Goal: Feedback & Contribution: Contribute content

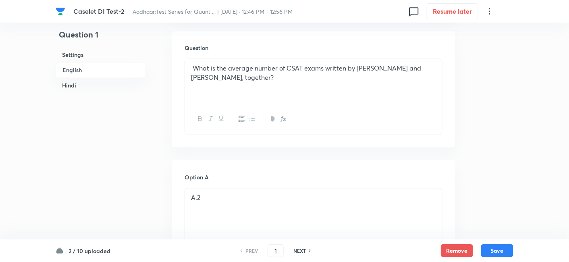
click at [303, 251] on h6 "NEXT" at bounding box center [299, 250] width 12 height 7
type input "3"
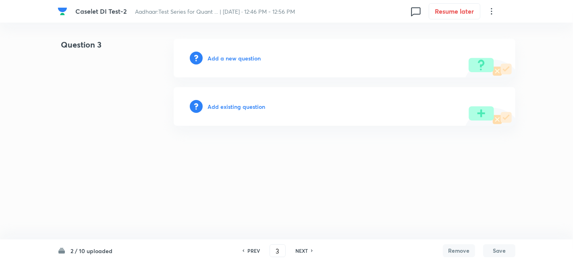
click at [254, 58] on h6 "Add a new question" at bounding box center [233, 58] width 53 height 8
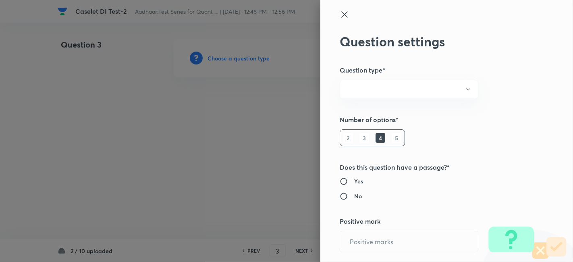
radio input "true"
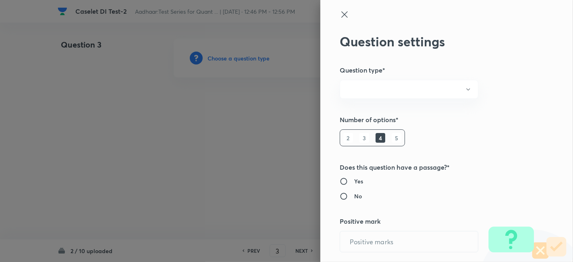
radio input "true"
type input "1"
type input "0.25"
click at [254, 58] on div at bounding box center [286, 131] width 573 height 262
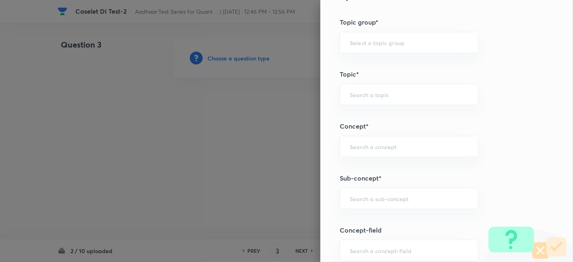
scroll to position [404, 0]
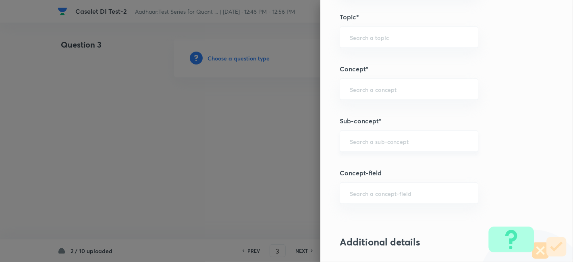
click at [390, 135] on div "​" at bounding box center [409, 141] width 139 height 21
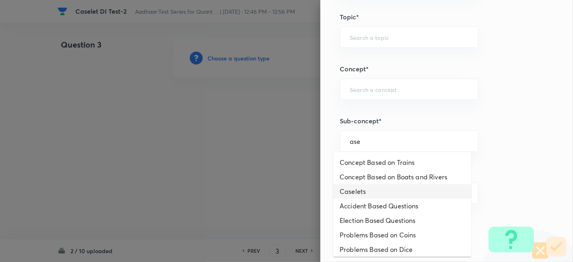
click at [371, 190] on li "Caselets" at bounding box center [402, 191] width 138 height 15
type input "Caselets"
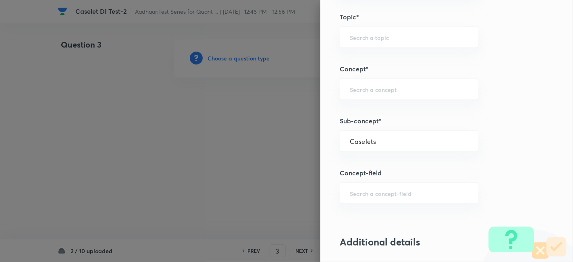
type input "Quantitative Aptitude"
type input "Data Interpretation"
type input "Caselets"
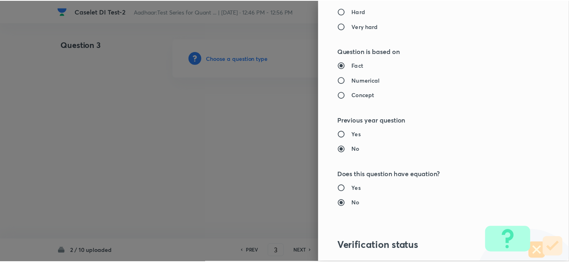
scroll to position [834, 0]
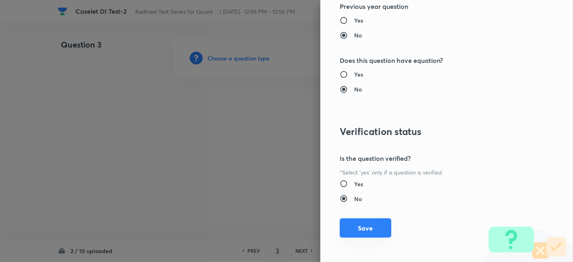
click at [360, 225] on button "Save" at bounding box center [366, 227] width 52 height 19
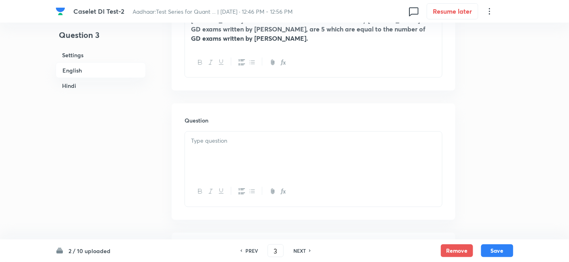
scroll to position [390, 0]
click at [228, 131] on div at bounding box center [313, 153] width 257 height 45
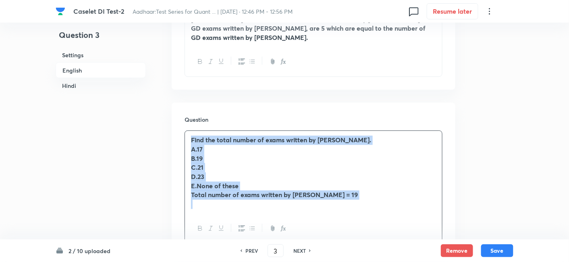
drag, startPoint x: 190, startPoint y: 112, endPoint x: 379, endPoint y: 204, distance: 210.8
click at [379, 204] on div "Find the total number of exams written by Dhruv. A.17 B.19 C.21 D.23 E.None of …" at bounding box center [313, 187] width 258 height 113
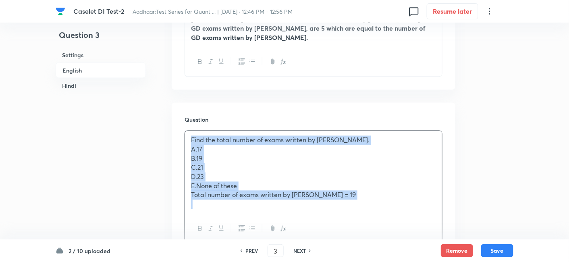
copy div "Find the total number of exams written by Dhruv. A.17 B.19 C.21 D.23 E.None of …"
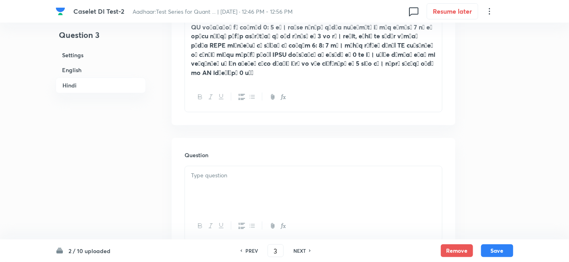
scroll to position [1516, 0]
click at [222, 166] on div at bounding box center [313, 188] width 257 height 45
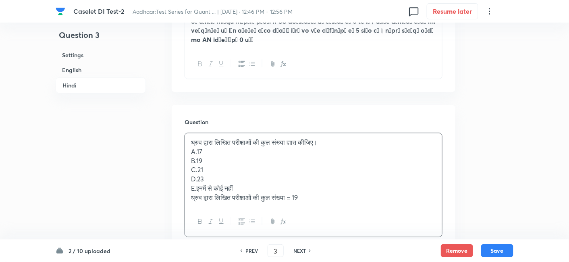
scroll to position [1549, 0]
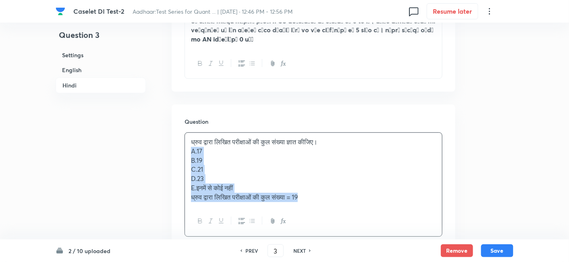
drag, startPoint x: 187, startPoint y: 132, endPoint x: 338, endPoint y: 195, distance: 163.6
click at [338, 195] on div "ध्रुव द्वारा लिखित परीक्षाओं की कुल संख्या ज्ञात कीजिए। A.17 B.19 C.21 D.23 E.इ…" at bounding box center [313, 184] width 258 height 104
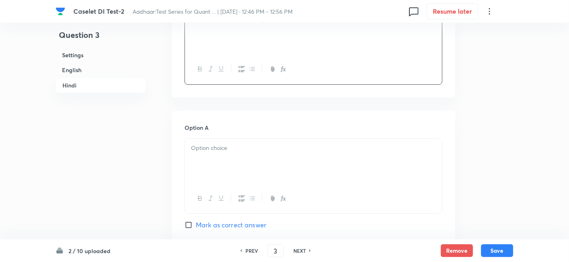
scroll to position [1673, 0]
click at [219, 138] on div at bounding box center [313, 160] width 257 height 45
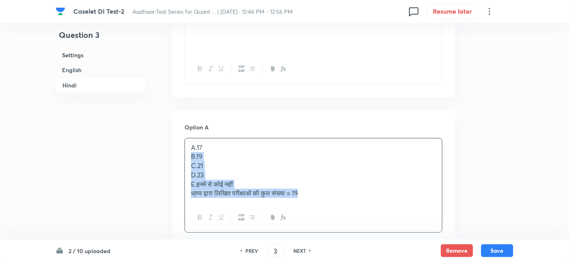
drag, startPoint x: 187, startPoint y: 137, endPoint x: 334, endPoint y: 206, distance: 161.8
click at [334, 206] on div "A.17 B.19 C.21 D.23 E.इनमें से कोई नहीं ध्रुव द्वारा लिखित परीक्षाओं की कुल संख…" at bounding box center [313, 185] width 258 height 95
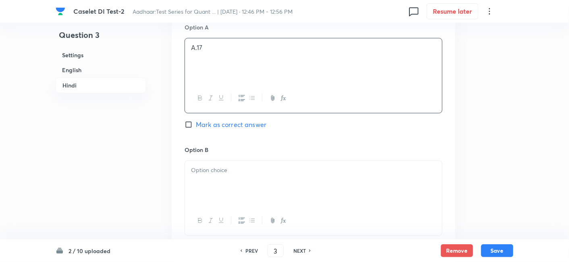
scroll to position [1773, 0]
click at [197, 160] on div at bounding box center [313, 182] width 257 height 45
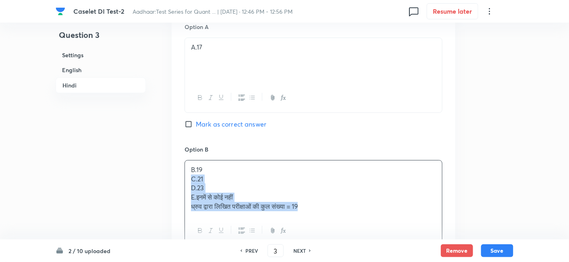
drag, startPoint x: 190, startPoint y: 157, endPoint x: 334, endPoint y: 205, distance: 151.7
click at [334, 205] on div "B.19 C.21 D.23 E.इनमें से कोई नहीं ध्रुव द्वारा लिखित परीक्षाओं की कुल संख्या =…" at bounding box center [313, 203] width 258 height 86
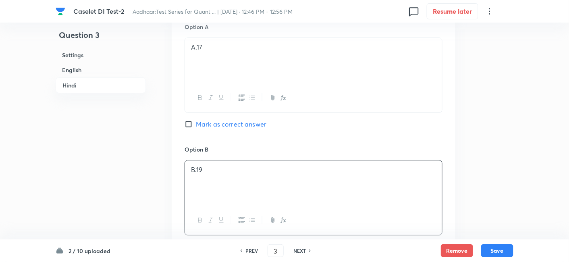
click at [258, 242] on span "Mark as correct answer" at bounding box center [231, 247] width 70 height 10
click at [196, 242] on input "Mark as correct answer" at bounding box center [189, 246] width 11 height 8
checkbox input "true"
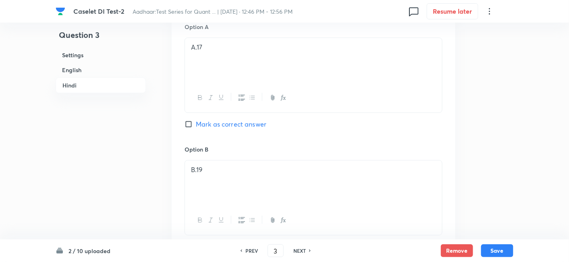
checkbox input "true"
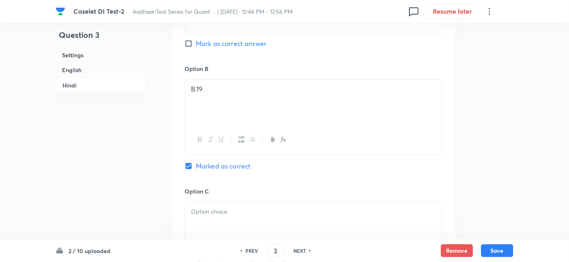
click at [220, 206] on div at bounding box center [313, 224] width 257 height 45
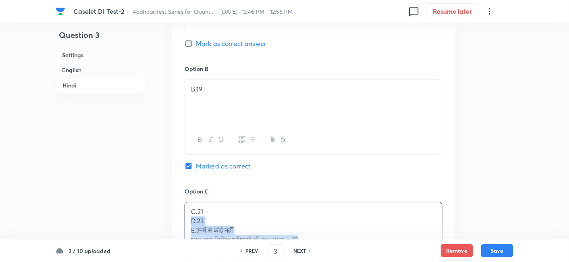
drag, startPoint x: 188, startPoint y: 199, endPoint x: 345, endPoint y: 242, distance: 163.2
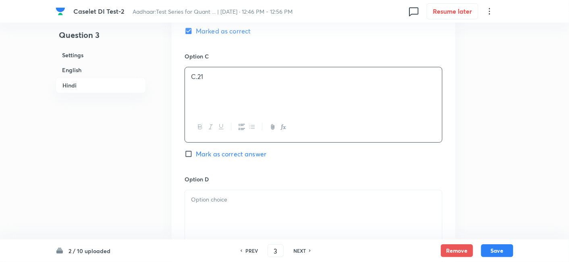
scroll to position [1993, 0]
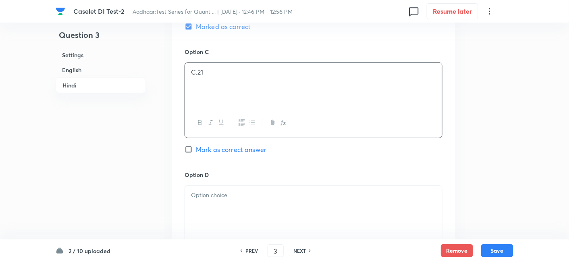
click at [240, 186] on div at bounding box center [313, 208] width 257 height 45
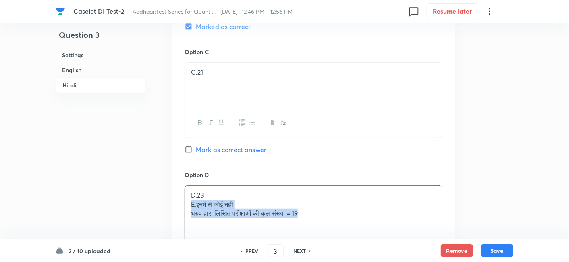
drag, startPoint x: 189, startPoint y: 182, endPoint x: 314, endPoint y: 201, distance: 126.7
click at [314, 201] on div "D.23 E.इनमें से कोई नहीं ध्रुव द्वारा लिखित परीक्षाओं की कुल संख्या = 19" at bounding box center [313, 208] width 257 height 45
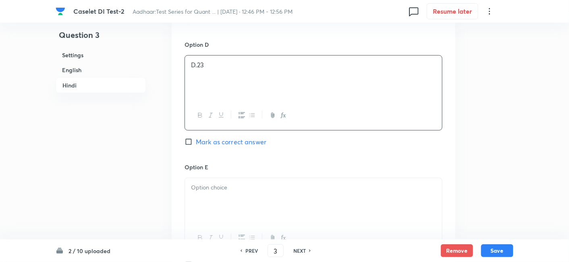
scroll to position [2123, 0]
click at [218, 182] on p at bounding box center [313, 186] width 245 height 9
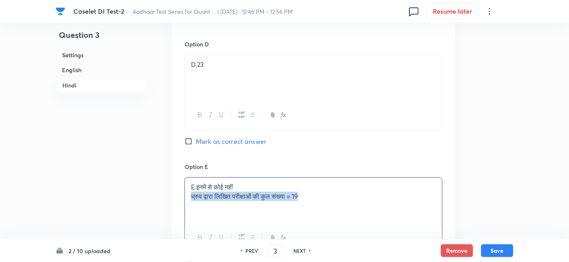
drag, startPoint x: 189, startPoint y: 175, endPoint x: 345, endPoint y: 205, distance: 159.2
click at [345, 205] on div "E.इनमें से कोई नहीं ध्रुव द्वारा लिखित परीक्षाओं की कुल संख्या = 19" at bounding box center [313, 214] width 258 height 75
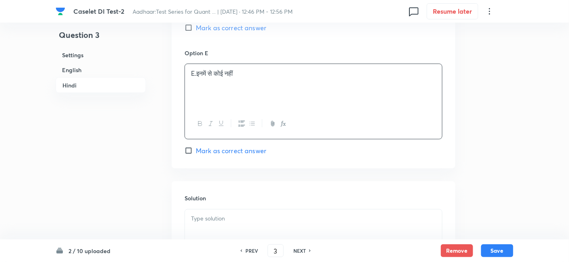
scroll to position [2240, 0]
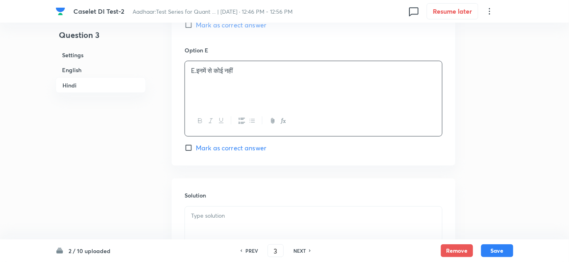
click at [267, 211] on p at bounding box center [313, 215] width 245 height 9
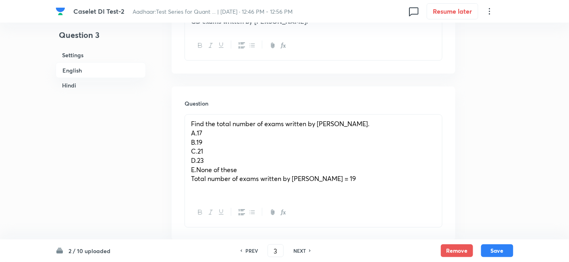
scroll to position [407, 0]
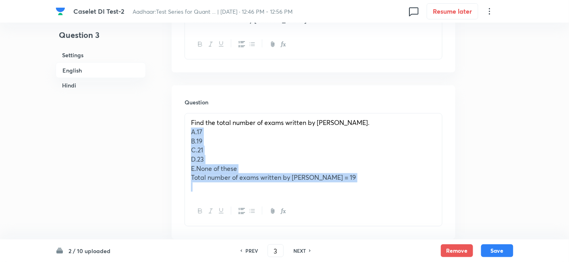
drag, startPoint x: 191, startPoint y: 105, endPoint x: 363, endPoint y: 174, distance: 184.9
click at [363, 174] on div "Find the total number of exams written by Dhruv. A.17 B.19 C.21 D.23 E.None of …" at bounding box center [313, 169] width 258 height 113
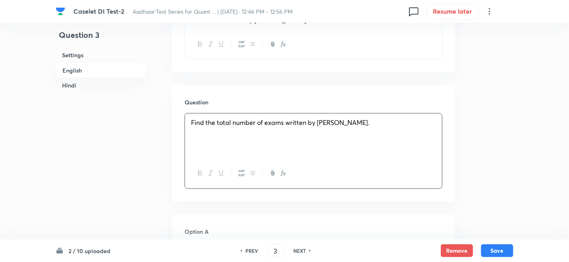
scroll to position [529, 0]
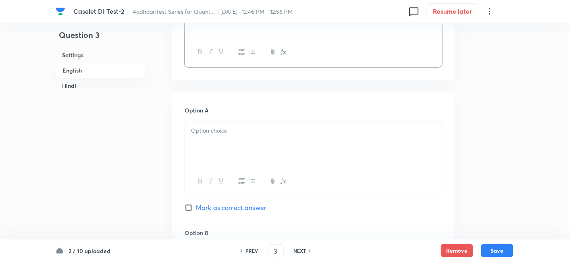
click at [204, 121] on div at bounding box center [313, 143] width 257 height 45
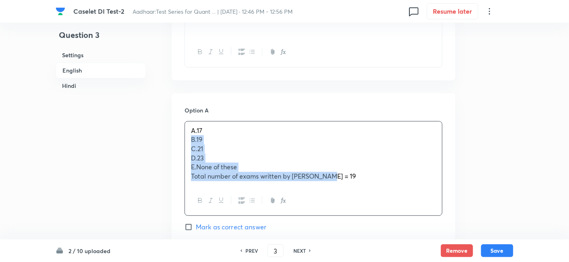
drag, startPoint x: 189, startPoint y: 110, endPoint x: 332, endPoint y: 153, distance: 150.0
click at [332, 153] on div "A.17 B.19 C.21 D.23 E.None of these Total number of exams written by Dhruv = 19" at bounding box center [313, 153] width 257 height 64
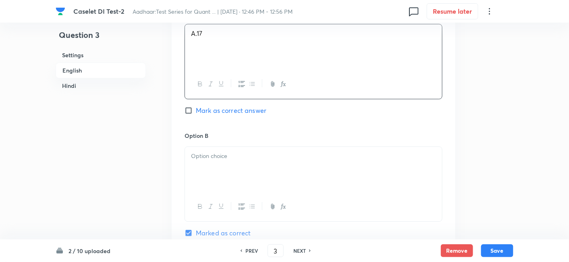
scroll to position [626, 0]
click at [217, 146] on div at bounding box center [313, 168] width 257 height 45
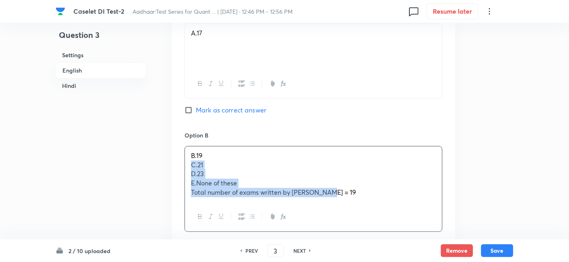
drag, startPoint x: 186, startPoint y: 137, endPoint x: 339, endPoint y: 180, distance: 159.6
click at [339, 180] on div "B.19 C.21 D.23 E.None of these Total number of exams written by Dhruv = 19" at bounding box center [313, 189] width 258 height 86
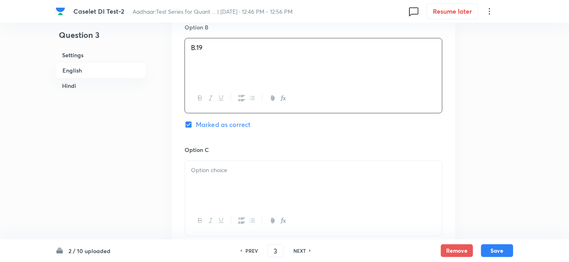
scroll to position [736, 0]
click at [239, 159] on div at bounding box center [313, 181] width 257 height 45
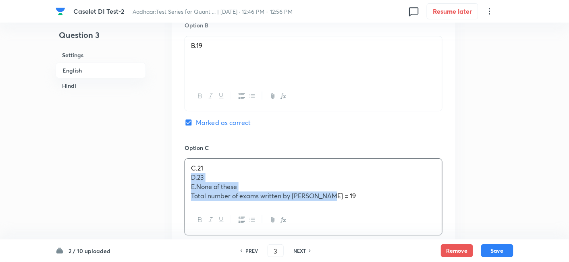
drag, startPoint x: 190, startPoint y: 147, endPoint x: 342, endPoint y: 183, distance: 156.2
click at [342, 183] on div "C.21 D.23 E.None of these Total number of exams written by Dhruv = 19" at bounding box center [313, 196] width 258 height 77
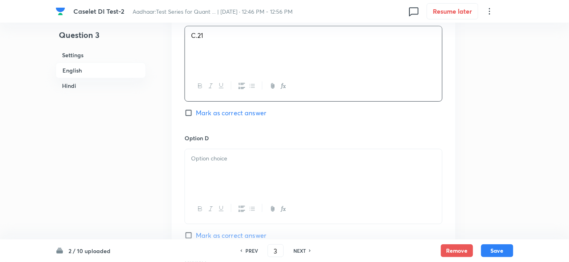
scroll to position [869, 0]
click at [230, 149] on div at bounding box center [313, 171] width 257 height 45
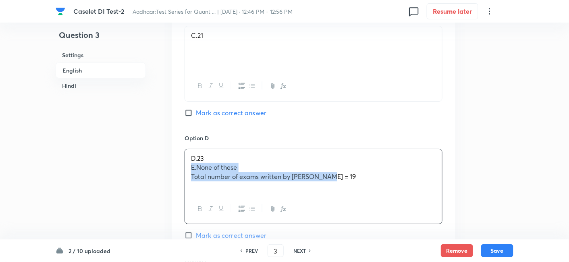
drag, startPoint x: 189, startPoint y: 140, endPoint x: 375, endPoint y: 193, distance: 193.4
click at [375, 193] on div "D.23 E.None of these Total number of exams written by Dhruv = 19" at bounding box center [313, 186] width 258 height 75
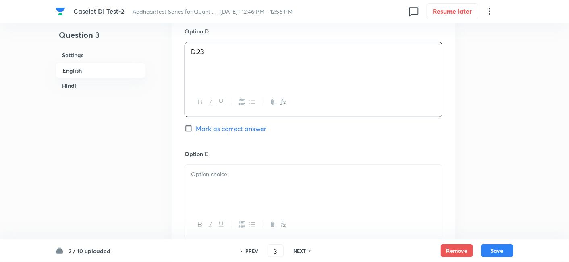
scroll to position [979, 0]
click at [247, 166] on p at bounding box center [313, 170] width 245 height 9
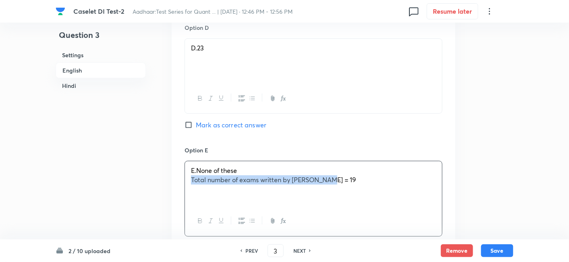
drag, startPoint x: 191, startPoint y: 152, endPoint x: 339, endPoint y: 155, distance: 148.3
click at [339, 161] on div "E.None of these Total number of exams written by Dhruv = 19" at bounding box center [313, 183] width 257 height 45
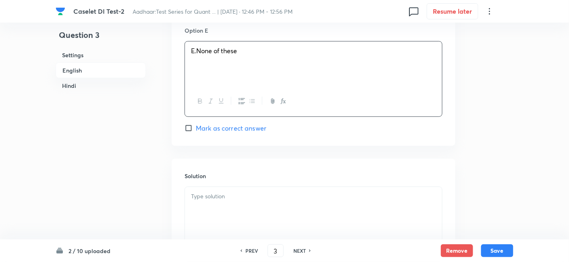
scroll to position [1105, 0]
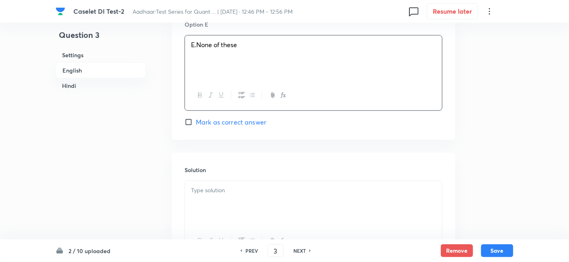
click at [339, 181] on div at bounding box center [313, 203] width 257 height 45
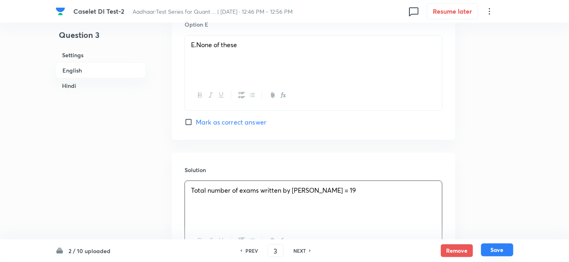
click at [499, 253] on button "Save" at bounding box center [497, 249] width 32 height 13
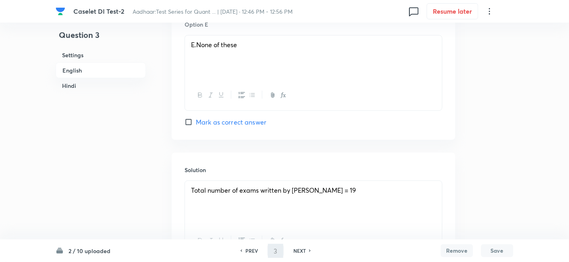
click at [301, 251] on h6 "NEXT" at bounding box center [299, 250] width 12 height 7
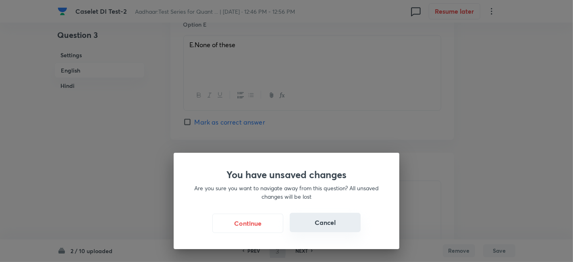
click at [342, 228] on button "Cancel" at bounding box center [325, 222] width 71 height 19
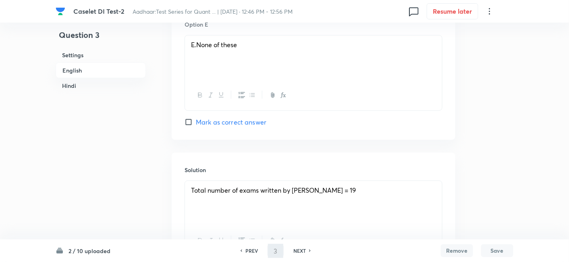
type input "4"
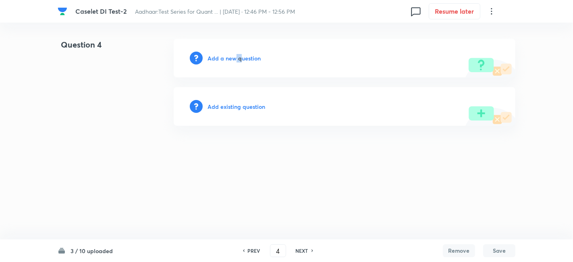
drag, startPoint x: 234, startPoint y: 62, endPoint x: 240, endPoint y: 57, distance: 8.0
click at [240, 57] on div "Add a new question" at bounding box center [345, 58] width 342 height 39
click at [240, 57] on h6 "Add a new question" at bounding box center [233, 58] width 53 height 8
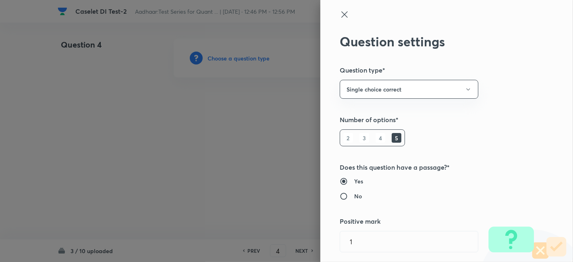
click at [240, 57] on div at bounding box center [286, 131] width 573 height 262
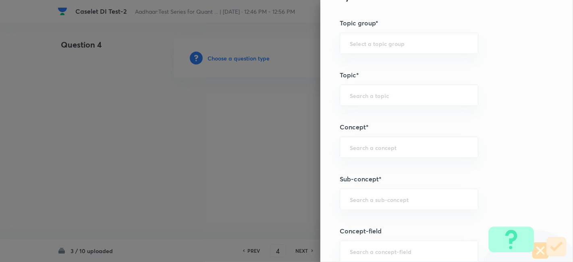
scroll to position [345, 0]
click at [433, 198] on input "text" at bounding box center [409, 200] width 118 height 8
type input "x"
click at [392, 220] on li "Caselets" at bounding box center [402, 221] width 138 height 15
type input "Caselets"
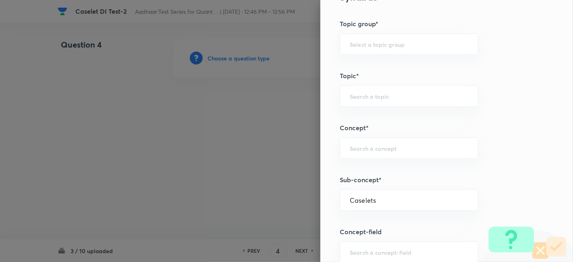
type input "Quantitative Aptitude"
type input "Data Interpretation"
type input "Caselets"
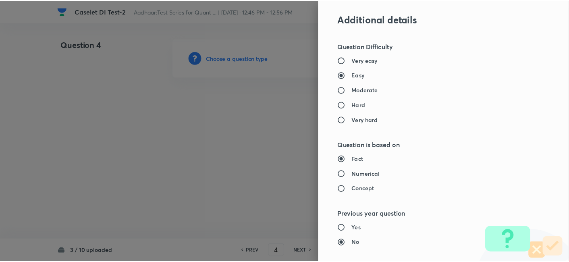
scroll to position [834, 0]
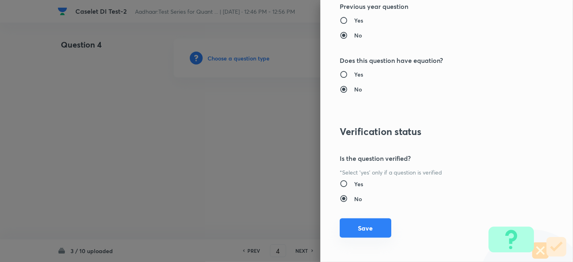
click at [363, 227] on button "Save" at bounding box center [366, 227] width 52 height 19
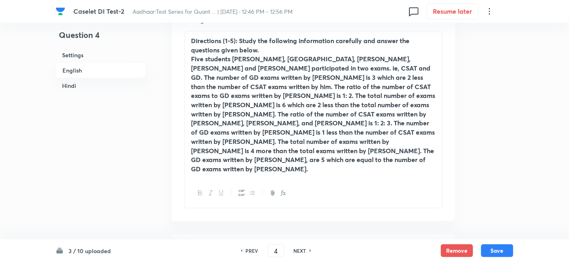
scroll to position [371, 0]
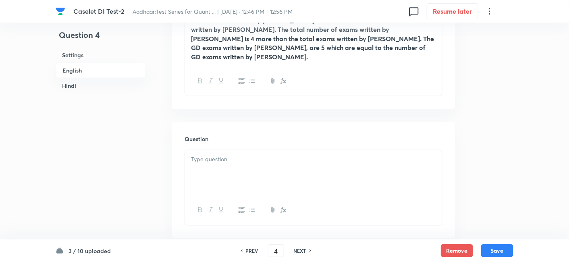
click at [254, 150] on div at bounding box center [313, 172] width 257 height 45
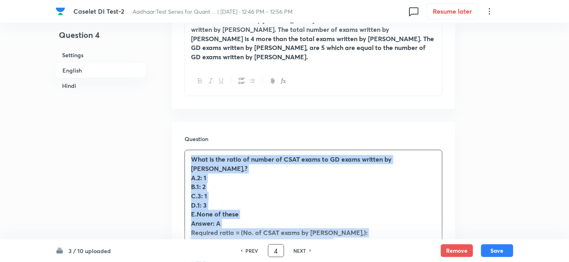
drag, startPoint x: 189, startPoint y: 132, endPoint x: 271, endPoint y: 254, distance: 147.1
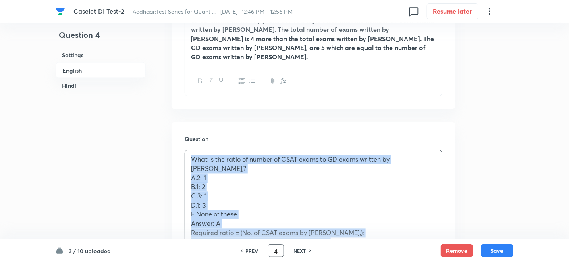
copy div "What is the ratio of number of CSAT exams to GD exams written by Bhawna,? A.2: …"
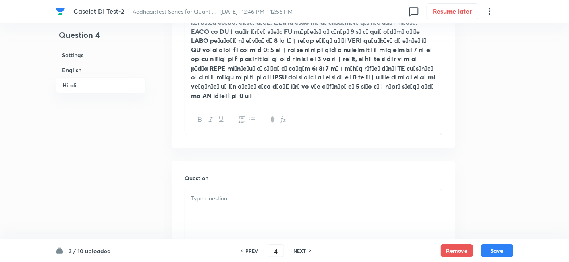
scroll to position [1614, 0]
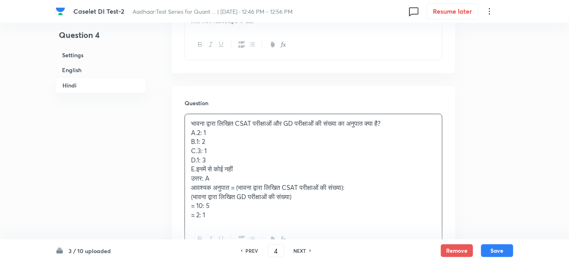
click at [229, 119] on div "भावना द्वारा लिखित CSAT परीक्षाओं और GD परीक्षाओं की संख्या का अनुपात क्या है? …" at bounding box center [313, 169] width 257 height 110
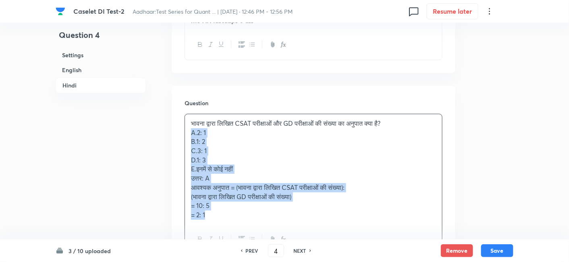
drag, startPoint x: 188, startPoint y: 103, endPoint x: 250, endPoint y: 185, distance: 103.0
click at [250, 185] on div "भावना द्वारा लिखित CSAT परीक्षाओं और GD परीक्षाओं की संख्या का अनुपात क्या है? …" at bounding box center [313, 169] width 257 height 110
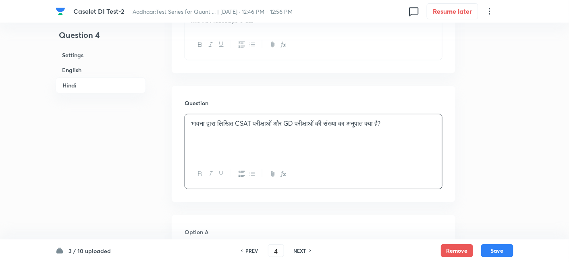
scroll to position [1719, 0]
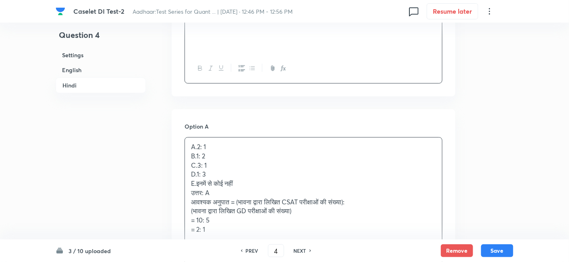
click at [202, 137] on div "A.2: 1 B.1: 2 C.3: 1 D.1: 3 E.इनमें से कोई नहीं उत्तर: A आवश्यक अनुपात = (भावना…" at bounding box center [313, 187] width 257 height 101
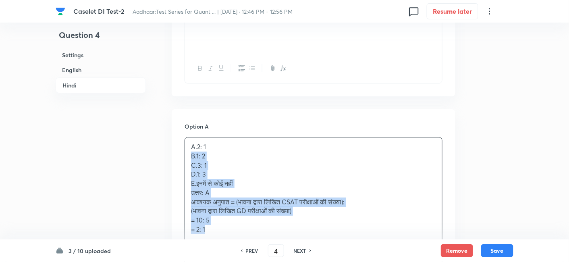
drag, startPoint x: 191, startPoint y: 127, endPoint x: 264, endPoint y: 244, distance: 138.0
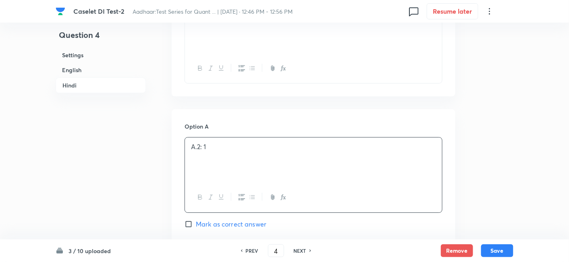
click at [235, 219] on span "Mark as correct answer" at bounding box center [231, 224] width 70 height 10
click at [196, 220] on input "Mark as correct answer" at bounding box center [189, 224] width 11 height 8
checkbox input "true"
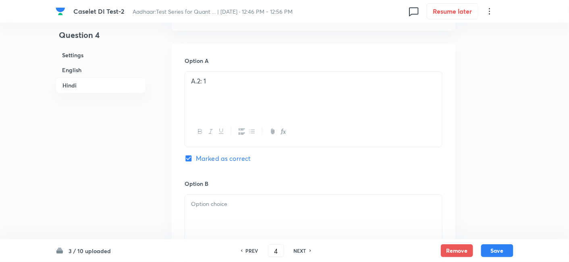
checkbox input "true"
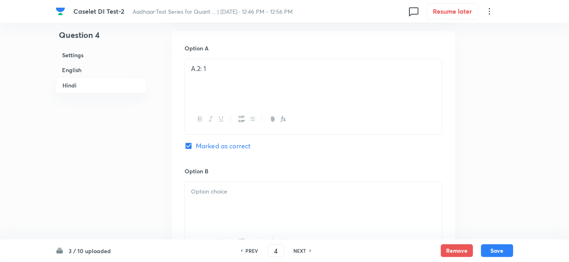
click at [205, 182] on div at bounding box center [313, 204] width 257 height 45
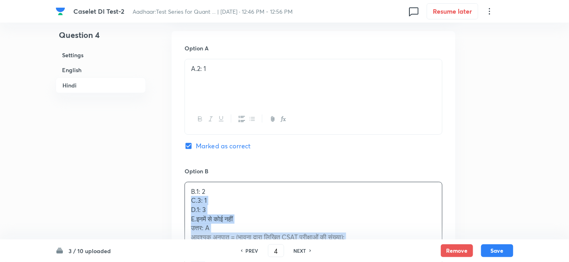
drag, startPoint x: 190, startPoint y: 171, endPoint x: 238, endPoint y: 233, distance: 78.6
click at [238, 233] on div "B.1: 2 C.3: 1 D.1: 3 E.इनमें से कोई नहीं उत्तर: A आवश्यक अनुपात = (भावना द्वारा…" at bounding box center [313, 228] width 257 height 92
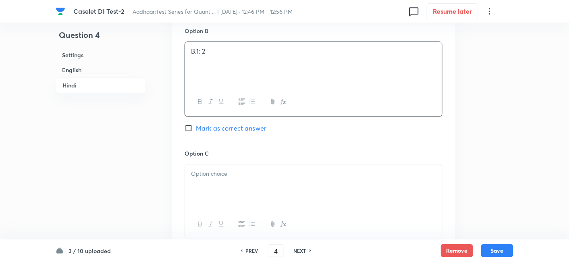
scroll to position [1938, 0]
click at [211, 170] on div at bounding box center [313, 186] width 257 height 45
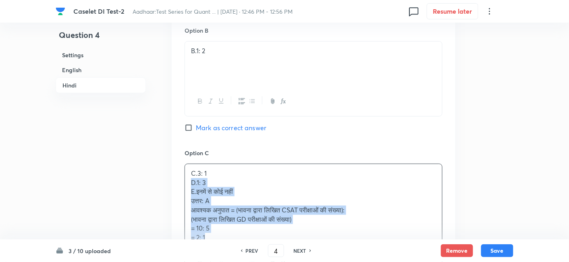
drag, startPoint x: 186, startPoint y: 152, endPoint x: 256, endPoint y: 230, distance: 104.1
click at [256, 230] on div "C.3: 1 D.1: 3 E.इनमें से कोई नहीं उत्तर: A आवश्यक अनुपात = (भावना द्वारा लिखित …" at bounding box center [313, 220] width 258 height 113
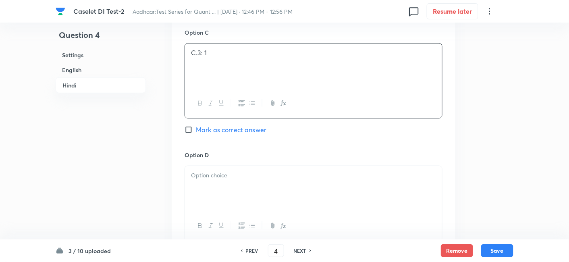
scroll to position [2059, 0]
click at [209, 169] on div at bounding box center [313, 187] width 257 height 45
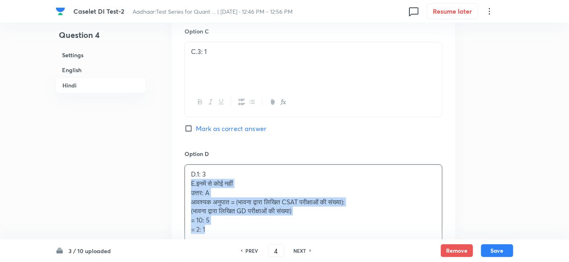
drag, startPoint x: 190, startPoint y: 156, endPoint x: 246, endPoint y: 215, distance: 81.5
click at [246, 215] on div "D.1: 3 E.इनमें से कोई नहीं उत्तर: A आवश्यक अनुपात = (भावना द्वारा लिखित CSAT पर…" at bounding box center [313, 216] width 258 height 104
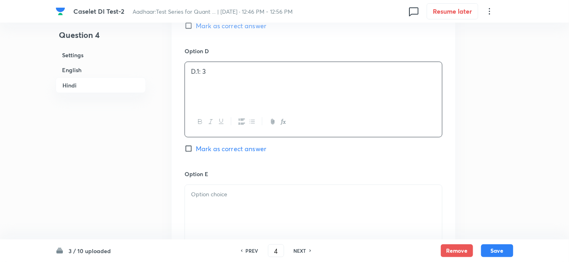
scroll to position [2167, 0]
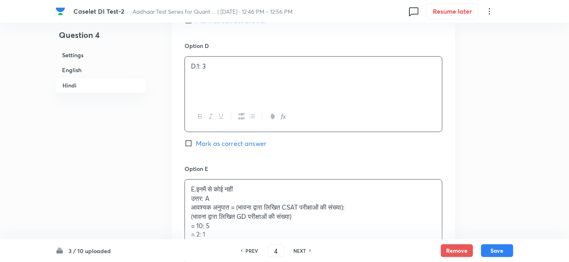
click at [205, 182] on div "E.इनमें से कोई नहीं उत्तर: A आवश्यक अनुपात = (भावना द्वारा लिखित CSAT परीक्षाओं…" at bounding box center [313, 212] width 257 height 64
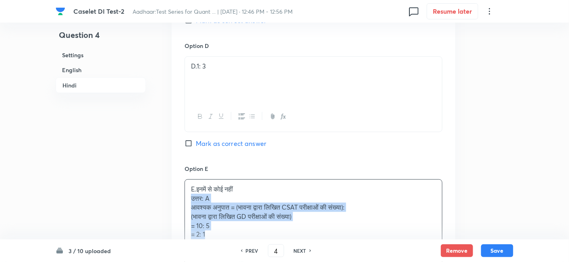
drag, startPoint x: 190, startPoint y: 166, endPoint x: 247, endPoint y: 226, distance: 82.9
click at [247, 226] on div "E.इनमें से कोई नहीं उत्तर: A आवश्यक अनुपात = (भावना द्वारा लिखित CSAT परीक्षाओं…" at bounding box center [313, 226] width 258 height 95
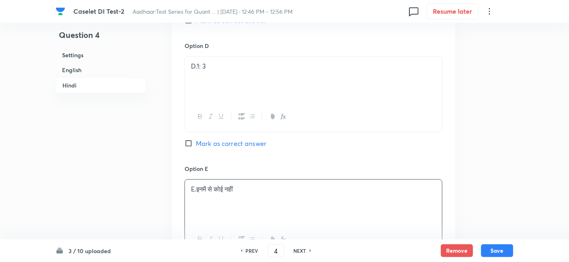
scroll to position [2280, 0]
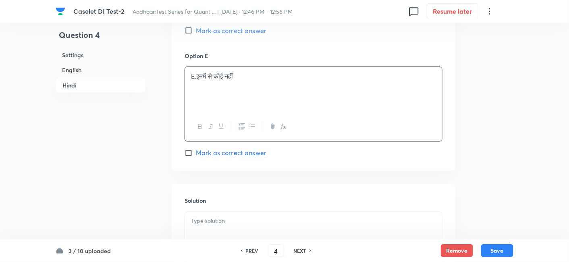
click at [213, 212] on div at bounding box center [313, 234] width 257 height 45
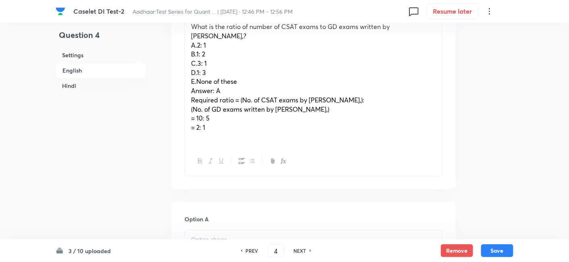
scroll to position [424, 0]
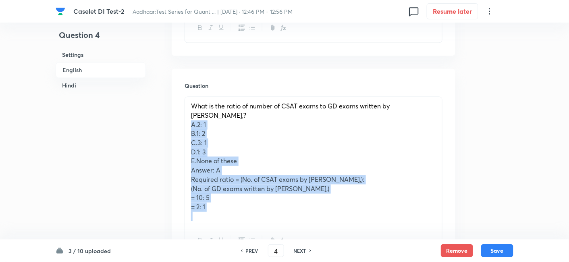
drag, startPoint x: 189, startPoint y: 87, endPoint x: 257, endPoint y: 186, distance: 120.0
click at [257, 186] on div "What is the ratio of number of CSAT exams to GD exams written by Bhawna,? A.2: …" at bounding box center [313, 161] width 257 height 128
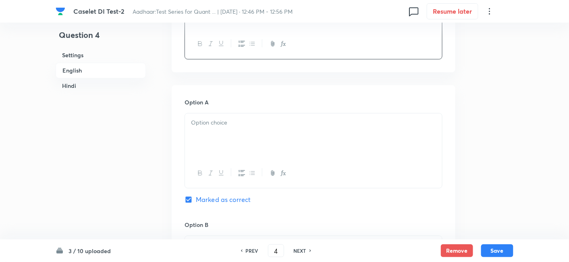
scroll to position [541, 0]
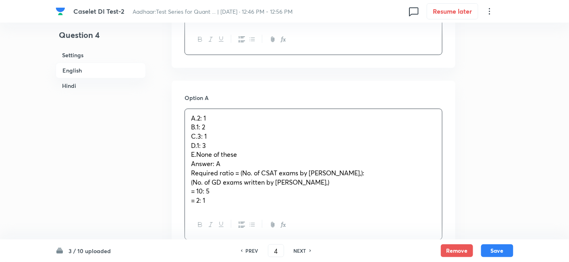
click at [220, 119] on div "A.2: 1 B.1: 2 C.3: 1 D.1: 3 E.None of these Answer: A Required ratio = (No. of …" at bounding box center [313, 159] width 257 height 101
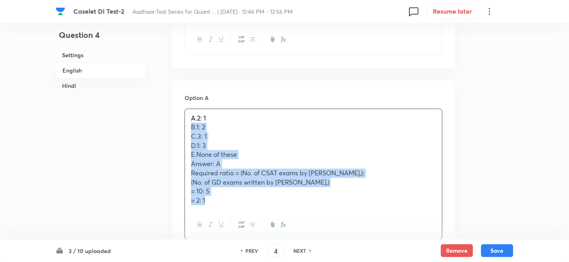
drag, startPoint x: 187, startPoint y: 99, endPoint x: 254, endPoint y: 184, distance: 108.1
click at [254, 184] on div "A.2: 1 B.1: 2 C.3: 1 D.1: 3 E.None of these Answer: A Required ratio = (No. of …" at bounding box center [313, 174] width 258 height 132
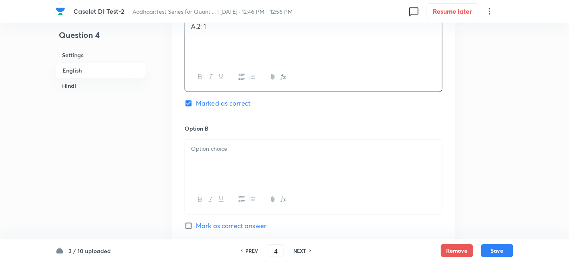
scroll to position [634, 0]
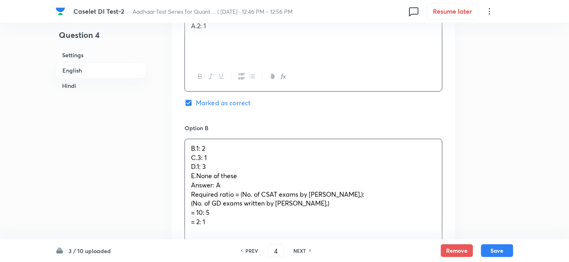
click at [206, 139] on div "B.1: 2 C.3: 1 D.1: 3 E.None of these Answer: A Required ratio = (No. of CSAT ex…" at bounding box center [313, 185] width 257 height 92
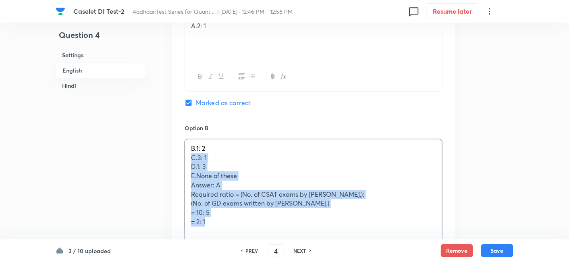
drag, startPoint x: 192, startPoint y: 129, endPoint x: 261, endPoint y: 209, distance: 106.2
click at [261, 209] on div "B.1: 2 C.3: 1 D.1: 3 E.None of these Answer: A Required ratio = (No. of CSAT ex…" at bounding box center [313, 200] width 258 height 122
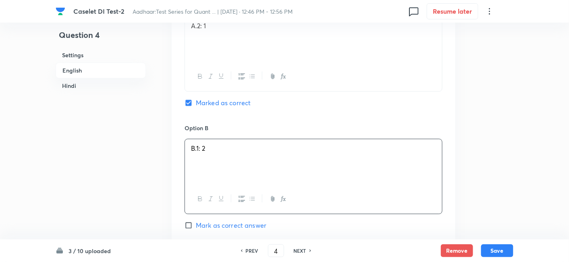
scroll to position [743, 0]
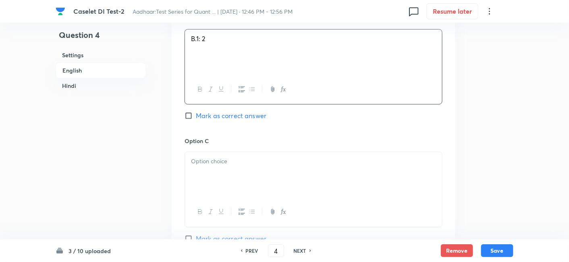
click at [201, 152] on div at bounding box center [313, 174] width 257 height 45
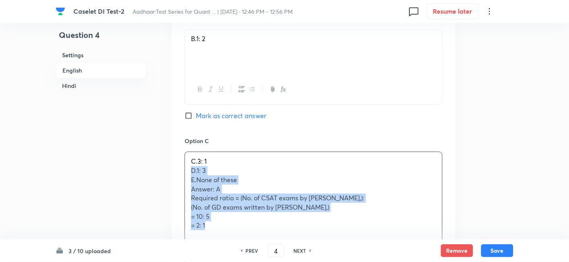
drag, startPoint x: 191, startPoint y: 143, endPoint x: 265, endPoint y: 234, distance: 116.8
click at [265, 234] on div "C.3: 1 D.1: 3 E.None of these Answer: A Required ratio = (No. of CSAT exams by …" at bounding box center [313, 207] width 258 height 113
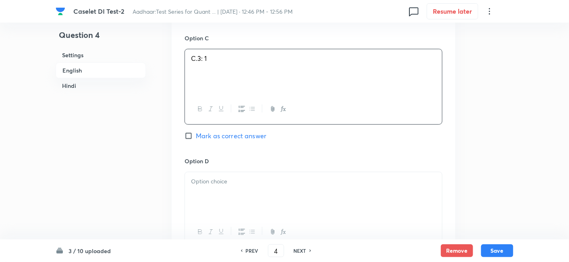
scroll to position [847, 0]
click at [222, 180] on div at bounding box center [313, 193] width 257 height 45
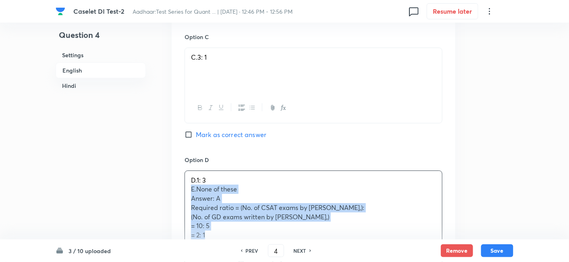
drag, startPoint x: 189, startPoint y: 162, endPoint x: 255, endPoint y: 230, distance: 94.9
click at [255, 230] on div "D.1: 3 E.None of these Answer: A Required ratio = (No. of CSAT exams by Bhawna,…" at bounding box center [313, 222] width 258 height 104
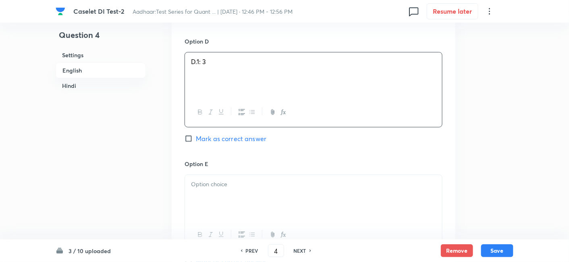
scroll to position [966, 0]
click at [198, 174] on div at bounding box center [313, 196] width 257 height 45
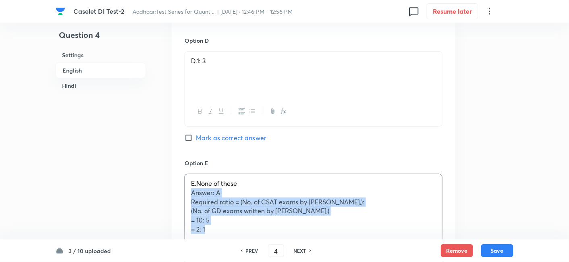
drag, startPoint x: 187, startPoint y: 164, endPoint x: 242, endPoint y: 215, distance: 75.8
click at [242, 215] on div "E.None of these Answer: A Required ratio = (No. of CSAT exams by Bhawna,): (No.…" at bounding box center [313, 221] width 258 height 95
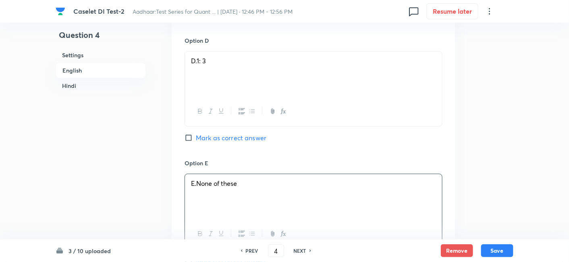
scroll to position [1087, 0]
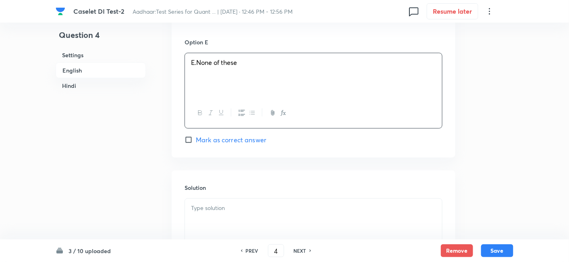
click at [200, 170] on div "Solution" at bounding box center [314, 228] width 284 height 116
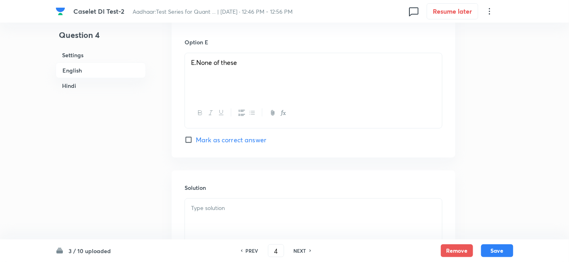
click at [204, 203] on p at bounding box center [313, 207] width 245 height 9
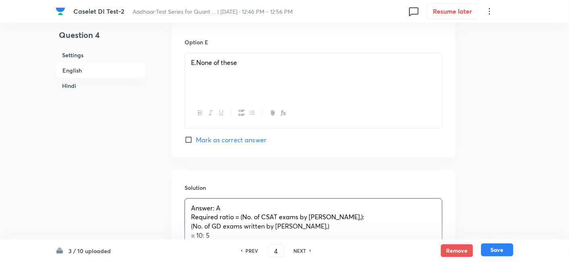
click at [493, 244] on button "Save" at bounding box center [497, 249] width 32 height 13
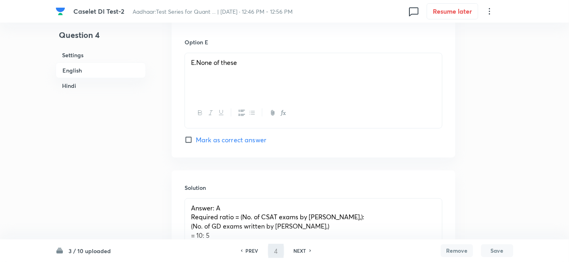
type input "5"
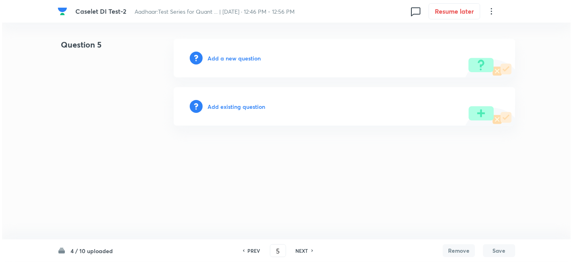
scroll to position [0, 0]
click at [251, 56] on h6 "Add a new question" at bounding box center [233, 58] width 53 height 8
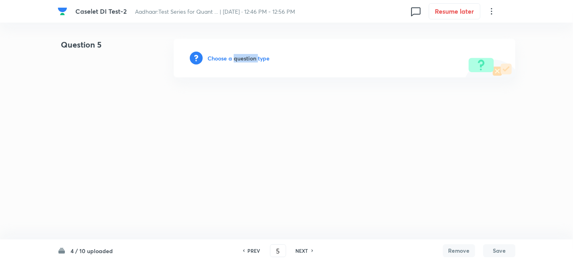
click at [251, 56] on h6 "Choose a question type" at bounding box center [238, 58] width 62 height 8
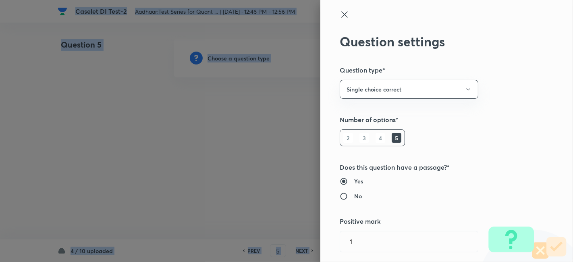
click at [251, 56] on div at bounding box center [286, 131] width 573 height 262
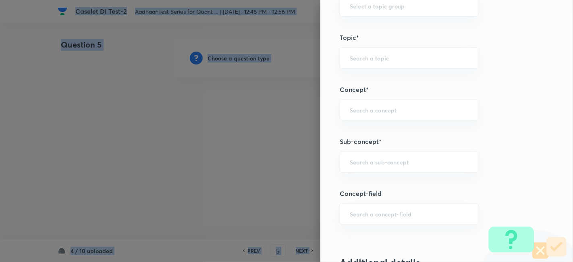
scroll to position [384, 0]
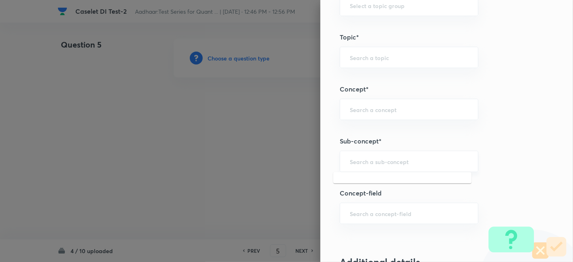
click at [408, 163] on input "text" at bounding box center [409, 161] width 118 height 8
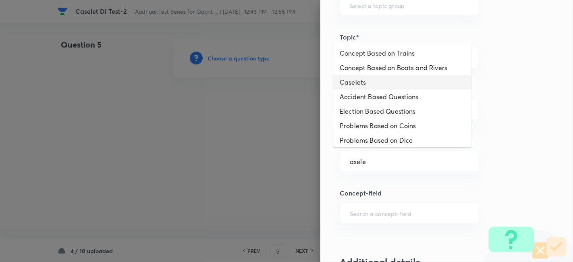
click at [336, 81] on li "Caselets" at bounding box center [402, 82] width 138 height 15
type input "Caselets"
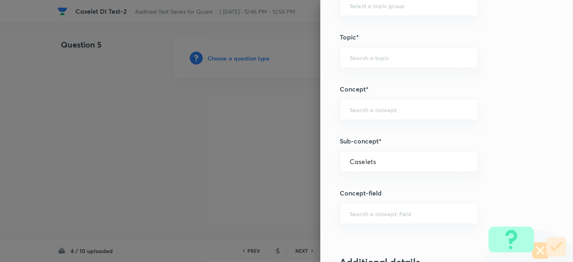
type input "Quantitative Aptitude"
type input "Data Interpretation"
type input "Caselets"
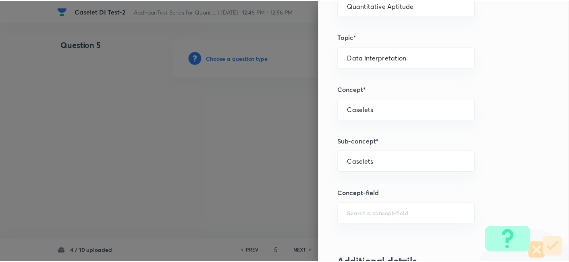
scroll to position [834, 0]
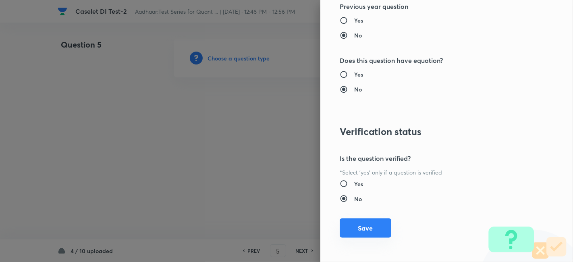
click at [363, 236] on div "Question settings Question type* Single choice correct Number of options* 2 3 4…" at bounding box center [446, 131] width 253 height 262
click at [359, 227] on button "Save" at bounding box center [366, 227] width 52 height 19
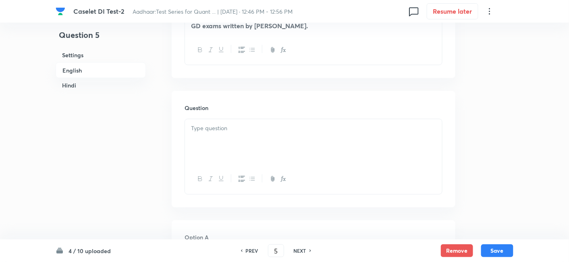
scroll to position [467, 0]
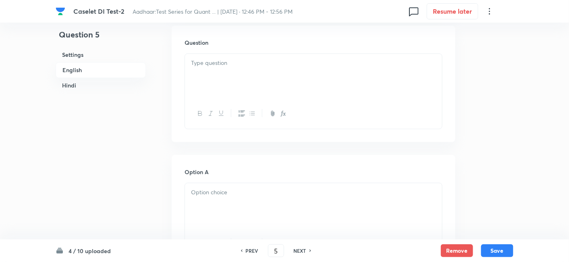
click at [223, 61] on div at bounding box center [313, 76] width 257 height 45
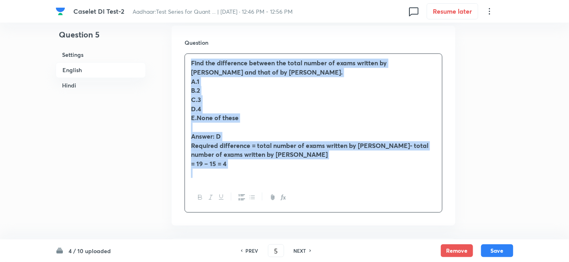
drag, startPoint x: 187, startPoint y: 33, endPoint x: 290, endPoint y: 177, distance: 176.5
click at [290, 177] on div "Find the difference between the total number of exams written by Dhruv and that…" at bounding box center [313, 133] width 258 height 159
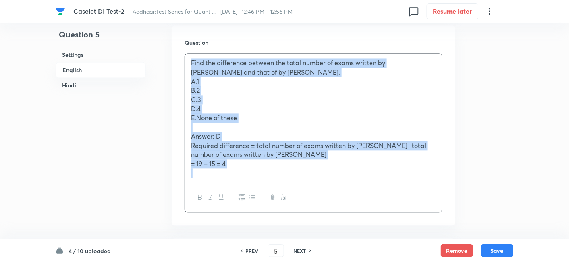
copy div "Find the difference between the total number of exams written by Dhruv and that…"
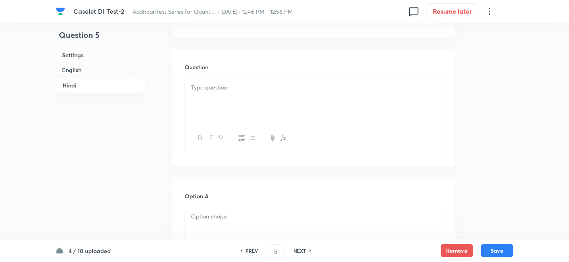
scroll to position [1650, 0]
click at [237, 77] on div at bounding box center [313, 99] width 257 height 45
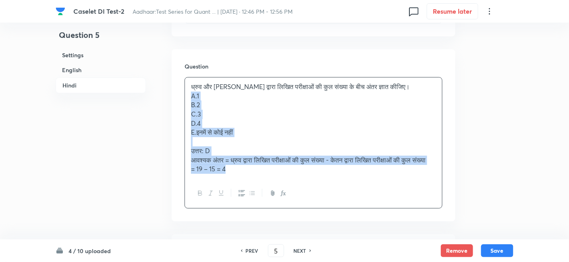
drag, startPoint x: 188, startPoint y: 77, endPoint x: 256, endPoint y: 164, distance: 110.1
click at [256, 164] on div "ध्रुव और केतन द्वारा लिखित परीक्षाओं की कुल संख्या के बीच अंतर ज्ञात कीजिए। A.1…" at bounding box center [313, 127] width 257 height 101
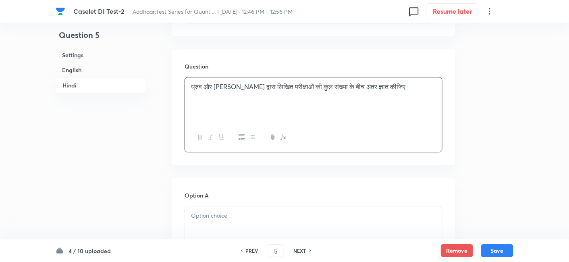
scroll to position [1719, 0]
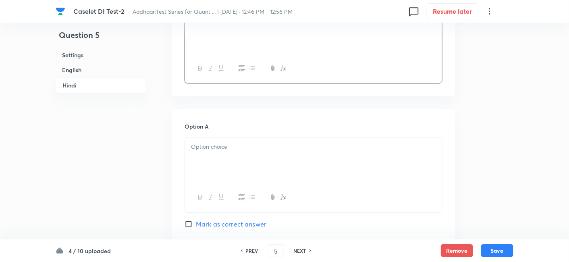
click at [206, 137] on div at bounding box center [313, 159] width 257 height 45
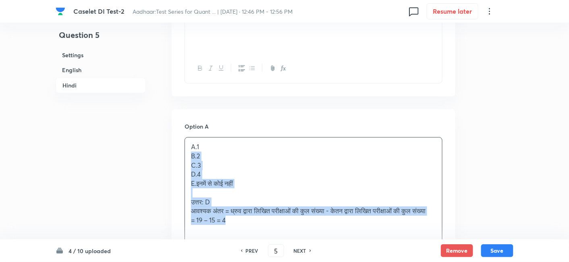
drag, startPoint x: 186, startPoint y: 137, endPoint x: 247, endPoint y: 204, distance: 90.9
click at [247, 204] on div "A.1 B.2 C.3 D.4 E.इनमें से कोई नहीं उत्तर: D आवश्यक अंतर = ध्रुव द्वारा लिखित प…" at bounding box center [313, 183] width 257 height 92
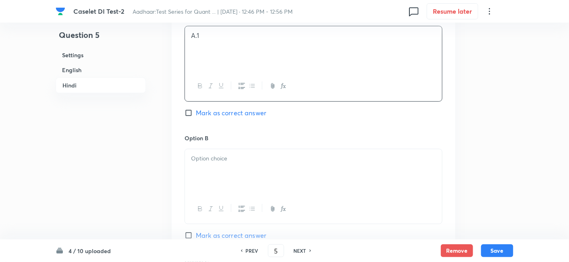
scroll to position [1847, 0]
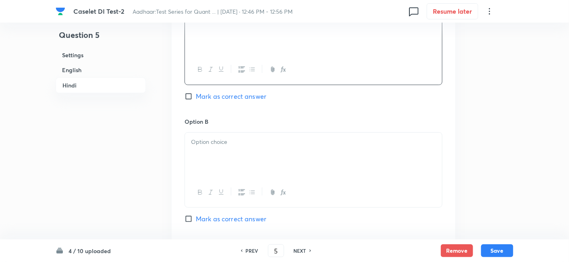
click at [207, 138] on div at bounding box center [313, 155] width 257 height 45
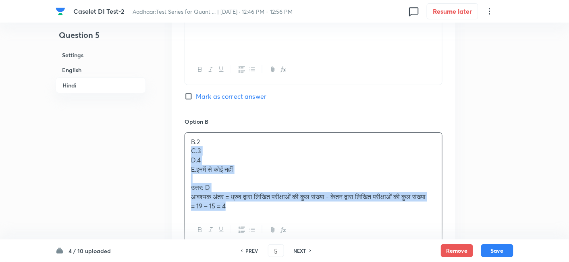
drag, startPoint x: 189, startPoint y: 132, endPoint x: 247, endPoint y: 195, distance: 85.3
click at [247, 195] on div "B.2 C.3 D.4 E.इनमें से कोई नहीं उत्तर: D आवश्यक अंतर = ध्रुव द्वारा लिखित परीक्…" at bounding box center [313, 174] width 257 height 83
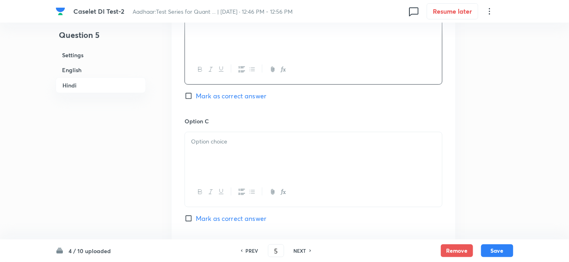
scroll to position [1972, 0]
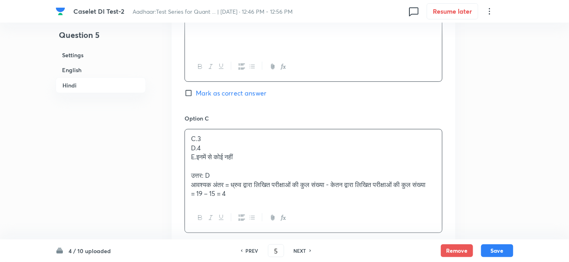
click at [204, 140] on div "C.3 D.4 E.इनमें से कोई नहीं उत्तर: D आवश्यक अंतर = ध्रुव द्वारा लिखित परीक्षाओं…" at bounding box center [313, 166] width 257 height 74
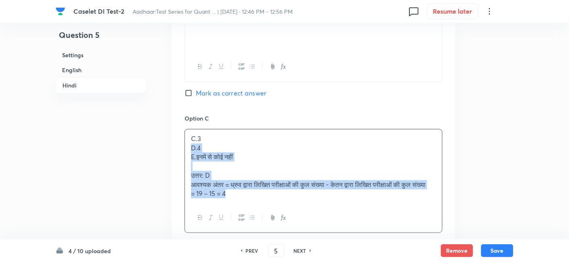
drag, startPoint x: 188, startPoint y: 127, endPoint x: 244, endPoint y: 186, distance: 81.2
click at [244, 186] on div "C.3 D.4 E.इनमें से कोई नहीं उत्तर: D आवश्यक अंतर = ध्रुव द्वारा लिखित परीक्षाओं…" at bounding box center [313, 166] width 257 height 74
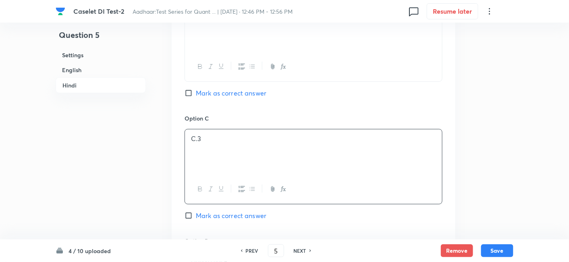
scroll to position [2090, 0]
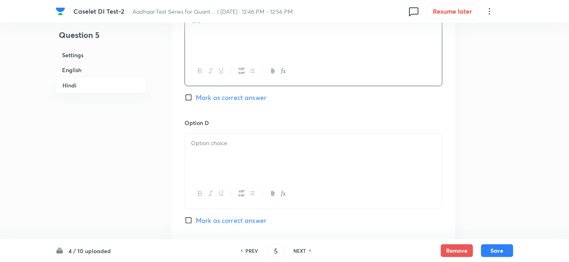
click at [210, 141] on div at bounding box center [313, 156] width 257 height 45
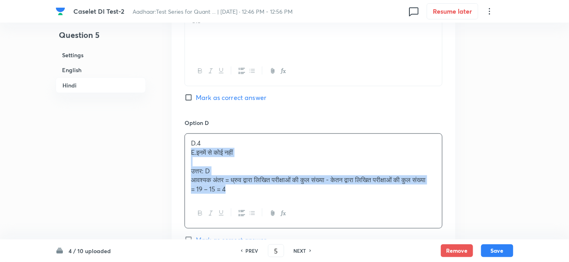
drag, startPoint x: 187, startPoint y: 131, endPoint x: 260, endPoint y: 195, distance: 96.7
click at [260, 195] on div "D.4 E.इनमें से कोई नहीं उत्तर: D आवश्यक अंतर = ध्रुव द्वारा लिखित परीक्षाओं की …" at bounding box center [313, 180] width 258 height 95
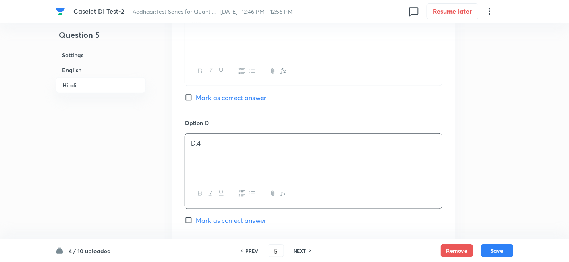
scroll to position [2198, 0]
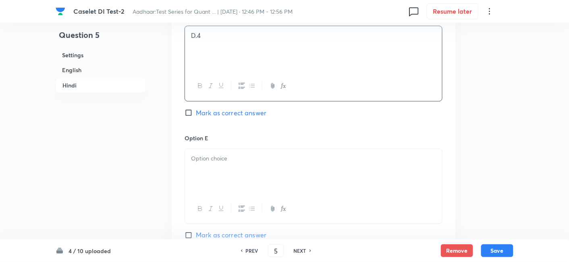
click at [211, 151] on div at bounding box center [313, 171] width 257 height 45
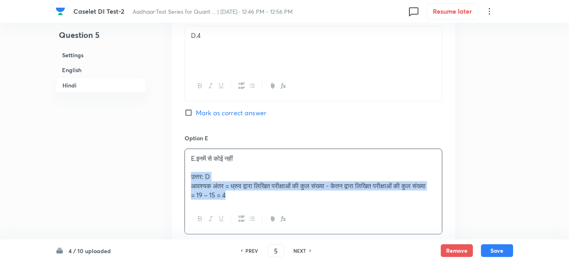
drag, startPoint x: 192, startPoint y: 155, endPoint x: 249, endPoint y: 191, distance: 67.2
click at [249, 191] on div "E.इनमें से कोई नहीं उत्तर: D आवश्यक अंतर = ध्रुव द्वारा लिखित परीक्षाओं की कुल …" at bounding box center [313, 177] width 257 height 56
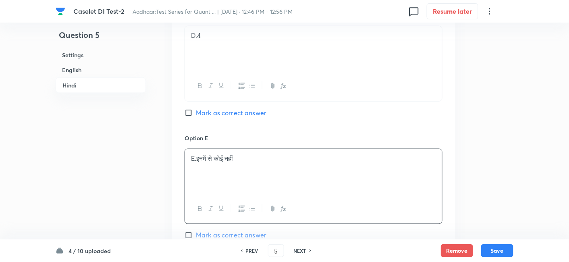
scroll to position [2296, 0]
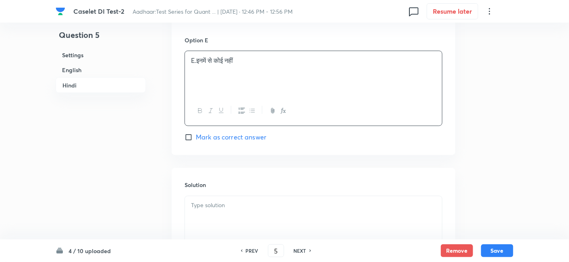
click at [249, 196] on div at bounding box center [313, 218] width 257 height 45
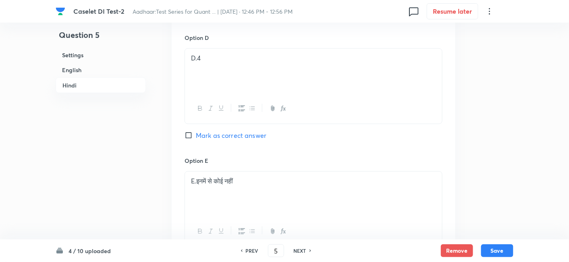
scroll to position [2172, 0]
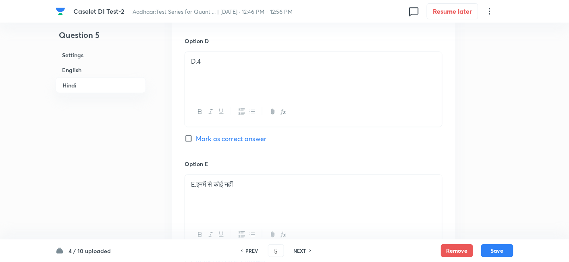
click at [245, 134] on span "Mark as correct answer" at bounding box center [231, 139] width 70 height 10
click at [196, 135] on input "Mark as correct answer" at bounding box center [189, 139] width 11 height 8
checkbox input "true"
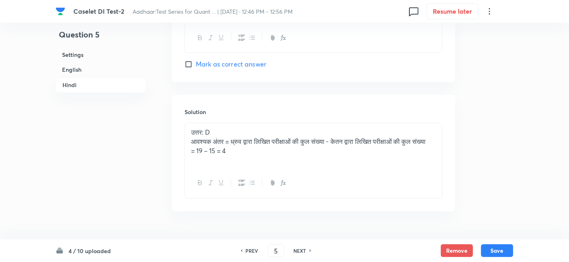
checkbox input "true"
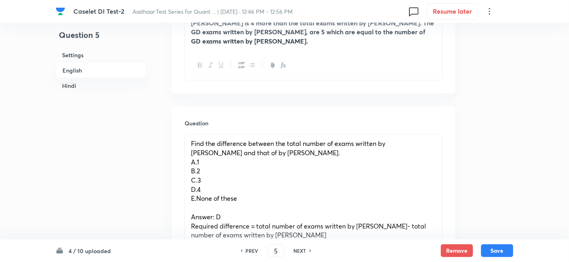
scroll to position [382, 0]
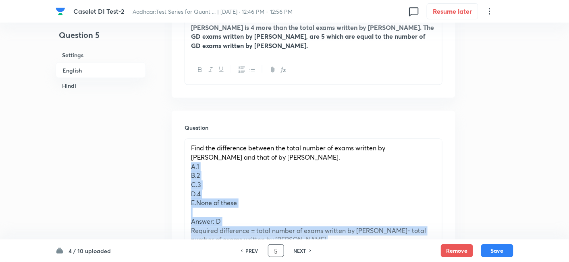
drag, startPoint x: 191, startPoint y: 140, endPoint x: 273, endPoint y: 244, distance: 132.5
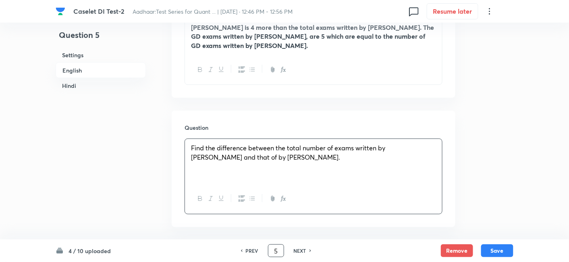
scroll to position [510, 0]
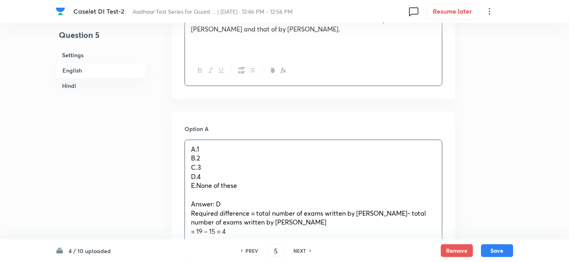
click at [218, 152] on div "A.1 B.2 C.3 D.4 E.None of these Answer: D Required difference = total number of…" at bounding box center [313, 190] width 257 height 101
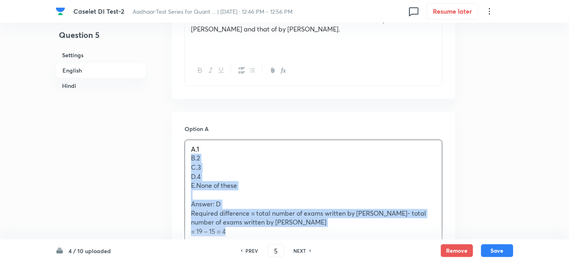
drag, startPoint x: 188, startPoint y: 132, endPoint x: 249, endPoint y: 207, distance: 96.4
click at [249, 207] on div "A.1 B.2 C.3 D.4 E.None of these Answer: D Required difference = total number of…" at bounding box center [313, 190] width 257 height 101
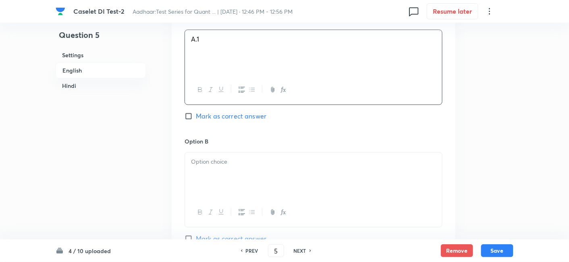
scroll to position [634, 0]
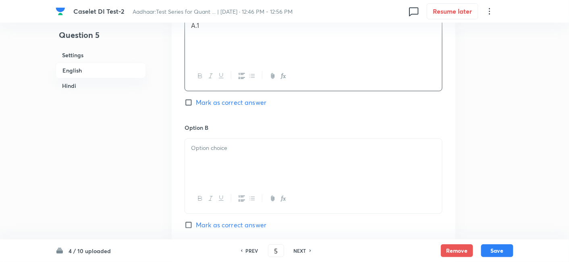
click at [205, 139] on div at bounding box center [313, 161] width 257 height 45
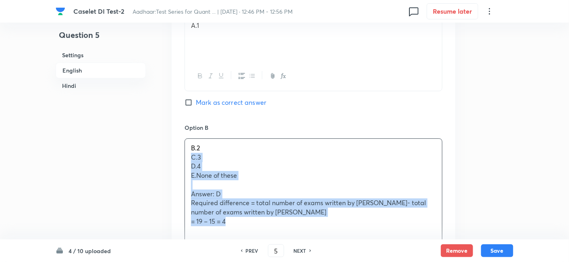
drag, startPoint x: 189, startPoint y: 128, endPoint x: 245, endPoint y: 189, distance: 82.1
click at [245, 189] on div "B.2 C.3 D.4 E.None of these Answer: D Required difference = total number of exa…" at bounding box center [313, 185] width 257 height 92
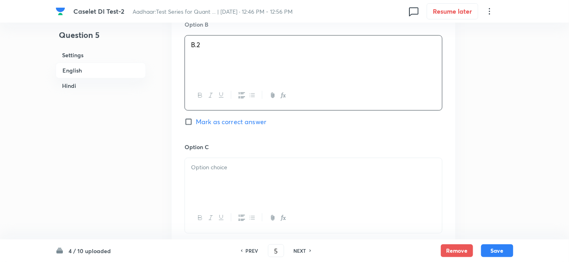
scroll to position [737, 0]
click at [210, 157] on div at bounding box center [313, 179] width 257 height 45
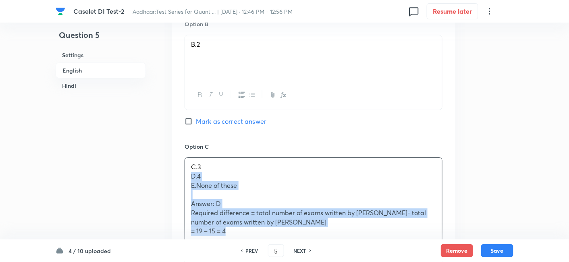
drag, startPoint x: 190, startPoint y: 149, endPoint x: 262, endPoint y: 235, distance: 112.7
click at [262, 235] on div "C.3 D.4 E.None of these Answer: D Required difference = total number of exams w…" at bounding box center [313, 213] width 258 height 113
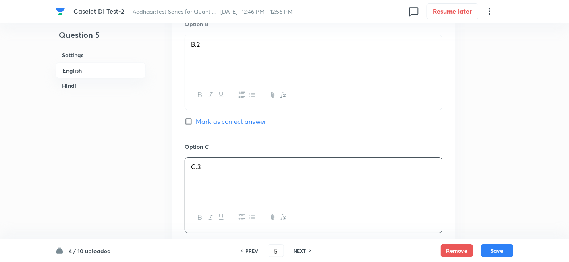
scroll to position [856, 0]
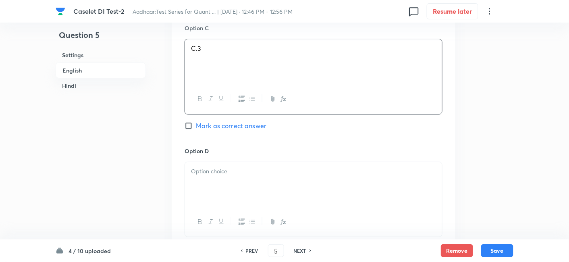
click at [219, 166] on div at bounding box center [313, 184] width 257 height 45
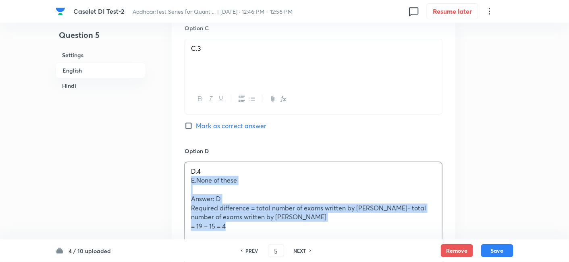
drag, startPoint x: 190, startPoint y: 152, endPoint x: 286, endPoint y: 242, distance: 131.9
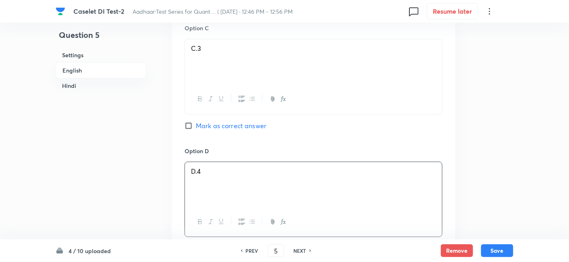
scroll to position [962, 0]
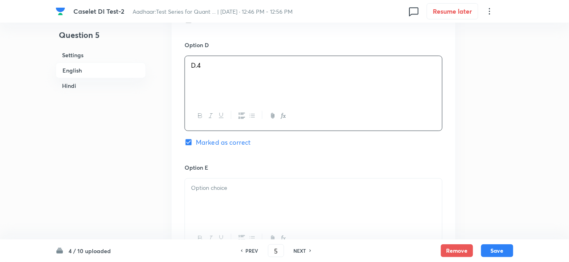
click at [216, 178] on div at bounding box center [313, 200] width 257 height 45
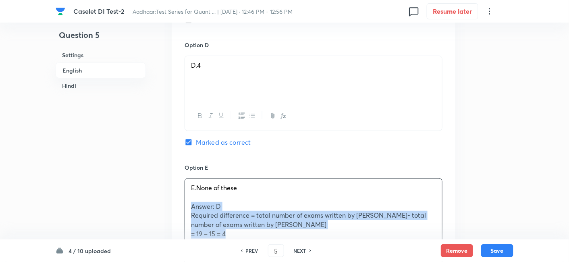
drag, startPoint x: 191, startPoint y: 174, endPoint x: 266, endPoint y: 212, distance: 84.1
click at [266, 212] on div "E.None of these Answer: D Required difference = total number of exams written b…" at bounding box center [313, 210] width 257 height 64
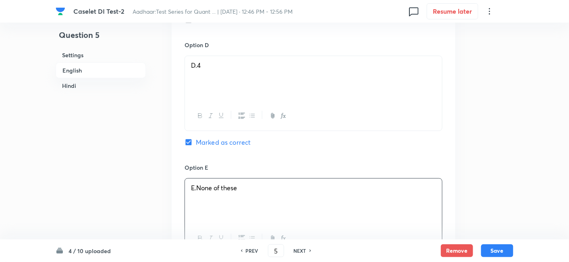
scroll to position [1042, 0]
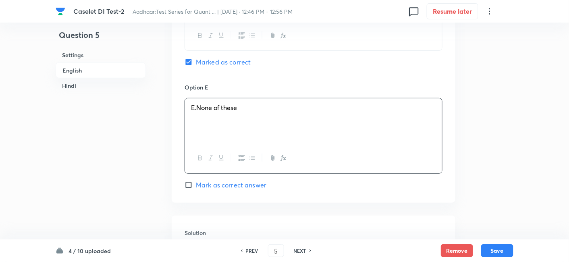
click at [259, 249] on p at bounding box center [313, 253] width 245 height 9
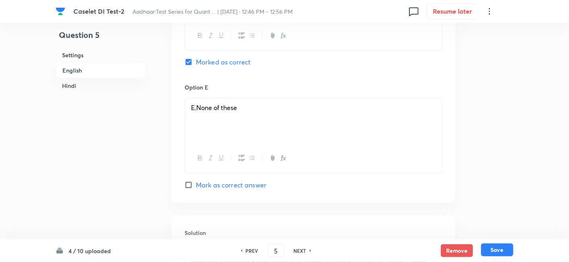
click at [491, 256] on button "Save" at bounding box center [497, 249] width 32 height 13
type input "6"
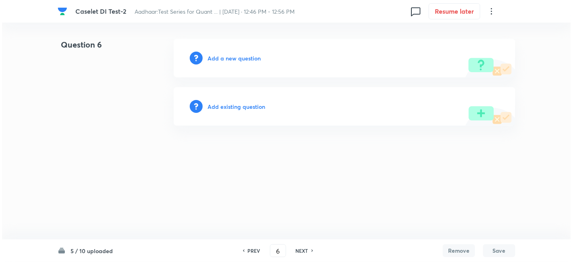
scroll to position [0, 0]
click at [251, 61] on h6 "Add a new question" at bounding box center [233, 58] width 53 height 8
click at [251, 61] on h6 "Choose a question type" at bounding box center [238, 58] width 62 height 8
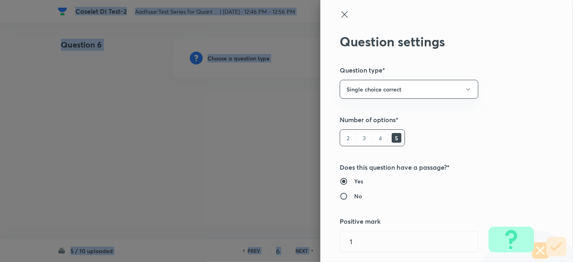
click at [251, 61] on div at bounding box center [286, 131] width 573 height 262
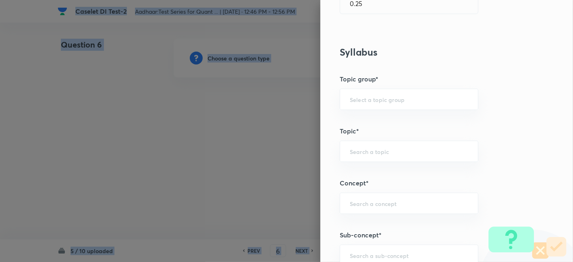
scroll to position [342, 0]
click at [407, 196] on div "​" at bounding box center [409, 203] width 139 height 21
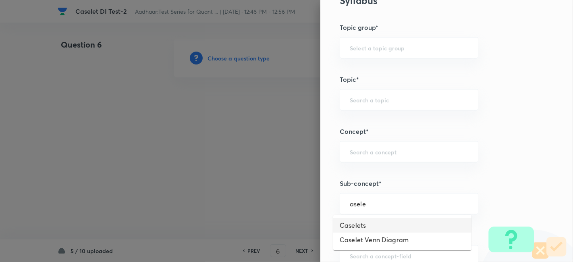
click at [382, 224] on li "Caselets" at bounding box center [402, 225] width 138 height 15
type input "Caselets"
type input "Quantitative Aptitude"
type input "Data Interpretation"
type input "Caselets"
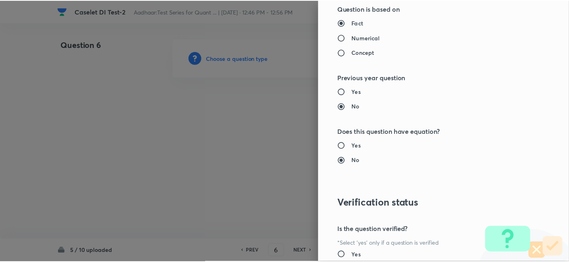
scroll to position [834, 0]
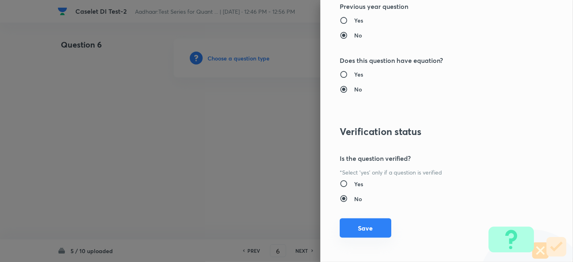
click at [350, 226] on button "Save" at bounding box center [366, 227] width 52 height 19
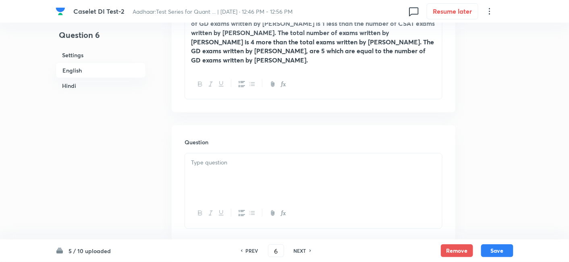
scroll to position [368, 0]
click at [239, 158] on p at bounding box center [313, 162] width 245 height 9
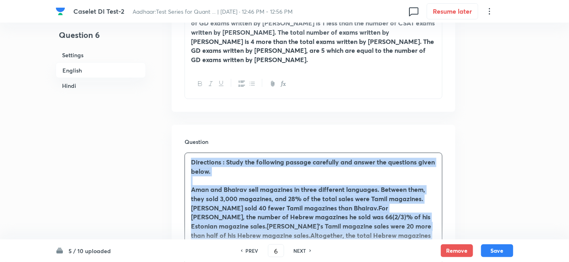
drag, startPoint x: 335, startPoint y: 217, endPoint x: 164, endPoint y: 126, distance: 193.3
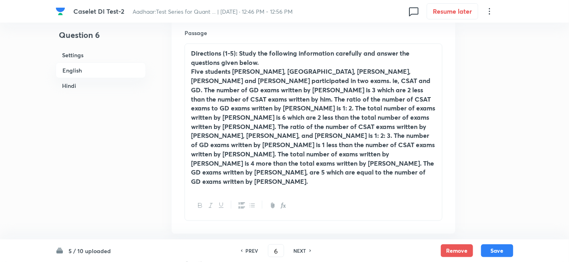
scroll to position [245, 0]
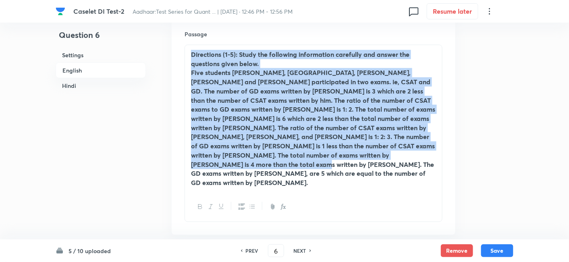
drag, startPoint x: 187, startPoint y: 55, endPoint x: 504, endPoint y: 214, distance: 354.3
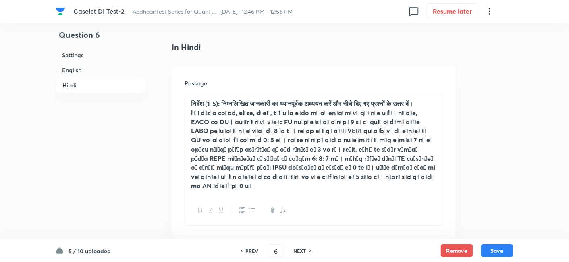
scroll to position [1323, 0]
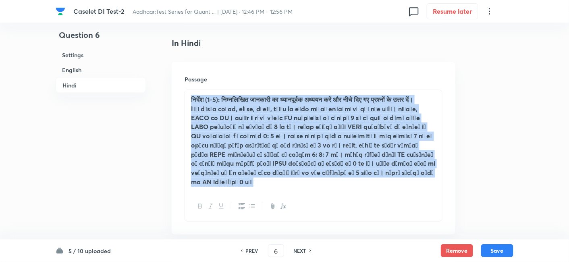
drag, startPoint x: 187, startPoint y: 100, endPoint x: 261, endPoint y: 209, distance: 131.9
click at [261, 209] on div "निर्देश (1-5): निम्नलिखित जानकारी का ध्यानपूर्वक अध्ययन करें और नीचे दिए गए प्र…" at bounding box center [313, 156] width 258 height 132
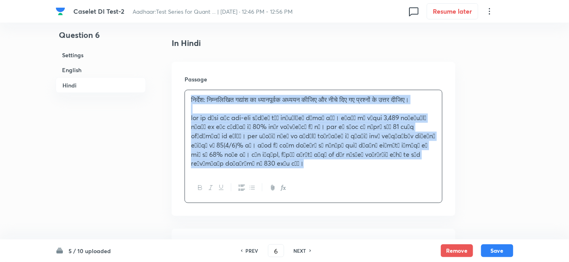
drag, startPoint x: 186, startPoint y: 98, endPoint x: 276, endPoint y: 202, distance: 137.4
click at [276, 202] on div "Passage निर्देश: निम्नलिखित गद्यांश का ध्यानपूर्वक अध्ययन कीजिए और नीचे दिए गए …" at bounding box center [314, 139] width 284 height 154
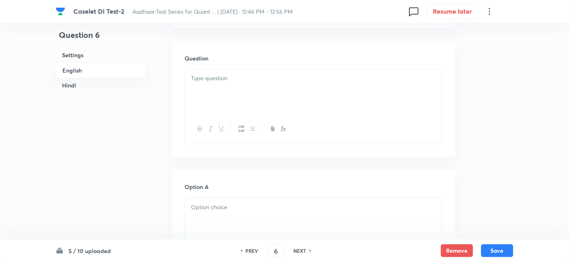
scroll to position [389, 0]
click at [234, 113] on div at bounding box center [313, 109] width 257 height 45
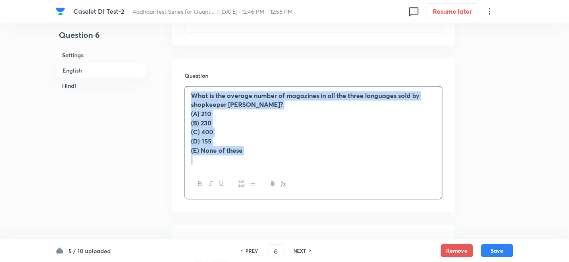
drag, startPoint x: 189, startPoint y: 94, endPoint x: 300, endPoint y: 176, distance: 138.0
click at [300, 176] on div "What is the average number of magazines in all the three languages sold by shop…" at bounding box center [313, 142] width 258 height 113
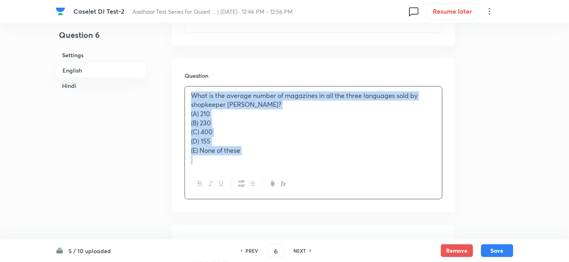
copy div "What is the average number of magazines in all the three languages sold by shop…"
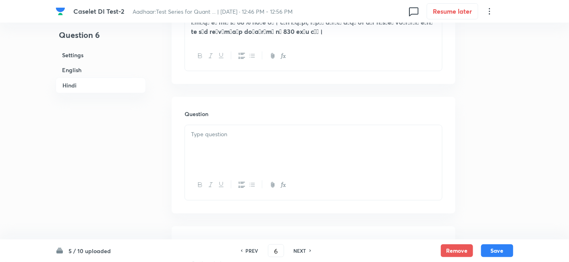
scroll to position [1510, 0]
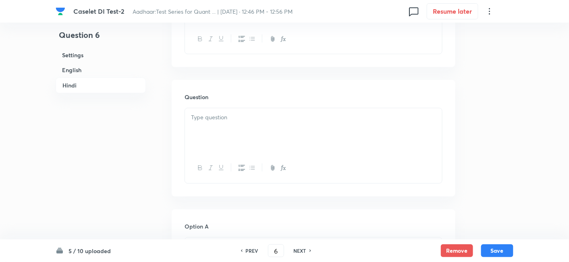
click at [213, 135] on div at bounding box center [313, 130] width 257 height 45
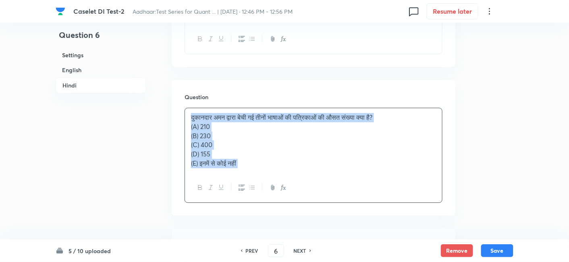
drag, startPoint x: 184, startPoint y: 135, endPoint x: 298, endPoint y: 204, distance: 132.8
click at [298, 203] on div "दुकानदार अमन द्वारा बेची गई तीनों भाषाओं की पत्रिकाओं की औसत संख्या क्या है? (A…" at bounding box center [313, 155] width 258 height 95
click at [190, 137] on div "दुकानदार अमन द्वारा बेची गई तीनों भाषाओं की पत्रिकाओं की औसत संख्या क्या है? (A…" at bounding box center [313, 140] width 257 height 64
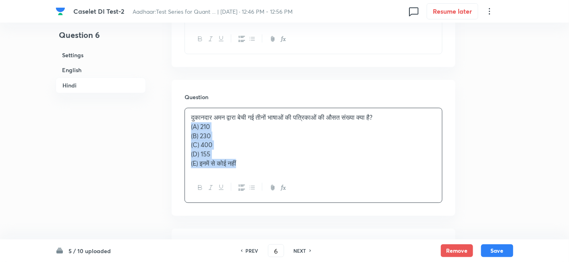
drag, startPoint x: 190, startPoint y: 137, endPoint x: 265, endPoint y: 179, distance: 86.0
click at [265, 172] on div "दुकानदार अमन द्वारा बेची गई तीनों भाषाओं की पत्रिकाओं की औसत संख्या क्या है? (A…" at bounding box center [313, 140] width 257 height 64
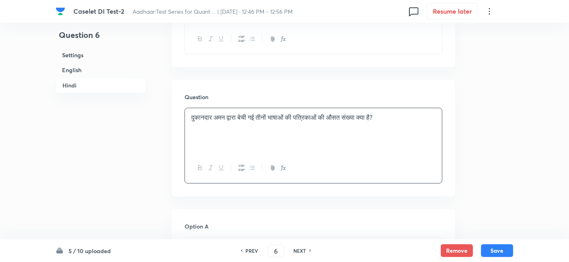
scroll to position [1603, 0]
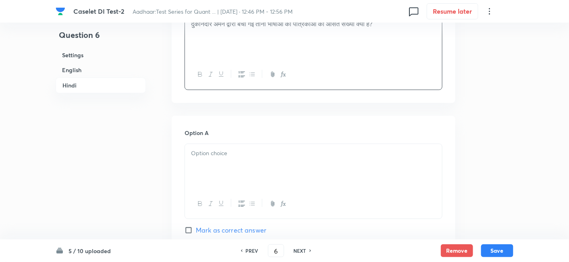
click at [214, 158] on p at bounding box center [313, 153] width 245 height 9
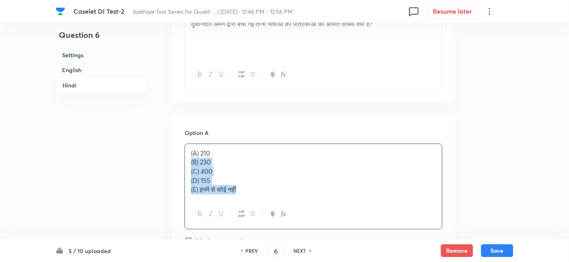
drag, startPoint x: 189, startPoint y: 167, endPoint x: 273, endPoint y: 207, distance: 93.7
click at [273, 207] on div "(A) 210 (B) 230 (C) 400 (D) 155 (E) इनमें से कोई नहीं" at bounding box center [313, 186] width 258 height 86
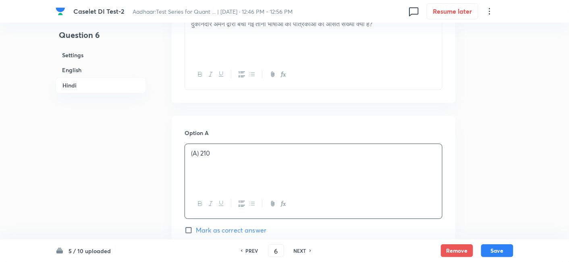
scroll to position [1749, 0]
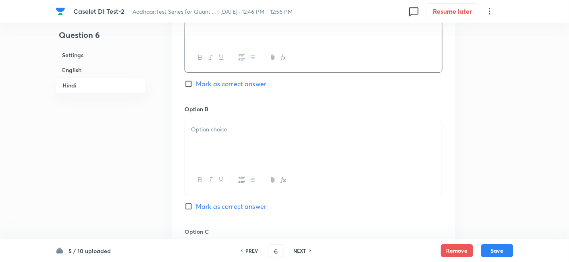
click at [207, 153] on div at bounding box center [313, 142] width 257 height 45
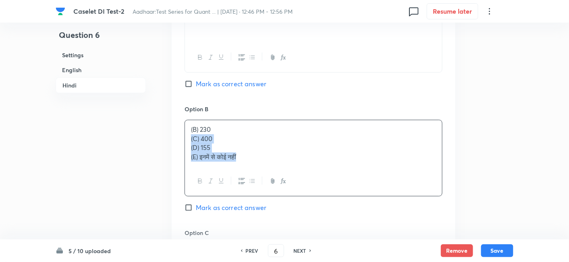
drag, startPoint x: 189, startPoint y: 145, endPoint x: 283, endPoint y: 188, distance: 103.1
click at [283, 188] on div "(B) 230 (C) 400 (D) 155 (E) इनमें से कोई नहीं" at bounding box center [313, 158] width 258 height 77
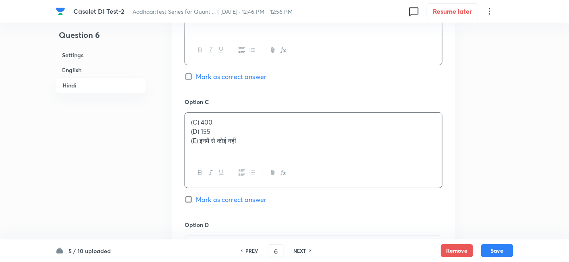
click at [212, 127] on p "(C) 400" at bounding box center [313, 122] width 245 height 9
drag, startPoint x: 188, startPoint y: 139, endPoint x: 280, endPoint y: 165, distance: 95.6
click at [280, 165] on div "(C) 400 (D) 155 (E) इनमें से कोई नहीं" at bounding box center [313, 149] width 258 height 75
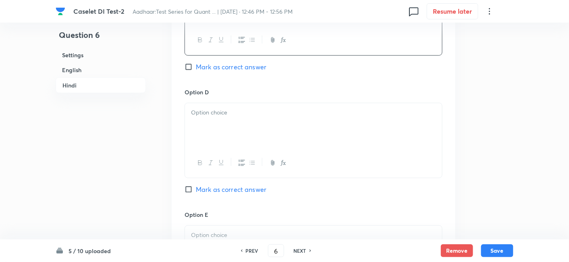
scroll to position [2030, 0]
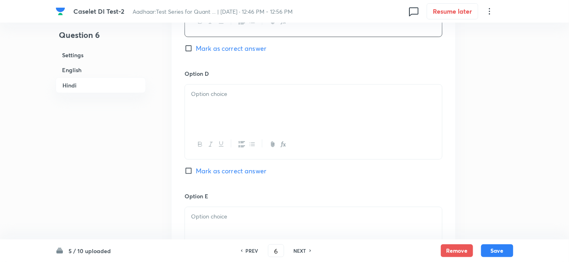
click at [202, 120] on div at bounding box center [313, 107] width 257 height 45
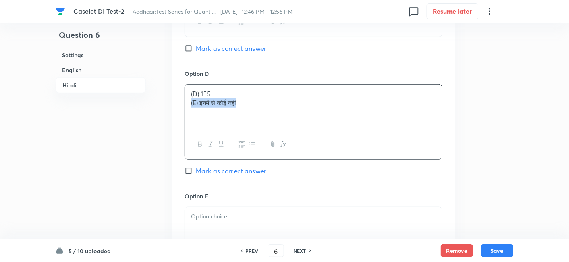
drag, startPoint x: 186, startPoint y: 111, endPoint x: 305, endPoint y: 133, distance: 120.0
click at [305, 130] on div "(D) 155 (E) इनमें से कोई नहीं" at bounding box center [313, 107] width 257 height 45
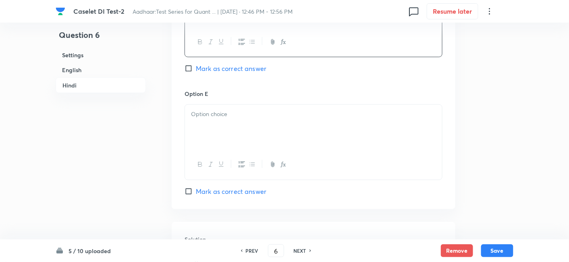
click at [305, 133] on div at bounding box center [313, 127] width 257 height 45
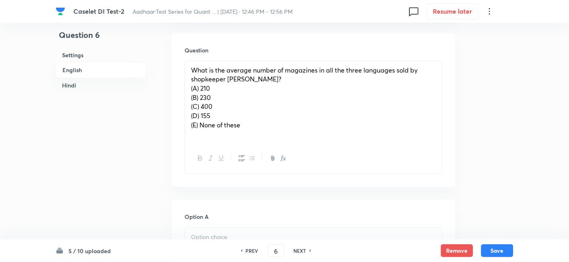
scroll to position [418, 0]
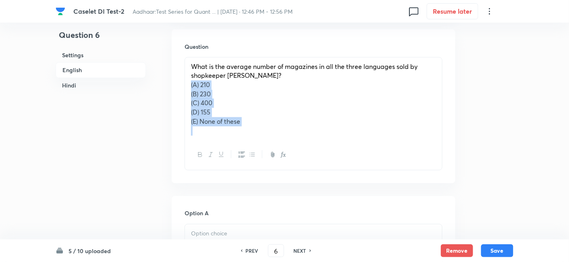
drag, startPoint x: 190, startPoint y: 85, endPoint x: 291, endPoint y: 151, distance: 121.1
click at [291, 151] on div "What is the average number of magazines in all the three languages sold by shop…" at bounding box center [313, 113] width 258 height 113
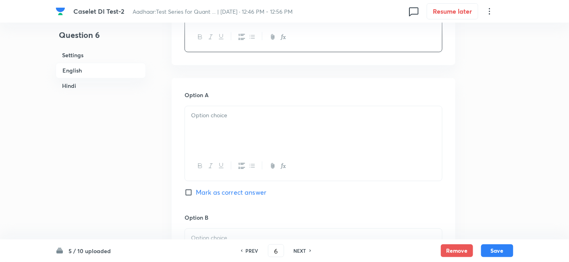
scroll to position [499, 0]
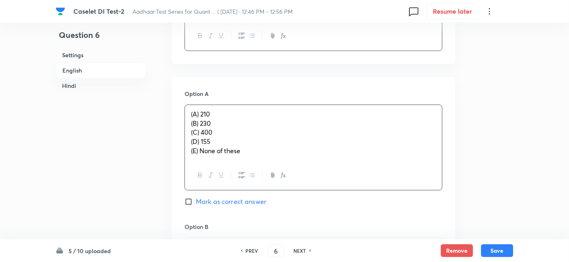
click at [220, 120] on div "(A) 210 (B) 230 (C) 400 (D) 155 (E) None of these" at bounding box center [313, 133] width 257 height 56
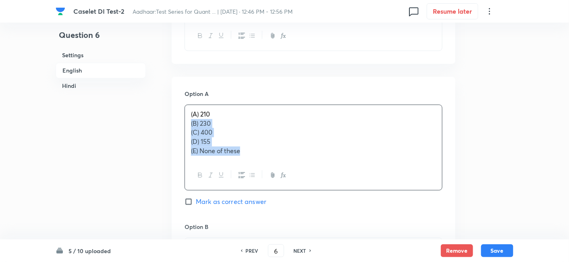
drag, startPoint x: 189, startPoint y: 124, endPoint x: 296, endPoint y: 196, distance: 128.4
click at [296, 196] on div "Option A (A) 210 (B) 230 (C) 400 (D) 155 (E) None of these Mark as correct answ…" at bounding box center [313, 155] width 258 height 133
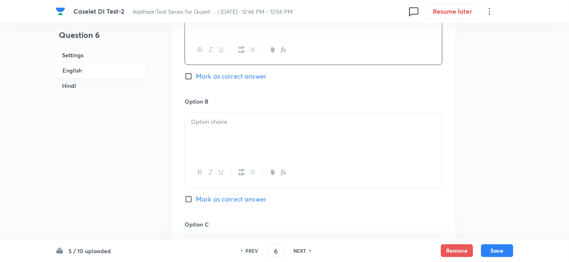
scroll to position [615, 0]
click at [213, 135] on div at bounding box center [313, 134] width 257 height 45
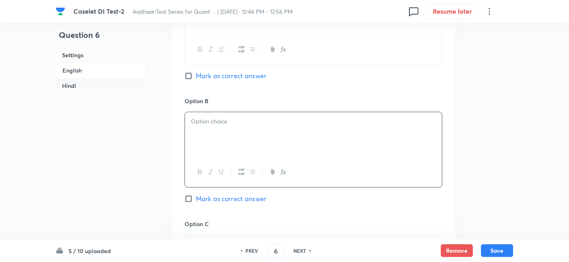
click at [213, 135] on div at bounding box center [313, 134] width 257 height 45
drag, startPoint x: 189, startPoint y: 128, endPoint x: 295, endPoint y: 180, distance: 117.6
click at [295, 180] on div "(B) 230 (C) 400 (D) 155 (E) None of these" at bounding box center [313, 150] width 258 height 77
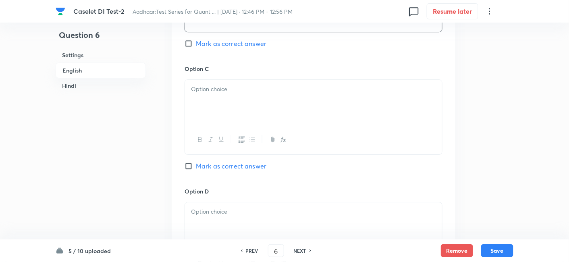
click at [203, 87] on p at bounding box center [313, 89] width 245 height 9
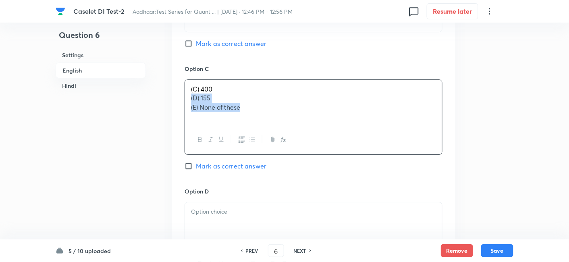
drag, startPoint x: 189, startPoint y: 96, endPoint x: 276, endPoint y: 132, distance: 93.9
click at [276, 132] on div "(C) 400 (D) 155 (E) None of these" at bounding box center [313, 116] width 258 height 75
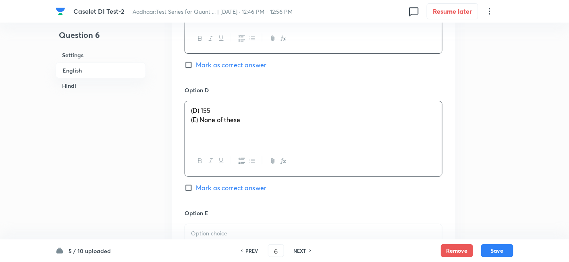
click at [208, 117] on div "(D) 155 (E) None of these" at bounding box center [313, 123] width 257 height 45
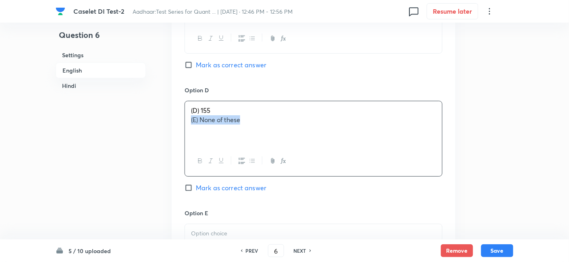
drag, startPoint x: 189, startPoint y: 118, endPoint x: 270, endPoint y: 130, distance: 82.2
click at [270, 130] on div "(D) 155 (E) None of these" at bounding box center [313, 123] width 257 height 45
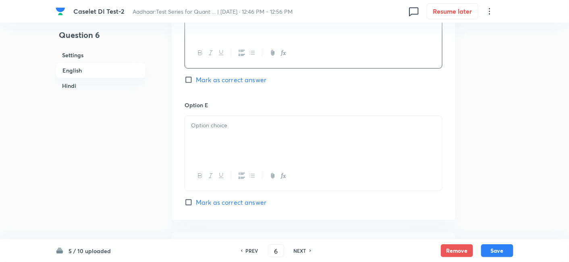
scroll to position [979, 0]
click at [270, 130] on div at bounding box center [313, 138] width 257 height 45
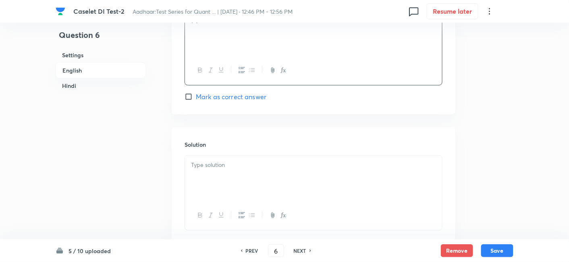
scroll to position [1085, 0]
click at [320, 164] on p at bounding box center [313, 164] width 245 height 9
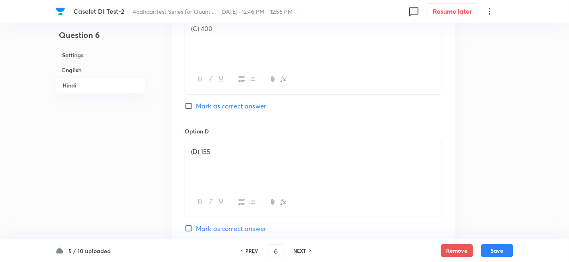
scroll to position [2248, 0]
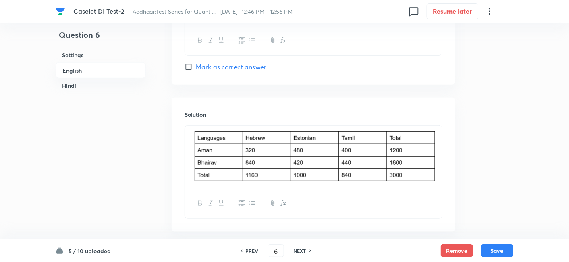
scroll to position [1116, 0]
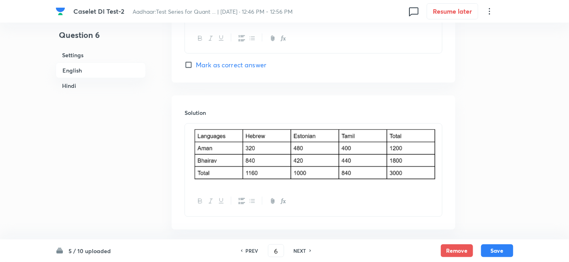
click at [439, 143] on div at bounding box center [313, 155] width 257 height 63
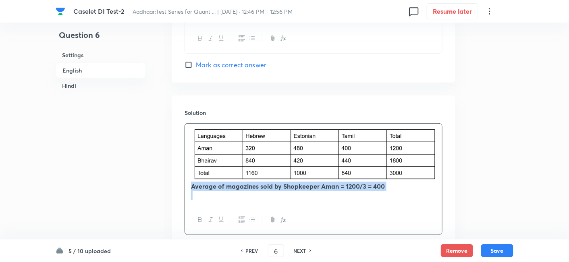
drag, startPoint x: 186, startPoint y: 186, endPoint x: 419, endPoint y: 200, distance: 233.2
click at [419, 200] on div "Average of magazines sold by Shopkeeper Aman = 1200/3 = 400" at bounding box center [313, 164] width 257 height 81
copy strong "Average of magazines sold by Shopkeeper Aman = 1200/3 = 400"
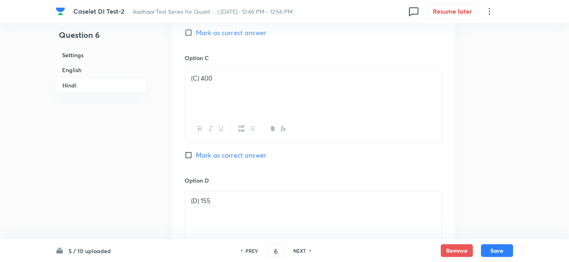
scroll to position [2301, 0]
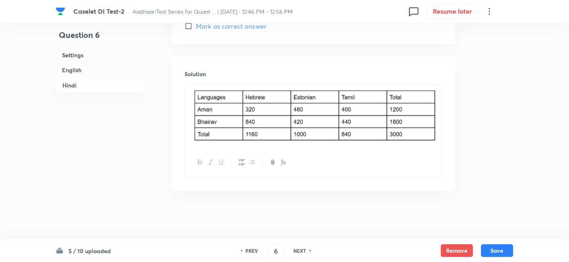
click at [440, 124] on div at bounding box center [313, 116] width 257 height 63
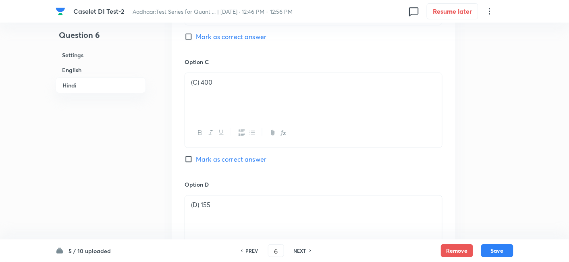
scroll to position [1918, 0]
click at [247, 164] on span "Mark as correct answer" at bounding box center [231, 159] width 70 height 10
click at [196, 163] on input "Mark as correct answer" at bounding box center [189, 159] width 11 height 8
checkbox input "true"
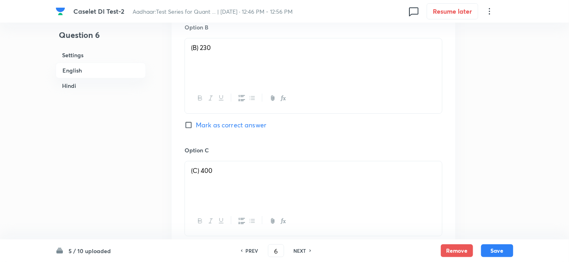
scroll to position [824, 0]
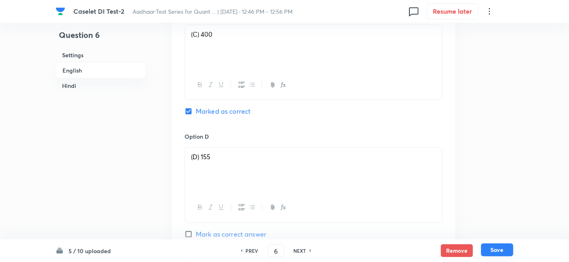
click at [495, 251] on button "Save" at bounding box center [497, 249] width 32 height 13
type input "7"
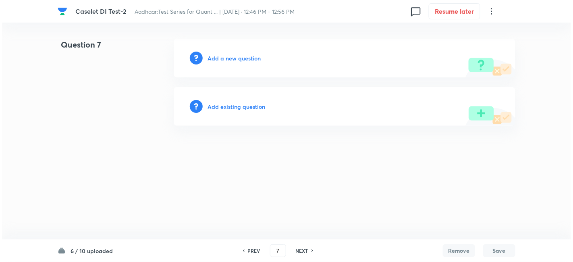
scroll to position [0, 0]
click at [236, 60] on h6 "Add a new question" at bounding box center [233, 58] width 53 height 8
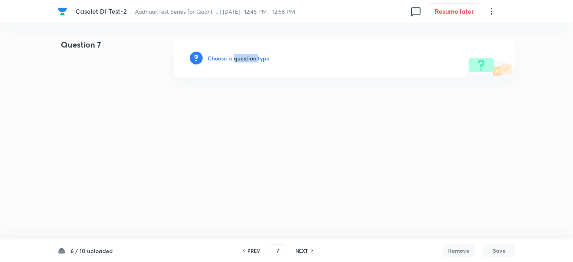
click at [236, 60] on h6 "Choose a question type" at bounding box center [238, 58] width 62 height 8
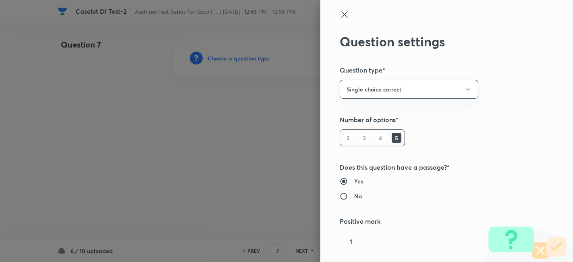
click at [236, 60] on div at bounding box center [286, 131] width 573 height 262
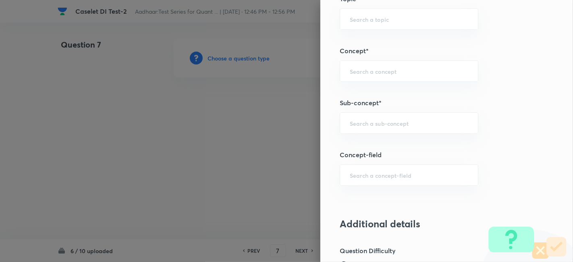
scroll to position [416, 0]
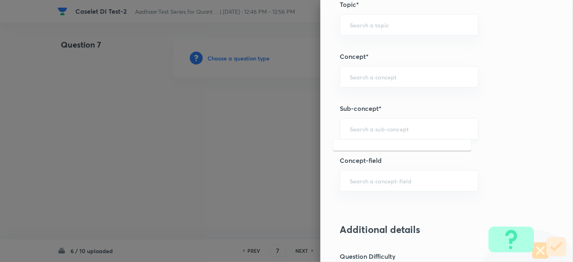
click at [392, 128] on input "text" at bounding box center [409, 129] width 118 height 8
click at [384, 143] on li "Caselets" at bounding box center [402, 150] width 138 height 15
type input "Caselets"
type input "Quantitative Aptitude"
type input "Data Interpretation"
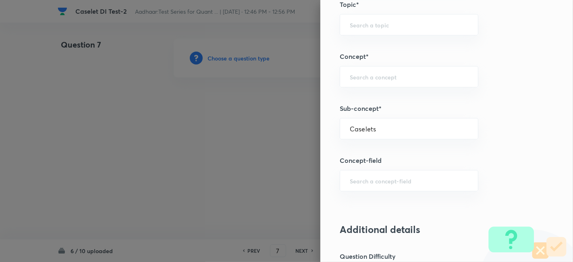
type input "Caselets"
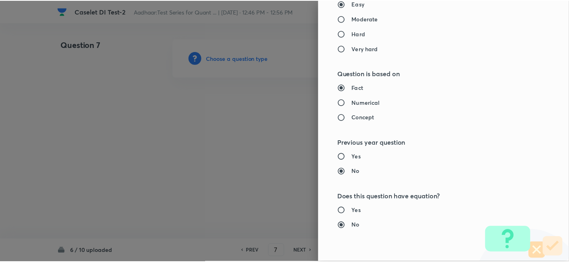
scroll to position [834, 0]
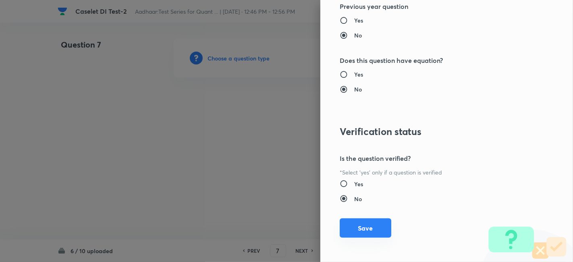
click at [363, 222] on button "Save" at bounding box center [366, 227] width 52 height 19
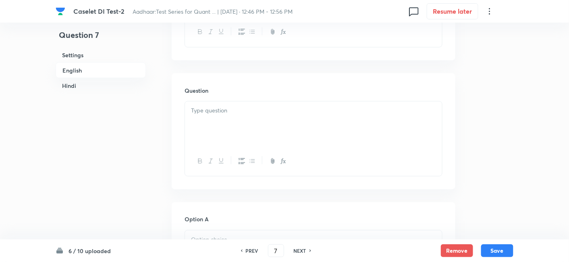
scroll to position [385, 0]
click at [210, 110] on div at bounding box center [313, 112] width 257 height 45
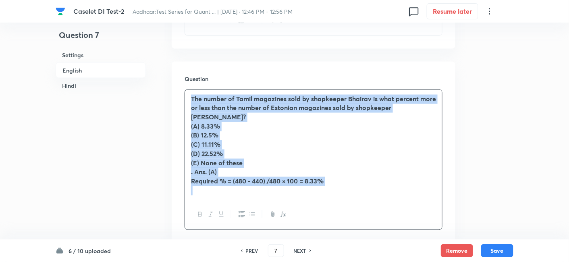
drag, startPoint x: 189, startPoint y: 99, endPoint x: 354, endPoint y: 197, distance: 192.7
click at [354, 197] on div "The number of Tamil magazines sold by shopkeeper Bhairav is what percent more o…" at bounding box center [313, 159] width 258 height 141
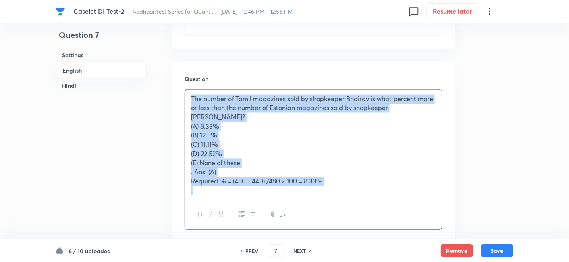
copy div "The number of Tamil magazines sold by shopkeeper Bhairav is what percent more o…"
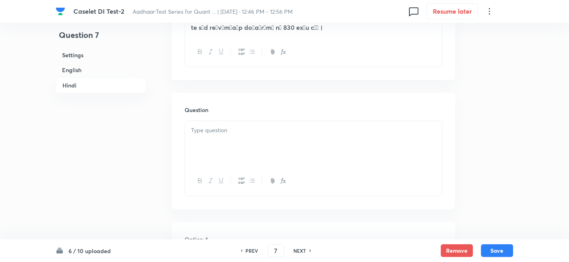
scroll to position [1586, 0]
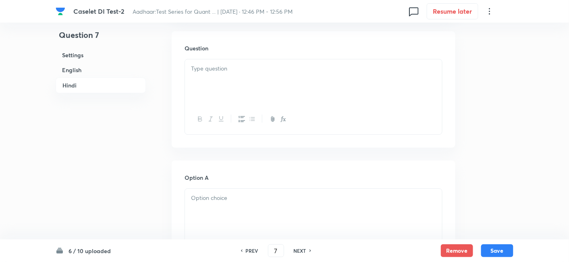
click at [213, 89] on div at bounding box center [313, 81] width 257 height 45
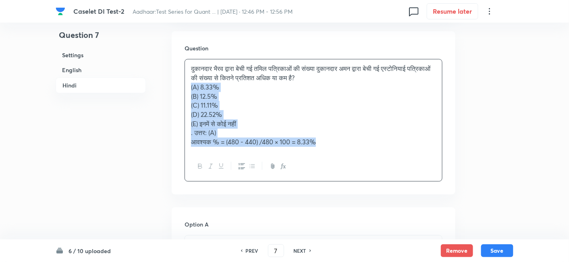
drag, startPoint x: 189, startPoint y: 87, endPoint x: 346, endPoint y: 157, distance: 171.6
click at [346, 157] on div "दुकानदार भैरव द्वारा बेची गई तमिल पत्रिकाओं की संख्या दुकानदार अमन द्वारा बेची …" at bounding box center [313, 120] width 258 height 122
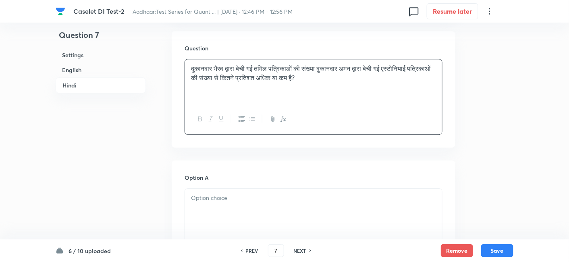
scroll to position [1672, 0]
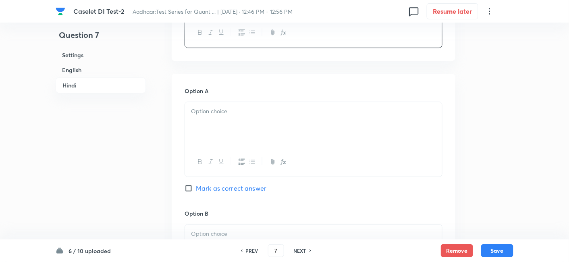
click at [236, 126] on div at bounding box center [313, 124] width 257 height 45
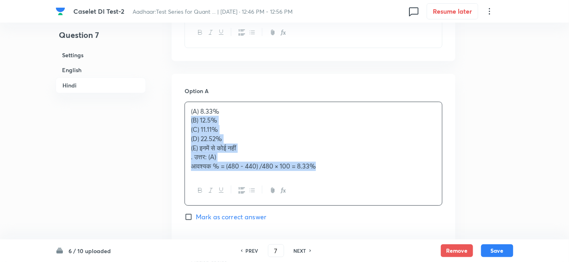
drag, startPoint x: 186, startPoint y: 120, endPoint x: 400, endPoint y: 206, distance: 230.6
click at [400, 206] on div "Option A (A) 8.33% (B) 12.5% (C) 11.11% (D) 22.52% (E) इनमें से कोई नहीं . उत्त…" at bounding box center [313, 162] width 258 height 151
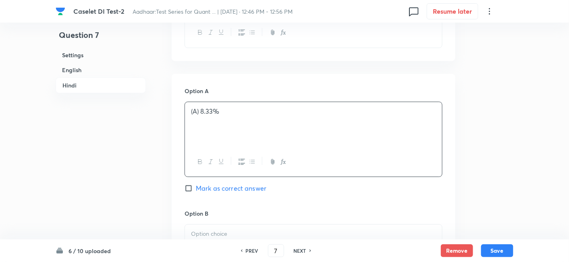
click at [263, 187] on span "Mark as correct answer" at bounding box center [231, 188] width 70 height 10
click at [196, 187] on input "Mark as correct answer" at bounding box center [189, 188] width 11 height 8
checkbox input "true"
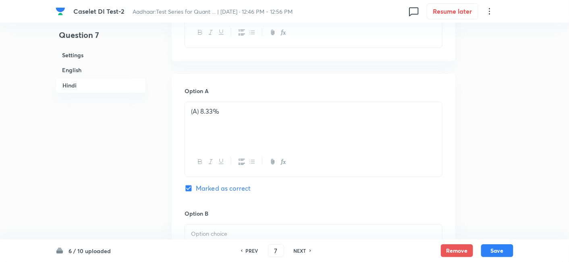
checkbox input "true"
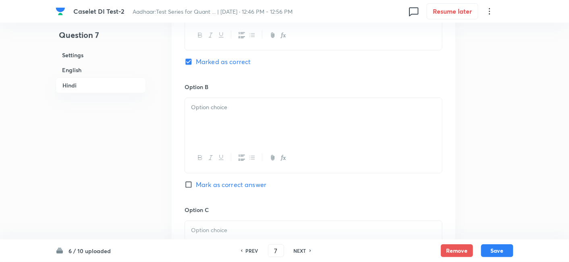
scroll to position [1800, 0]
click at [215, 116] on div at bounding box center [313, 119] width 257 height 45
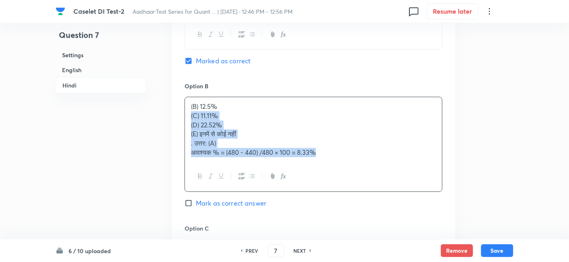
drag, startPoint x: 188, startPoint y: 115, endPoint x: 361, endPoint y: 167, distance: 180.6
click at [361, 167] on div "(B) 12.5% (C) 11.11% (D) 22.52% (E) इनमें से कोई नहीं . उत्तर: (A) आवश्यक % = (…" at bounding box center [313, 144] width 258 height 95
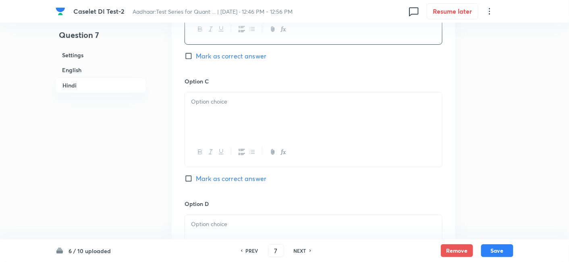
scroll to position [1933, 0]
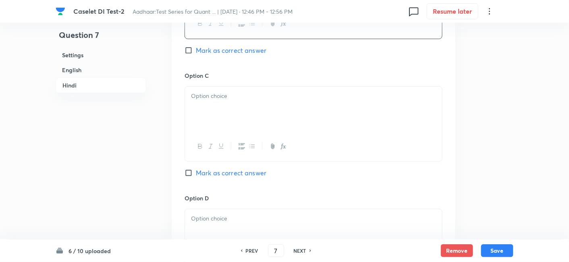
click at [236, 106] on div at bounding box center [313, 109] width 257 height 45
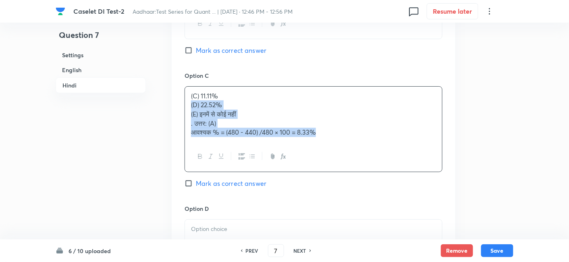
drag, startPoint x: 185, startPoint y: 105, endPoint x: 375, endPoint y: 151, distance: 194.9
click at [375, 151] on div "(C) 11.11% (D) 22.52% (E) इनमें से कोई नहीं . उत्तर: (A) आवश्यक % = (480 - 440)…" at bounding box center [313, 129] width 258 height 86
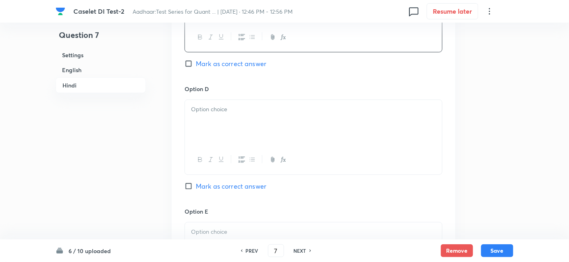
scroll to position [2043, 0]
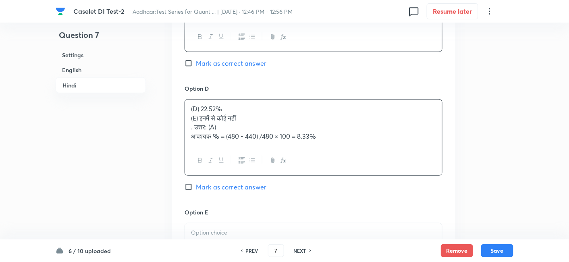
click at [226, 110] on p "(D) 22.52%" at bounding box center [313, 108] width 245 height 9
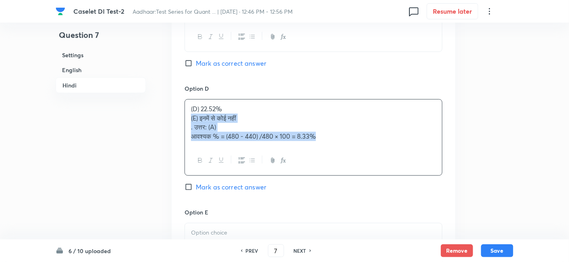
drag, startPoint x: 191, startPoint y: 114, endPoint x: 377, endPoint y: 165, distance: 192.5
click at [377, 165] on div "(D) 22.52% (E) इनमें से कोई नहीं . उत्तर: (A) आवश्यक % = (480 - 440) /480 × 100…" at bounding box center [313, 137] width 258 height 77
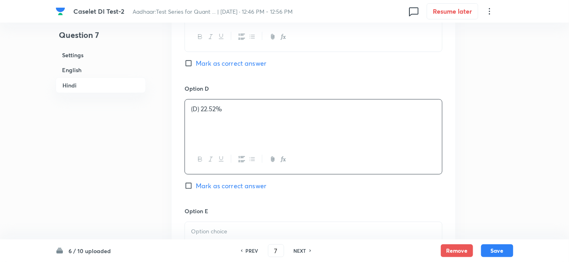
scroll to position [2154, 0]
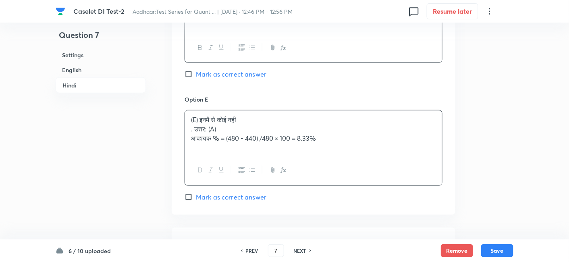
click at [241, 120] on p "(E) इनमें से कोई नहीं" at bounding box center [313, 119] width 245 height 9
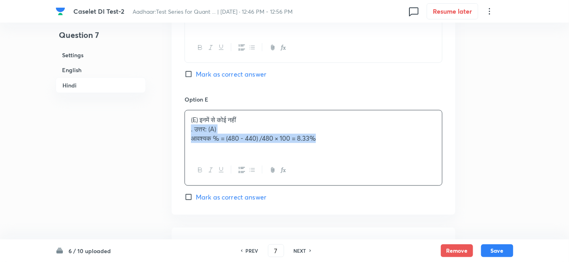
drag, startPoint x: 189, startPoint y: 127, endPoint x: 377, endPoint y: 145, distance: 189.0
click at [377, 145] on div "(E) इनमें से कोई नहीं . उत्तर: (A) आवश्यक % = (480 - 440) /480 × 100 = 8.33%" at bounding box center [313, 132] width 257 height 45
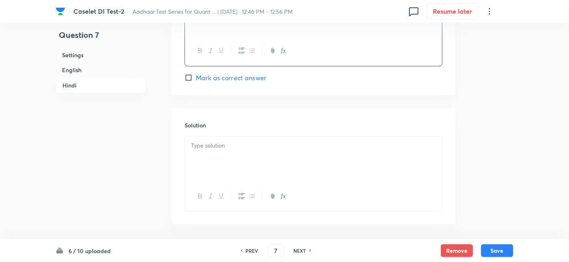
click at [377, 145] on p at bounding box center [313, 145] width 245 height 9
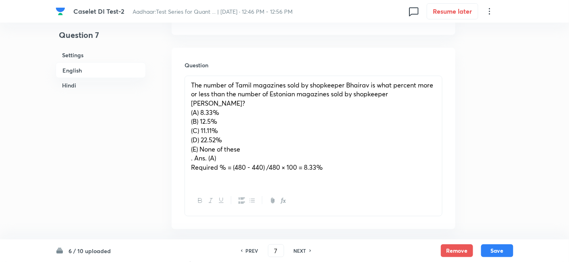
scroll to position [400, 0]
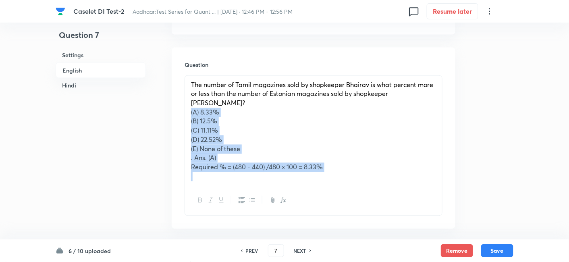
drag, startPoint x: 186, startPoint y: 104, endPoint x: 379, endPoint y: 183, distance: 208.5
click at [379, 183] on div "The number of Tamil magazines sold by shopkeeper Bhairav is what percent more o…" at bounding box center [313, 145] width 258 height 141
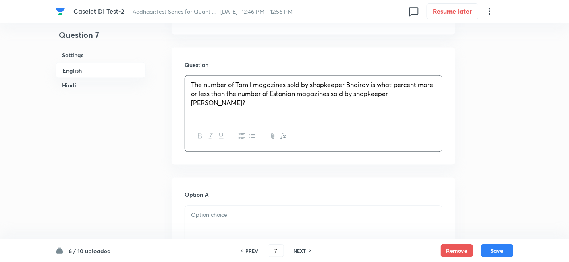
scroll to position [495, 0]
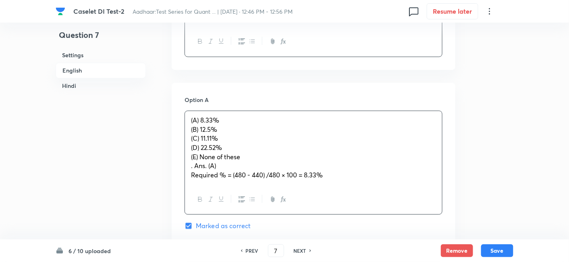
click at [219, 116] on p "(A) 8.33%" at bounding box center [313, 120] width 245 height 9
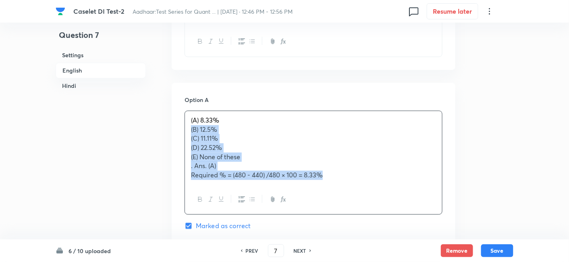
drag, startPoint x: 188, startPoint y: 128, endPoint x: 356, endPoint y: 194, distance: 181.1
click at [356, 194] on div "(A) 8.33% (B) 12.5% (C) 11.11% (D) 22.52% (E) None of these . Ans. (A) Required…" at bounding box center [313, 162] width 258 height 104
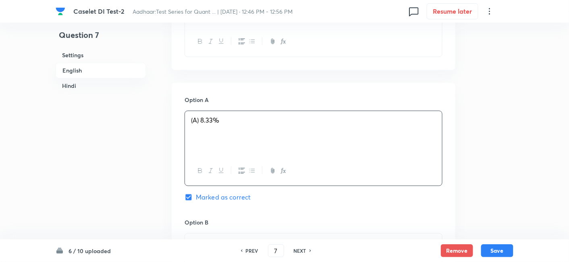
scroll to position [577, 0]
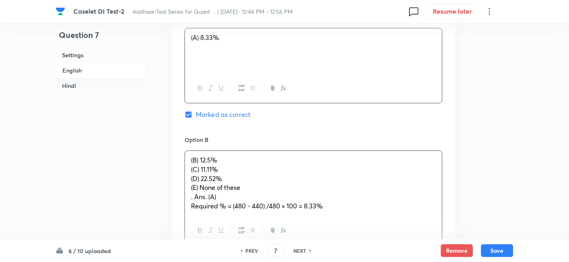
click at [226, 173] on div "(B) 12.5% (C) 11.11% (D) 22.52% (E) None of these . Ans. (A) Required % = (480 …" at bounding box center [313, 183] width 257 height 64
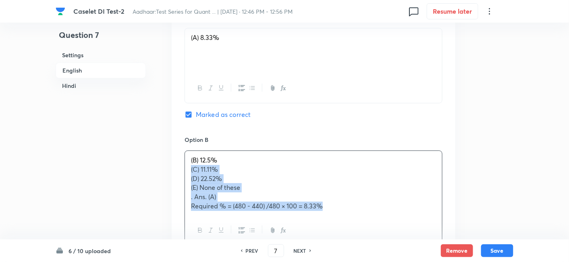
drag, startPoint x: 187, startPoint y: 168, endPoint x: 386, endPoint y: 221, distance: 205.9
click at [386, 221] on div "(B) 12.5% (C) 11.11% (D) 22.52% (E) None of these . Ans. (A) Required % = (480 …" at bounding box center [313, 197] width 258 height 95
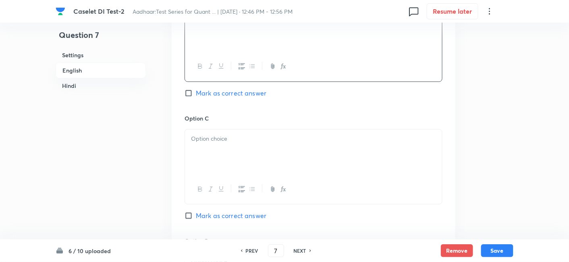
scroll to position [736, 0]
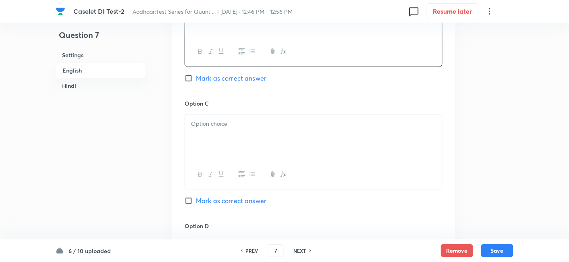
click at [207, 133] on div at bounding box center [313, 136] width 257 height 45
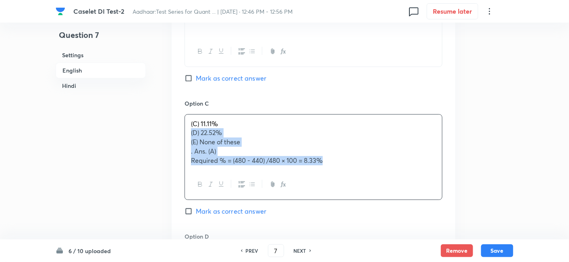
drag, startPoint x: 186, startPoint y: 132, endPoint x: 334, endPoint y: 171, distance: 152.5
click at [334, 171] on div "(C) 11.11% (D) 22.52% (E) None of these . Ans. (A) Required % = (480 - 440) /48…" at bounding box center [313, 157] width 258 height 86
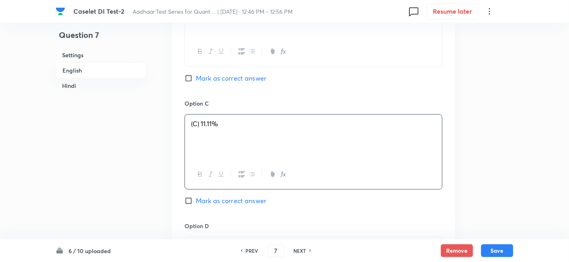
scroll to position [873, 0]
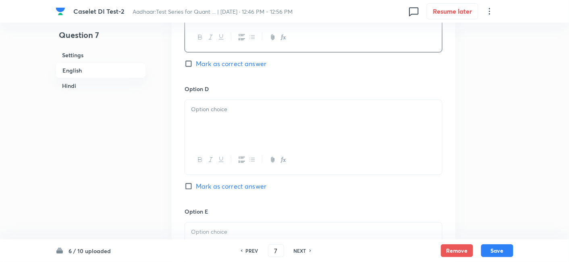
click at [231, 119] on div at bounding box center [313, 122] width 257 height 45
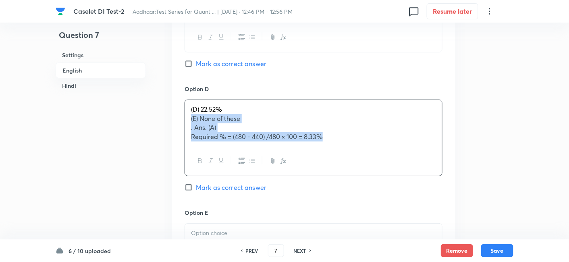
drag, startPoint x: 186, startPoint y: 114, endPoint x: 376, endPoint y: 154, distance: 194.8
click at [376, 154] on div "(D) 22.52% (E) None of these . Ans. (A) Required % = (480 - 440) /480 × 100 = 8…" at bounding box center [313, 137] width 258 height 77
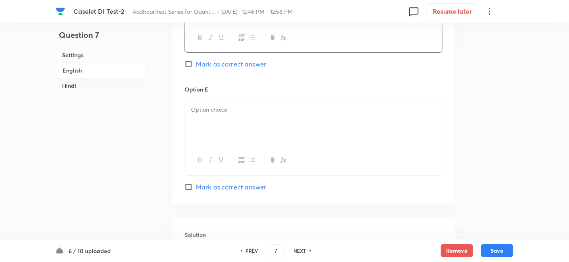
scroll to position [996, 0]
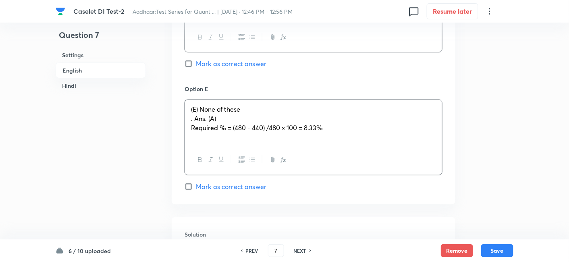
click at [263, 105] on p "(E) None of these" at bounding box center [313, 109] width 245 height 9
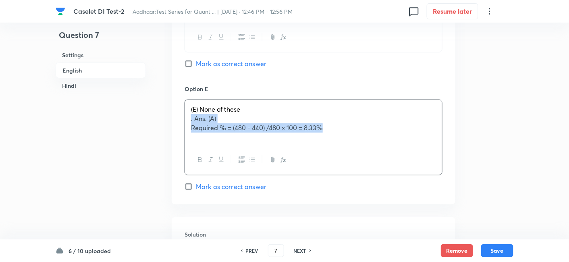
drag, startPoint x: 188, startPoint y: 118, endPoint x: 406, endPoint y: 147, distance: 219.5
click at [406, 147] on div "(E) None of these . Ans. (A) Required % = (480 - 440) /480 × 100 = 8.33%" at bounding box center [313, 136] width 258 height 75
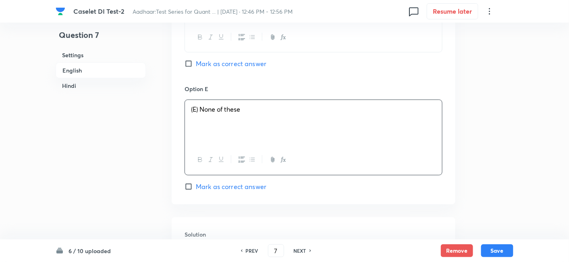
scroll to position [1093, 0]
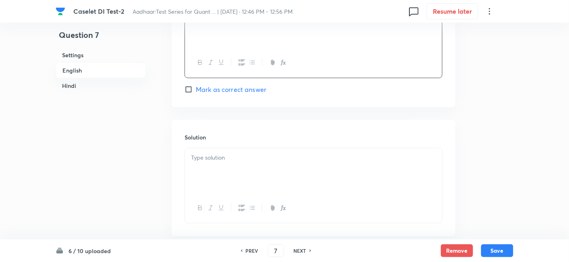
click at [406, 148] on div at bounding box center [313, 170] width 257 height 45
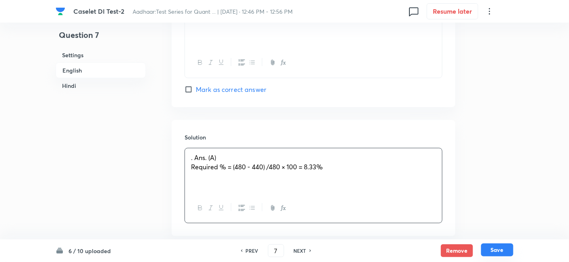
click at [503, 256] on button "Save" at bounding box center [497, 249] width 32 height 13
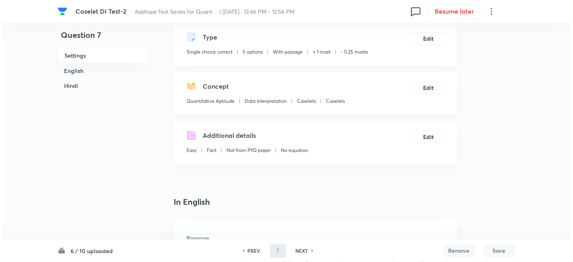
scroll to position [0, 0]
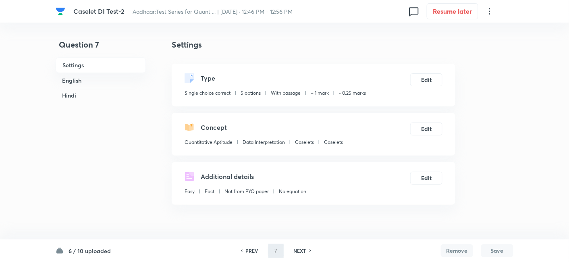
type input "8"
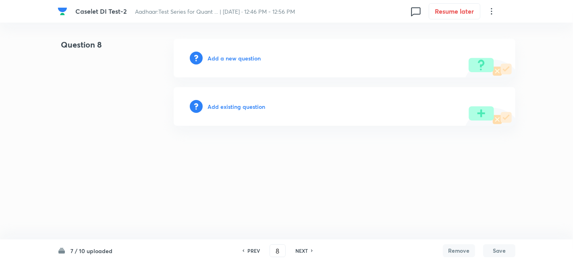
click at [230, 59] on h6 "Add a new question" at bounding box center [233, 58] width 53 height 8
click at [230, 59] on h6 "Choose a question type" at bounding box center [238, 58] width 62 height 8
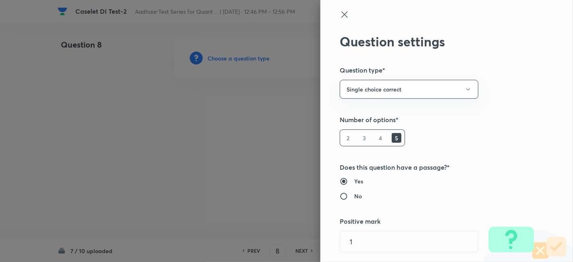
click at [230, 59] on div at bounding box center [286, 131] width 573 height 262
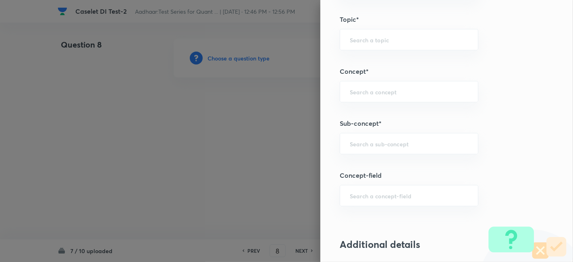
scroll to position [381, 0]
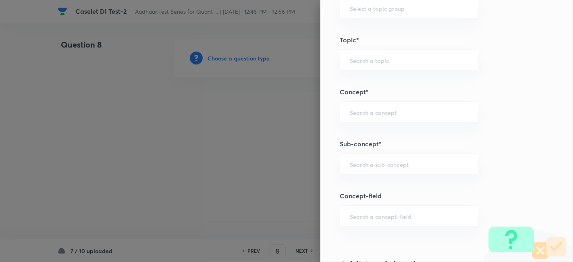
click at [391, 156] on div "​" at bounding box center [409, 163] width 139 height 21
click at [366, 182] on li "Caselets" at bounding box center [402, 185] width 138 height 15
type input "Caselets"
type input "Quantitative Aptitude"
type input "Data Interpretation"
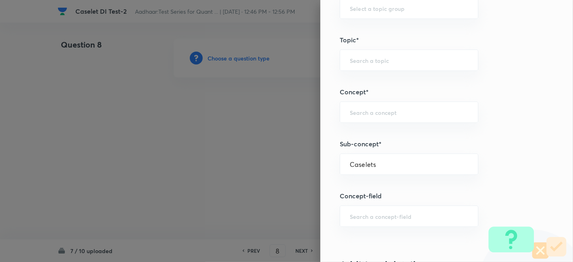
type input "Caselets"
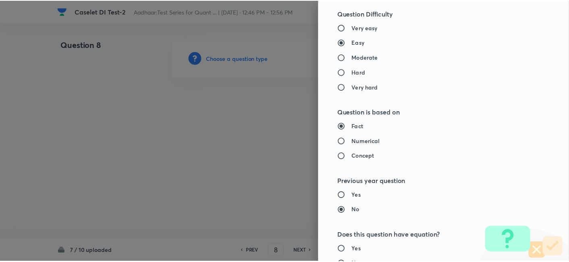
scroll to position [834, 0]
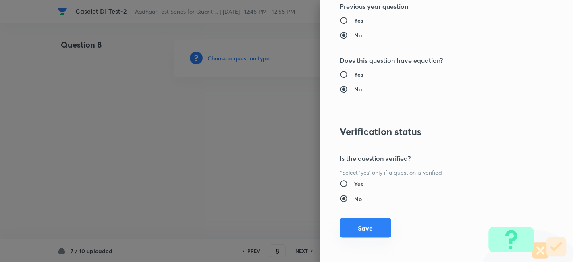
click at [365, 223] on button "Save" at bounding box center [366, 227] width 52 height 19
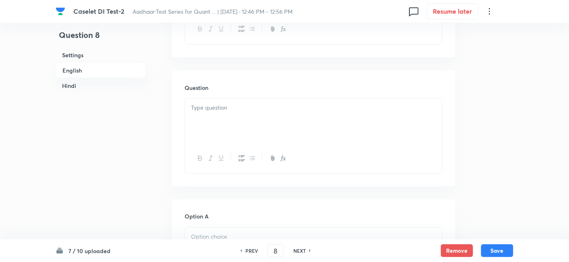
scroll to position [384, 0]
click at [224, 127] on div at bounding box center [313, 113] width 257 height 45
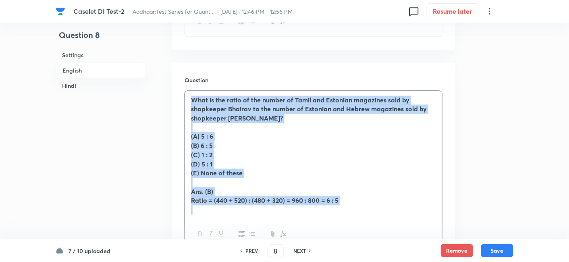
drag, startPoint x: 191, startPoint y: 99, endPoint x: 352, endPoint y: 213, distance: 197.3
click at [352, 213] on div "What is the ratio of the number of Tamil and Estonian magazines sold by shopkee…" at bounding box center [313, 155] width 257 height 128
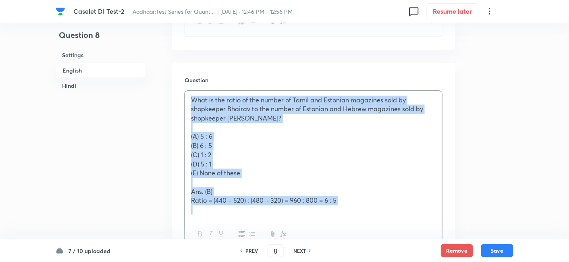
copy div "What is the ratio of the number of Tamil and Estonian magazines sold by shopkee…"
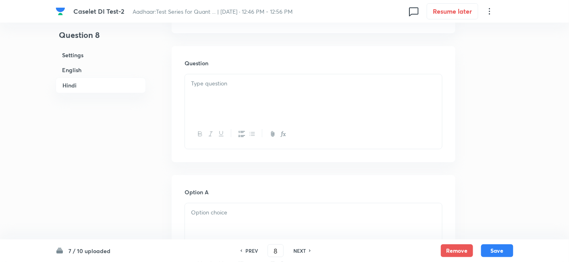
scroll to position [1592, 0]
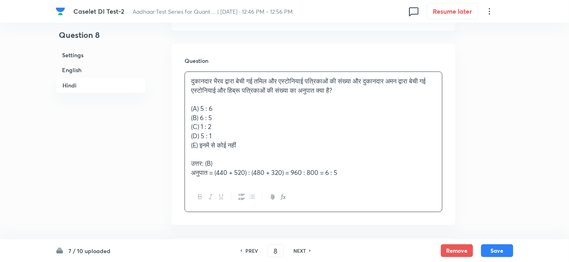
click at [241, 98] on div "दुकानदार भैरव द्वारा बेची गई तमिल और एस्टोनियाई पत्रिकाओं की संख्या और दुकानदार…" at bounding box center [313, 127] width 257 height 110
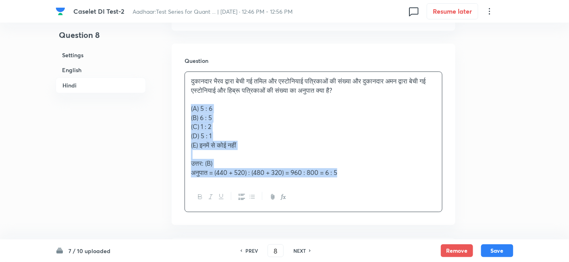
drag, startPoint x: 187, startPoint y: 113, endPoint x: 382, endPoint y: 176, distance: 204.6
click at [382, 176] on div "दुकानदार भैरव द्वारा बेची गई तमिल और एस्टोनियाई पत्रिकाओं की संख्या और दुकानदार…" at bounding box center [313, 127] width 257 height 110
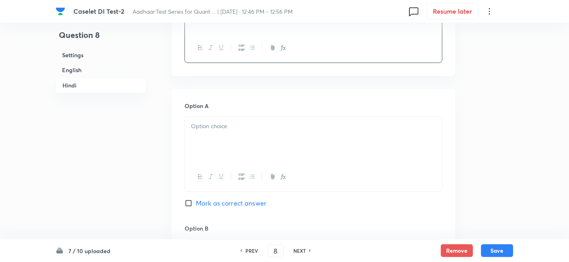
scroll to position [1677, 0]
click at [218, 131] on p at bounding box center [313, 125] width 245 height 9
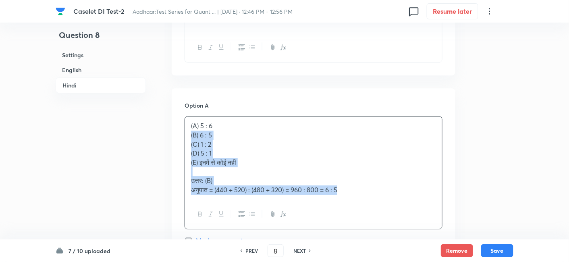
drag, startPoint x: 188, startPoint y: 143, endPoint x: 365, endPoint y: 194, distance: 184.0
click at [365, 194] on div "(A) 5 : 6 (B) 6 : 5 (C) 1 : 2 (D) 5 : 1 (E) इनमें से कोई नहीं उत्तर: (B) अनुपात…" at bounding box center [313, 157] width 257 height 83
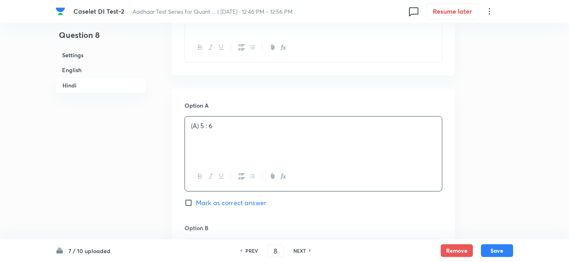
scroll to position [1809, 0]
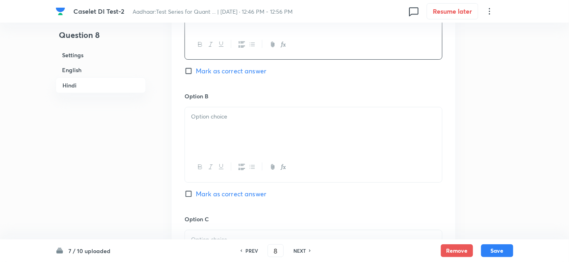
click at [236, 143] on div at bounding box center [313, 129] width 257 height 45
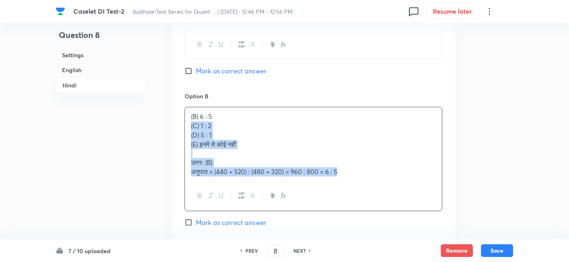
drag, startPoint x: 192, startPoint y: 134, endPoint x: 390, endPoint y: 199, distance: 209.0
click at [390, 199] on div "(B) 6 : 5 (C) 1 : 2 (D) 5 : 1 (E) इनमें से कोई नहीं उत्तर: (B) अनुपात = (440 + …" at bounding box center [313, 159] width 258 height 104
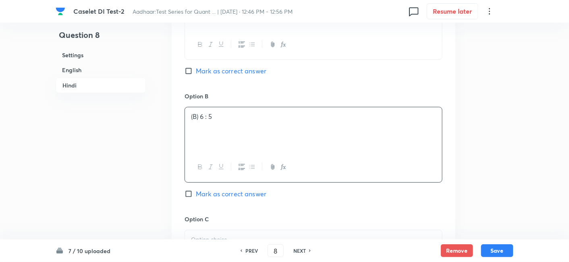
click at [253, 199] on span "Mark as correct answer" at bounding box center [231, 194] width 70 height 10
click at [196, 198] on input "Mark as correct answer" at bounding box center [189, 194] width 11 height 8
checkbox input "true"
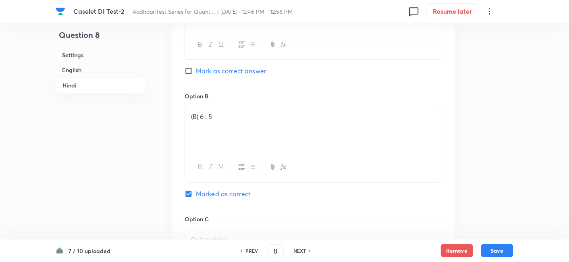
checkbox input "true"
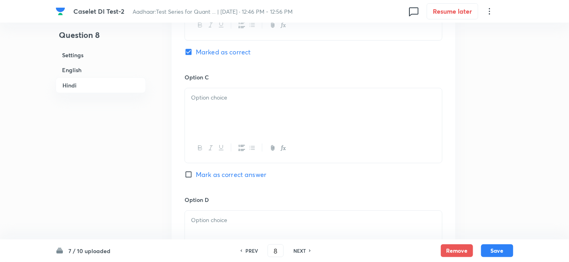
scroll to position [1951, 0]
click at [205, 125] on div at bounding box center [313, 110] width 257 height 45
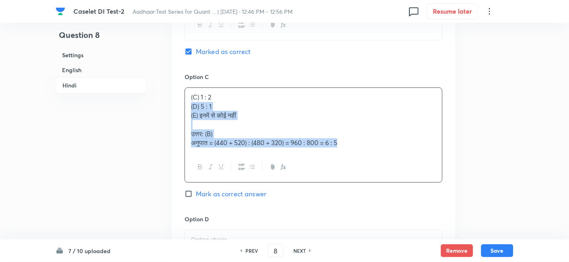
drag, startPoint x: 190, startPoint y: 114, endPoint x: 408, endPoint y: 191, distance: 231.1
click at [408, 191] on div "Option C (C) 1 : 2 (D) 5 : 1 (E) इनमें से कोई नहीं उत्तर: (B) अनुपात = (440 + 5…" at bounding box center [313, 144] width 258 height 142
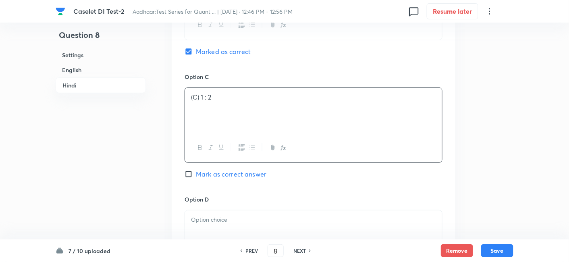
scroll to position [2077, 0]
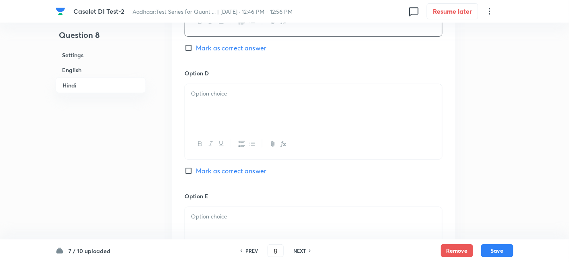
click at [209, 124] on div at bounding box center [313, 106] width 257 height 45
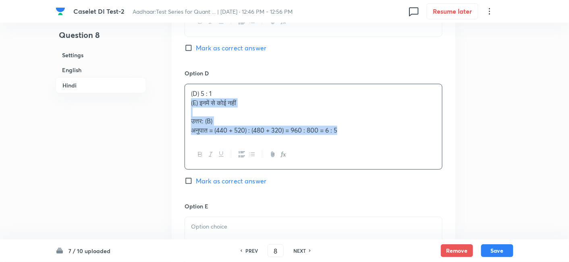
drag, startPoint x: 189, startPoint y: 109, endPoint x: 421, endPoint y: 170, distance: 239.8
click at [421, 170] on div "(D) 5 : 1 (E) इनमें से कोई नहीं उत्तर: (B) अनुपात = (440 + 520) : (480 + 320) =…" at bounding box center [313, 127] width 258 height 86
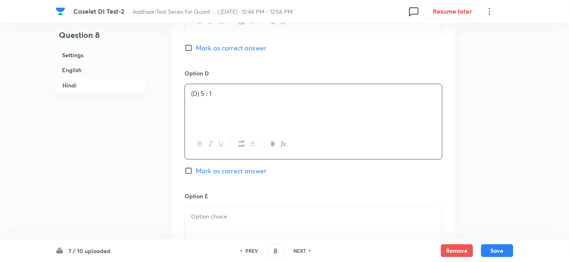
scroll to position [2202, 0]
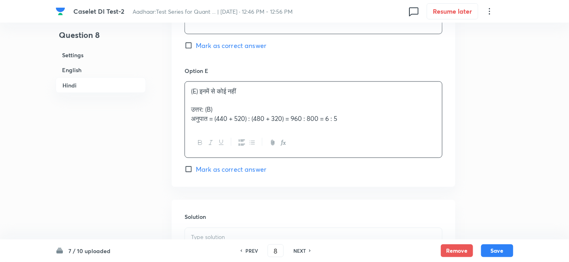
click at [245, 118] on div "(E) इनमें से कोई नहीं उत्तर: (B) अनुपात = (440 + 520) : (480 + 320) = 960 : 800…" at bounding box center [313, 105] width 257 height 46
drag, startPoint x: 185, startPoint y: 115, endPoint x: 394, endPoint y: 148, distance: 211.6
click at [394, 148] on div "(E) इनमें से कोई नहीं उत्तर: (B) अनुपात = (440 + 520) : (480 + 320) = 960 : 800…" at bounding box center [313, 119] width 258 height 77
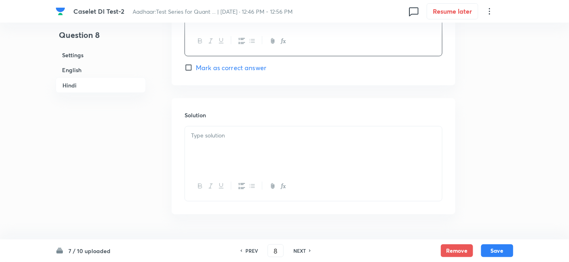
scroll to position [2303, 0]
click at [346, 154] on div at bounding box center [313, 148] width 257 height 45
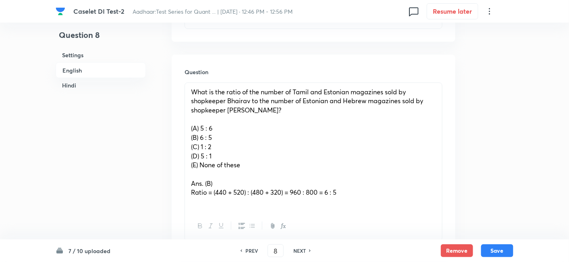
scroll to position [396, 0]
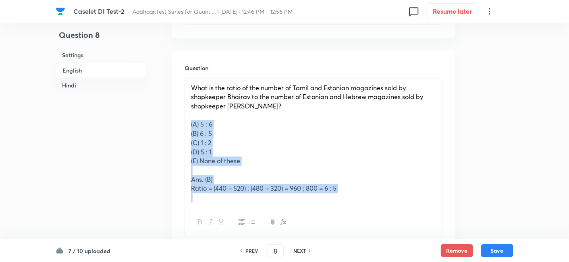
drag, startPoint x: 190, startPoint y: 122, endPoint x: 377, endPoint y: 212, distance: 208.1
click at [377, 212] on div "What is the ratio of the number of Tamil and Estonian magazines sold by shopkee…" at bounding box center [313, 158] width 258 height 159
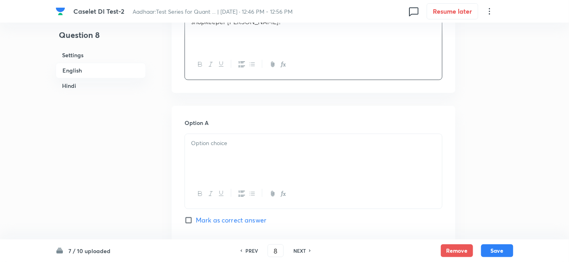
scroll to position [482, 0]
click at [236, 151] on div at bounding box center [313, 155] width 257 height 45
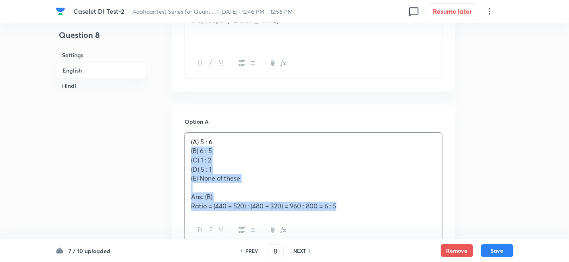
drag, startPoint x: 186, startPoint y: 150, endPoint x: 366, endPoint y: 215, distance: 191.3
click at [366, 215] on div "(A) 5 : 6 (B) 6 : 5 (C) 1 : 2 (D) 5 : 1 (E) None of these Ans. (B) Ratio = (440…" at bounding box center [313, 188] width 258 height 113
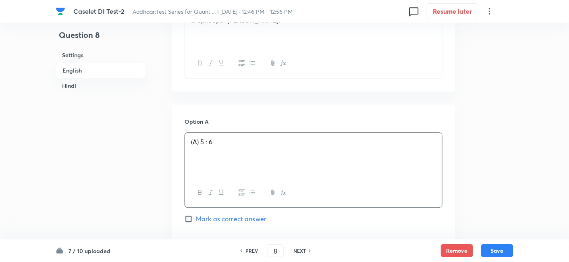
scroll to position [582, 0]
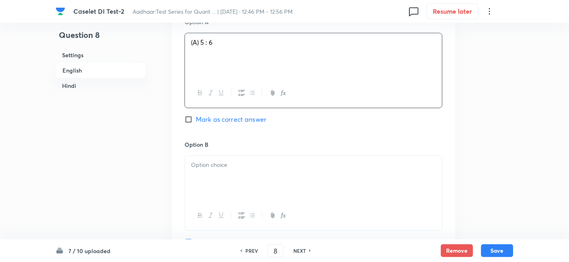
click at [238, 170] on div at bounding box center [313, 177] width 257 height 45
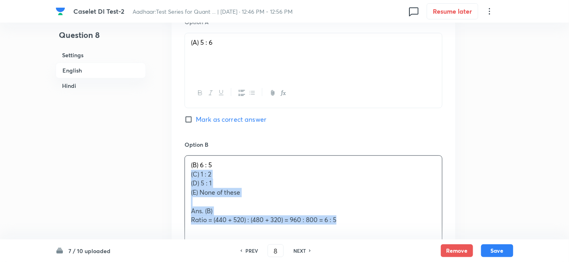
drag, startPoint x: 190, startPoint y: 173, endPoint x: 379, endPoint y: 228, distance: 197.1
click at [379, 228] on div "(B) 6 : 5 (C) 1 : 2 (D) 5 : 1 (E) None of these Ans. (B) Ratio = (440 + 520) : …" at bounding box center [313, 192] width 257 height 74
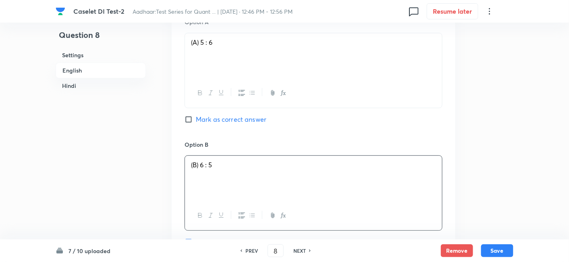
scroll to position [715, 0]
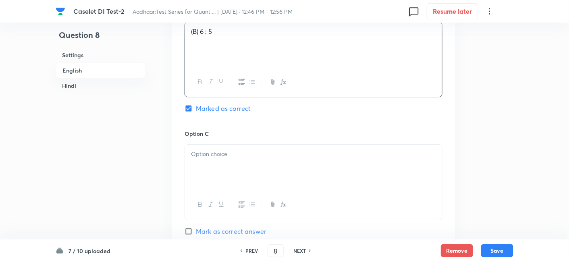
click at [227, 169] on div at bounding box center [313, 167] width 257 height 45
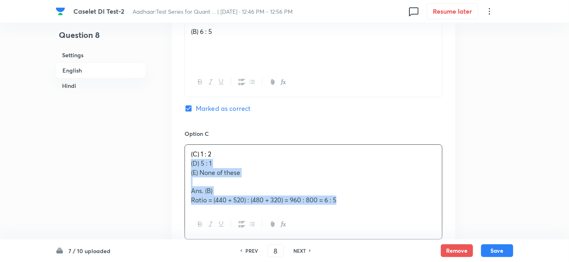
drag, startPoint x: 187, startPoint y: 162, endPoint x: 362, endPoint y: 207, distance: 180.6
click at [362, 207] on div "(C) 1 : 2 (D) 5 : 1 (E) None of these Ans. (B) Ratio = (440 + 520) : (480 + 320…" at bounding box center [313, 177] width 257 height 64
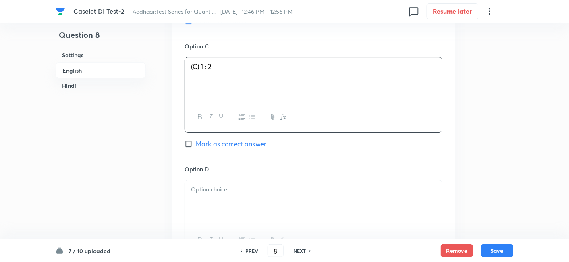
scroll to position [804, 0]
click at [222, 189] on p at bounding box center [313, 187] width 245 height 9
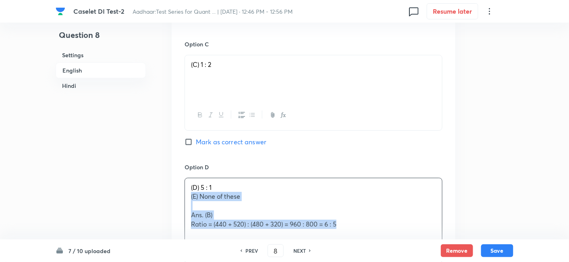
drag, startPoint x: 189, startPoint y: 193, endPoint x: 376, endPoint y: 234, distance: 191.1
click at [376, 234] on div "(D) 5 : 1 (E) None of these Ans. (B) Ratio = (440 + 520) : (480 + 320) = 960 : …" at bounding box center [313, 221] width 258 height 86
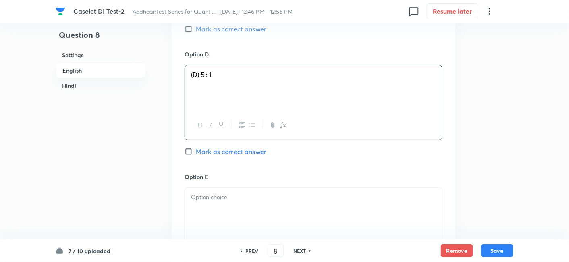
scroll to position [918, 0]
click at [240, 197] on p at bounding box center [313, 196] width 245 height 9
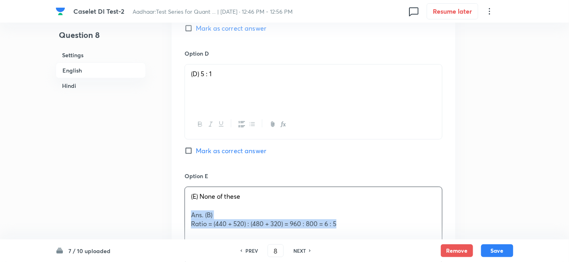
drag, startPoint x: 187, startPoint y: 213, endPoint x: 367, endPoint y: 235, distance: 181.8
click at [367, 235] on div "(E) None of these Ans. (B) Ratio = (440 + 520) : (480 + 320) = 960 : 800 = 6 : 5" at bounding box center [313, 224] width 258 height 77
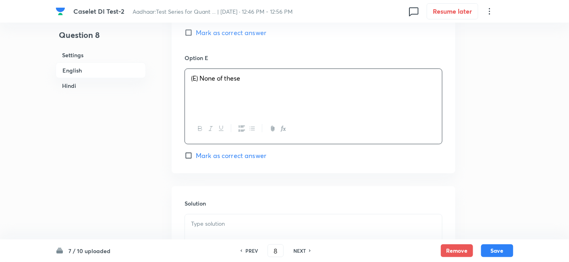
scroll to position [1045, 0]
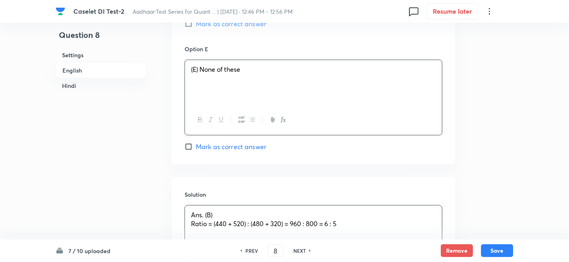
click at [301, 218] on div "Ans. (B) Ratio = (440 + 520) : (480 + 320) = 960 : 800 = 6 : 5" at bounding box center [313, 227] width 257 height 45
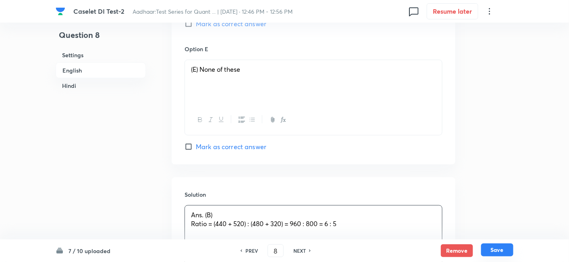
click at [502, 251] on button "Save" at bounding box center [497, 249] width 32 height 13
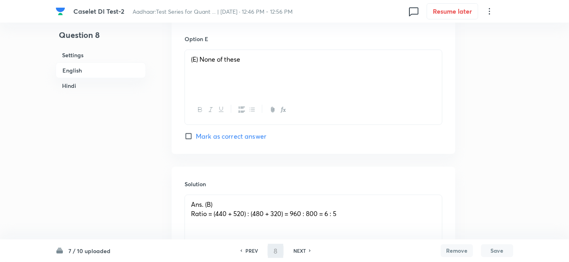
type input "9"
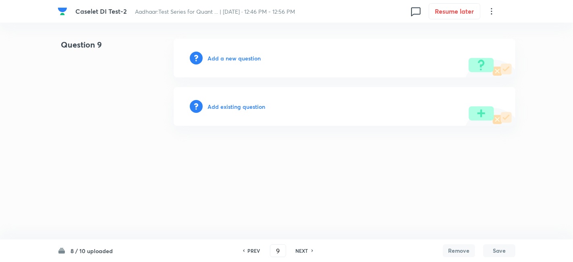
click at [245, 57] on h6 "Add a new question" at bounding box center [233, 58] width 53 height 8
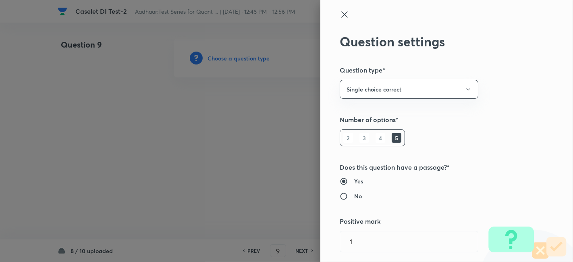
click at [245, 57] on div at bounding box center [286, 131] width 573 height 262
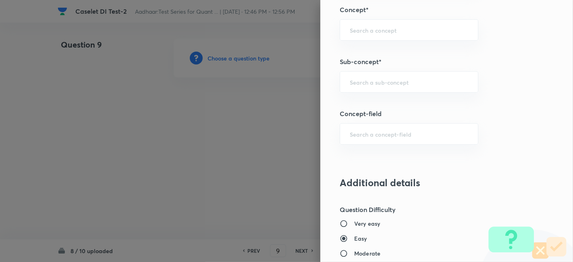
scroll to position [462, 0]
click at [382, 85] on input "text" at bounding box center [409, 83] width 118 height 8
click at [379, 98] on li "Caselets" at bounding box center [402, 104] width 138 height 15
type input "Caselets"
type input "Quantitative Aptitude"
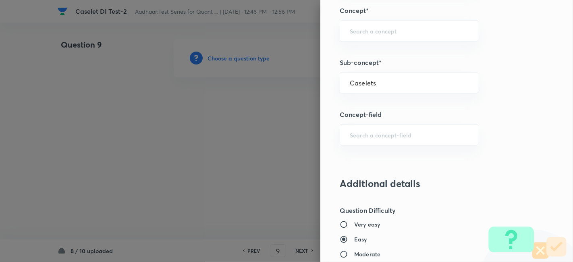
type input "Data Interpretation"
type input "Caselets"
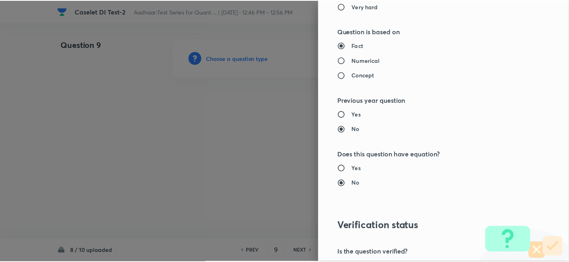
scroll to position [834, 0]
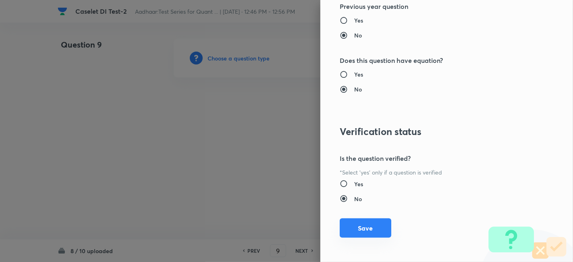
click at [358, 224] on button "Save" at bounding box center [366, 227] width 52 height 19
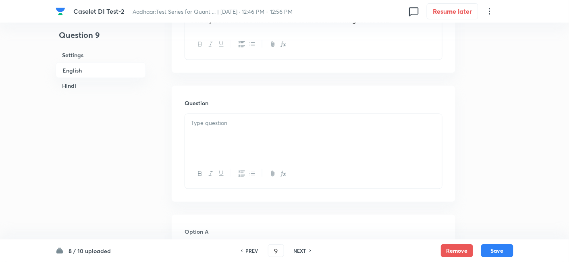
scroll to position [367, 0]
click at [240, 132] on div at bounding box center [313, 130] width 257 height 45
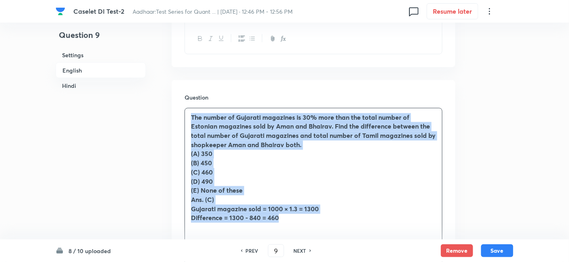
drag, startPoint x: 189, startPoint y: 114, endPoint x: 330, endPoint y: 218, distance: 175.1
click at [330, 218] on div "The number of Gujarati magazines is 30% more than the total number of Estonian …" at bounding box center [313, 172] width 257 height 128
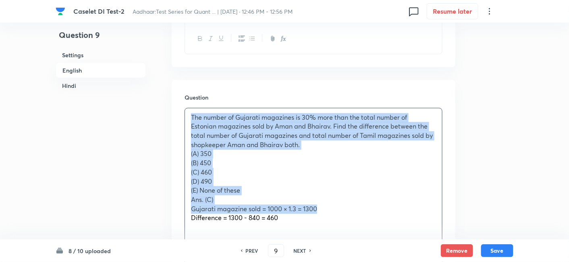
copy div "The number of Gujarati magazines is 30% more than the total number of Estonian …"
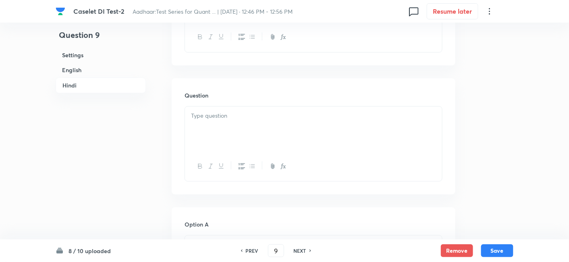
click at [365, 147] on div at bounding box center [313, 128] width 257 height 45
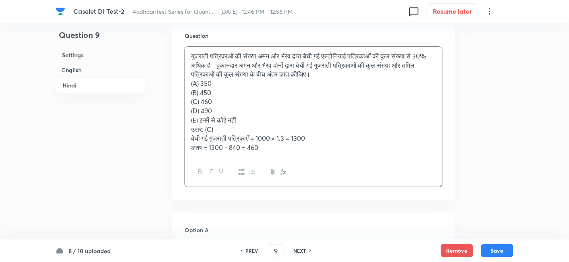
scroll to position [1617, 0]
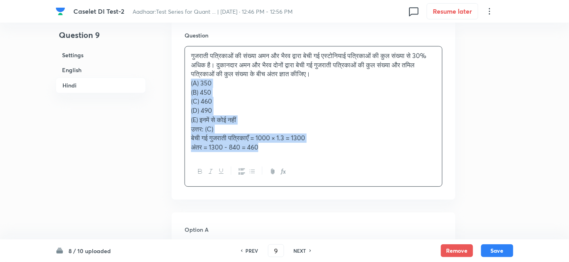
drag, startPoint x: 189, startPoint y: 93, endPoint x: 314, endPoint y: 172, distance: 148.5
click at [314, 172] on div "गुजराती पत्रिकाओं की संख्या अमन और भैरव द्वारा बेची गई एस्टोनियाई पत्रिकाओं की …" at bounding box center [313, 116] width 258 height 141
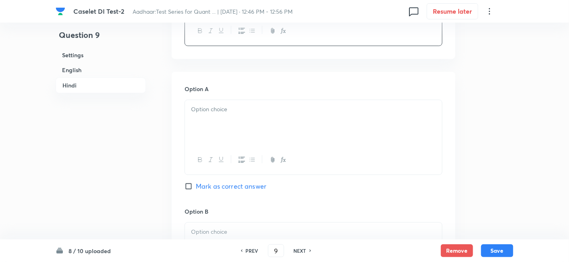
scroll to position [1695, 0]
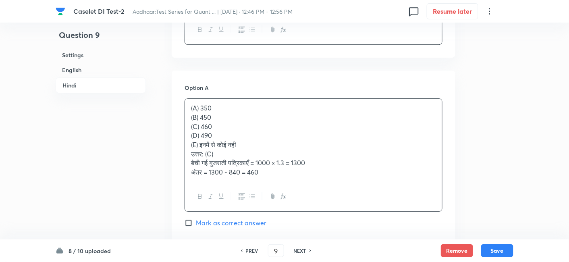
click at [218, 111] on p "(A) 350" at bounding box center [313, 108] width 245 height 9
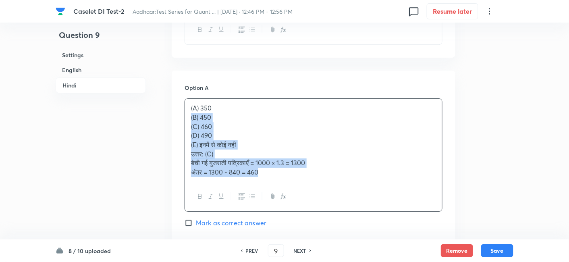
drag, startPoint x: 185, startPoint y: 125, endPoint x: 314, endPoint y: 201, distance: 149.5
click at [314, 201] on div "(A) 350 (B) 450 (C) 460 (D) 490 (E) इनमें से कोई नहीं उत्तर: (C) बेची गई गुजरात…" at bounding box center [313, 154] width 258 height 113
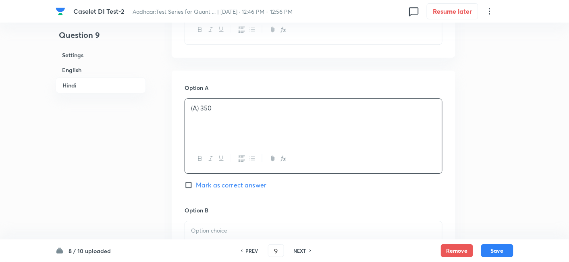
scroll to position [1789, 0]
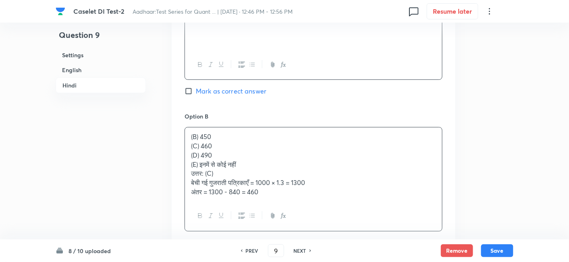
click at [201, 156] on div "(B) 450 (C) 460 (D) 490 (E) इनमें से कोई नहीं उत्तर: (C) बेची गई गुजराती पत्रिक…" at bounding box center [313, 164] width 257 height 74
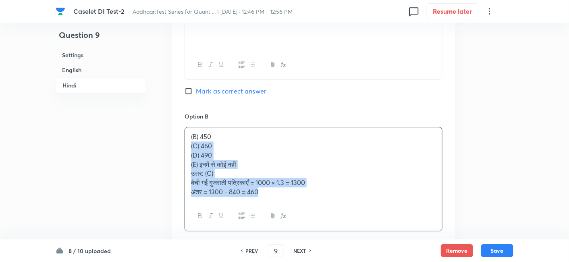
drag, startPoint x: 188, startPoint y: 153, endPoint x: 331, endPoint y: 234, distance: 164.2
click at [331, 231] on div "(B) 450 (C) 460 (D) 490 (E) इनमें से कोई नहीं उत्तर: (C) बेची गई गुजराती पत्रिक…" at bounding box center [313, 179] width 258 height 104
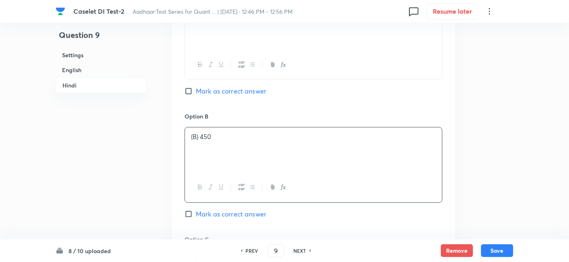
scroll to position [1892, 0]
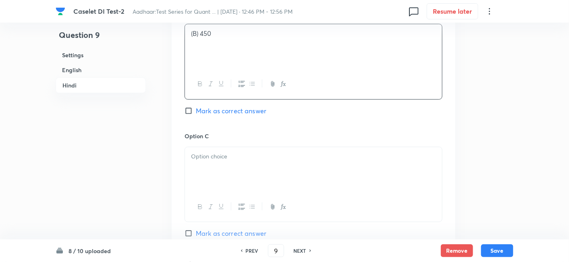
click at [236, 190] on div at bounding box center [313, 169] width 257 height 45
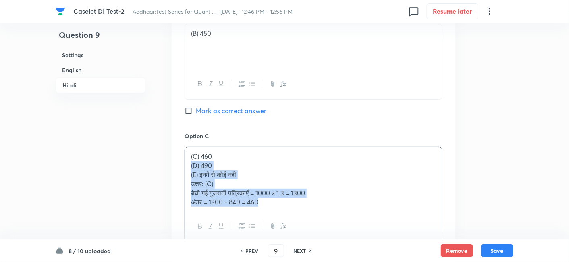
drag, startPoint x: 188, startPoint y: 171, endPoint x: 307, endPoint y: 225, distance: 130.3
click at [307, 225] on div "(C) 460 (D) 490 (E) इनमें से कोई नहीं उत्तर: (C) बेची गई गुजराती पत्रिकाएँ = 10…" at bounding box center [313, 194] width 258 height 95
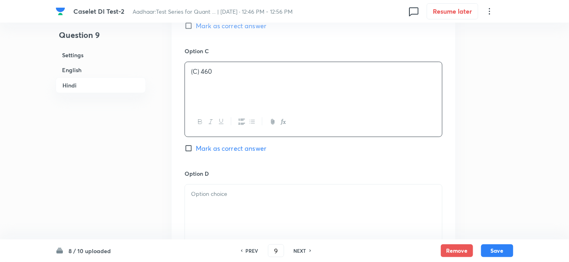
scroll to position [1977, 0]
click at [250, 153] on span "Mark as correct answer" at bounding box center [231, 148] width 70 height 10
click at [196, 152] on input "Mark as correct answer" at bounding box center [189, 148] width 11 height 8
checkbox input "true"
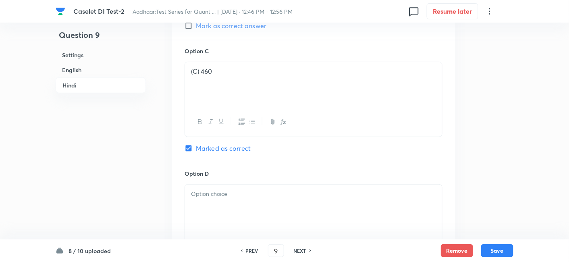
click at [230, 199] on p at bounding box center [313, 193] width 245 height 9
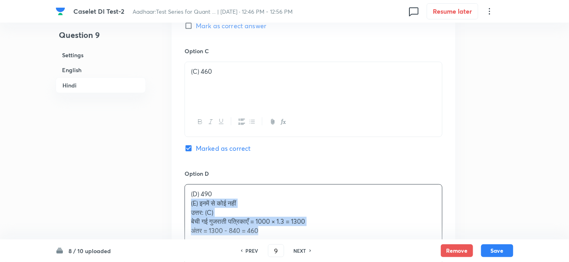
drag, startPoint x: 191, startPoint y: 209, endPoint x: 286, endPoint y: 241, distance: 101.3
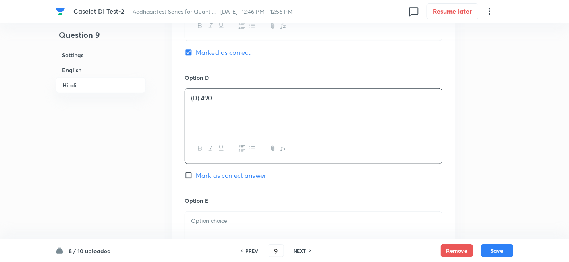
scroll to position [2074, 0]
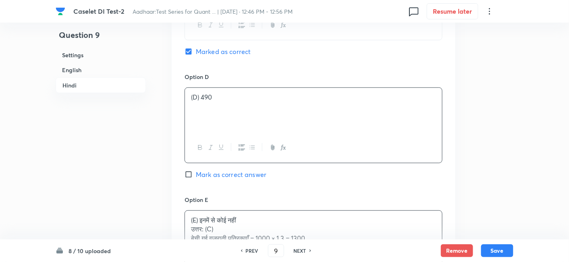
click at [223, 220] on div "(E) इनमें से कोई नहीं उत्तर: (C) बेची गई गुजराती पत्रिकाएँ = 1000 × 1.3 = 1300 …" at bounding box center [313, 234] width 257 height 46
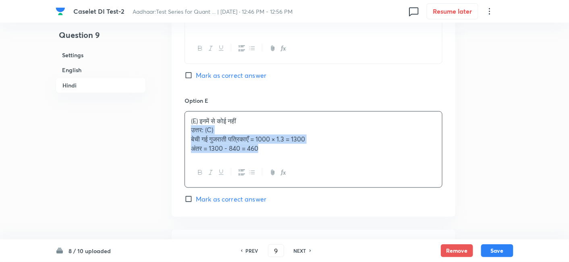
drag, startPoint x: 188, startPoint y: 136, endPoint x: 299, endPoint y: 174, distance: 117.6
click at [299, 174] on div "(E) इनमें से कोई नहीं उत्तर: (C) बेची गई गुजराती पत्रिकाएँ = 1000 × 1.3 = 1300 …" at bounding box center [313, 149] width 258 height 77
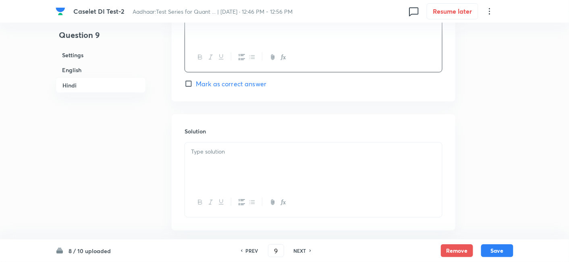
click at [299, 174] on div at bounding box center [313, 165] width 257 height 45
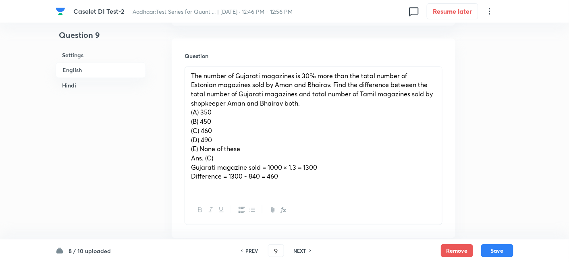
scroll to position [401, 0]
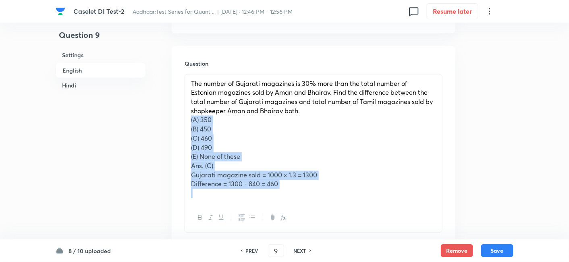
drag, startPoint x: 188, startPoint y: 118, endPoint x: 335, endPoint y: 198, distance: 167.3
click at [335, 198] on div "The number of Gujarati magazines is 30% more than the total number of Estonian …" at bounding box center [313, 139] width 257 height 128
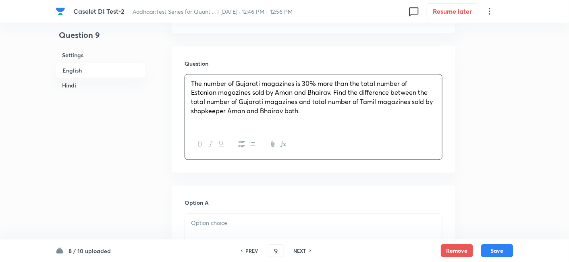
scroll to position [506, 0]
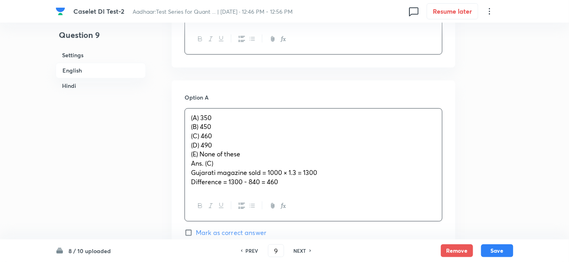
click at [218, 125] on div "(A) 350 (B) 450 (C) 460 (D) 490 (E) None of these Ans. (C) Gujarati magazine so…" at bounding box center [313, 149] width 257 height 83
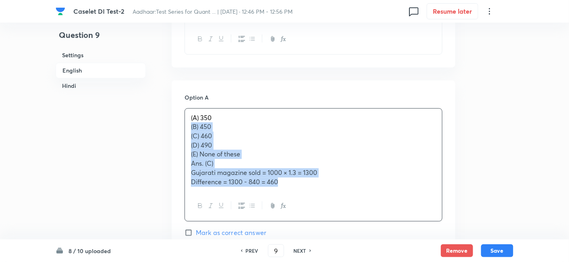
drag, startPoint x: 188, startPoint y: 127, endPoint x: 320, endPoint y: 210, distance: 156.0
click at [320, 210] on div "(A) 350 (B) 450 (C) 460 (D) 490 (E) None of these Ans. (C) Gujarati magazine so…" at bounding box center [313, 164] width 258 height 113
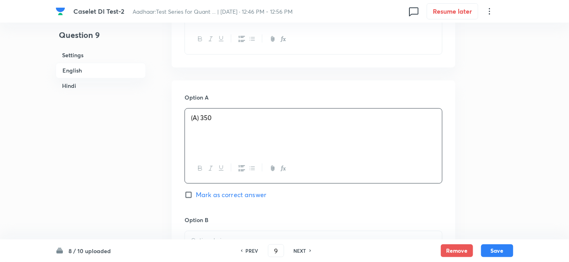
scroll to position [617, 0]
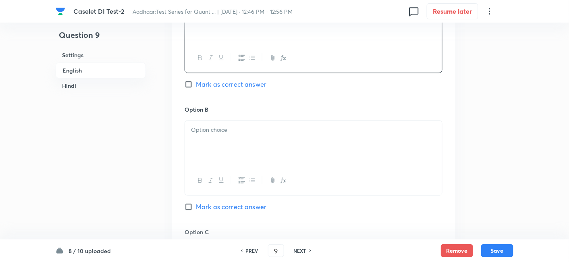
click at [219, 144] on div at bounding box center [313, 142] width 257 height 45
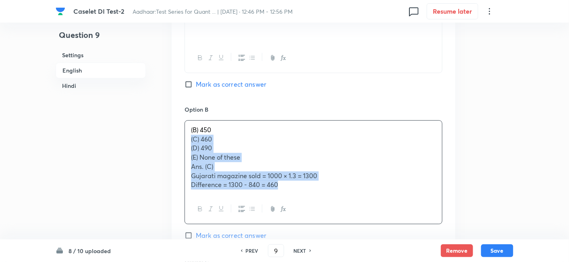
drag, startPoint x: 189, startPoint y: 141, endPoint x: 282, endPoint y: 187, distance: 103.9
click at [282, 187] on div "(B) 450 (C) 460 (D) 490 (E) None of these Ans. (C) Gujarati magazine sold = 100…" at bounding box center [313, 157] width 257 height 74
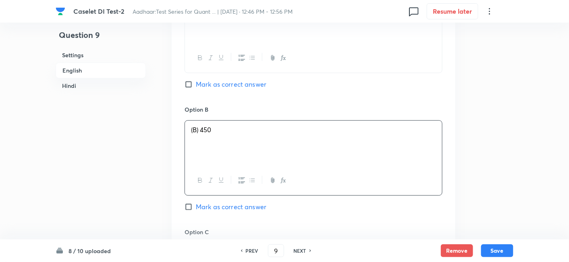
scroll to position [724, 0]
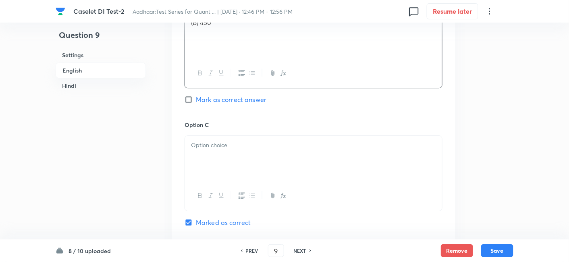
click at [220, 146] on p at bounding box center [313, 145] width 245 height 9
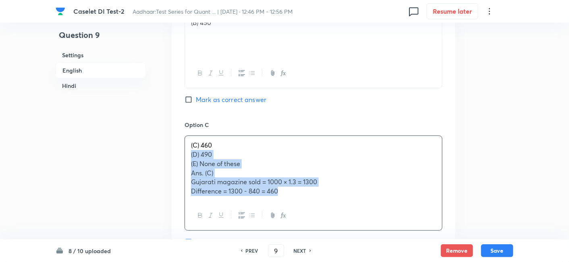
drag, startPoint x: 189, startPoint y: 153, endPoint x: 323, endPoint y: 213, distance: 147.1
click at [323, 213] on div "(C) 460 (D) 490 (E) None of these Ans. (C) Gujarati magazine sold = 1000 × 1.3 …" at bounding box center [313, 182] width 258 height 95
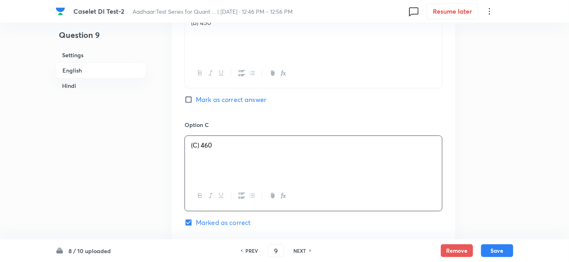
scroll to position [842, 0]
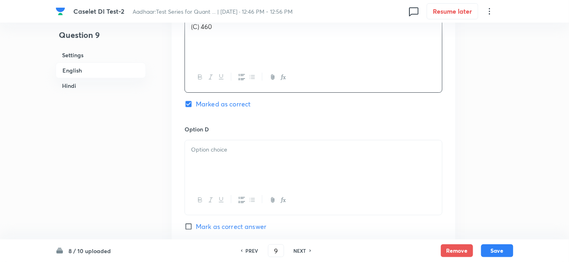
click at [233, 175] on div at bounding box center [313, 162] width 257 height 45
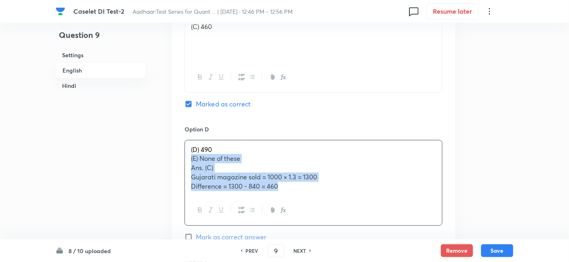
drag, startPoint x: 190, startPoint y: 158, endPoint x: 334, endPoint y: 239, distance: 164.9
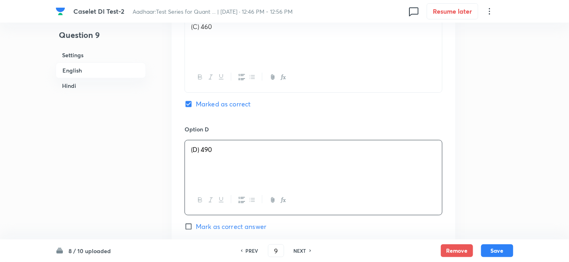
scroll to position [941, 0]
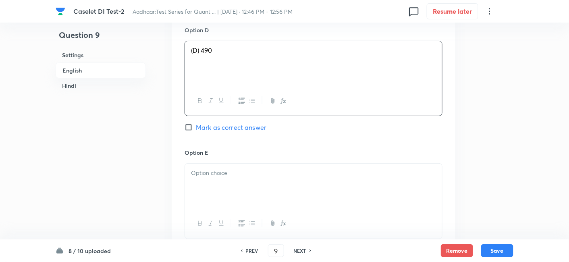
click at [228, 178] on div at bounding box center [313, 186] width 257 height 45
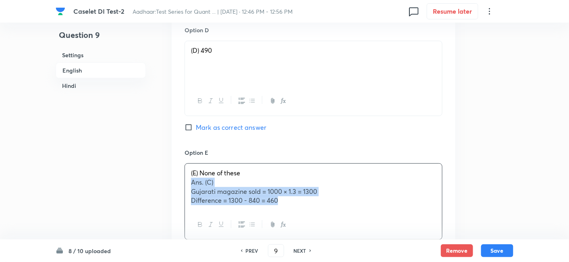
drag, startPoint x: 189, startPoint y: 181, endPoint x: 343, endPoint y: 235, distance: 163.4
click at [343, 235] on div "(E) None of these Ans. (C) Gujarati magazine sold = 1000 × 1.3 = 1300 Differenc…" at bounding box center [313, 201] width 258 height 77
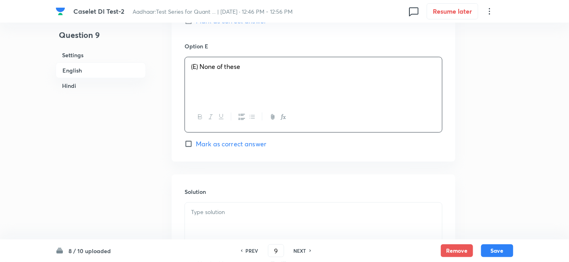
scroll to position [1048, 0]
click at [267, 203] on div at bounding box center [313, 224] width 257 height 45
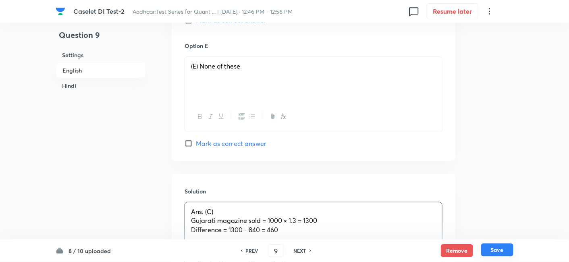
click at [491, 251] on button "Save" at bounding box center [497, 249] width 32 height 13
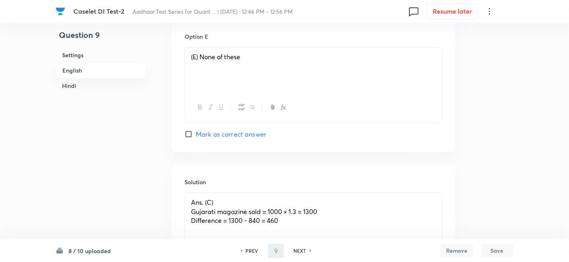
type input "10"
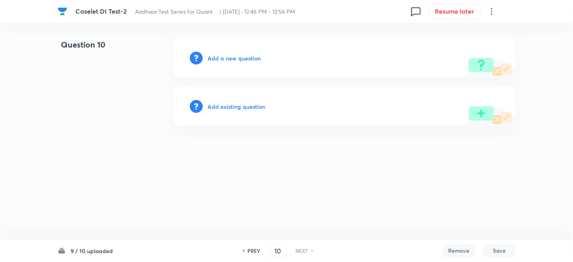
click at [247, 60] on h6 "Add a new question" at bounding box center [233, 58] width 53 height 8
click at [247, 60] on h6 "Choose a question type" at bounding box center [238, 58] width 62 height 8
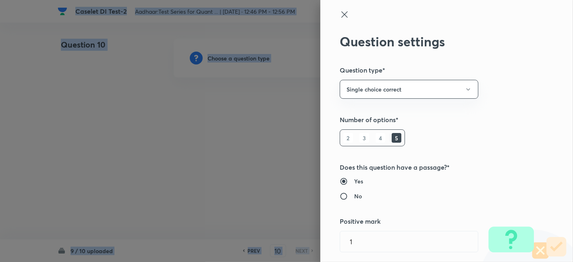
click at [247, 60] on div at bounding box center [286, 131] width 573 height 262
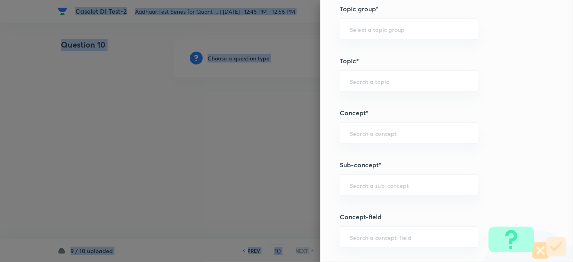
scroll to position [356, 0]
click at [353, 195] on div "​" at bounding box center [409, 189] width 139 height 21
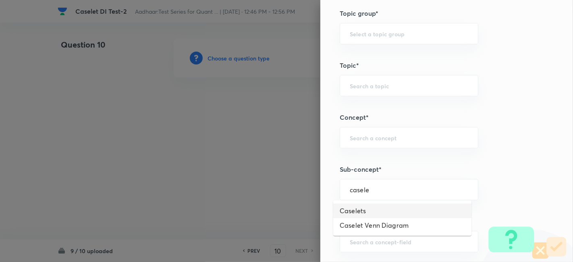
click at [353, 207] on li "Caselets" at bounding box center [402, 210] width 138 height 15
type input "Caselets"
type input "Quantitative Aptitude"
type input "Data Interpretation"
type input "Caselets"
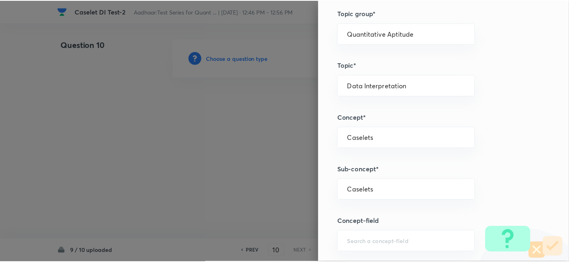
scroll to position [834, 0]
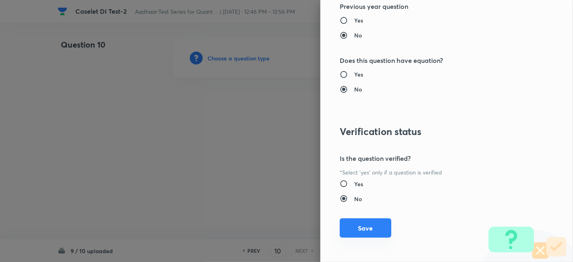
click at [353, 226] on button "Save" at bounding box center [366, 227] width 52 height 19
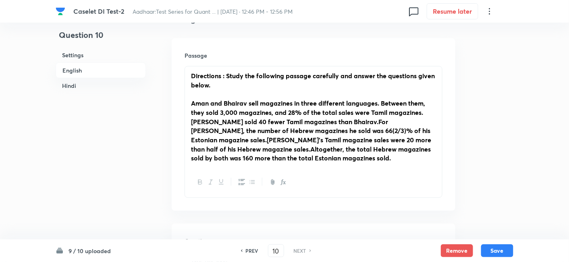
scroll to position [363, 0]
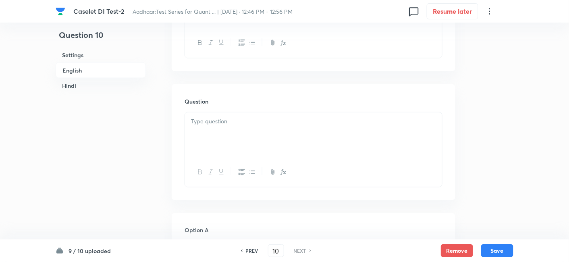
click at [241, 123] on p at bounding box center [313, 121] width 245 height 9
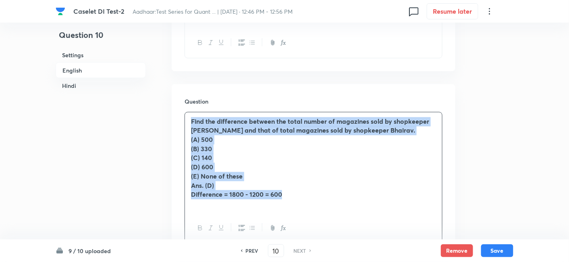
drag, startPoint x: 191, startPoint y: 119, endPoint x: 318, endPoint y: 196, distance: 148.4
click at [318, 196] on div "Find the difference between the total number of magazines sold by shopkeeper Am…" at bounding box center [313, 162] width 257 height 101
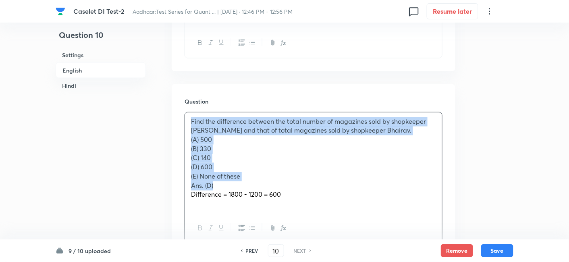
copy div "Find the difference between the total number of magazines sold by shopkeeper Am…"
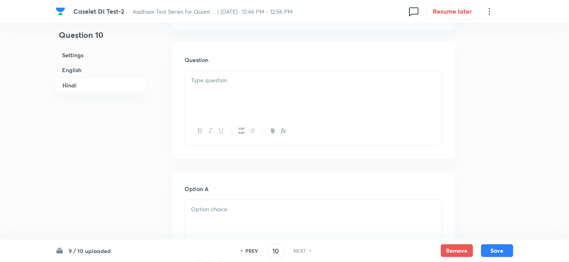
scroll to position [1565, 0]
click at [233, 85] on p at bounding box center [313, 80] width 245 height 9
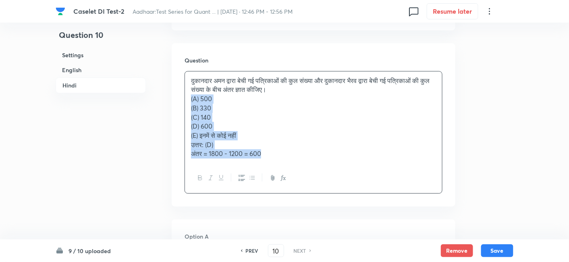
drag, startPoint x: 186, startPoint y: 108, endPoint x: 333, endPoint y: 192, distance: 168.3
click at [333, 192] on div "दुकानदार अमन द्वारा बेची गई पत्रिकाओं की कुल संख्या और दुकानदार भैरव द्वारा बेच…" at bounding box center [313, 132] width 258 height 122
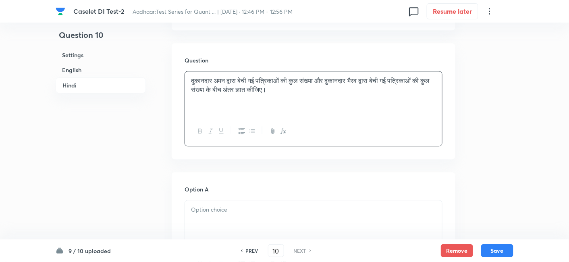
scroll to position [1666, 0]
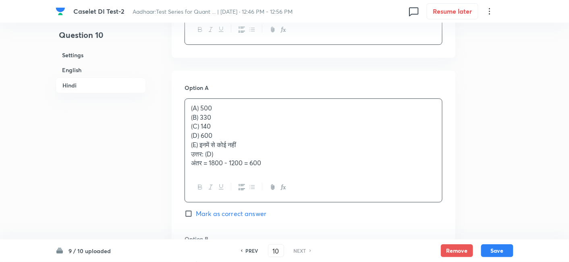
click at [231, 122] on div "(A) 500 (B) 330 (C) 140 (D) 600 (E) इनमें से कोई नहीं उत्तर: (D) अंतर = 1800 - …" at bounding box center [313, 136] width 257 height 74
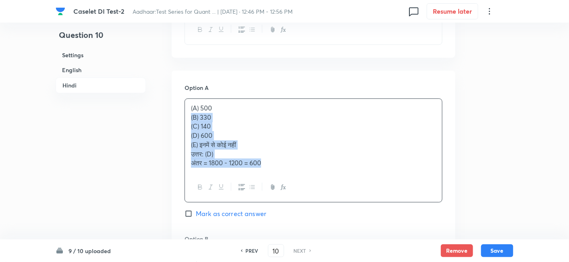
drag, startPoint x: 188, startPoint y: 122, endPoint x: 325, endPoint y: 194, distance: 154.2
click at [325, 194] on div "(A) 500 (B) 330 (C) 140 (D) 600 (E) इनमें से कोई नहीं उत्तर: (D) अंतर = 1800 - …" at bounding box center [313, 150] width 258 height 104
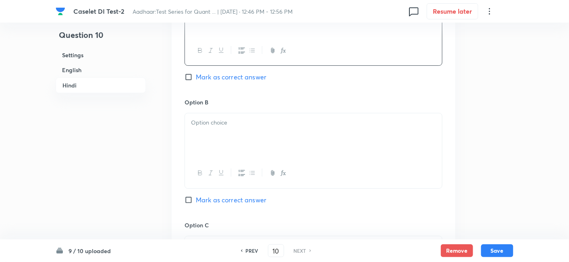
scroll to position [1775, 0]
click at [218, 145] on div at bounding box center [313, 134] width 257 height 45
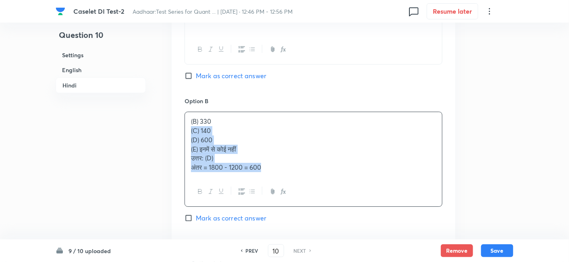
drag, startPoint x: 189, startPoint y: 140, endPoint x: 313, endPoint y: 197, distance: 137.1
click at [313, 197] on div "(B) 330 (C) 140 (D) 600 (E) इनमें से कोई नहीं उत्तर: (D) अंतर = 1800 - 1200 = 6…" at bounding box center [313, 159] width 258 height 95
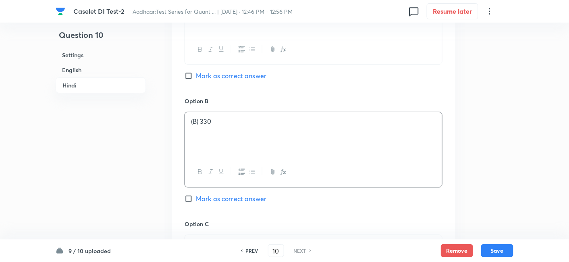
scroll to position [1877, 0]
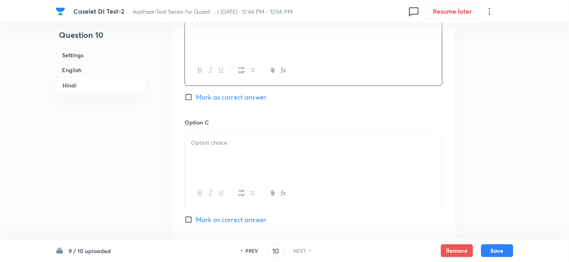
click at [208, 170] on div at bounding box center [313, 155] width 257 height 45
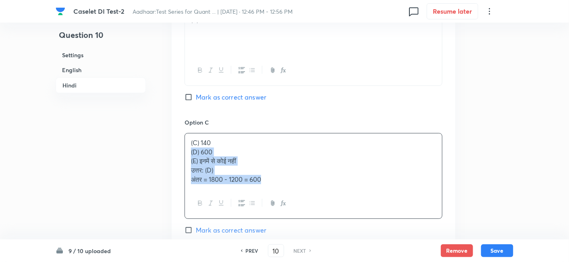
drag, startPoint x: 187, startPoint y: 158, endPoint x: 316, endPoint y: 218, distance: 142.2
click at [316, 218] on div "(C) 140 (D) 600 (E) इनमें से कोई नहीं उत्तर: (D) अंतर = 1800 - 1200 = 600" at bounding box center [313, 176] width 258 height 86
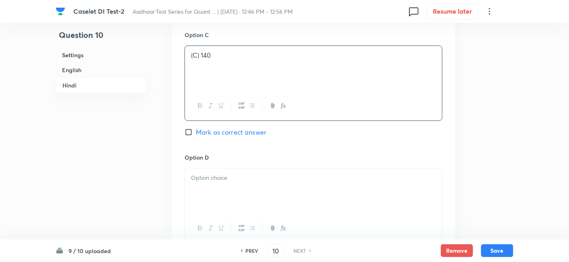
scroll to position [1967, 0]
click at [218, 191] on div at bounding box center [313, 188] width 257 height 45
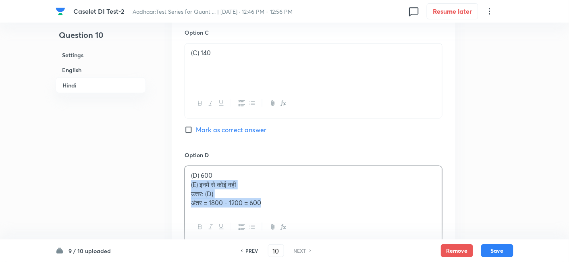
drag, startPoint x: 189, startPoint y: 191, endPoint x: 309, endPoint y: 227, distance: 125.5
click at [309, 227] on div "(D) 600 (E) इनमें से कोई नहीं उत्तर: (D) अंतर = 1800 - 1200 = 600" at bounding box center [313, 204] width 258 height 77
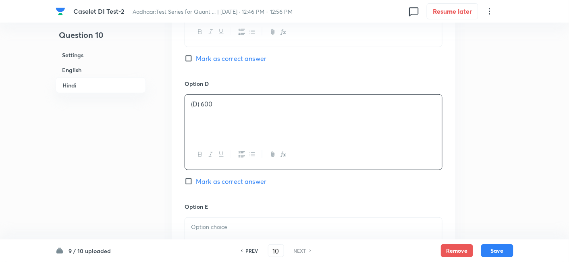
scroll to position [2052, 0]
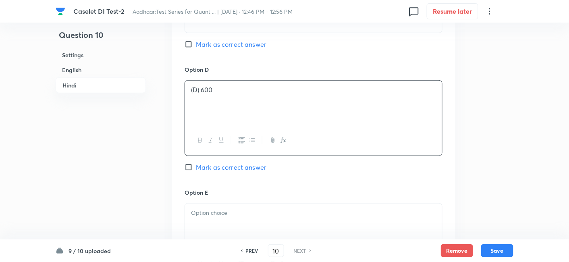
click at [226, 218] on p at bounding box center [313, 212] width 245 height 9
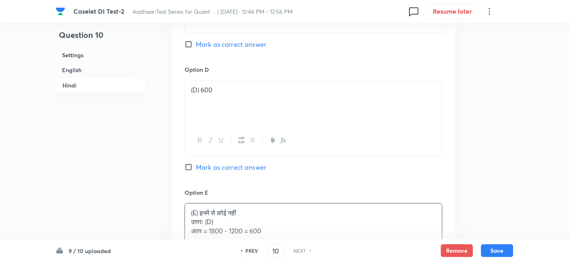
click at [242, 172] on span "Mark as correct answer" at bounding box center [231, 167] width 70 height 10
click at [196, 171] on input "Mark as correct answer" at bounding box center [189, 167] width 11 height 8
checkbox input "true"
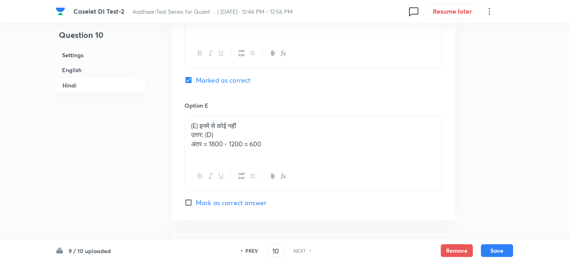
scroll to position [2152, 0]
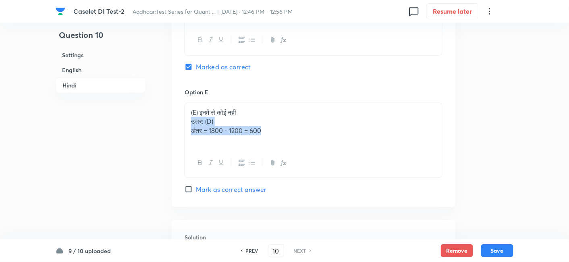
drag, startPoint x: 188, startPoint y: 127, endPoint x: 311, endPoint y: 170, distance: 129.7
click at [311, 170] on div "(E) इनमें से कोई नहीं उत्तर: (D) अंतर = 1800 - 1200 = 600" at bounding box center [313, 140] width 258 height 75
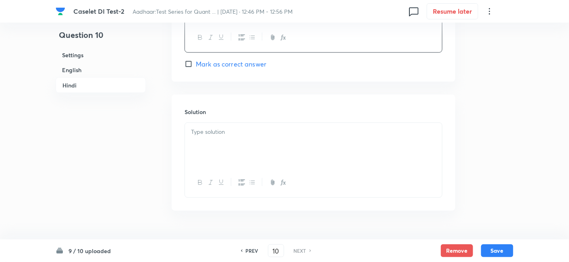
scroll to position [2279, 0]
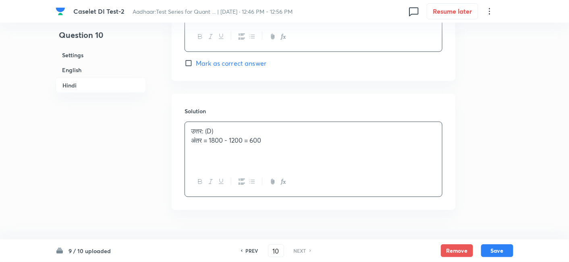
click at [258, 160] on div "उत्तर: (D) अंतर = 1800 - 1200 = 600" at bounding box center [313, 144] width 257 height 45
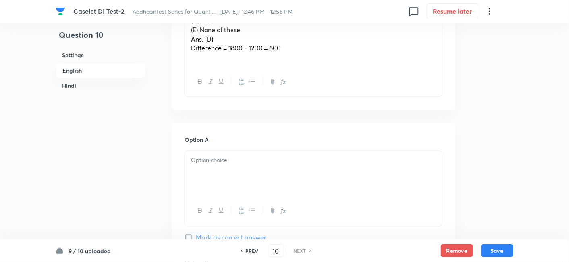
scroll to position [416, 0]
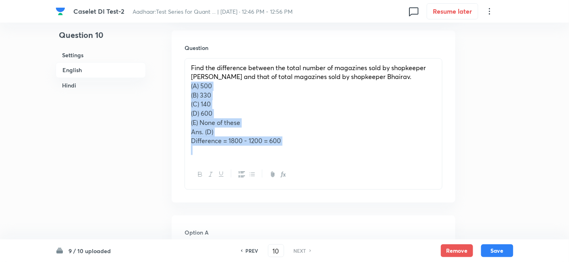
drag, startPoint x: 186, startPoint y: 90, endPoint x: 323, endPoint y: 159, distance: 153.5
click at [323, 159] on div "Find the difference between the total number of magazines sold by shopkeeper Am…" at bounding box center [313, 124] width 258 height 132
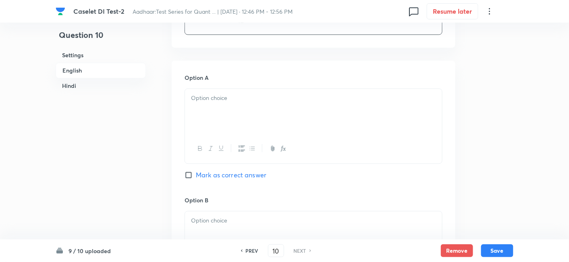
scroll to position [516, 0]
click at [197, 89] on div at bounding box center [313, 110] width 257 height 45
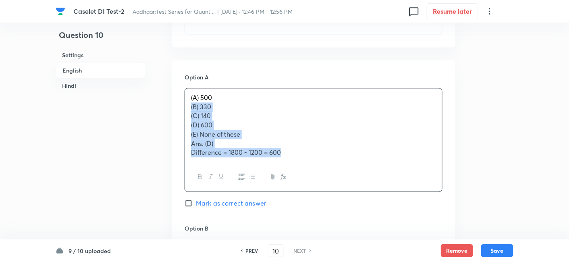
drag, startPoint x: 191, startPoint y: 107, endPoint x: 336, endPoint y: 178, distance: 162.5
click at [336, 178] on div "(A) 500 (B) 330 (C) 140 (D) 600 (E) None of these Ans. (D) Difference = 1800 - …" at bounding box center [313, 140] width 258 height 104
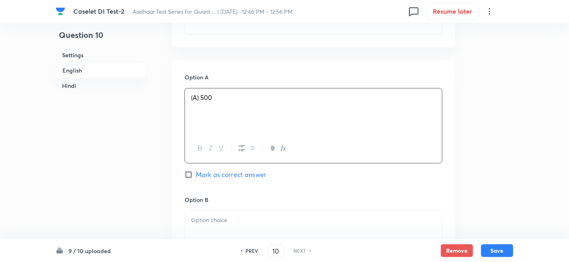
scroll to position [624, 0]
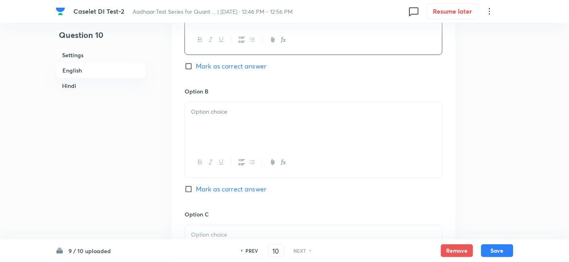
click at [222, 121] on div at bounding box center [313, 124] width 257 height 45
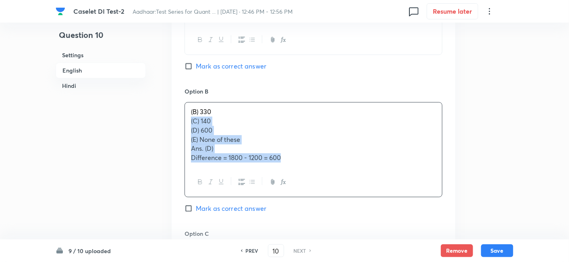
drag, startPoint x: 186, startPoint y: 120, endPoint x: 331, endPoint y: 179, distance: 156.1
click at [331, 179] on div "(B) 330 (C) 140 (D) 600 (E) None of these Ans. (D) Difference = 1800 - 1200 = 6…" at bounding box center [313, 149] width 258 height 95
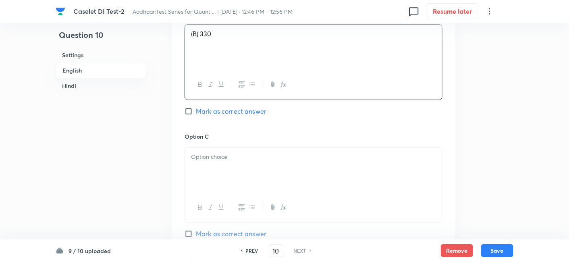
scroll to position [714, 0]
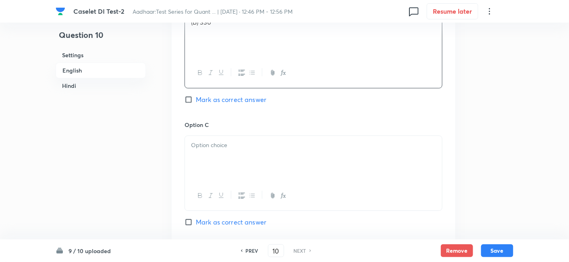
click at [264, 166] on div at bounding box center [313, 158] width 257 height 45
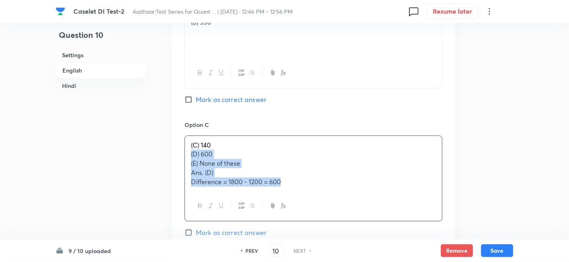
drag, startPoint x: 186, startPoint y: 154, endPoint x: 329, endPoint y: 193, distance: 149.0
click at [329, 193] on div "(C) 140 (D) 600 (E) None of these Ans. (D) Difference = 1800 - 1200 = 600" at bounding box center [313, 178] width 258 height 86
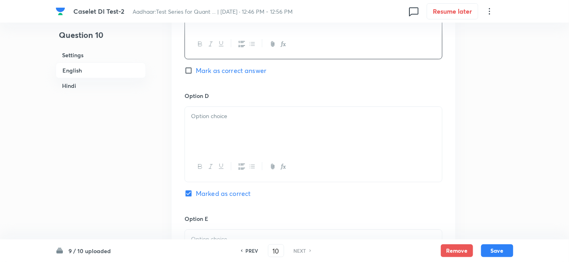
scroll to position [867, 0]
click at [242, 126] on div at bounding box center [313, 127] width 257 height 45
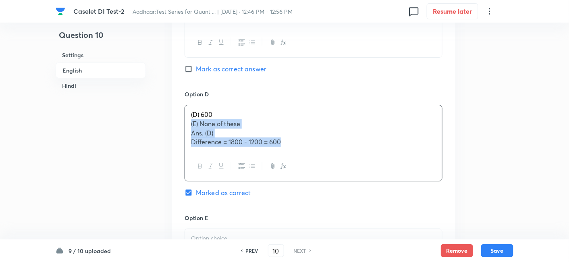
drag, startPoint x: 188, startPoint y: 122, endPoint x: 324, endPoint y: 153, distance: 139.5
click at [324, 153] on div "(D) 600 (E) None of these Ans. (D) Difference = 1800 - 1200 = 600" at bounding box center [313, 143] width 258 height 77
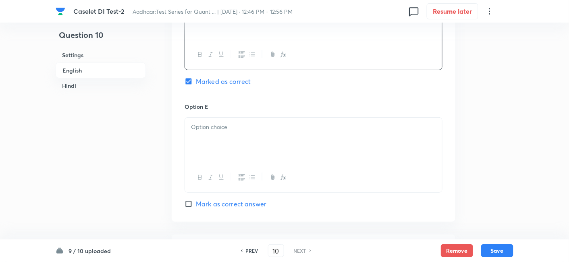
scroll to position [978, 0]
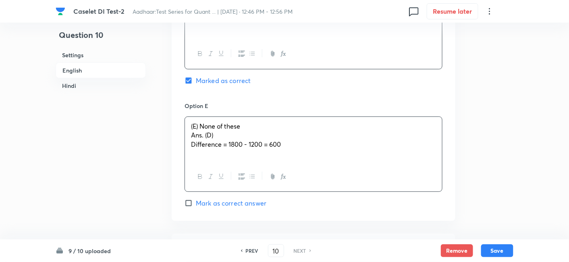
click at [255, 137] on div "(E) None of these Ans. (D) Difference = 1800 - 1200 = 600" at bounding box center [313, 139] width 257 height 45
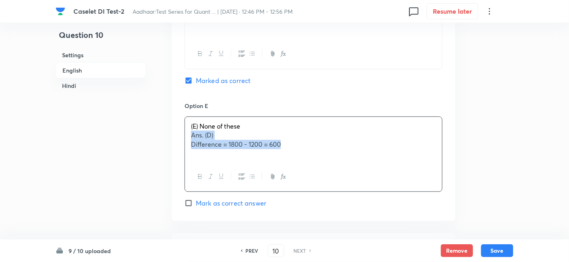
drag, startPoint x: 185, startPoint y: 137, endPoint x: 341, endPoint y: 161, distance: 157.3
click at [341, 161] on div "(E) None of these Ans. (D) Difference = 1800 - 1200 = 600" at bounding box center [313, 153] width 258 height 75
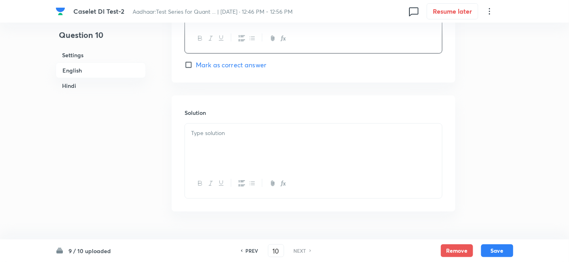
scroll to position [1130, 0]
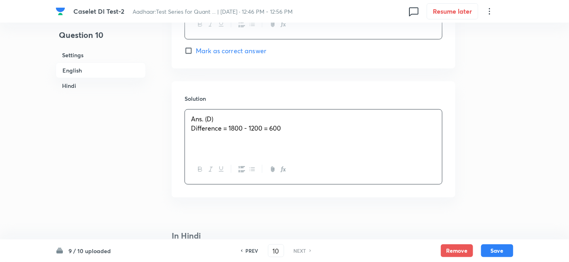
click at [271, 111] on div "Ans. (D) Difference = 1800 - 1200 = 600" at bounding box center [313, 132] width 257 height 45
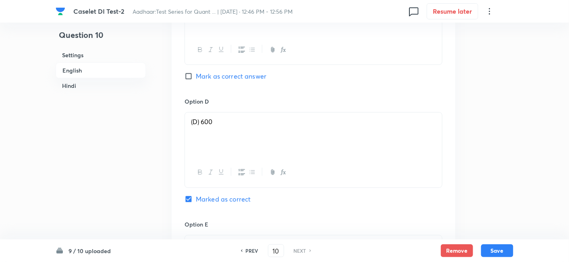
scroll to position [859, 0]
click at [495, 251] on button "Save" at bounding box center [497, 249] width 32 height 13
checkbox input "false"
checkbox input "true"
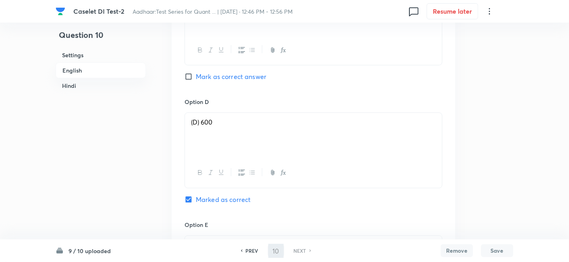
checkbox input "true"
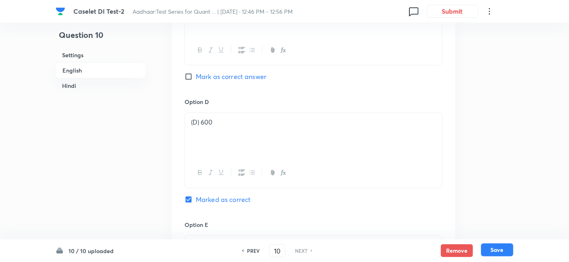
click at [495, 251] on button "Save" at bounding box center [497, 249] width 32 height 13
checkbox input "false"
checkbox input "true"
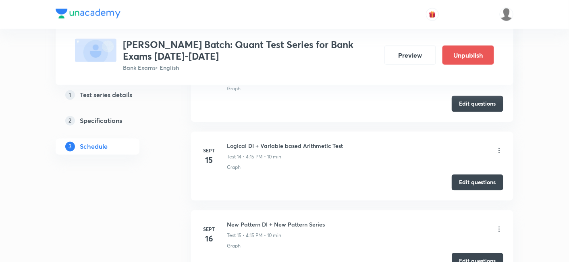
scroll to position [2486, 0]
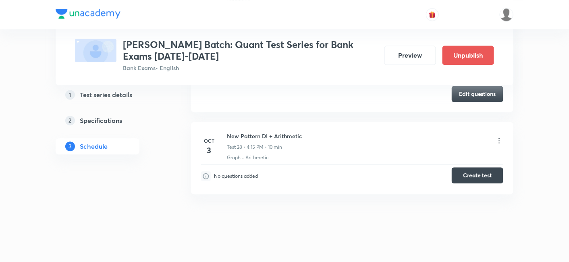
click at [465, 171] on button "Create test" at bounding box center [478, 175] width 52 height 16
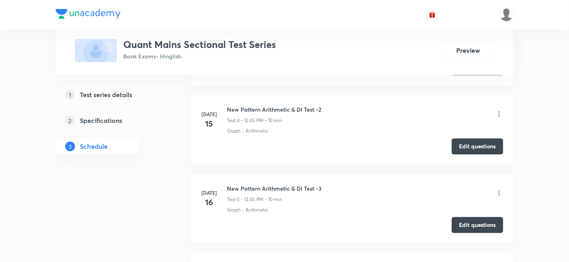
scroll to position [616, 0]
click at [476, 144] on button "Edit questions" at bounding box center [478, 146] width 52 height 16
click at [456, 224] on button "Edit questions" at bounding box center [478, 224] width 52 height 16
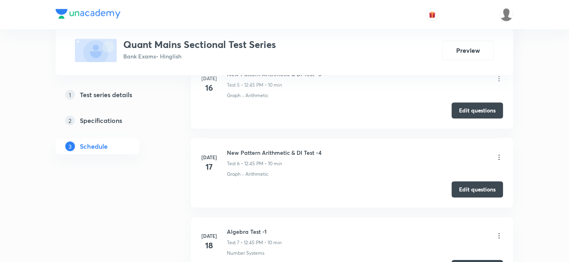
scroll to position [731, 0]
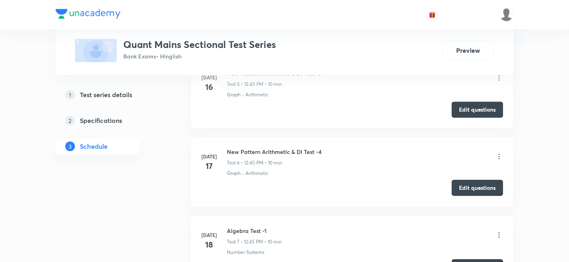
click at [468, 186] on button "Edit questions" at bounding box center [478, 188] width 52 height 16
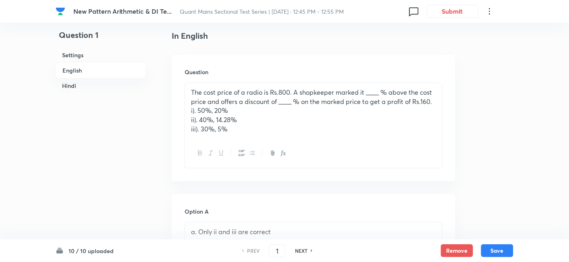
scroll to position [207, 0]
click at [305, 251] on h6 "NEXT" at bounding box center [301, 250] width 12 height 7
type input "2"
checkbox input "false"
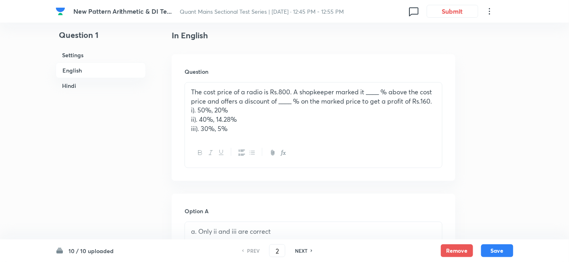
checkbox input "true"
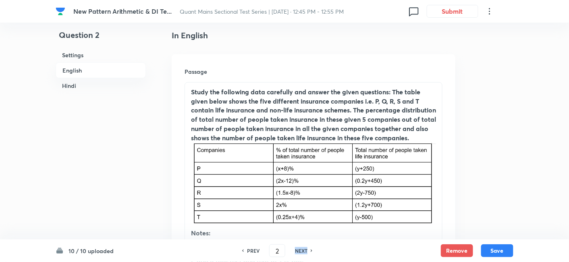
click at [305, 251] on h6 "NEXT" at bounding box center [301, 250] width 12 height 7
type input "3"
checkbox input "false"
checkbox input "true"
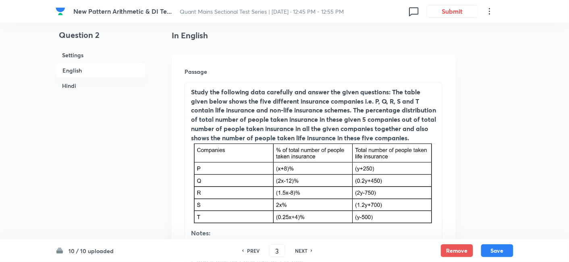
checkbox input "true"
click at [305, 251] on h6 "NEXT" at bounding box center [301, 250] width 12 height 7
type input "4"
checkbox input "false"
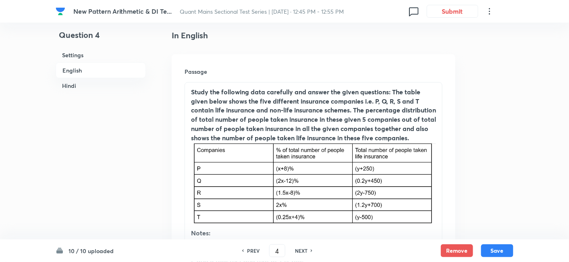
checkbox input "true"
click at [305, 251] on h6 "NEXT" at bounding box center [301, 250] width 12 height 7
type input "5"
checkbox input "false"
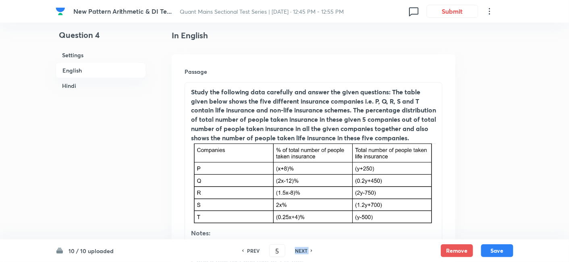
checkbox input "false"
checkbox input "true"
click at [305, 251] on h6 "NEXT" at bounding box center [301, 250] width 12 height 7
type input "6"
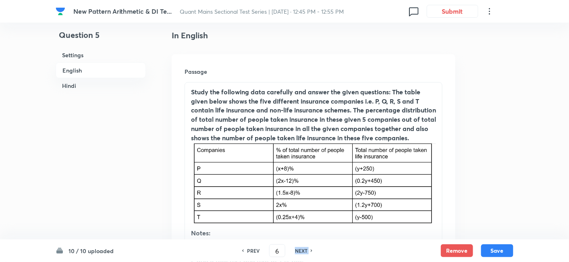
checkbox input "false"
checkbox input "true"
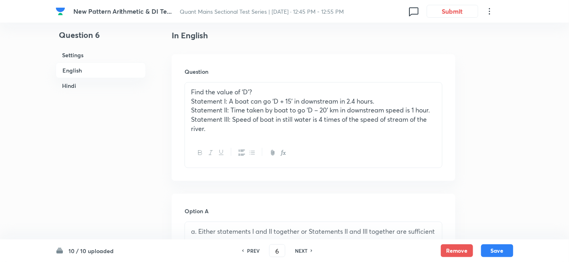
click at [305, 251] on h6 "NEXT" at bounding box center [301, 250] width 12 height 7
type input "7"
checkbox input "false"
checkbox input "true"
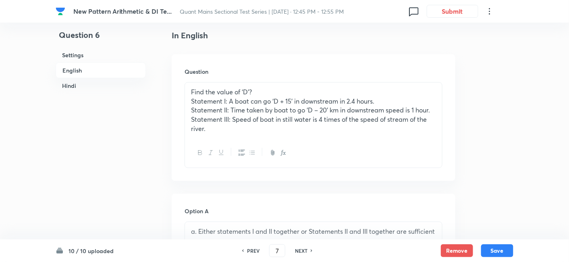
checkbox input "true"
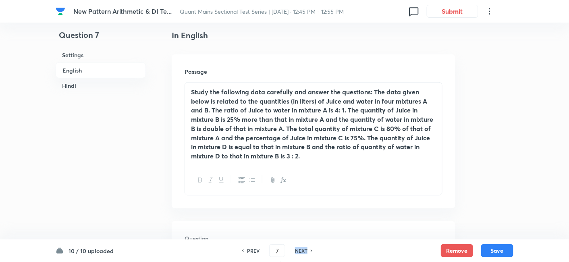
click at [305, 251] on h6 "NEXT" at bounding box center [301, 250] width 12 height 7
type input "8"
checkbox input "false"
checkbox input "true"
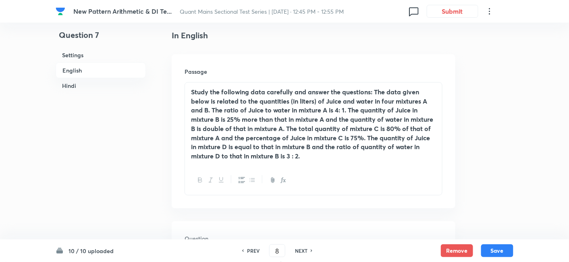
checkbox input "true"
click at [305, 251] on h6 "NEXT" at bounding box center [301, 250] width 12 height 7
type input "9"
checkbox input "false"
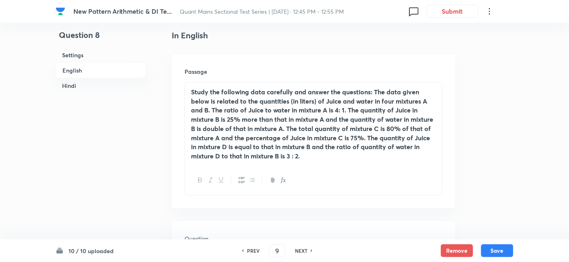
checkbox input "true"
click at [305, 251] on h6 "NEXT" at bounding box center [301, 250] width 12 height 7
type input "10"
checkbox input "false"
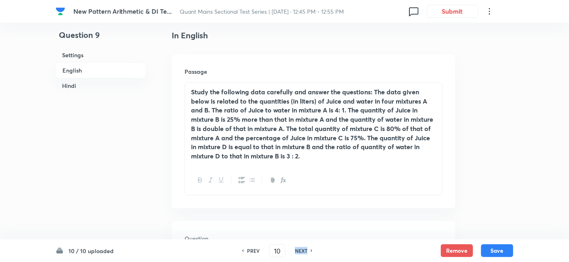
checkbox input "false"
checkbox input "true"
click at [305, 251] on h6 "NEXT" at bounding box center [301, 250] width 12 height 7
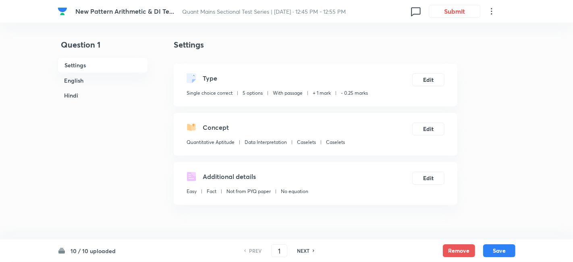
checkbox input "true"
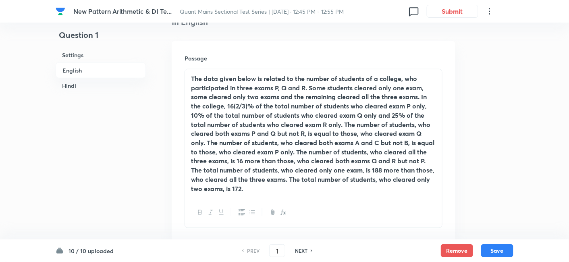
scroll to position [267, 0]
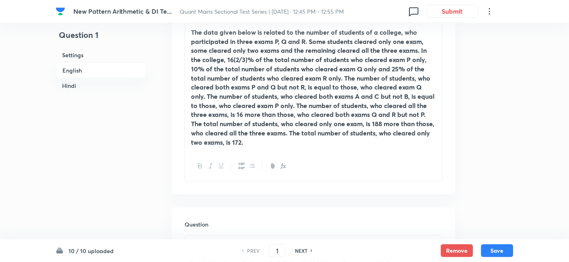
click at [304, 255] on div "PREV 1 ​ NEXT" at bounding box center [277, 250] width 104 height 13
click at [304, 251] on h6 "NEXT" at bounding box center [301, 250] width 12 height 7
type input "2"
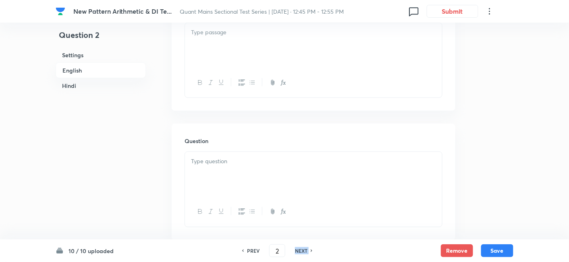
checkbox input "false"
checkbox input "true"
click at [304, 251] on h6 "NEXT" at bounding box center [301, 250] width 12 height 7
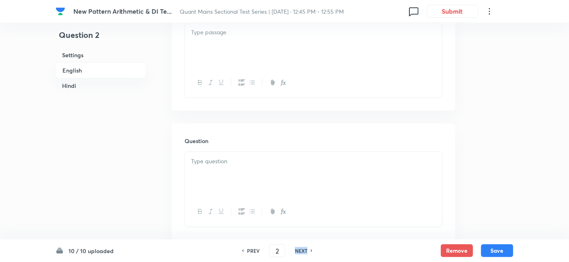
type input "3"
checkbox input "false"
checkbox input "true"
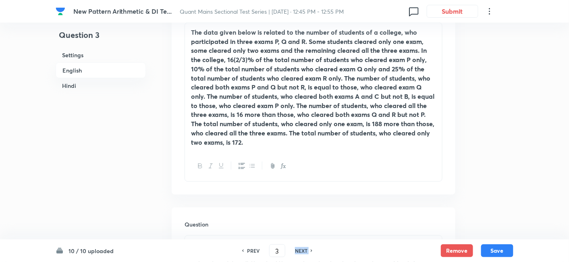
click at [304, 251] on h6 "NEXT" at bounding box center [301, 250] width 12 height 7
type input "4"
checkbox input "false"
checkbox input "true"
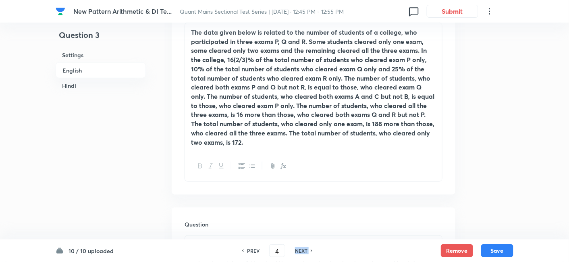
checkbox input "true"
click at [304, 251] on h6 "NEXT" at bounding box center [301, 250] width 12 height 7
type input "5"
checkbox input "false"
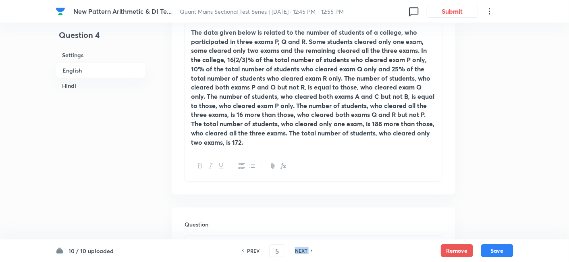
checkbox input "true"
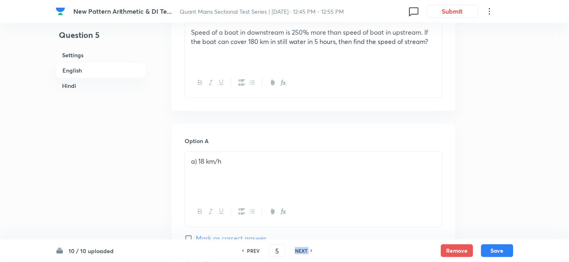
click at [304, 251] on h6 "NEXT" at bounding box center [301, 250] width 12 height 7
type input "6"
checkbox input "false"
checkbox input "true"
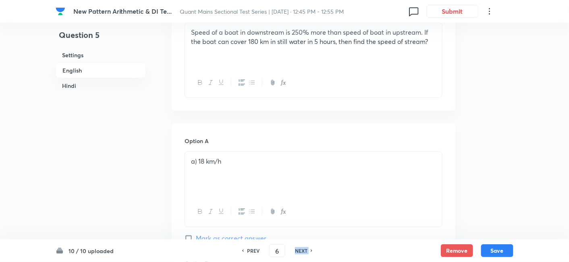
checkbox input "true"
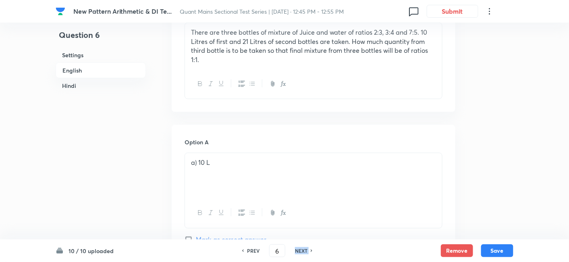
click at [304, 251] on h6 "NEXT" at bounding box center [301, 250] width 12 height 7
type input "7"
checkbox input "false"
checkbox input "true"
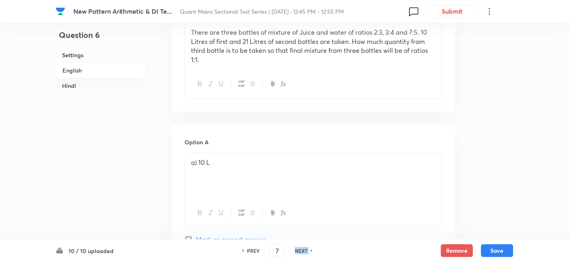
checkbox input "true"
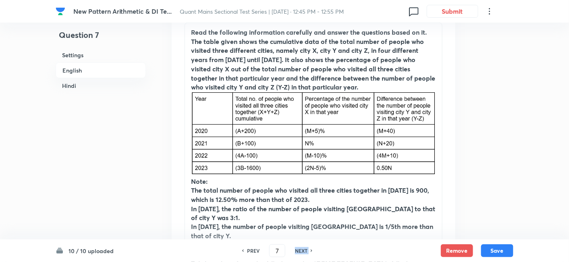
click at [304, 251] on h6 "NEXT" at bounding box center [301, 250] width 12 height 7
type input "8"
checkbox input "false"
checkbox input "true"
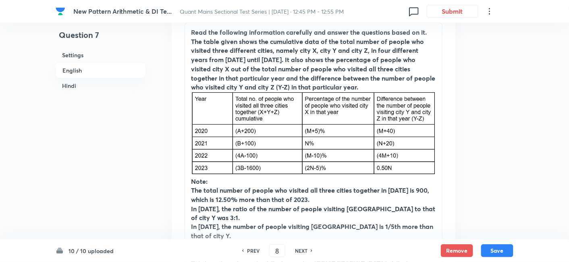
checkbox input "true"
click at [304, 251] on h6 "NEXT" at bounding box center [301, 250] width 12 height 7
type input "9"
checkbox input "false"
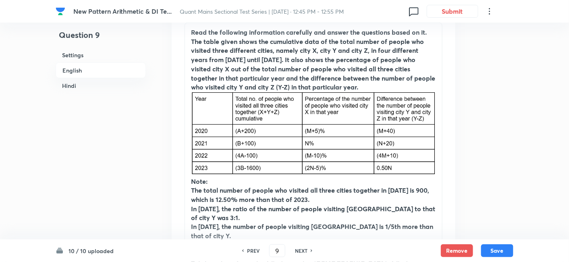
checkbox input "true"
click at [304, 251] on h6 "NEXT" at bounding box center [301, 250] width 12 height 7
type input "10"
checkbox input "false"
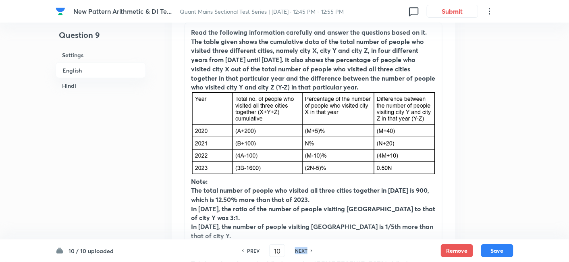
checkbox input "false"
checkbox input "true"
click at [304, 251] on h6 "NEXT" at bounding box center [301, 250] width 12 height 7
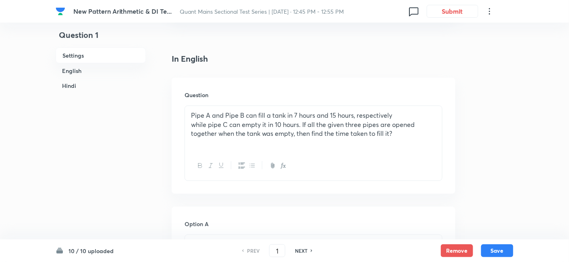
scroll to position [184, 0]
click at [308, 251] on div "NEXT" at bounding box center [302, 250] width 21 height 7
type input "2"
checkbox input "false"
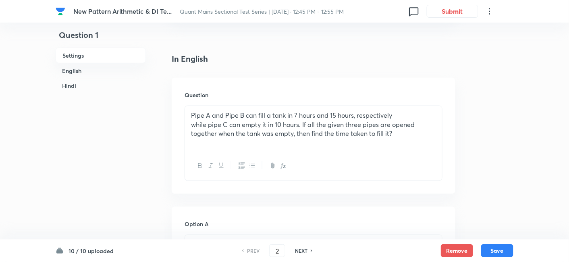
checkbox input "true"
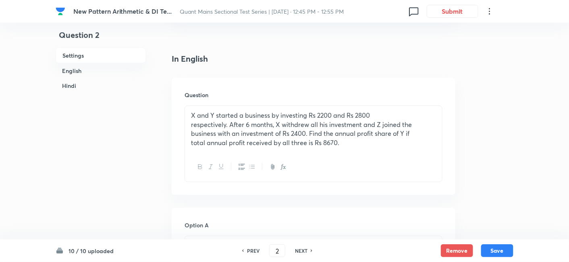
click at [308, 251] on div "NEXT" at bounding box center [302, 250] width 21 height 7
type input "3"
checkbox input "false"
checkbox input "true"
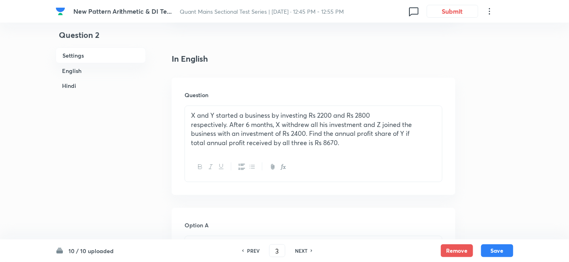
checkbox input "true"
click at [308, 251] on div "NEXT" at bounding box center [302, 250] width 21 height 7
type input "4"
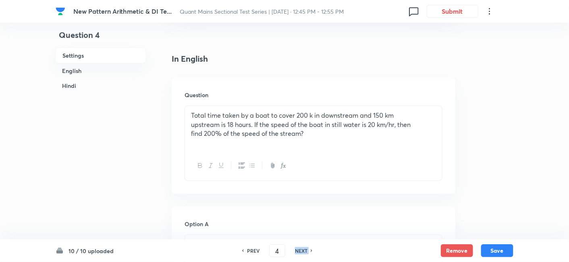
checkbox input "false"
checkbox input "true"
checkbox input "false"
checkbox input "true"
click at [308, 251] on div "NEXT" at bounding box center [302, 250] width 21 height 7
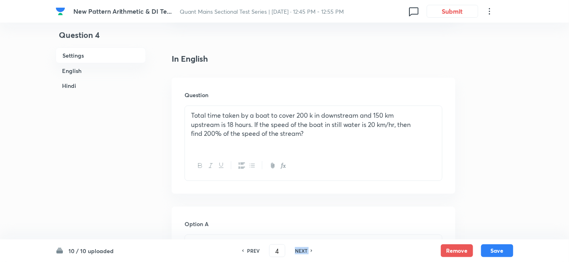
type input "5"
checkbox input "true"
checkbox input "false"
checkbox input "true"
checkbox input "false"
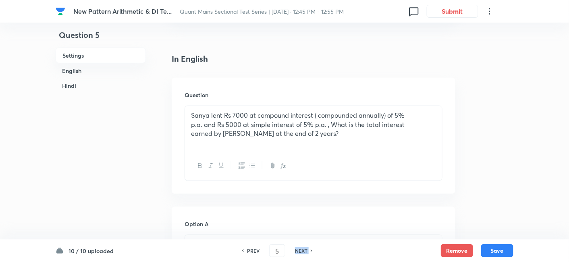
click at [308, 251] on div "NEXT" at bounding box center [302, 250] width 21 height 7
type input "6"
checkbox input "false"
checkbox input "true"
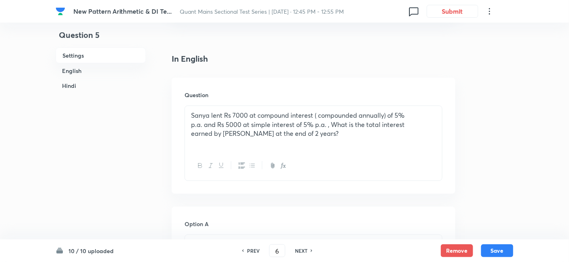
checkbox input "true"
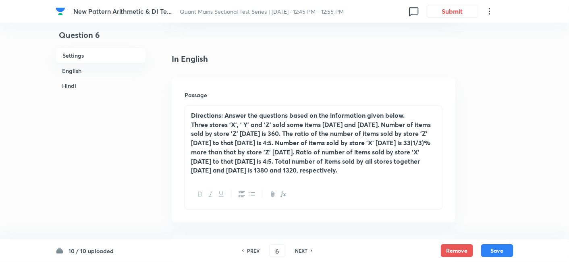
click at [302, 249] on h6 "NEXT" at bounding box center [301, 250] width 12 height 7
type input "7"
checkbox input "false"
checkbox input "true"
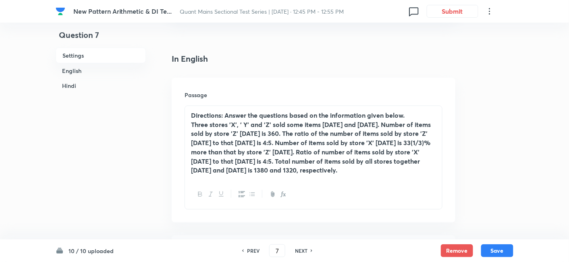
checkbox input "true"
click at [302, 249] on h6 "NEXT" at bounding box center [301, 250] width 12 height 7
type input "8"
checkbox input "false"
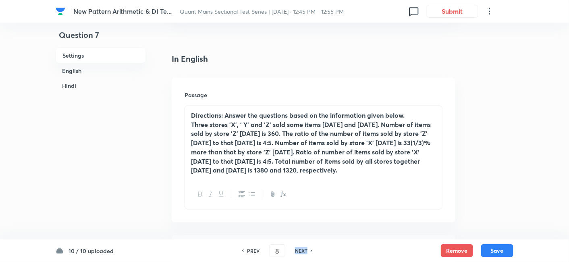
checkbox input "true"
click at [302, 249] on h6 "NEXT" at bounding box center [301, 250] width 12 height 7
type input "9"
checkbox input "false"
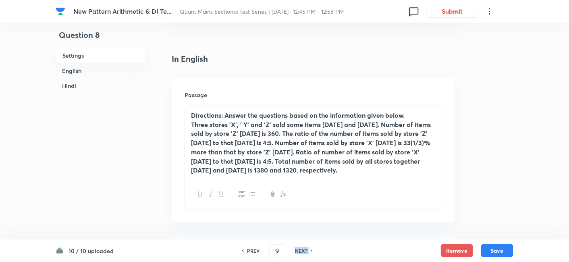
checkbox input "false"
checkbox input "true"
click at [302, 249] on h6 "NEXT" at bounding box center [301, 250] width 12 height 7
type input "10"
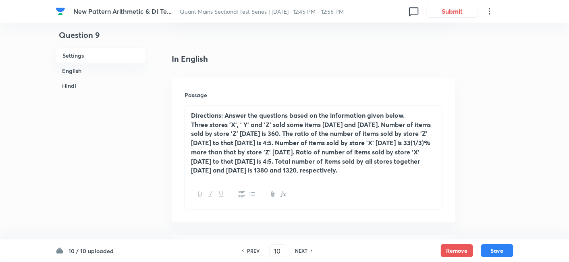
checkbox input "false"
checkbox input "true"
click at [302, 249] on h6 "NEXT" at bounding box center [301, 250] width 12 height 7
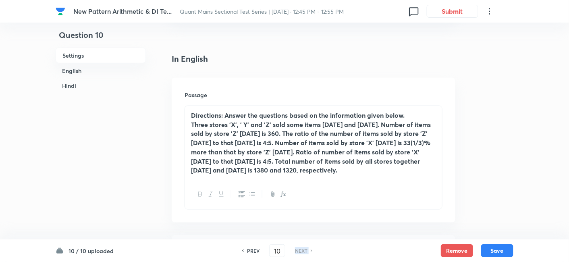
click at [302, 249] on h6 "NEXT" at bounding box center [301, 250] width 12 height 7
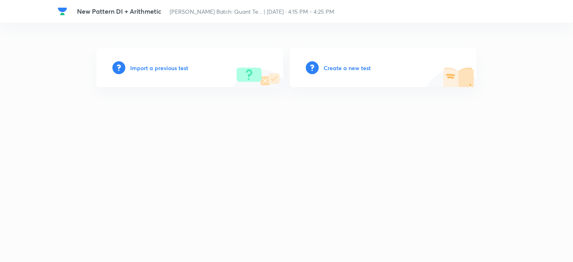
click at [155, 69] on h6 "Import a previous test" at bounding box center [159, 68] width 58 height 8
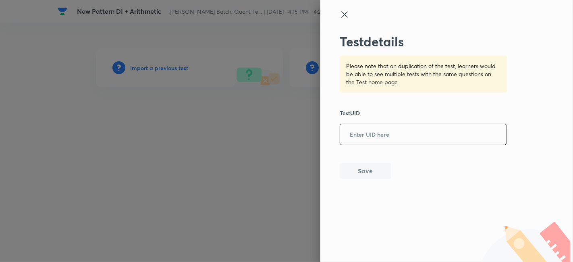
click at [377, 141] on input "text" at bounding box center [423, 135] width 166 height 20
paste input "IRFVZ3BA0Z"
type input "IRFVZ3BA0Z"
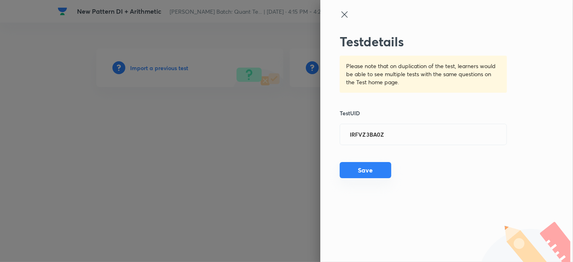
click at [380, 174] on button "Save" at bounding box center [366, 170] width 52 height 16
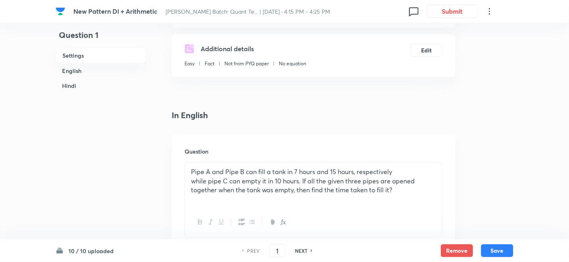
scroll to position [140, 0]
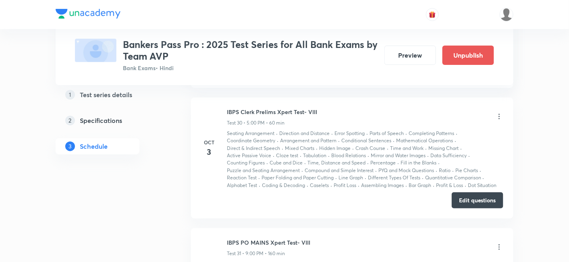
scroll to position [3801, 0]
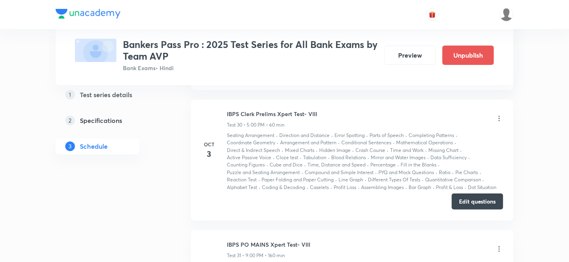
click at [480, 193] on button "Edit questions" at bounding box center [478, 201] width 52 height 16
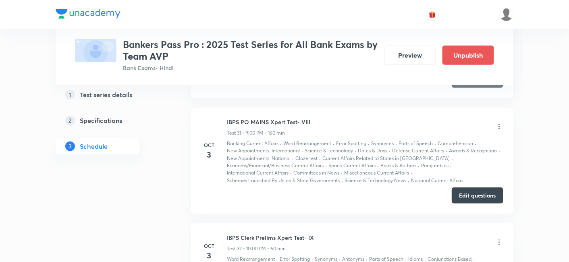
scroll to position [3894, 0]
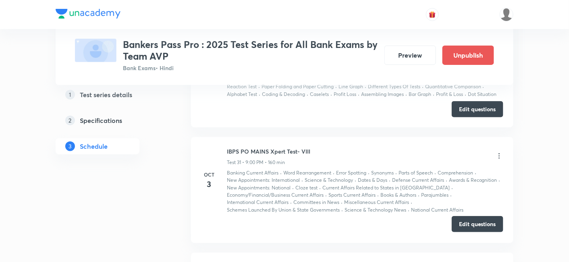
click at [460, 216] on button "Edit questions" at bounding box center [478, 224] width 52 height 16
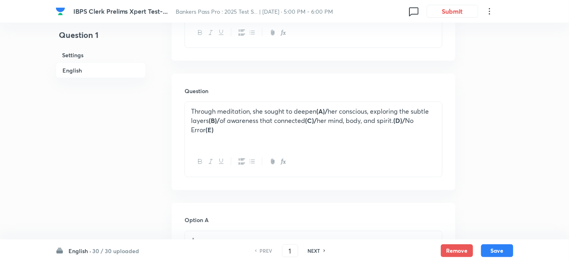
scroll to position [320, 0]
click at [99, 249] on h6 "30 / 30 uploaded" at bounding box center [115, 251] width 47 height 8
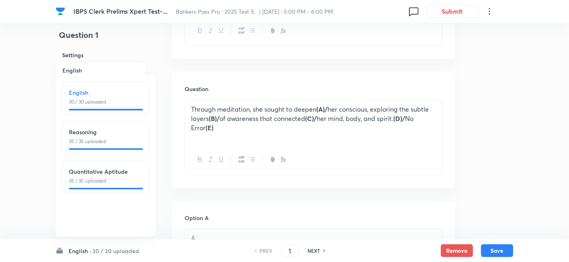
click at [114, 188] on div at bounding box center [106, 189] width 74 height 2
type input "66"
checkbox input "false"
checkbox input "true"
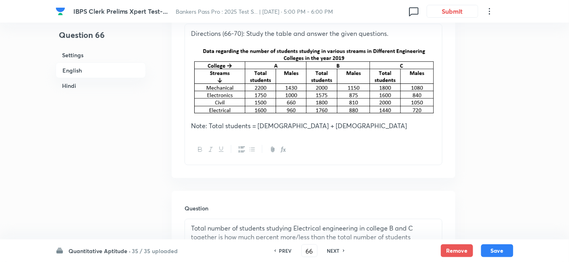
scroll to position [265, 0]
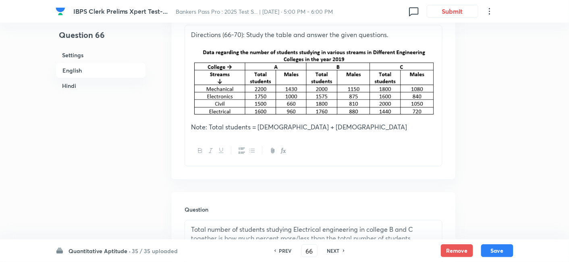
click at [338, 253] on h6 "NEXT" at bounding box center [333, 250] width 12 height 7
type input "67"
checkbox input "false"
checkbox input "true"
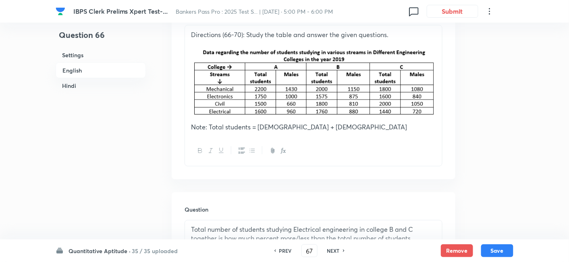
checkbox input "true"
click at [338, 253] on h6 "NEXT" at bounding box center [333, 250] width 12 height 7
type input "68"
checkbox input "false"
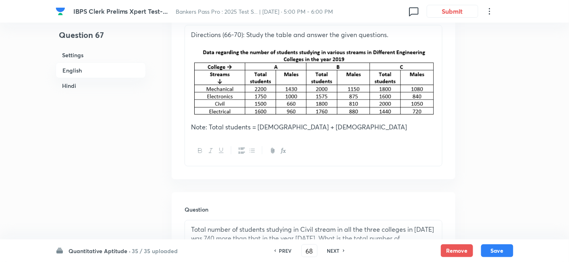
checkbox input "true"
click at [338, 253] on h6 "NEXT" at bounding box center [333, 250] width 12 height 7
type input "69"
checkbox input "false"
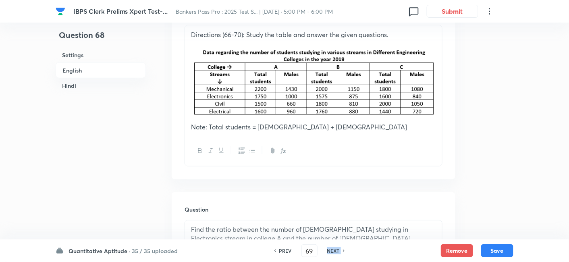
checkbox input "false"
checkbox input "true"
click at [338, 253] on h6 "NEXT" at bounding box center [333, 250] width 12 height 7
type input "70"
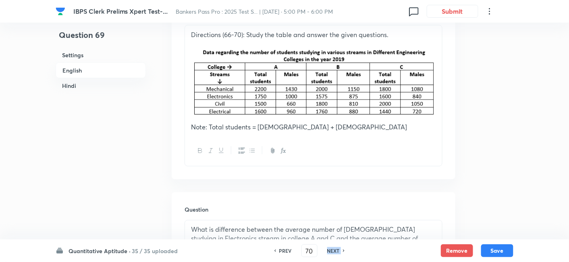
checkbox input "false"
checkbox input "true"
click at [338, 253] on h6 "NEXT" at bounding box center [333, 250] width 12 height 7
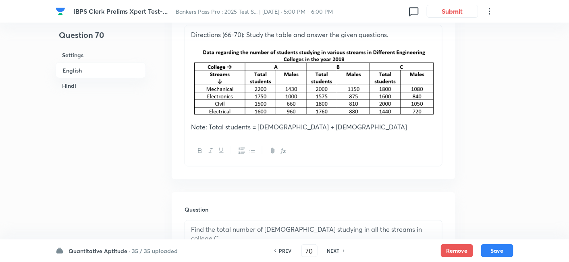
type input "71"
checkbox input "false"
checkbox input "true"
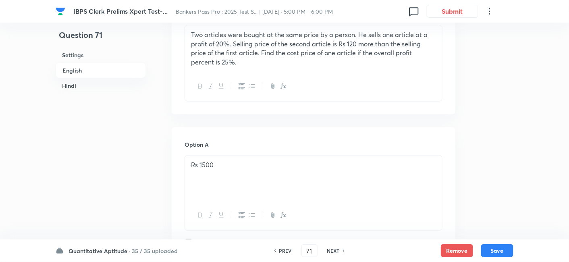
click at [338, 253] on h6 "NEXT" at bounding box center [333, 250] width 12 height 7
type input "72"
checkbox input "false"
checkbox input "true"
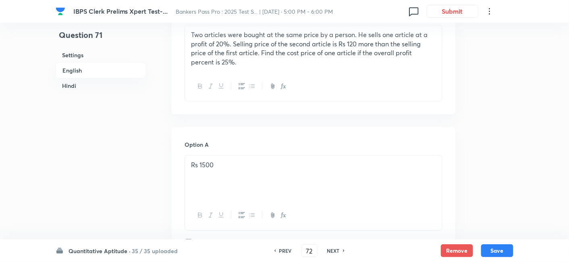
checkbox input "true"
click at [338, 253] on h6 "NEXT" at bounding box center [333, 250] width 12 height 7
type input "73"
checkbox input "false"
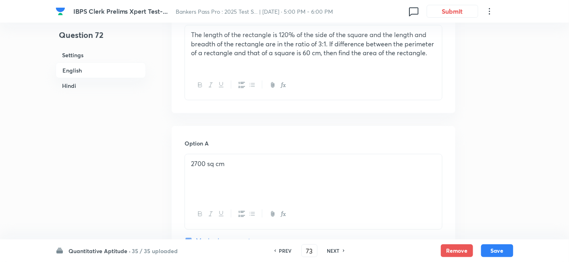
checkbox input "true"
click at [338, 253] on h6 "NEXT" at bounding box center [333, 250] width 12 height 7
type input "74"
checkbox input "false"
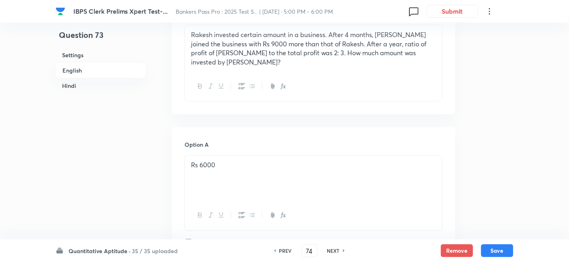
checkbox input "false"
checkbox input "true"
click at [338, 253] on h6 "NEXT" at bounding box center [333, 250] width 12 height 7
type input "75"
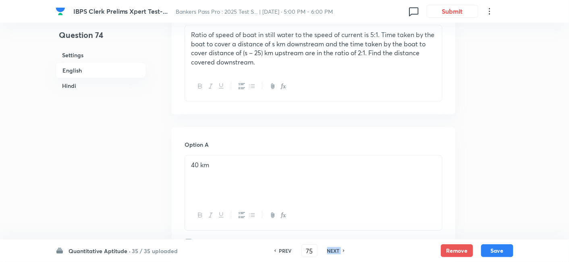
checkbox input "false"
checkbox input "true"
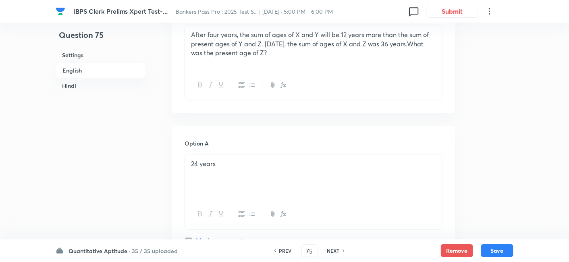
click at [338, 253] on h6 "NEXT" at bounding box center [333, 250] width 12 height 7
type input "76"
checkbox input "false"
checkbox input "true"
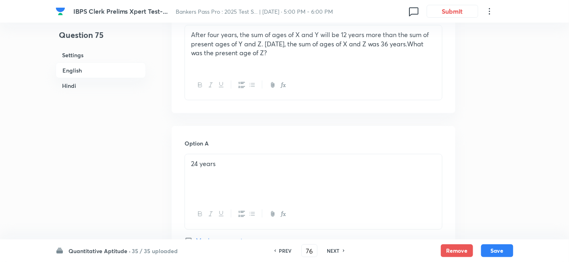
checkbox input "true"
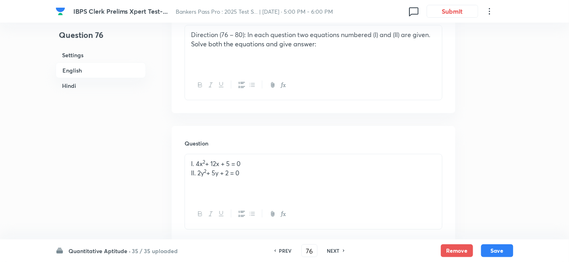
click at [338, 253] on h6 "NEXT" at bounding box center [333, 250] width 12 height 7
type input "77"
checkbox input "false"
checkbox input "true"
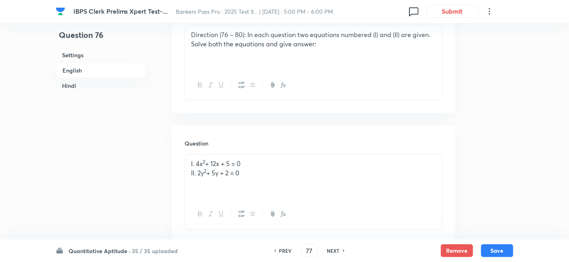
checkbox input "true"
click at [338, 253] on h6 "NEXT" at bounding box center [333, 250] width 12 height 7
type input "78"
checkbox input "true"
checkbox input "false"
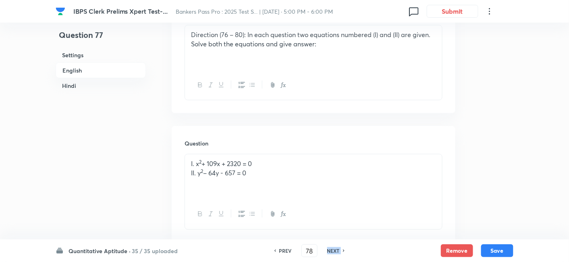
checkbox input "true"
checkbox input "false"
click at [338, 253] on h6 "NEXT" at bounding box center [333, 250] width 12 height 7
type input "79"
checkbox input "false"
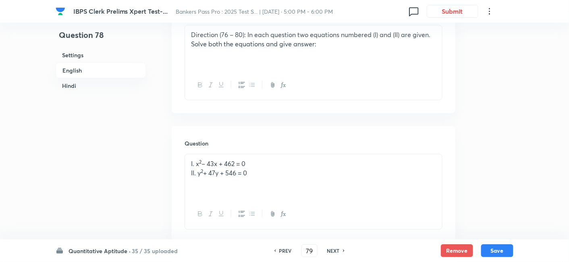
checkbox input "false"
checkbox input "true"
click at [338, 253] on h6 "NEXT" at bounding box center [333, 250] width 12 height 7
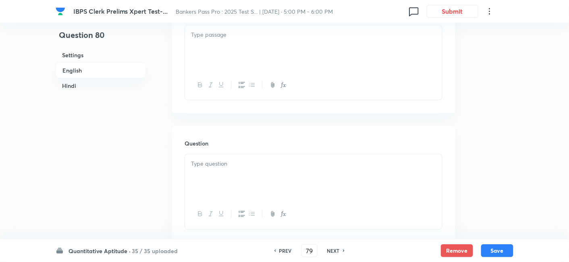
checkbox input "false"
type input "80"
checkbox input "false"
checkbox input "true"
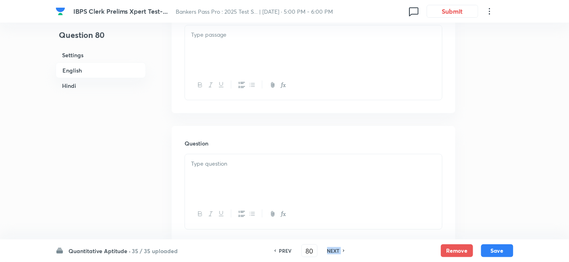
click at [338, 253] on h6 "NEXT" at bounding box center [333, 250] width 12 height 7
type input "81"
checkbox input "false"
checkbox input "true"
checkbox input "false"
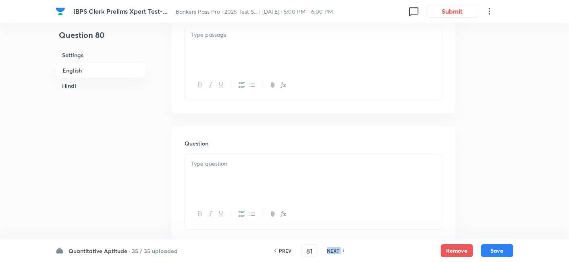
checkbox input "true"
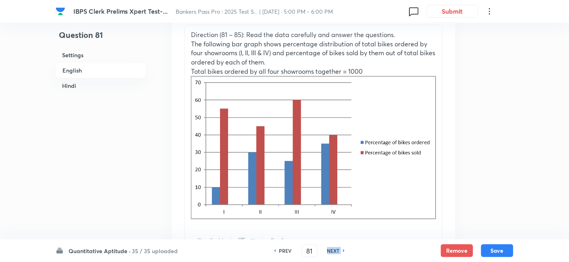
click at [338, 253] on h6 "NEXT" at bounding box center [333, 250] width 12 height 7
type input "82"
checkbox input "false"
checkbox input "true"
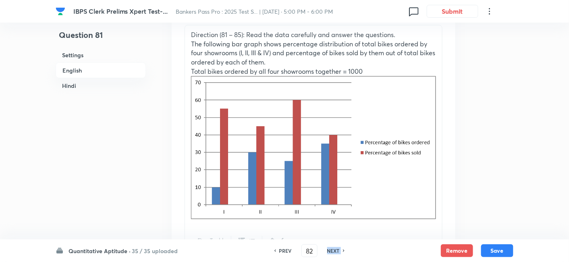
checkbox input "true"
click at [338, 253] on h6 "NEXT" at bounding box center [333, 250] width 12 height 7
type input "83"
checkbox input "false"
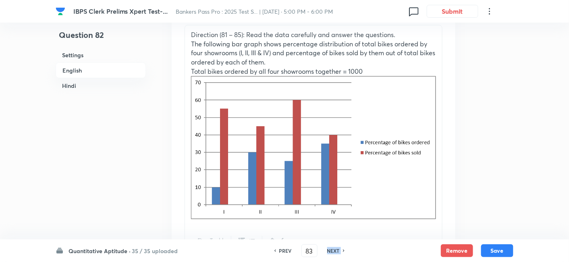
checkbox input "true"
click at [338, 253] on h6 "NEXT" at bounding box center [333, 250] width 12 height 7
type input "84"
checkbox input "true"
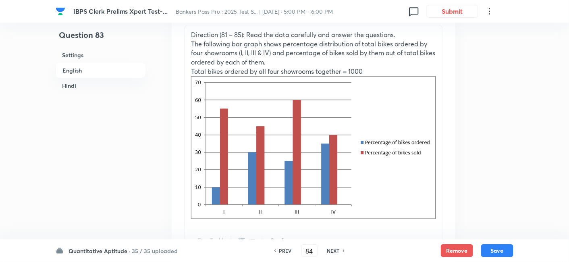
checkbox input "true"
click at [338, 253] on h6 "NEXT" at bounding box center [333, 250] width 12 height 7
type input "85"
checkbox input "false"
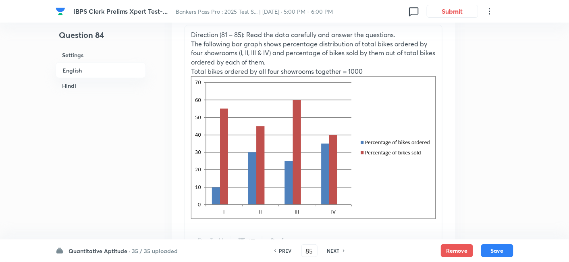
checkbox input "true"
click at [338, 253] on h6 "NEXT" at bounding box center [333, 250] width 12 height 7
type input "86"
checkbox input "false"
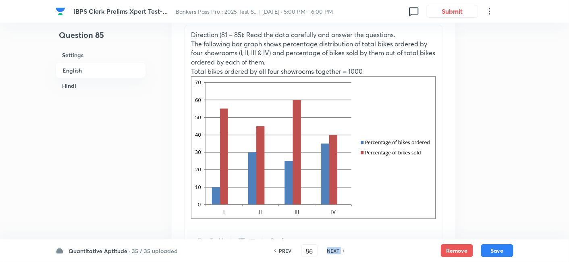
checkbox input "false"
checkbox input "true"
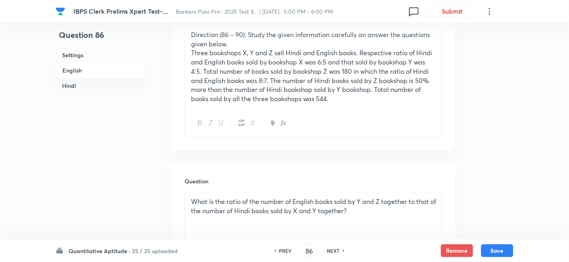
click at [338, 253] on h6 "NEXT" at bounding box center [333, 250] width 12 height 7
type input "87"
checkbox input "false"
checkbox input "true"
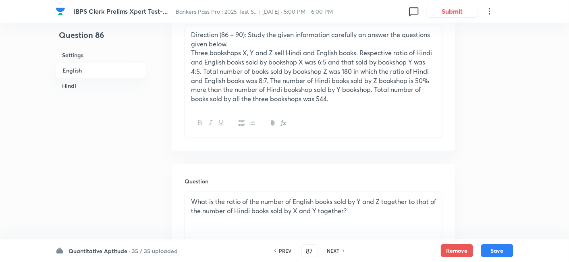
checkbox input "true"
click at [338, 253] on h6 "NEXT" at bounding box center [333, 250] width 12 height 7
type input "88"
checkbox input "false"
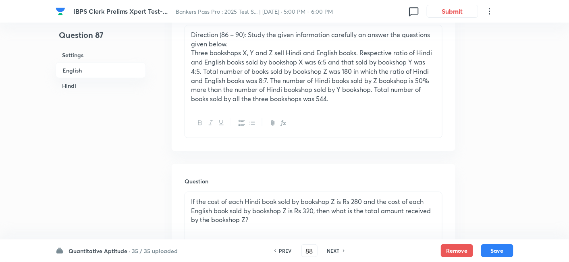
checkbox input "true"
click at [338, 253] on h6 "NEXT" at bounding box center [333, 250] width 12 height 7
type input "89"
checkbox input "false"
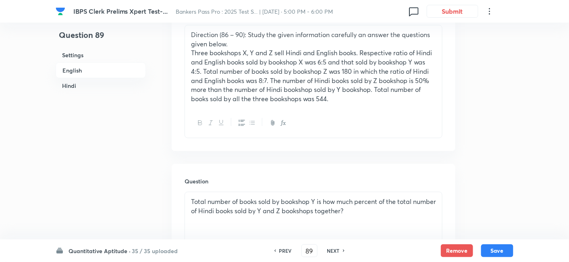
checkbox input "false"
checkbox input "true"
click at [338, 253] on h6 "NEXT" at bounding box center [333, 250] width 12 height 7
type input "90"
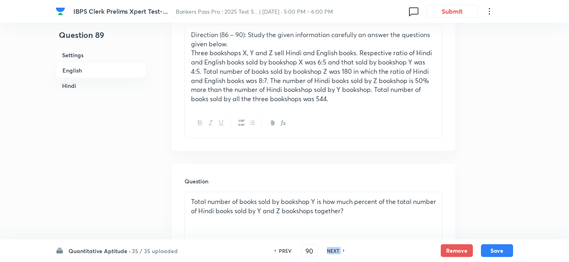
checkbox input "true"
checkbox input "false"
checkbox input "true"
checkbox input "false"
click at [338, 253] on h6 "NEXT" at bounding box center [333, 250] width 12 height 7
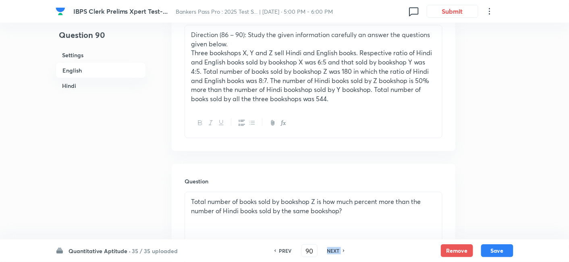
type input "91"
checkbox input "true"
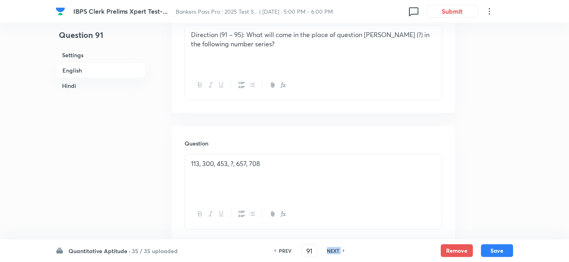
click at [338, 253] on h6 "NEXT" at bounding box center [333, 250] width 12 height 7
type input "92"
checkbox input "true"
click at [338, 253] on h6 "NEXT" at bounding box center [333, 250] width 12 height 7
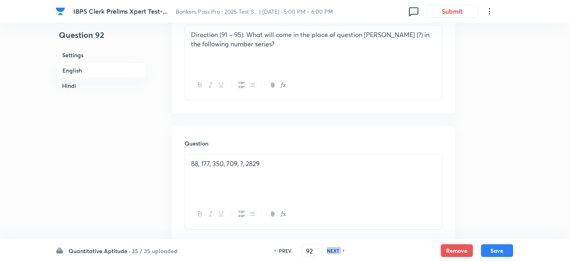
type input "93"
checkbox input "false"
checkbox input "true"
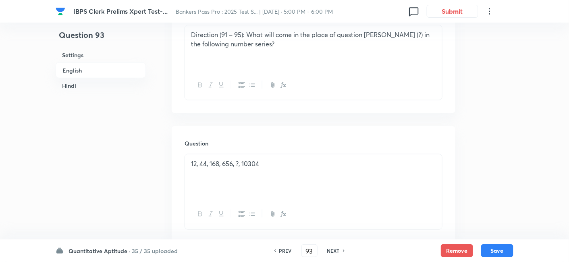
click at [338, 253] on h6 "NEXT" at bounding box center [333, 250] width 12 height 7
type input "94"
checkbox input "true"
click at [338, 253] on h6 "NEXT" at bounding box center [333, 250] width 12 height 7
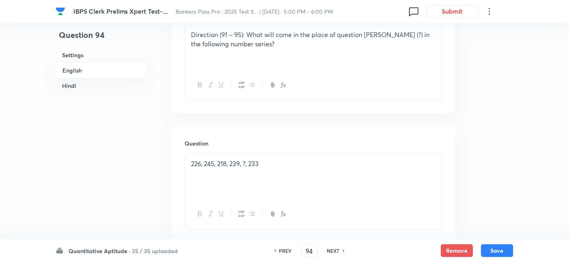
checkbox input "false"
type input "95"
checkbox input "false"
checkbox input "true"
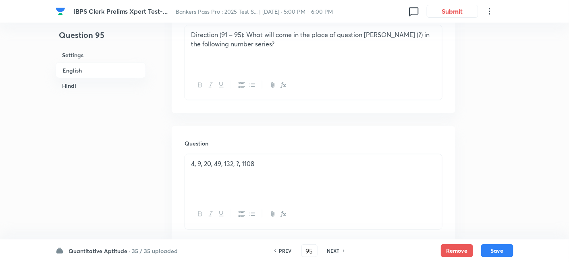
click at [338, 253] on h6 "NEXT" at bounding box center [333, 250] width 12 height 7
type input "96"
checkbox input "false"
checkbox input "true"
checkbox input "false"
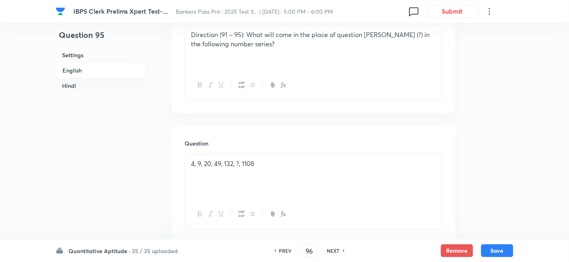
checkbox input "true"
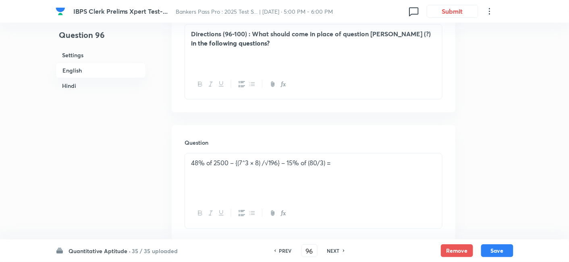
scroll to position [275, 0]
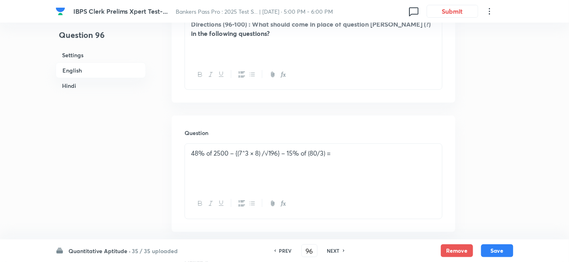
click at [274, 249] on icon at bounding box center [274, 251] width 2 height 4
type input "95"
checkbox input "false"
checkbox input "true"
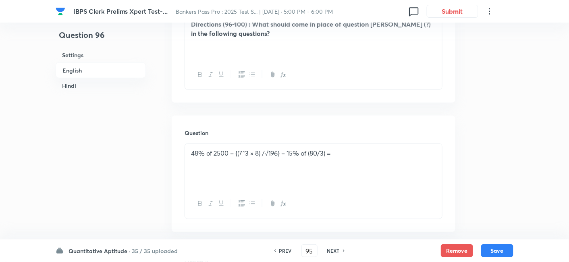
checkbox input "true"
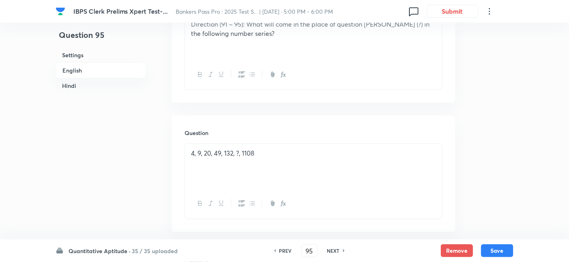
click at [274, 249] on icon at bounding box center [274, 251] width 2 height 4
type input "94"
checkbox input "false"
checkbox input "true"
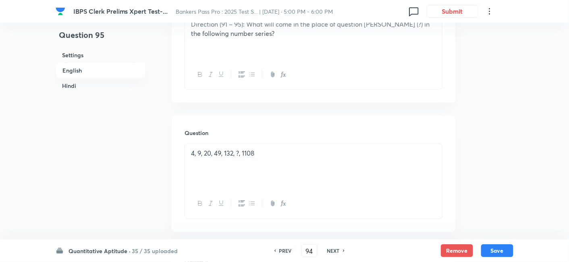
checkbox input "true"
click at [274, 249] on icon at bounding box center [274, 251] width 2 height 4
type input "93"
checkbox input "false"
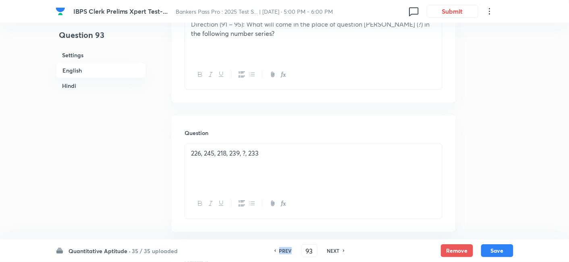
checkbox input "true"
click at [274, 249] on icon at bounding box center [274, 251] width 2 height 4
checkbox input "false"
type input "92"
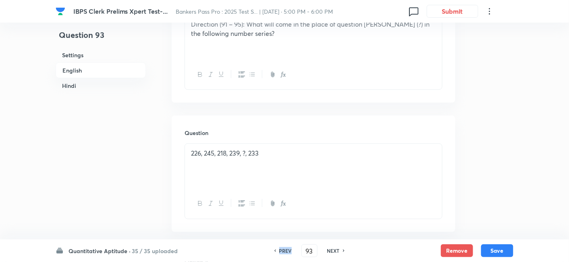
checkbox input "false"
checkbox input "true"
click at [274, 249] on icon at bounding box center [274, 251] width 2 height 4
type input "91"
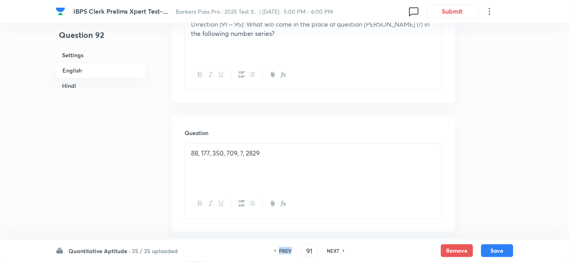
checkbox input "false"
checkbox input "true"
click at [274, 249] on icon at bounding box center [274, 251] width 2 height 4
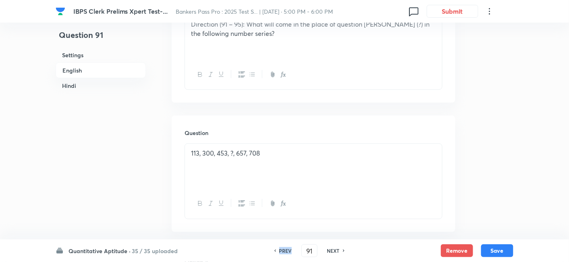
type input "90"
checkbox input "false"
checkbox input "true"
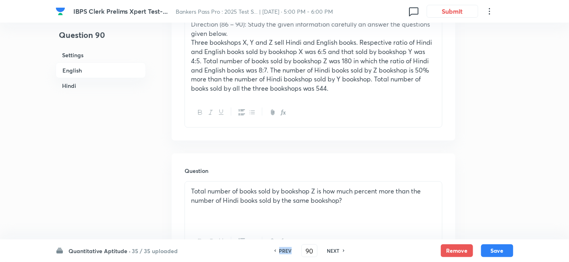
click at [274, 249] on icon at bounding box center [274, 251] width 2 height 4
type input "89"
checkbox input "false"
checkbox input "true"
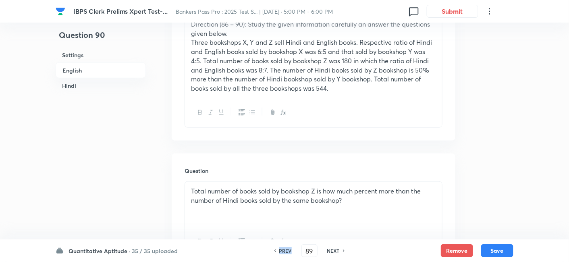
checkbox input "true"
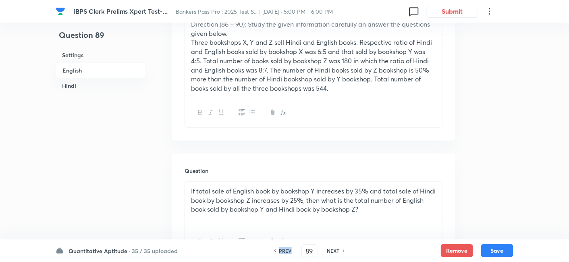
click at [274, 249] on icon at bounding box center [274, 251] width 2 height 4
type input "88"
checkbox input "false"
checkbox input "true"
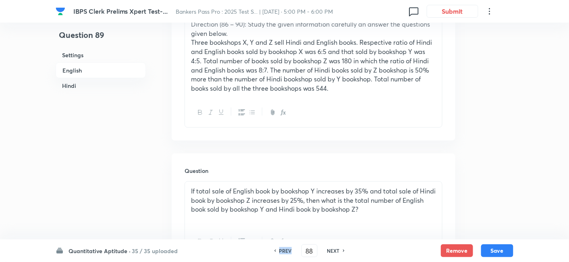
checkbox input "true"
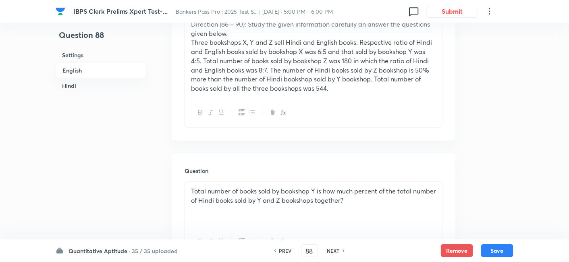
click at [274, 249] on icon at bounding box center [274, 251] width 2 height 4
type input "87"
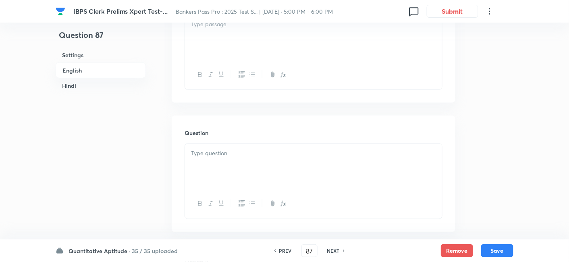
checkbox input "false"
checkbox input "true"
click at [274, 249] on icon at bounding box center [274, 251] width 2 height 4
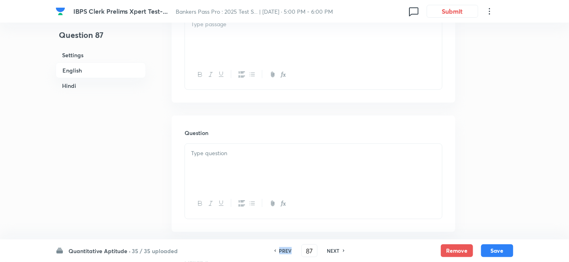
type input "86"
checkbox input "false"
checkbox input "true"
checkbox input "false"
checkbox input "true"
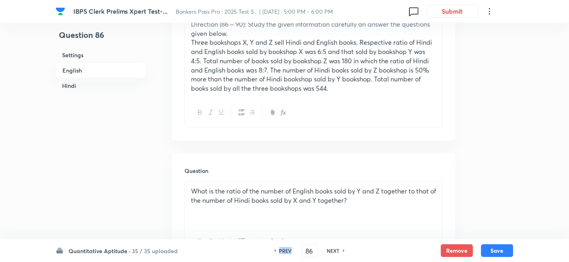
click at [274, 249] on icon at bounding box center [274, 251] width 2 height 4
type input "85"
checkbox input "false"
checkbox input "true"
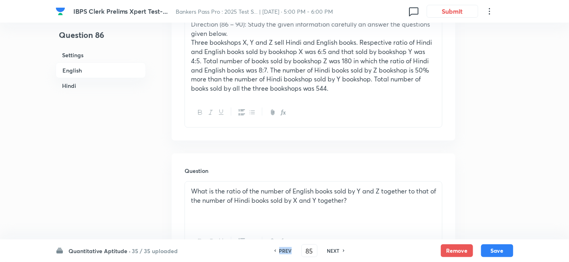
checkbox input "true"
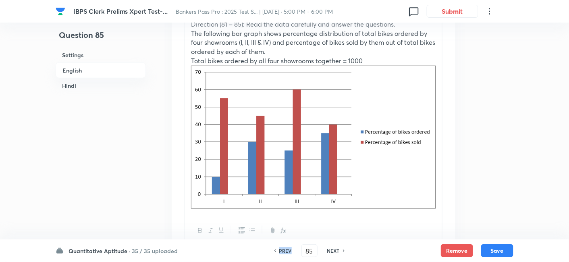
click at [274, 249] on icon at bounding box center [274, 251] width 2 height 4
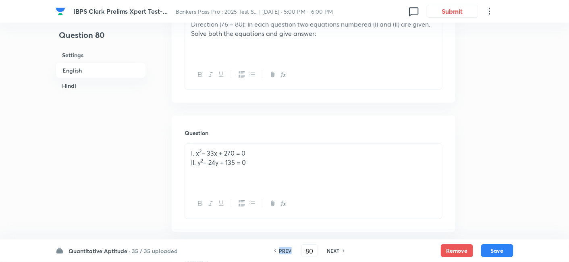
click at [274, 249] on icon at bounding box center [274, 251] width 2 height 4
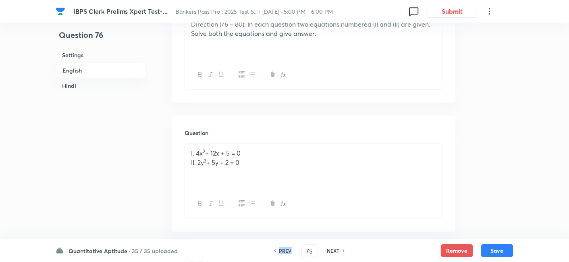
click at [274, 249] on icon at bounding box center [274, 251] width 2 height 4
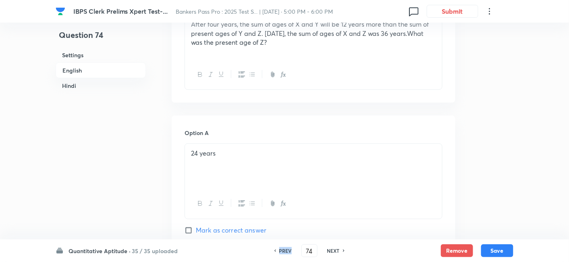
click at [274, 249] on icon at bounding box center [274, 251] width 2 height 4
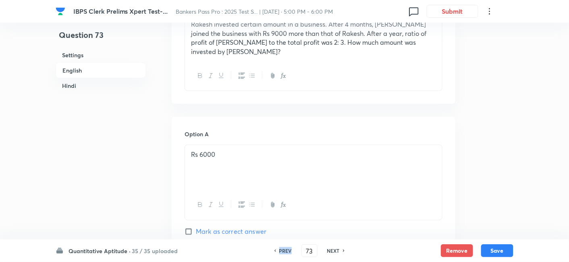
click at [274, 249] on icon at bounding box center [274, 251] width 2 height 4
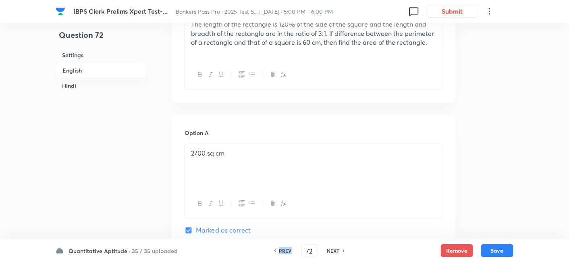
click at [274, 249] on icon at bounding box center [274, 251] width 2 height 4
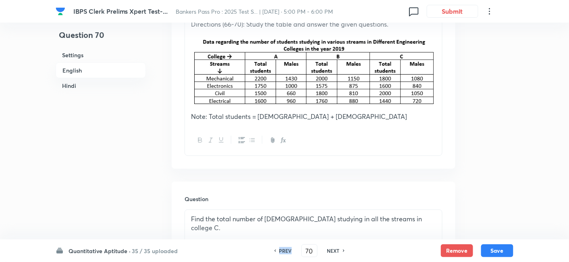
click at [274, 249] on icon at bounding box center [274, 251] width 2 height 4
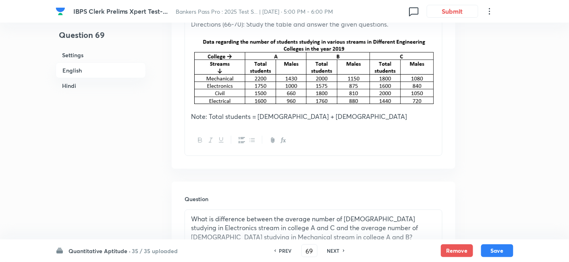
click at [274, 249] on icon at bounding box center [274, 251] width 2 height 4
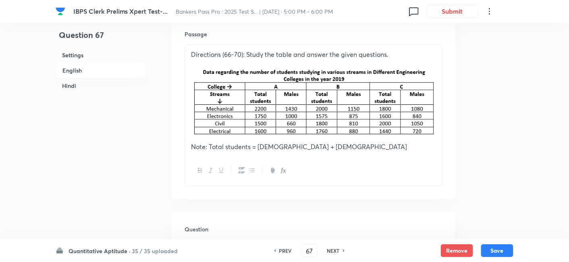
scroll to position [243, 0]
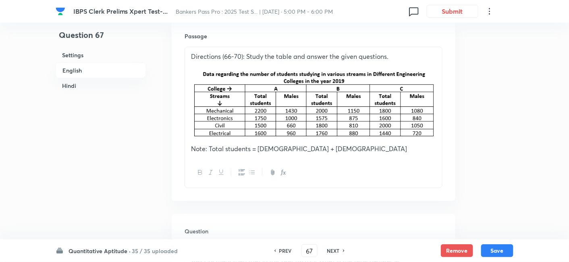
click at [334, 249] on h6 "NEXT" at bounding box center [333, 250] width 12 height 7
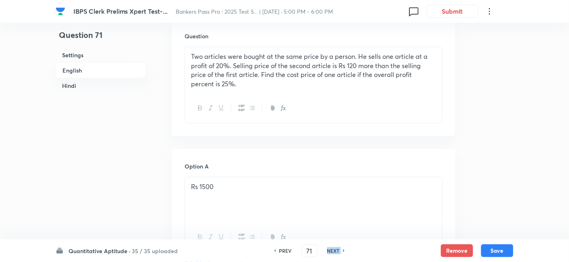
click at [334, 249] on h6 "NEXT" at bounding box center [333, 250] width 12 height 7
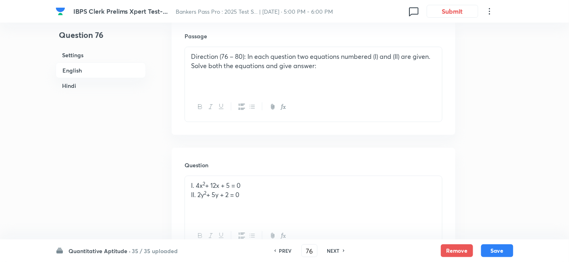
click at [334, 249] on h6 "NEXT" at bounding box center [333, 250] width 12 height 7
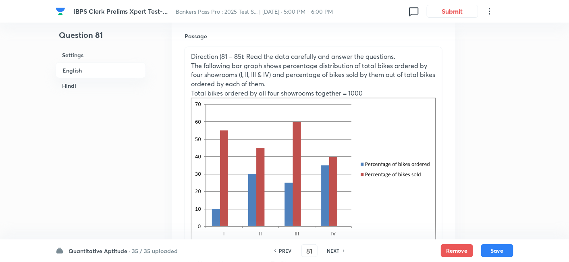
click at [334, 249] on h6 "NEXT" at bounding box center [333, 250] width 12 height 7
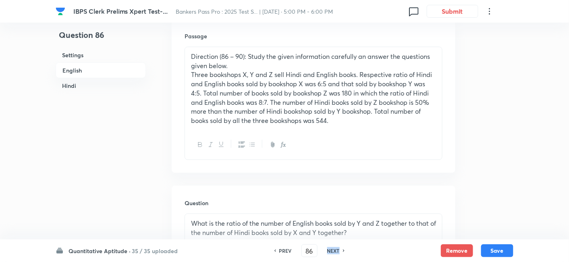
click at [334, 249] on h6 "NEXT" at bounding box center [333, 250] width 12 height 7
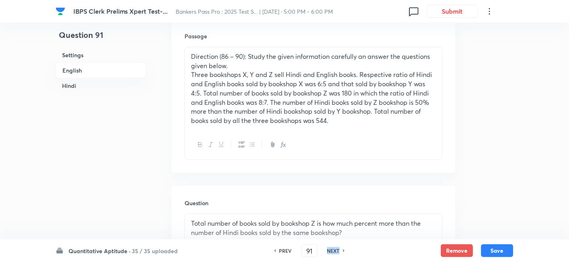
click at [334, 249] on h6 "NEXT" at bounding box center [333, 250] width 12 height 7
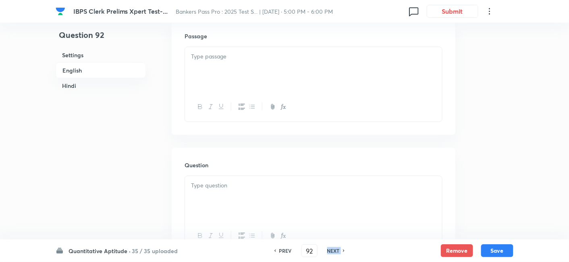
click at [334, 249] on h6 "NEXT" at bounding box center [333, 250] width 12 height 7
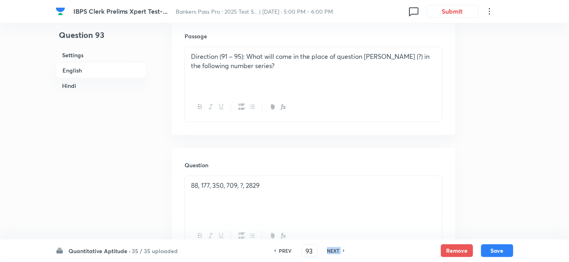
click at [334, 249] on h6 "NEXT" at bounding box center [333, 250] width 12 height 7
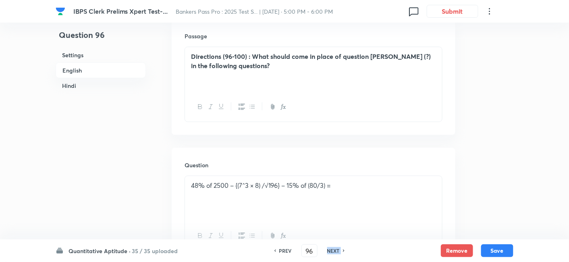
click at [334, 249] on h6 "NEXT" at bounding box center [333, 250] width 12 height 7
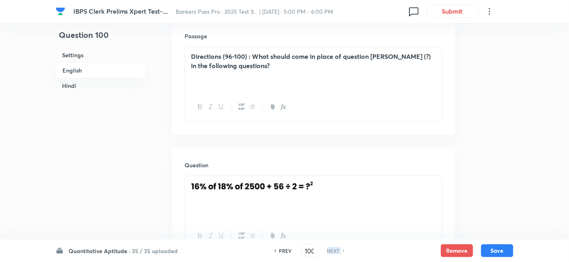
click at [334, 249] on h6 "NEXT" at bounding box center [333, 250] width 12 height 7
click at [282, 251] on h6 "PREV" at bounding box center [285, 250] width 12 height 7
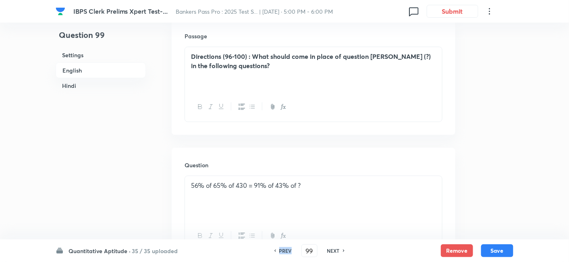
click at [282, 251] on h6 "PREV" at bounding box center [285, 250] width 12 height 7
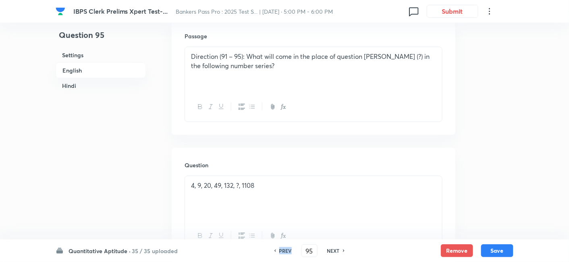
click at [282, 251] on h6 "PREV" at bounding box center [285, 250] width 12 height 7
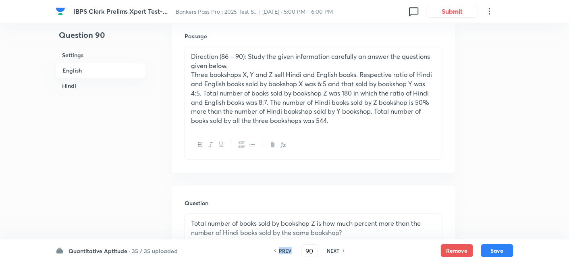
click at [282, 251] on h6 "PREV" at bounding box center [285, 250] width 12 height 7
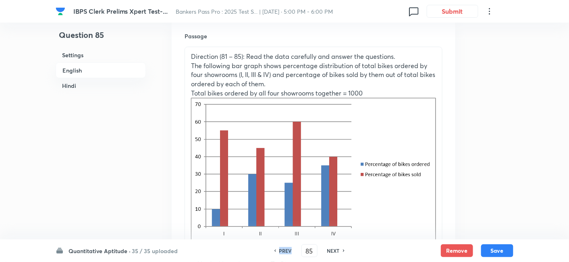
click at [282, 251] on h6 "PREV" at bounding box center [285, 250] width 12 height 7
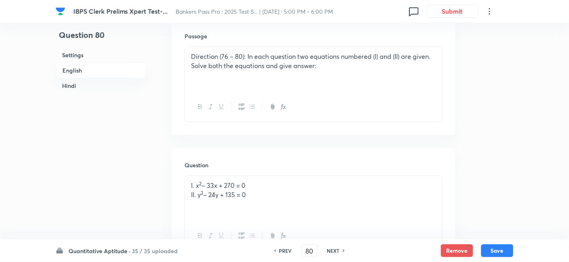
click at [282, 251] on h6 "PREV" at bounding box center [285, 250] width 12 height 7
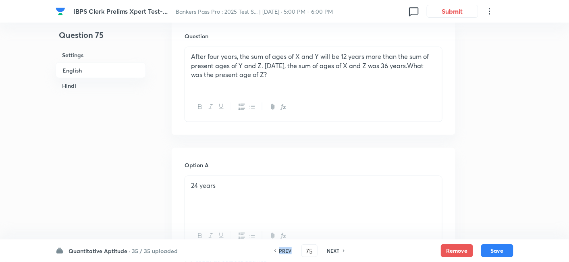
click at [282, 251] on h6 "PREV" at bounding box center [285, 250] width 12 height 7
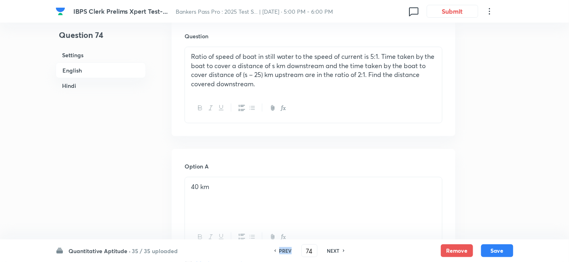
click at [282, 251] on h6 "PREV" at bounding box center [285, 250] width 12 height 7
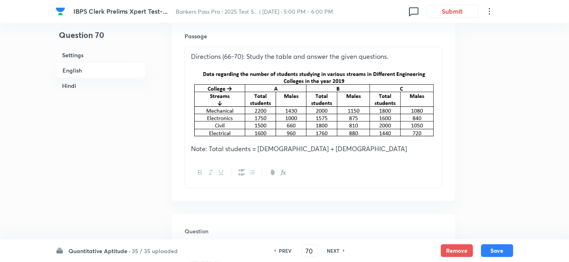
click at [282, 251] on h6 "PREV" at bounding box center [285, 250] width 12 height 7
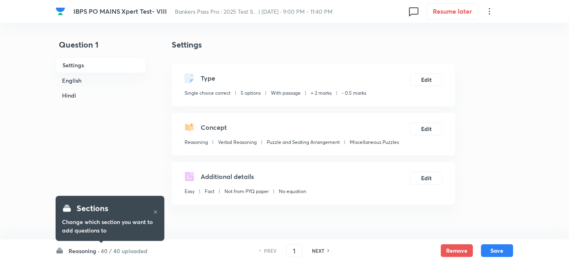
click at [138, 249] on h6 "40 / 40 uploaded" at bounding box center [124, 251] width 47 height 8
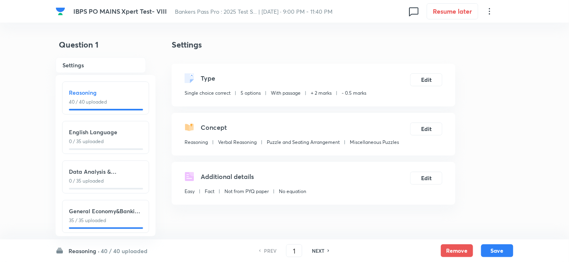
click at [117, 176] on div "Data Analysis & Interpretation 0 / 35 uploaded" at bounding box center [105, 175] width 73 height 17
type input "76"
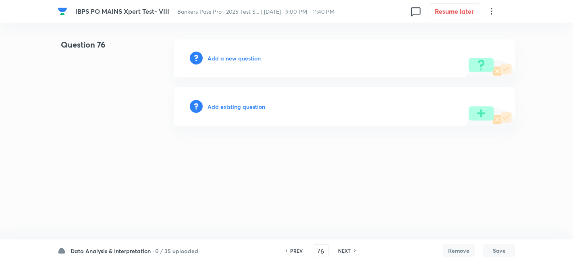
click at [247, 61] on h6 "Add a new question" at bounding box center [233, 58] width 53 height 8
click at [247, 61] on h6 "Choose a question type" at bounding box center [238, 58] width 62 height 8
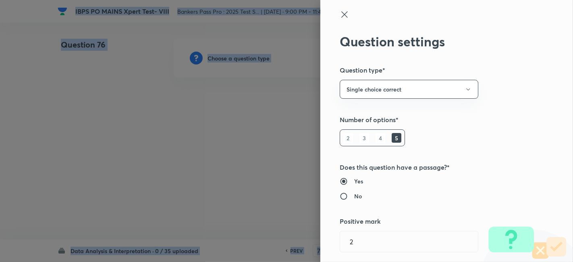
click at [247, 61] on div at bounding box center [286, 131] width 573 height 262
click at [345, 195] on input "No" at bounding box center [347, 196] width 15 height 8
radio input "true"
radio input "false"
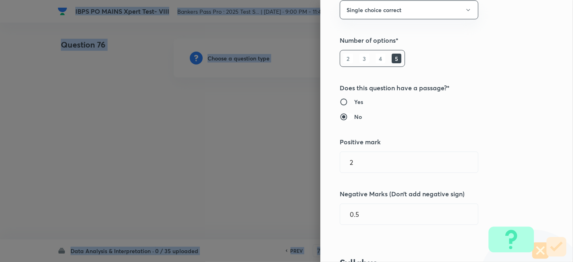
scroll to position [80, 0]
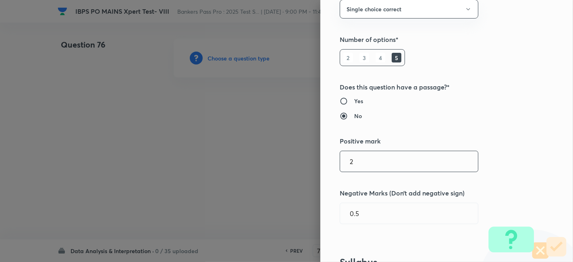
click at [368, 161] on input "2" at bounding box center [409, 161] width 138 height 21
type input "1"
click at [348, 213] on input "0.5" at bounding box center [409, 213] width 138 height 21
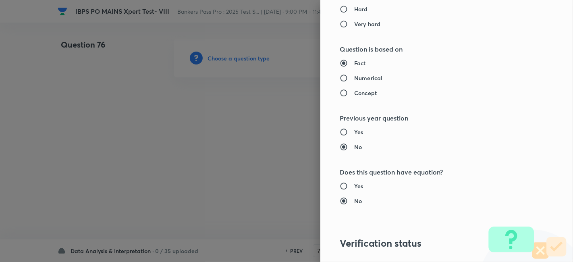
scroll to position [834, 0]
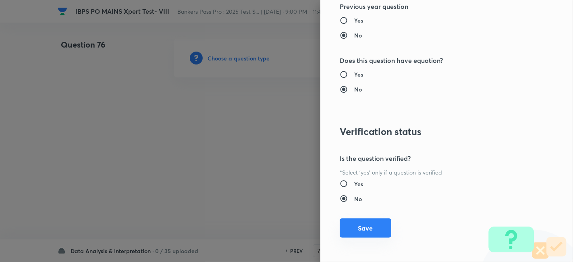
type input "0.25"
click at [365, 218] on button "Save" at bounding box center [366, 227] width 52 height 19
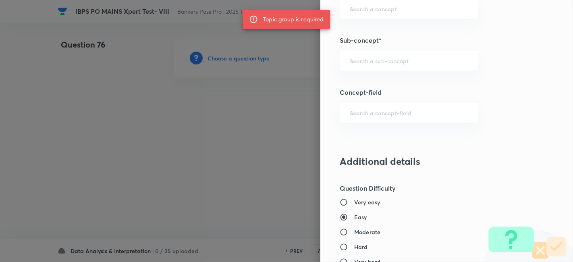
scroll to position [485, 0]
drag, startPoint x: 415, startPoint y: 48, endPoint x: 408, endPoint y: 68, distance: 21.3
click at [408, 68] on div "Question settings Question type* Single choice correct Number of options* 2 3 4…" at bounding box center [446, 131] width 253 height 262
click at [408, 68] on div "​" at bounding box center [409, 60] width 139 height 21
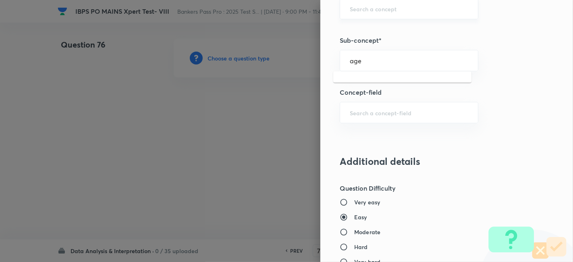
type input "age"
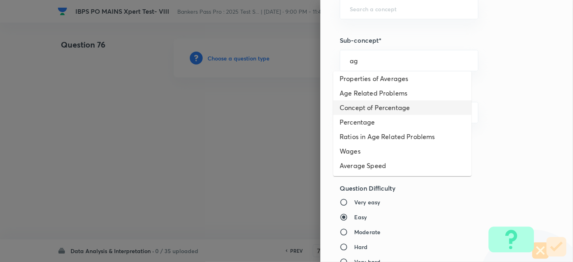
scroll to position [3, 0]
click at [396, 89] on li "Age Related Problems" at bounding box center [402, 93] width 138 height 15
type input "Age Related Problems"
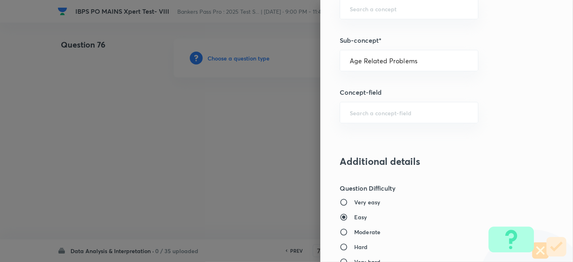
type input "Quantitative Aptitude"
type input "Basic Maths"
type input "Age Related Problems"
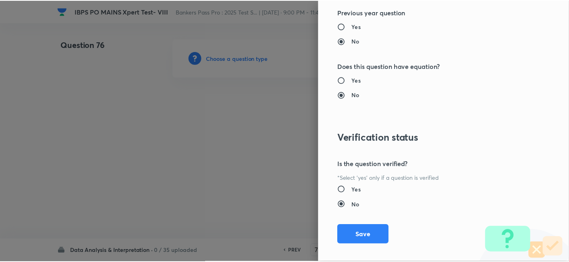
scroll to position [834, 0]
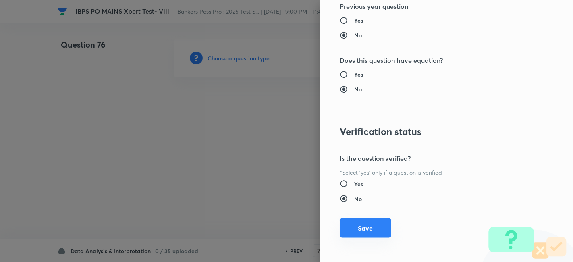
click at [369, 227] on button "Save" at bounding box center [366, 227] width 52 height 19
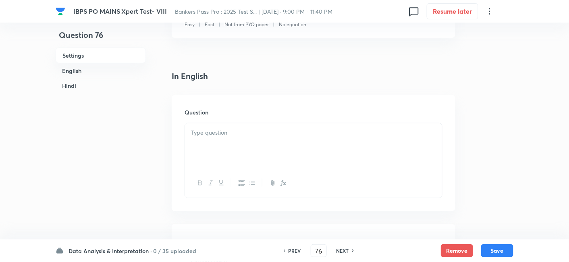
scroll to position [200, 0]
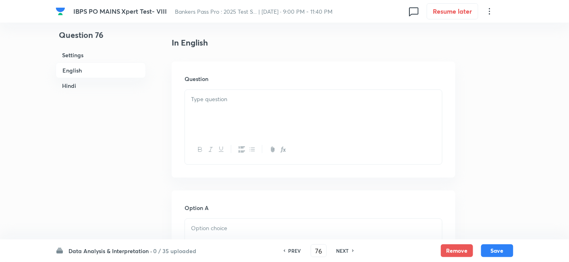
click at [225, 112] on div at bounding box center [313, 112] width 257 height 45
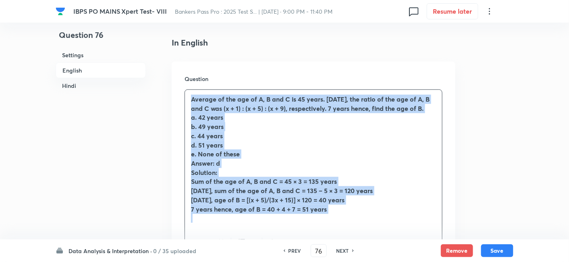
drag, startPoint x: 191, startPoint y: 96, endPoint x: 357, endPoint y: 226, distance: 210.7
click at [357, 226] on div "Average of the age of A, B and C is 45 years. [DATE], the ratio of the age of A…" at bounding box center [313, 159] width 257 height 138
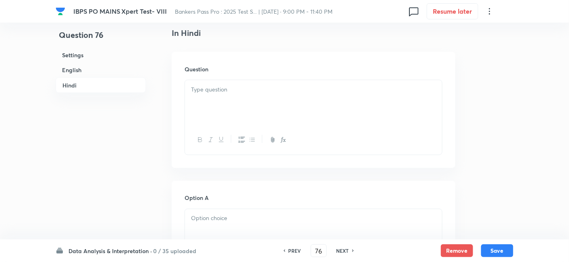
scroll to position [1243, 0]
click at [234, 101] on div at bounding box center [313, 100] width 257 height 45
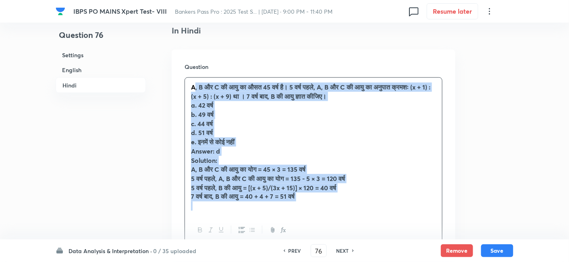
drag, startPoint x: 192, startPoint y: 87, endPoint x: 373, endPoint y: 218, distance: 222.7
click at [373, 218] on div "A, B और C की आयु का औसत 45 वर्ष है। 5 वर्ष पहले, A, B और C की आयु का अनुपात क्र…" at bounding box center [313, 161] width 258 height 168
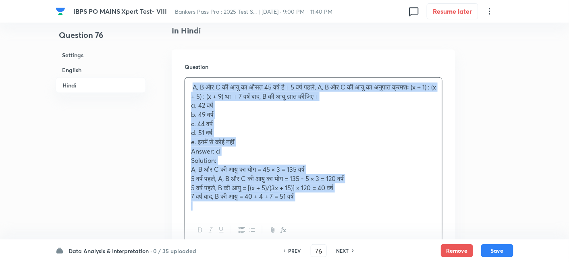
click at [191, 106] on span "a. 42 वर्ष" at bounding box center [202, 105] width 22 height 8
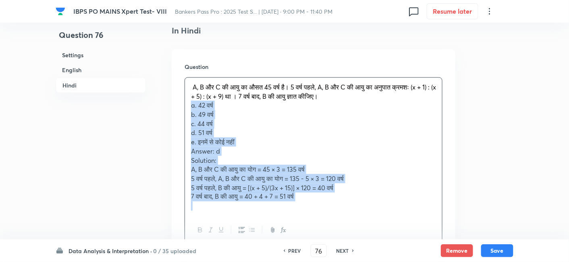
drag, startPoint x: 191, startPoint y: 106, endPoint x: 352, endPoint y: 210, distance: 192.1
click at [352, 210] on div "A, B और C की आयु का औसत 45 वर्ष है। 5 वर्ष पहले, A, B और C की आयु का अनुपात क्र…" at bounding box center [313, 147] width 257 height 138
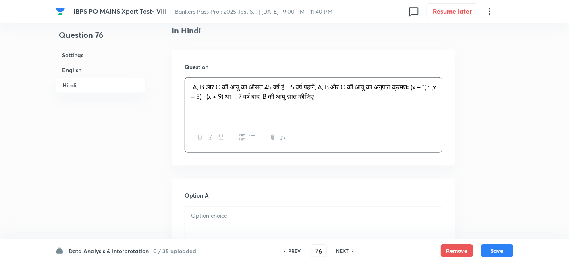
scroll to position [1330, 0]
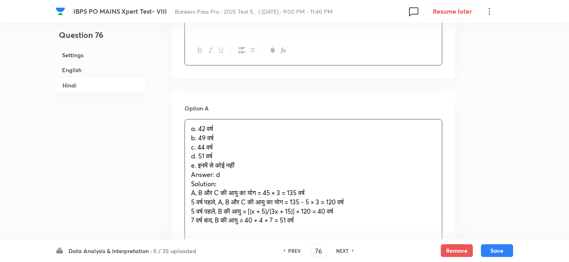
click at [209, 147] on div "a. 42 वर्ष b. 49 वर्ष c. 44 वर्ष d. 51 वर्ष e. इनमें से कोई नहीं Answer: d Solu…" at bounding box center [313, 175] width 257 height 110
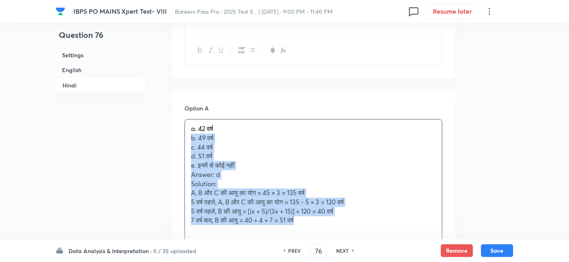
drag, startPoint x: 189, startPoint y: 137, endPoint x: 332, endPoint y: 240, distance: 176.5
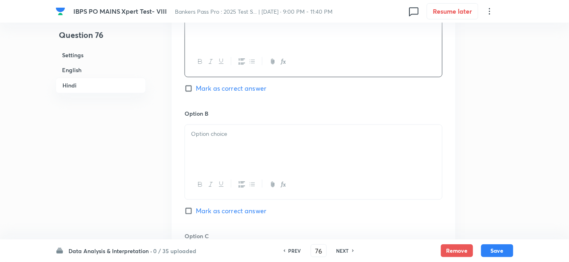
scroll to position [1454, 0]
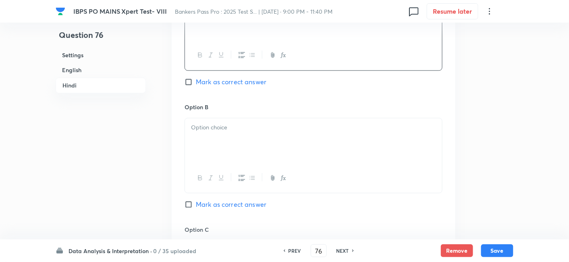
click at [213, 144] on div at bounding box center [313, 140] width 257 height 45
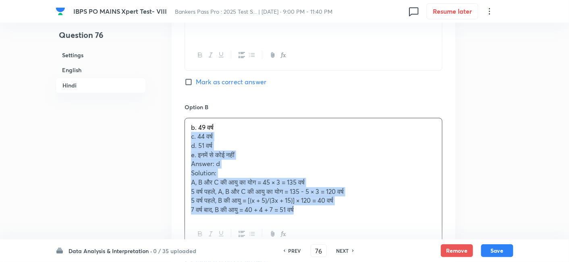
drag, startPoint x: 186, startPoint y: 136, endPoint x: 339, endPoint y: 211, distance: 170.9
click at [339, 211] on div "b. 49 वर्ष c. 44 वर्ष d. 51 वर्ष e. इनमें से कोई नहीं Answer: d Solution: A, B …" at bounding box center [313, 168] width 257 height 101
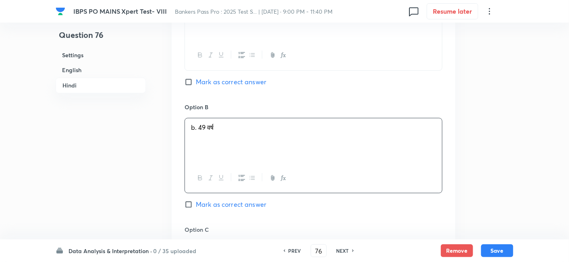
scroll to position [1557, 0]
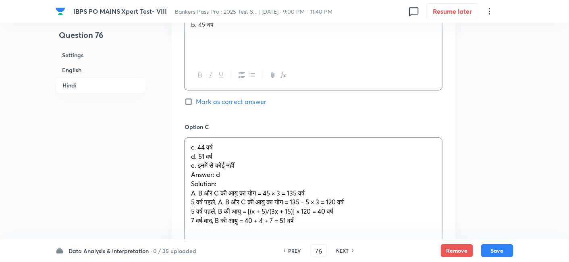
click at [220, 166] on div "c. 44 वर्ष d. 51 वर्ष e. इनमें से कोई नहीं Answer: d Solution: A, B और C की आयु…" at bounding box center [313, 184] width 257 height 92
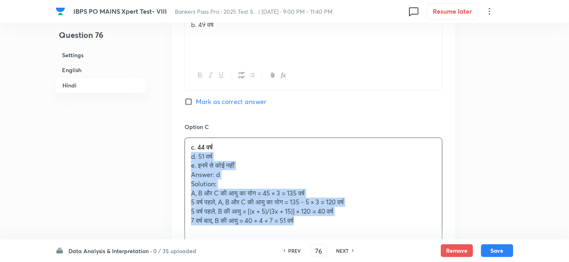
drag, startPoint x: 189, startPoint y: 152, endPoint x: 346, endPoint y: 236, distance: 178.4
click at [346, 236] on div "c. 44 वर्ष d. 51 वर्ष e. इनमें से कोई नहीं Answer: d Solution: A, B और C की आयु…" at bounding box center [313, 198] width 258 height 122
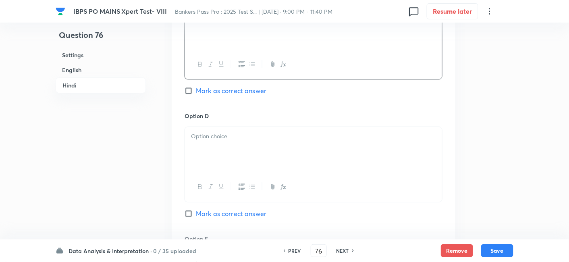
scroll to position [1690, 0]
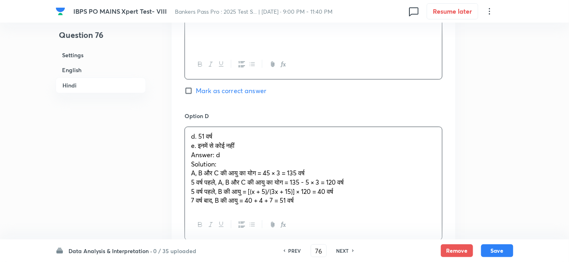
click at [213, 148] on div "d. 51 वर्ष e. इनमें से कोई नहीं Answer: d Solution: A, B और C की आयु का योग = 4…" at bounding box center [313, 168] width 257 height 83
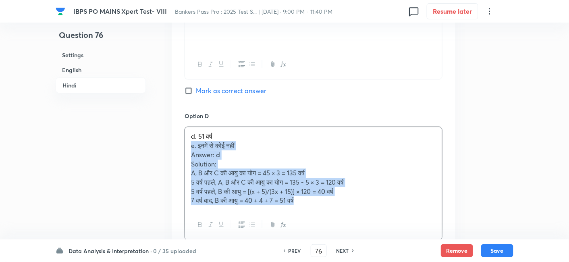
drag, startPoint x: 189, startPoint y: 144, endPoint x: 352, endPoint y: 227, distance: 182.8
click at [352, 227] on div "d. 51 वर्ष e. इनमें से कोई नहीं Answer: d Solution: A, B और C की आयु का योग = 4…" at bounding box center [313, 182] width 258 height 113
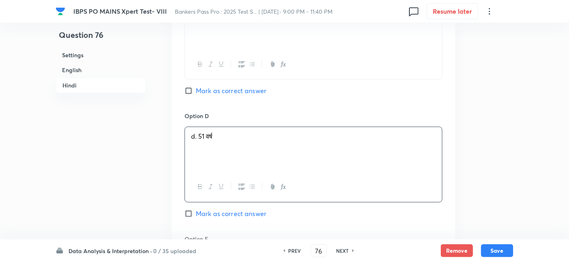
click at [242, 213] on span "Mark as correct answer" at bounding box center [231, 214] width 70 height 10
click at [196, 213] on input "Mark as correct answer" at bounding box center [189, 213] width 11 height 8
checkbox input "true"
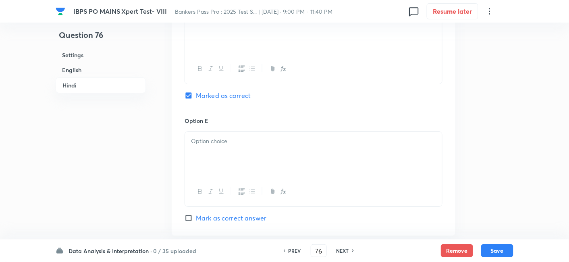
scroll to position [1809, 0]
click at [204, 140] on p at bounding box center [313, 140] width 245 height 9
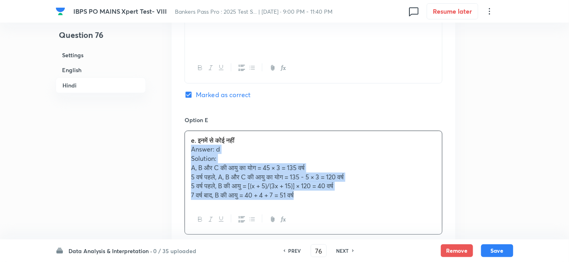
drag, startPoint x: 186, startPoint y: 149, endPoint x: 339, endPoint y: 218, distance: 167.5
click at [339, 218] on div "e. इनमें से कोई नहीं Answer: d Solution: A, B और C की आयु का योग = 45 × 3 = 135…" at bounding box center [313, 183] width 258 height 104
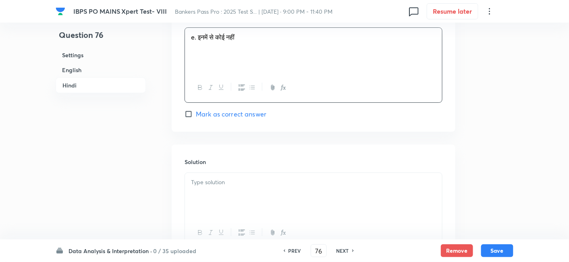
scroll to position [1914, 0]
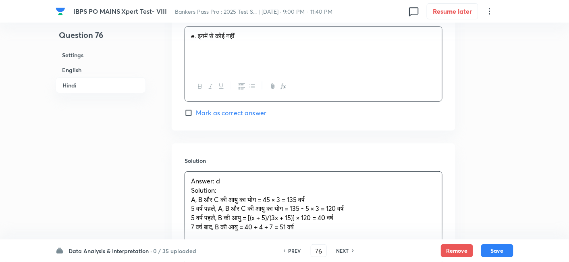
click at [243, 183] on div "Answer: d Solution: A, B और C की आयु का योग = 45 × 3 = 135 वर्ष 5 वर्ष पहले, A,…" at bounding box center [313, 204] width 257 height 64
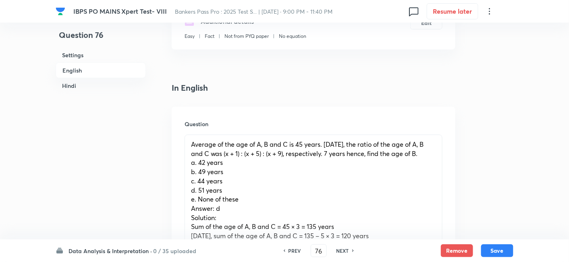
scroll to position [209, 0]
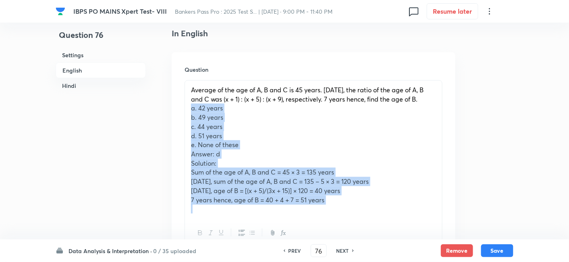
drag, startPoint x: 188, startPoint y: 108, endPoint x: 359, endPoint y: 206, distance: 197.7
click at [359, 206] on div "Average of the age of A, B and C is 45 years. [DATE], the ratio of the age of A…" at bounding box center [313, 150] width 257 height 138
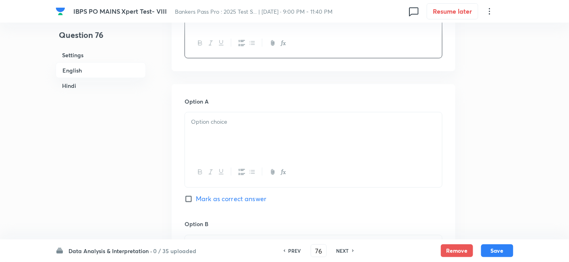
scroll to position [308, 0]
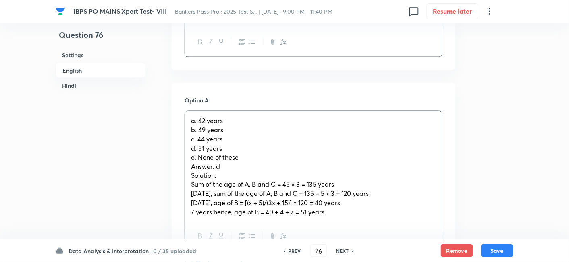
click at [224, 133] on div "a. 42 years b. 49 years c. 44 years d. 51 years [PERSON_NAME] of these Answer: …" at bounding box center [313, 166] width 257 height 110
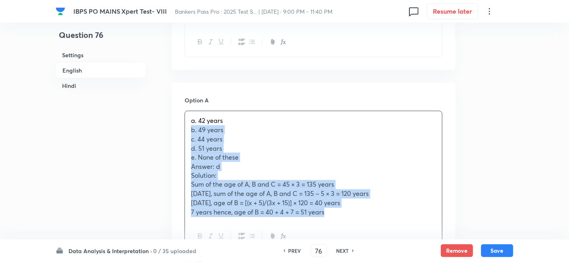
drag, startPoint x: 189, startPoint y: 128, endPoint x: 348, endPoint y: 214, distance: 181.1
click at [348, 214] on div "a. 42 years b. 49 years c. 44 years d. 51 years [PERSON_NAME] of these Answer: …" at bounding box center [313, 166] width 257 height 110
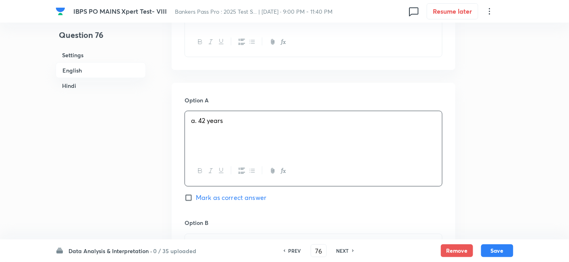
scroll to position [422, 0]
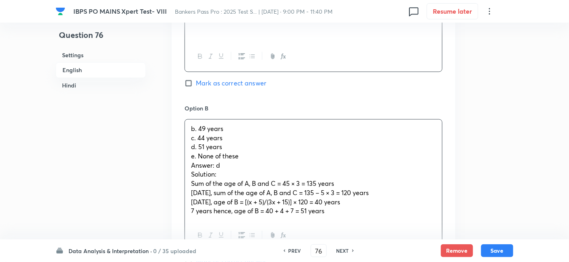
click at [213, 133] on div "b. 49 years c. 44 years d. 51 years [PERSON_NAME] of these Answer: d Solution: …" at bounding box center [313, 170] width 257 height 101
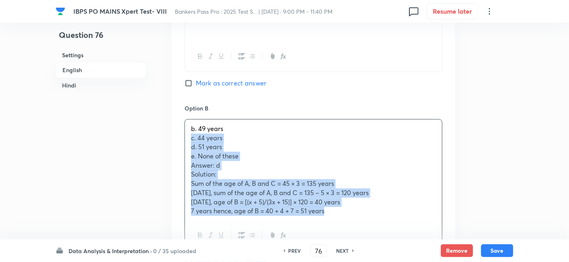
drag, startPoint x: 189, startPoint y: 140, endPoint x: 339, endPoint y: 229, distance: 174.6
click at [339, 229] on div "b. 49 years c. 44 years d. 51 years [PERSON_NAME] of these Answer: d Solution: …" at bounding box center [313, 185] width 258 height 132
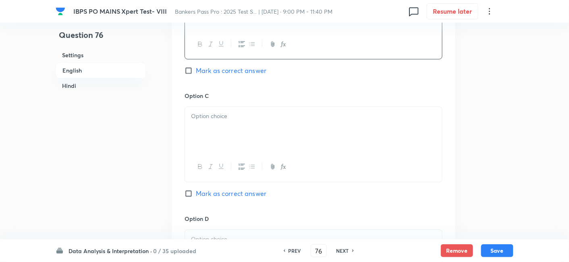
scroll to position [562, 0]
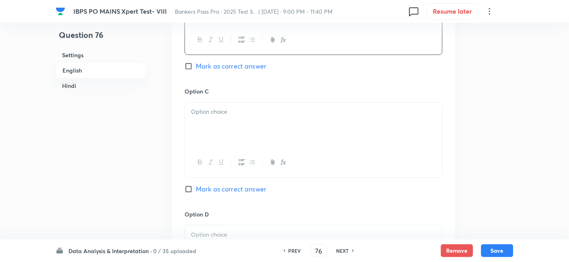
click at [202, 129] on div at bounding box center [313, 124] width 257 height 45
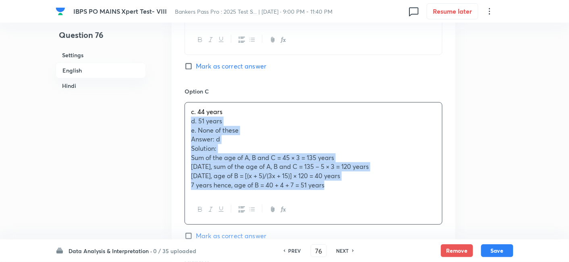
drag, startPoint x: 189, startPoint y: 120, endPoint x: 365, endPoint y: 221, distance: 203.1
click at [365, 221] on div "c. 44 years d. 51 years [PERSON_NAME] of these Answer: d Solution: Sum of the a…" at bounding box center [313, 163] width 258 height 122
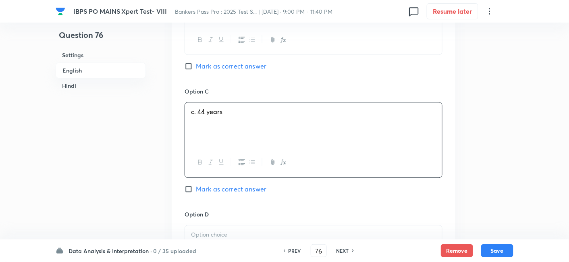
scroll to position [677, 0]
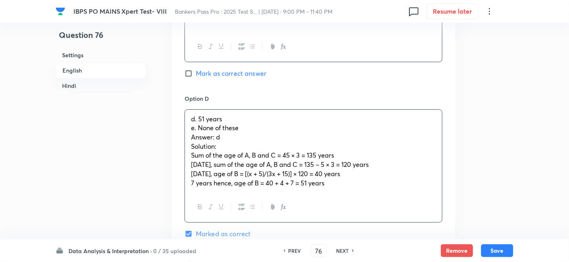
click at [210, 122] on div "d. 51 years [PERSON_NAME] of these Answer: d Solution: Sum of the age of A, B a…" at bounding box center [313, 151] width 257 height 83
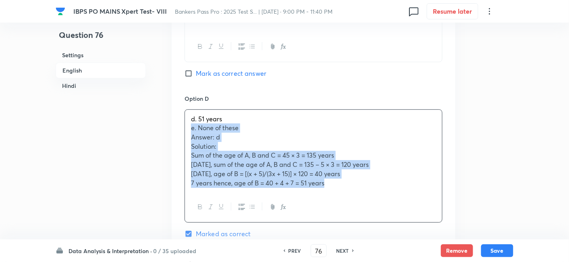
drag, startPoint x: 189, startPoint y: 127, endPoint x: 341, endPoint y: 210, distance: 173.6
click at [341, 210] on div "d. 51 years [PERSON_NAME] of these Answer: d Solution: Sum of the age of A, B a…" at bounding box center [313, 165] width 258 height 113
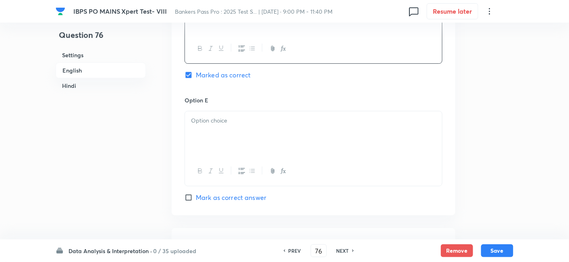
scroll to position [799, 0]
click at [213, 138] on div at bounding box center [313, 133] width 257 height 45
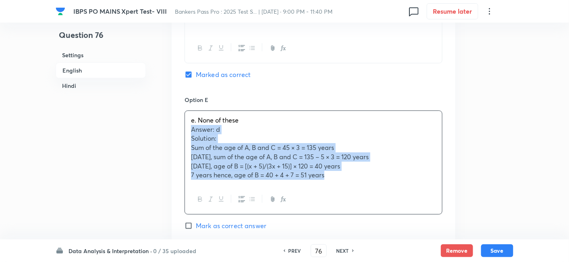
drag, startPoint x: 186, startPoint y: 130, endPoint x: 359, endPoint y: 207, distance: 188.8
click at [359, 207] on div "[PERSON_NAME] of these Answer: d Solution: Sum of the age of A, B and C = 45 × …" at bounding box center [313, 162] width 258 height 104
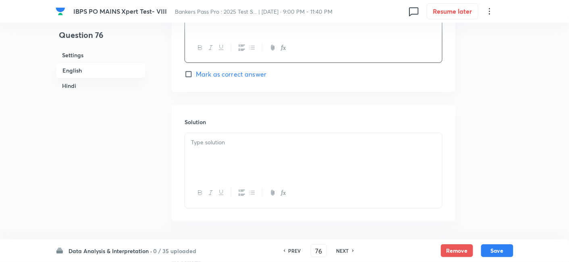
scroll to position [922, 0]
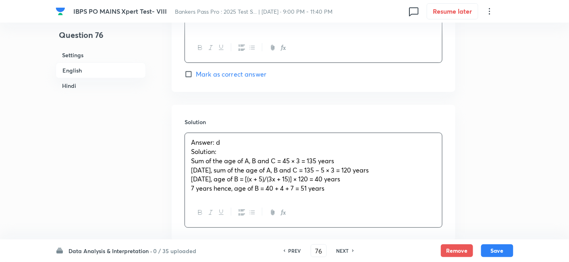
click at [240, 151] on div "Answer: d Solution: Sum of the age of A, B and C = 45 × 3 = 135 years [DATE], s…" at bounding box center [313, 165] width 257 height 64
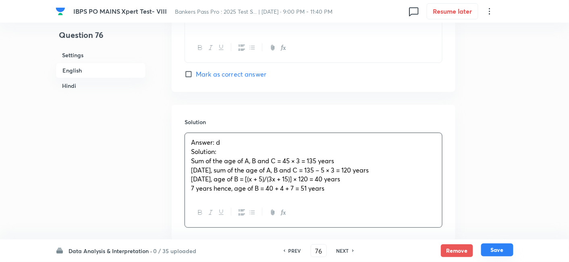
click at [491, 244] on button "Save" at bounding box center [497, 249] width 32 height 13
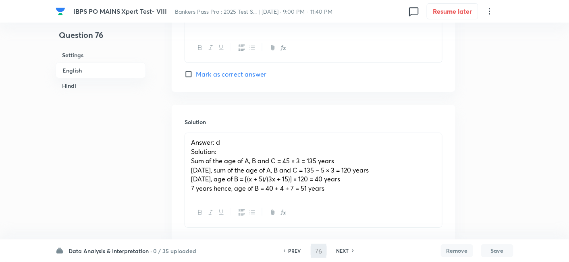
type input "77"
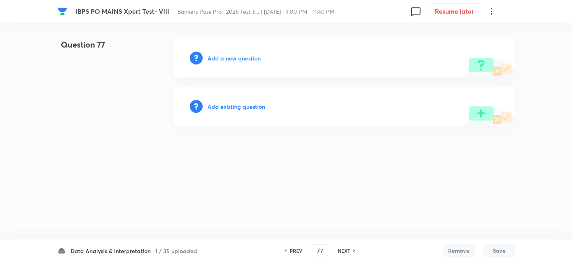
click at [251, 48] on div "Add a new question" at bounding box center [345, 58] width 342 height 39
drag, startPoint x: 251, startPoint y: 48, endPoint x: 247, endPoint y: 57, distance: 9.1
click at [247, 57] on div "Add a new question" at bounding box center [345, 58] width 342 height 39
click at [247, 57] on h6 "Add a new question" at bounding box center [233, 58] width 53 height 8
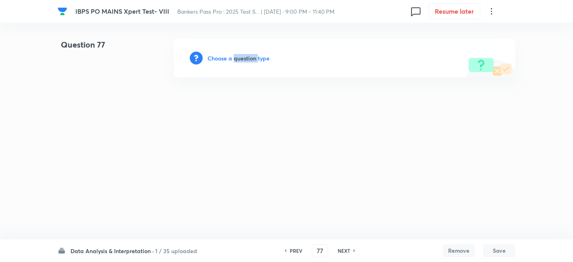
click at [247, 57] on h6 "Choose a question type" at bounding box center [238, 58] width 62 height 8
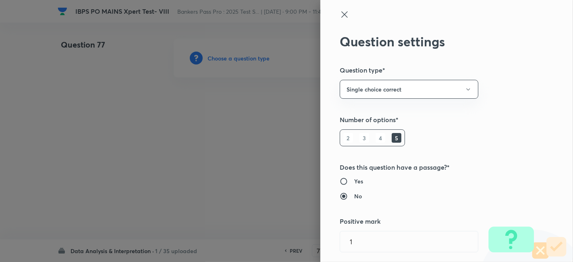
click at [247, 57] on div at bounding box center [286, 131] width 573 height 262
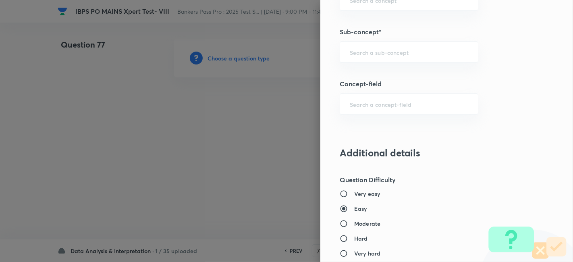
scroll to position [448, 0]
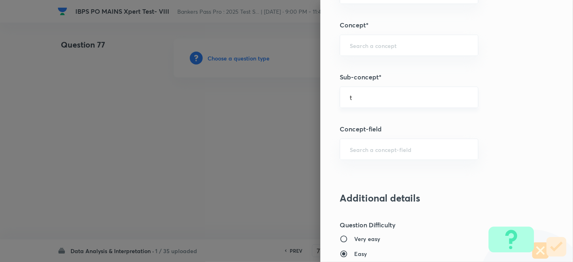
click at [389, 93] on input "t" at bounding box center [409, 97] width 118 height 8
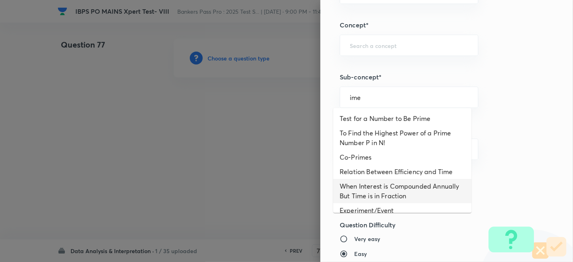
scroll to position [51, 0]
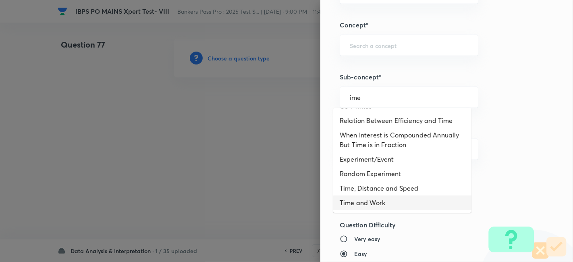
click at [377, 199] on li "Time and Work" at bounding box center [402, 202] width 138 height 15
type input "Time and Work"
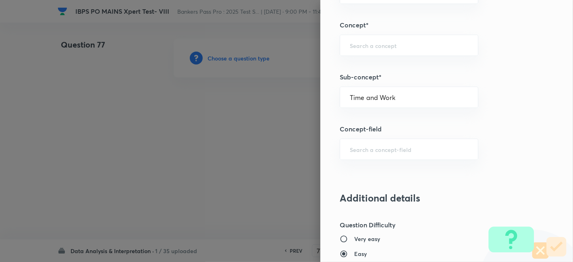
type input "Quantitative Aptitude"
type input "Data Interpretation"
type input "Time and Work"
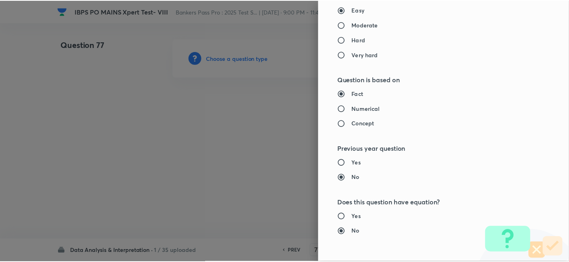
scroll to position [834, 0]
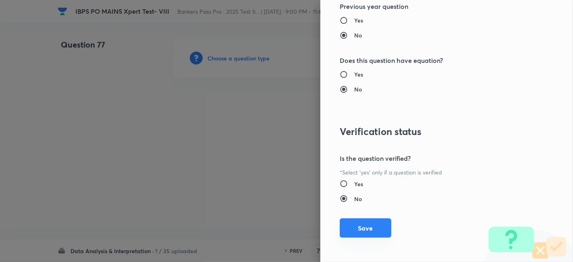
click at [366, 219] on button "Save" at bounding box center [366, 227] width 52 height 19
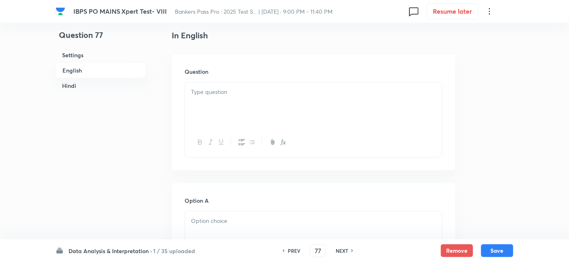
scroll to position [237, 0]
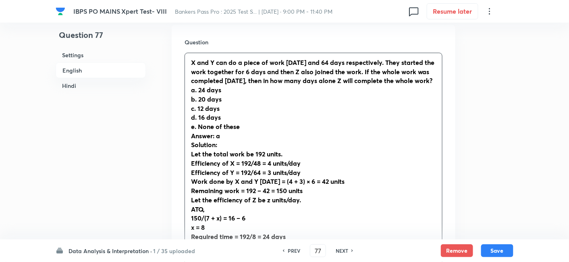
click at [249, 68] on div "X and Y can do a piece of work [DATE] and 64 days respectively. They started th…" at bounding box center [313, 154] width 257 height 202
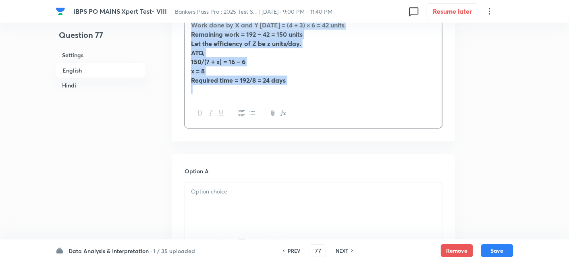
scroll to position [400, 0]
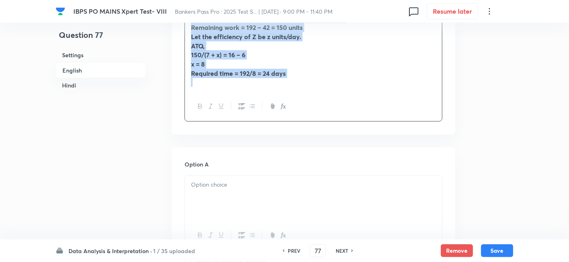
drag, startPoint x: 188, startPoint y: 60, endPoint x: 381, endPoint y: 127, distance: 203.7
click at [381, 122] on div "X and Y can do a piece of work [DATE] and 64 days respectively. They started th…" at bounding box center [313, 6] width 258 height 232
copy div "X and Y can do a piece of work [DATE] and 64 days respectively. They started th…"
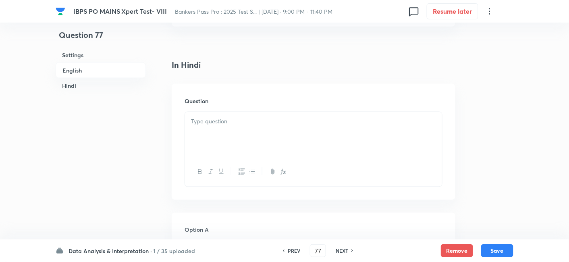
scroll to position [1244, 0]
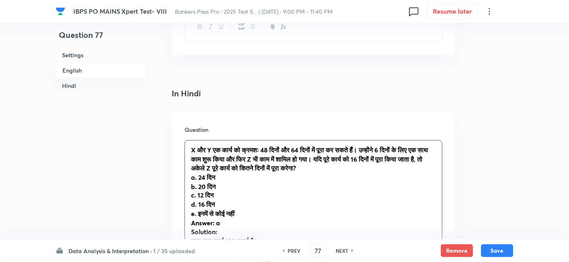
click at [241, 170] on div "X और Y एक कार्य को क्रमशः 48 दिनों और 64 दिनों में पूरा कर सकते हैं। उन्होंने 6…" at bounding box center [313, 242] width 257 height 202
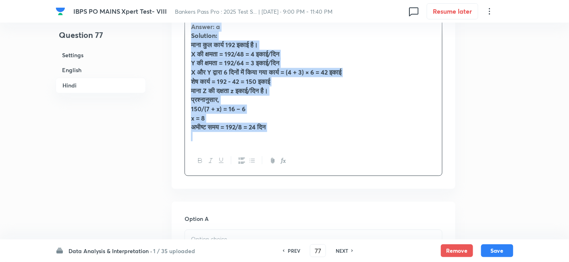
scroll to position [1405, 0]
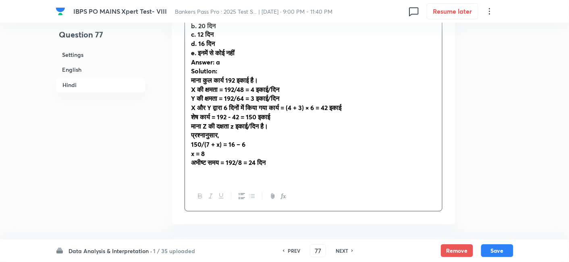
drag, startPoint x: 184, startPoint y: 157, endPoint x: 266, endPoint y: 177, distance: 83.6
click at [266, 177] on div "X और Y एक कार्य को क्रमशः 48 दिनों और 64 दिनों में पूरा कर सकते हैं। उन्होंने 6…" at bounding box center [313, 95] width 258 height 232
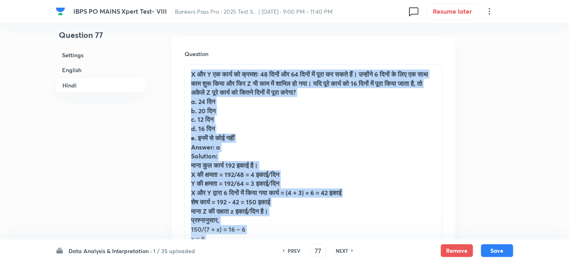
scroll to position [1225, 0]
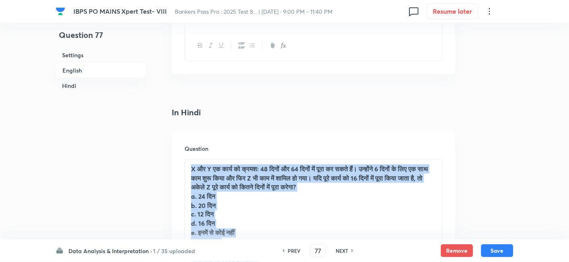
drag, startPoint x: 284, startPoint y: 172, endPoint x: 187, endPoint y: 172, distance: 96.3
click at [187, 172] on div "X और Y एक कार्य को क्रमशः 48 दिनों और 64 दिनों में पूरा कर सकते हैं। उन्होंने 6…" at bounding box center [313, 261] width 257 height 202
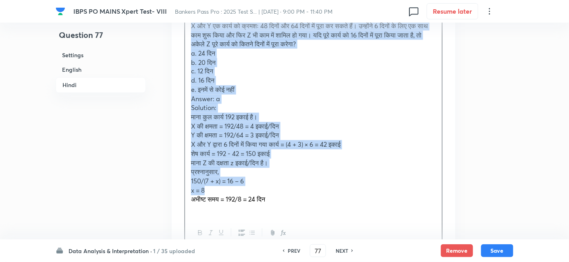
scroll to position [1390, 0]
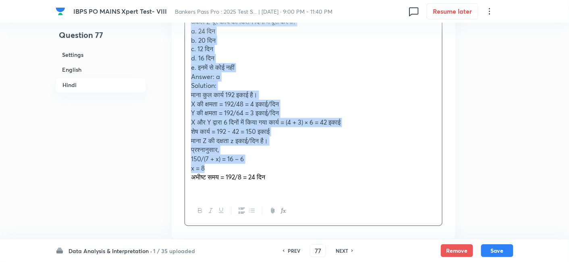
click at [189, 85] on div "X और Y एक कार्य को क्रमशः 48 दिनों और 64 दिनों में पूरा कर सकते हैं। उन्होंने 6…" at bounding box center [313, 95] width 257 height 202
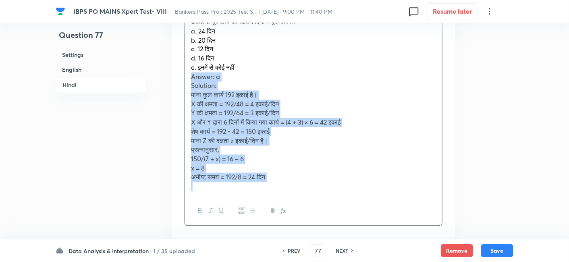
drag, startPoint x: 186, startPoint y: 84, endPoint x: 340, endPoint y: 200, distance: 192.7
click at [340, 196] on div "X और Y एक कार्य को क्रमशः 48 दिनों और 64 दिनों में पूरा कर सकते हैं। उन्होंने 6…" at bounding box center [313, 95] width 257 height 202
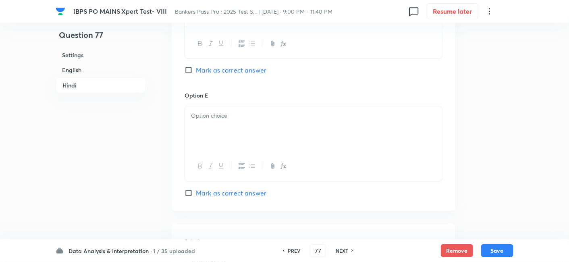
scroll to position [2100, 0]
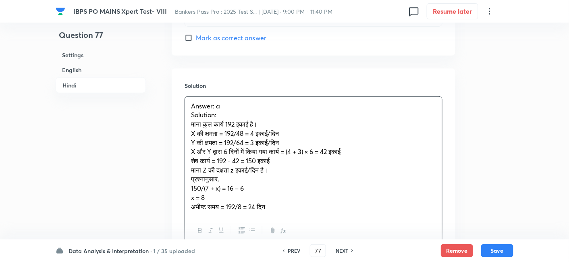
click at [261, 131] on div "Answer: a Solution: माना कुल कार्य 192 इकाई है। X की क्षमता = 192/48 = 4 इकाई/द…" at bounding box center [313, 157] width 257 height 120
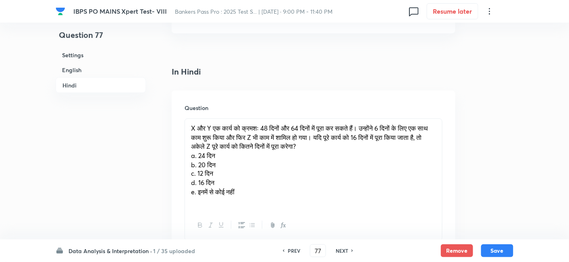
scroll to position [1334, 0]
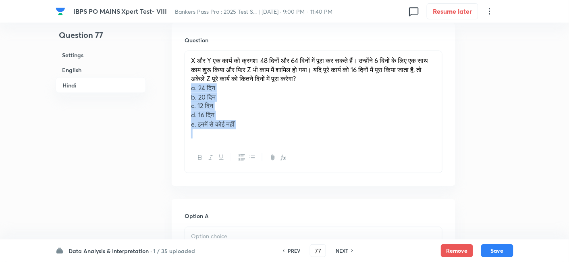
drag, startPoint x: 186, startPoint y: 97, endPoint x: 286, endPoint y: 160, distance: 118.9
click at [286, 160] on div "X और Y एक कार्य को क्रमशः 48 दिनों और 64 दिनों में पूरा कर सकते हैं। उन्होंने 6…" at bounding box center [313, 112] width 258 height 122
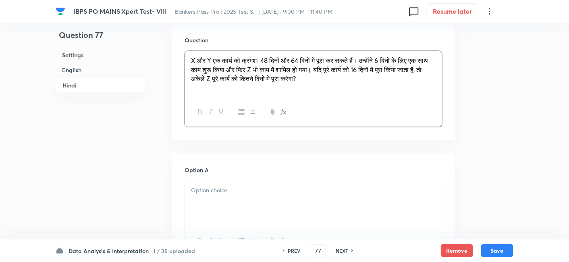
scroll to position [1449, 0]
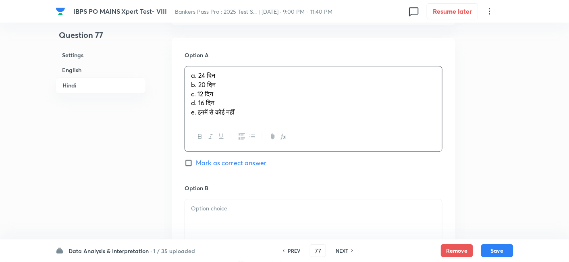
click at [191, 80] on p "a. 24 दिन" at bounding box center [313, 75] width 245 height 9
drag, startPoint x: 190, startPoint y: 94, endPoint x: 263, endPoint y: 153, distance: 94.2
click at [263, 151] on div "a. 24 दिन b. 20 दिन c. 12 दिन d. 16 दिन e. इनमें से कोई नहीं" at bounding box center [313, 109] width 258 height 86
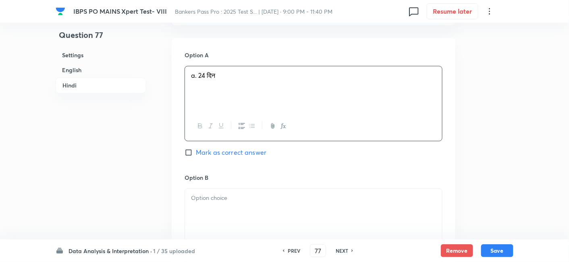
click at [251, 157] on span "Mark as correct answer" at bounding box center [231, 152] width 70 height 10
click at [196, 156] on input "Mark as correct answer" at bounding box center [189, 152] width 11 height 8
checkbox input "true"
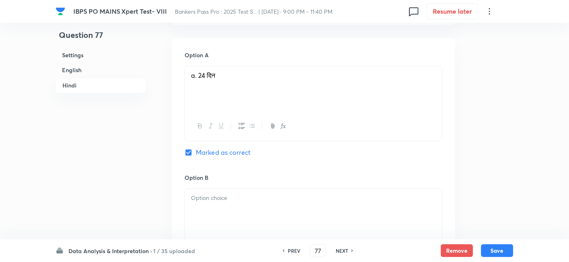
scroll to position [1521, 0]
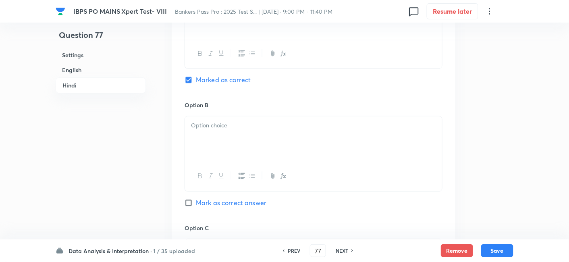
checkbox input "true"
click at [212, 130] on p at bounding box center [313, 125] width 245 height 9
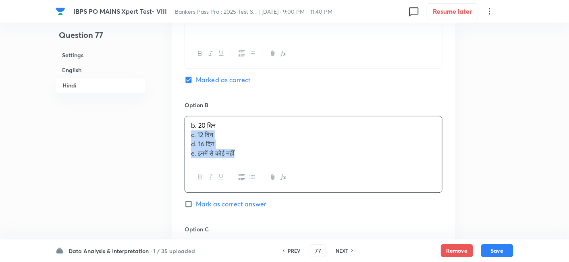
drag, startPoint x: 189, startPoint y: 143, endPoint x: 287, endPoint y: 202, distance: 114.5
click at [287, 202] on div "Option B b. 20 दिन c. 12 दिन d. 16 दिन e. इनमें से कोई नहीं Mark as correct ans…" at bounding box center [313, 163] width 258 height 124
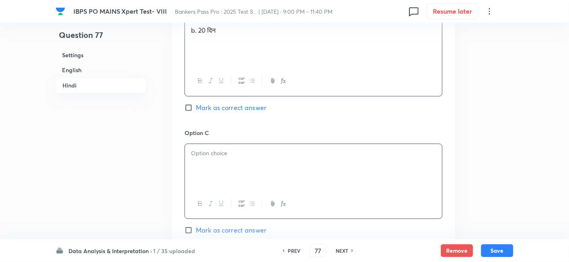
click at [223, 170] on div at bounding box center [313, 166] width 257 height 45
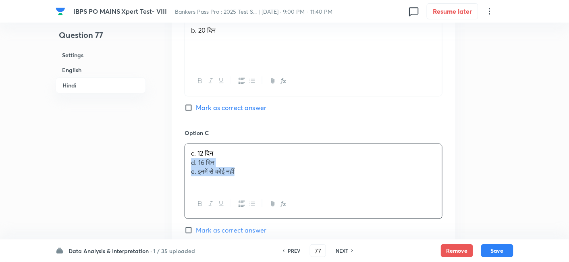
drag, startPoint x: 187, startPoint y: 172, endPoint x: 284, endPoint y: 207, distance: 102.7
click at [284, 207] on div "c. 12 दिन d. 16 दिन e. इनमें से कोई नहीं" at bounding box center [313, 180] width 258 height 75
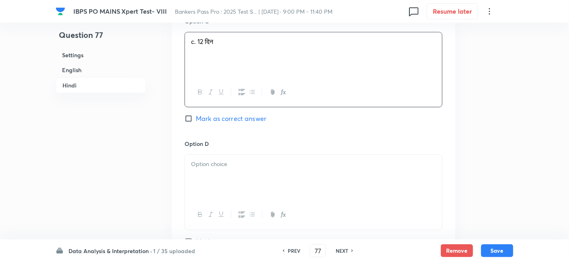
scroll to position [1730, 0]
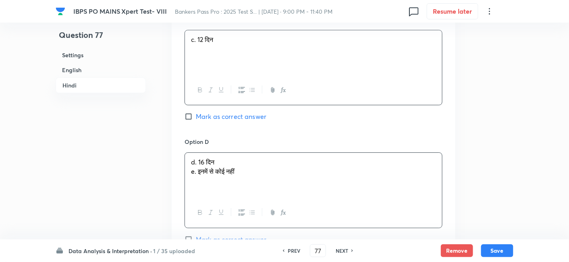
click at [215, 177] on div "d. 16 दिन e. इनमें से कोई नहीं" at bounding box center [313, 175] width 257 height 45
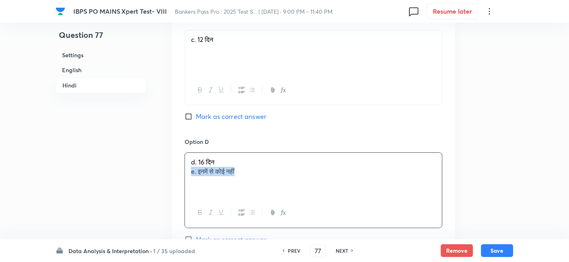
drag, startPoint x: 188, startPoint y: 180, endPoint x: 296, endPoint y: 197, distance: 108.9
click at [296, 197] on div "d. 16 दिन e. इनमें से कोई नहीं" at bounding box center [313, 175] width 257 height 45
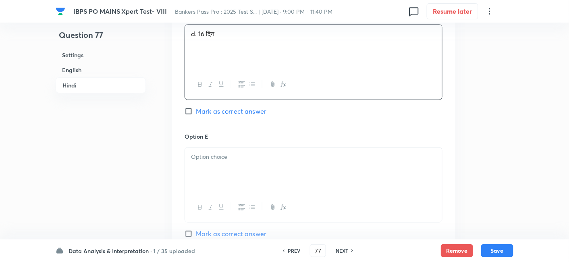
scroll to position [1860, 0]
click at [263, 179] on div at bounding box center [313, 168] width 257 height 45
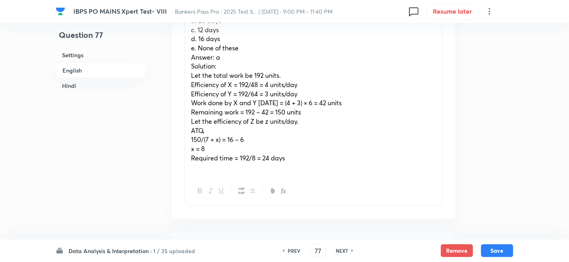
scroll to position [315, 0]
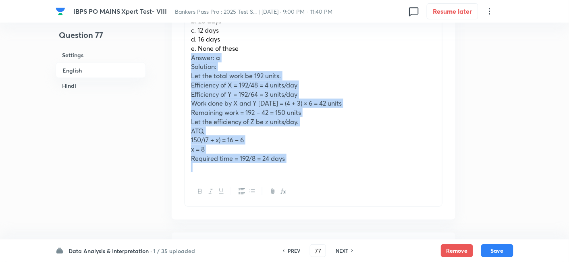
drag, startPoint x: 189, startPoint y: 69, endPoint x: 291, endPoint y: 182, distance: 152.3
click at [291, 177] on div "X and Y can do a piece of work [DATE] and 64 days respectively. They started th…" at bounding box center [313, 76] width 257 height 202
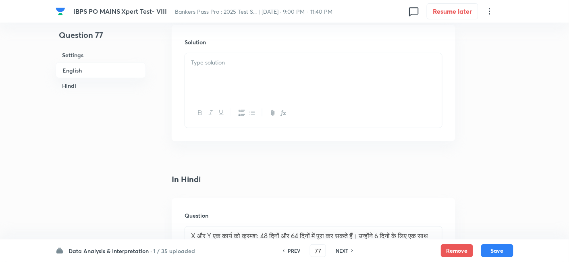
scroll to position [1083, 0]
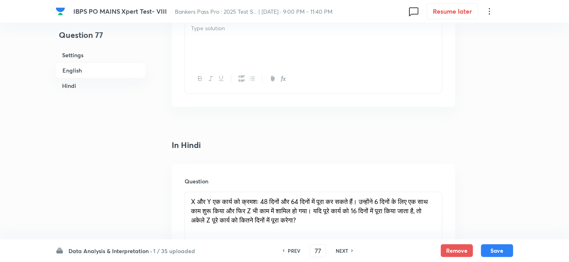
click at [247, 32] on p at bounding box center [313, 28] width 245 height 9
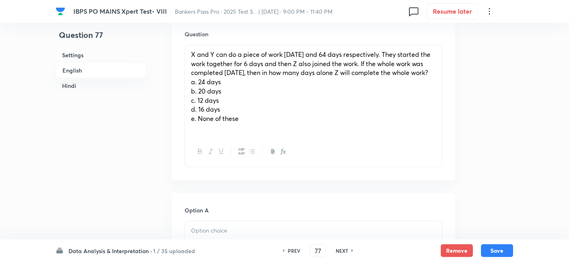
scroll to position [243, 0]
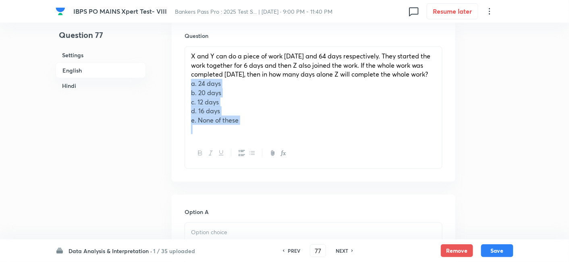
drag, startPoint x: 189, startPoint y: 92, endPoint x: 279, endPoint y: 169, distance: 118.3
click at [279, 169] on div "X and Y can do a piece of work [DATE] and 64 days respectively. They started th…" at bounding box center [313, 107] width 258 height 122
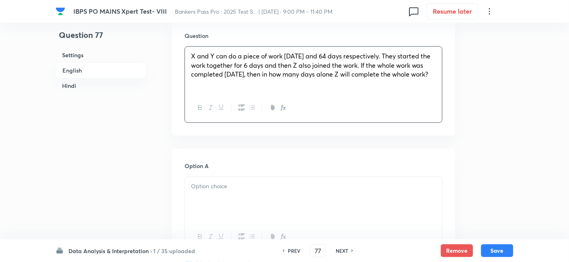
scroll to position [352, 0]
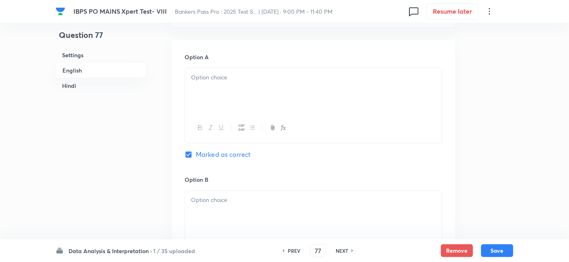
click at [208, 98] on div at bounding box center [313, 90] width 257 height 45
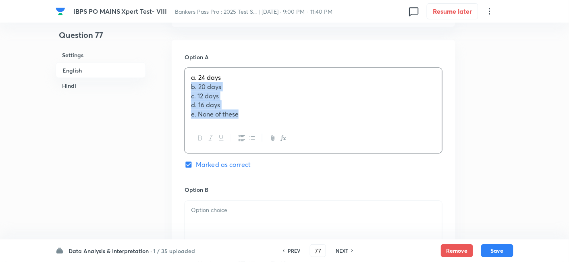
drag, startPoint x: 188, startPoint y: 96, endPoint x: 283, endPoint y: 166, distance: 117.8
click at [283, 166] on div "Option A a. 24 days b. 20 days c. 12 days d. 16 days [PERSON_NAME] of these Mar…" at bounding box center [313, 119] width 258 height 133
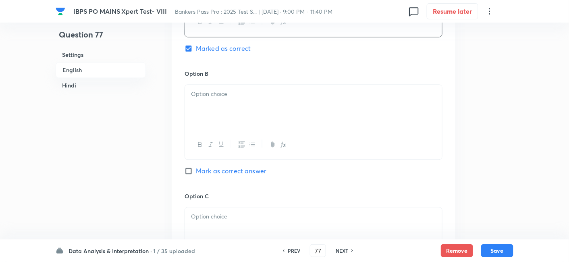
scroll to position [459, 0]
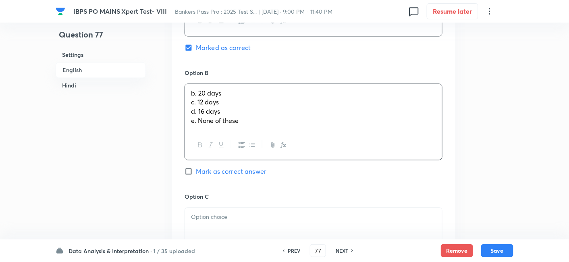
click at [216, 109] on div "b. 20 days c. 12 days d. 16 days [PERSON_NAME] of these" at bounding box center [313, 107] width 257 height 46
drag, startPoint x: 191, startPoint y: 114, endPoint x: 265, endPoint y: 168, distance: 91.7
click at [265, 160] on div "b. 20 days c. 12 days d. 16 days [PERSON_NAME] of these" at bounding box center [313, 122] width 258 height 77
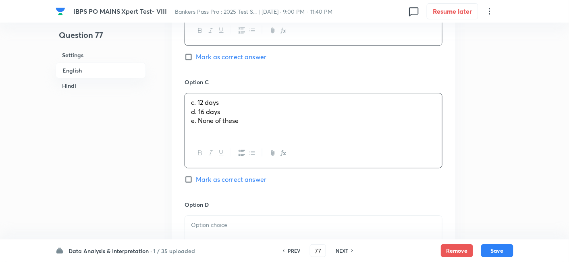
click at [195, 107] on p "c. 12 days" at bounding box center [313, 102] width 245 height 9
drag, startPoint x: 189, startPoint y: 118, endPoint x: 283, endPoint y: 164, distance: 104.3
click at [283, 164] on div "c. 12 days d. 16 days [PERSON_NAME] of these" at bounding box center [313, 130] width 258 height 75
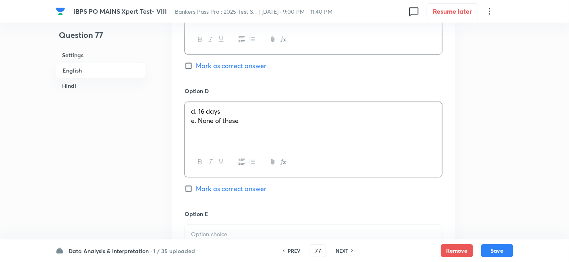
click at [222, 133] on div "d. 16 days [PERSON_NAME] of these" at bounding box center [313, 124] width 257 height 45
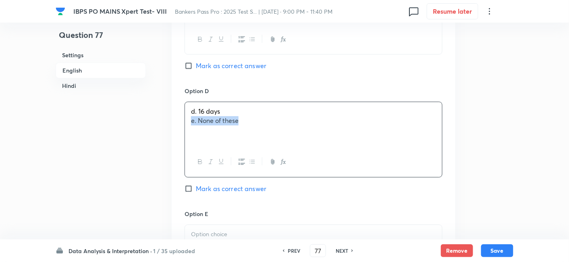
drag, startPoint x: 186, startPoint y: 129, endPoint x: 293, endPoint y: 151, distance: 109.7
click at [293, 147] on div "d. 16 days [PERSON_NAME] of these" at bounding box center [313, 124] width 257 height 45
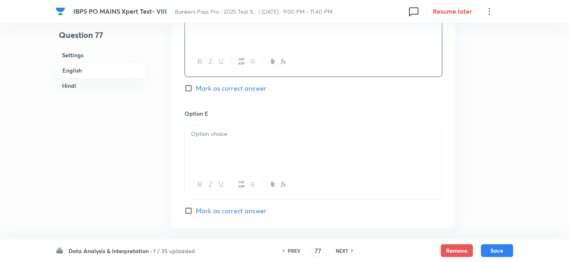
scroll to position [787, 0]
click at [293, 151] on div at bounding box center [313, 146] width 257 height 45
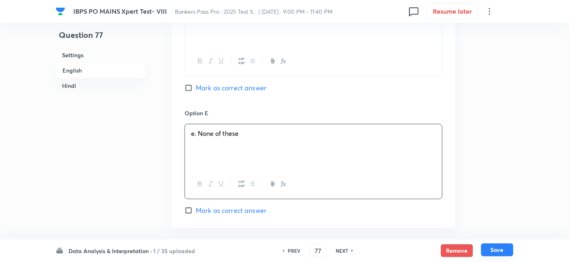
click at [497, 250] on button "Save" at bounding box center [497, 249] width 32 height 13
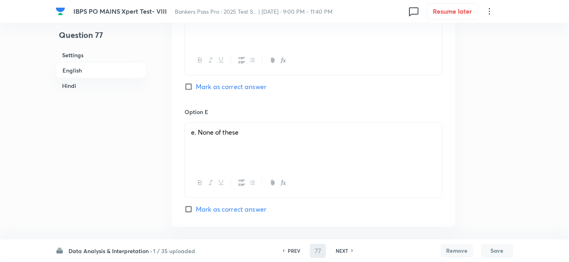
type input "78"
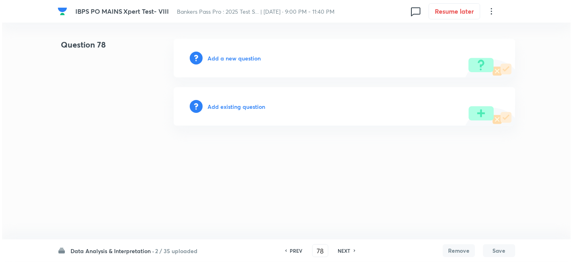
scroll to position [0, 0]
click at [251, 60] on h6 "Add a new question" at bounding box center [233, 58] width 53 height 8
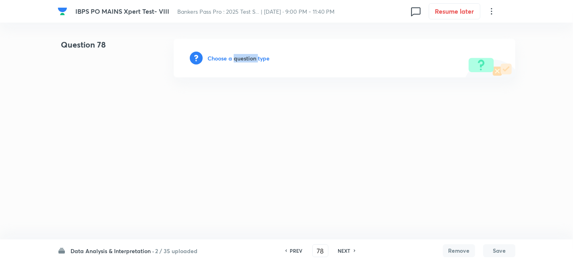
click at [251, 60] on h6 "Choose a question type" at bounding box center [238, 58] width 62 height 8
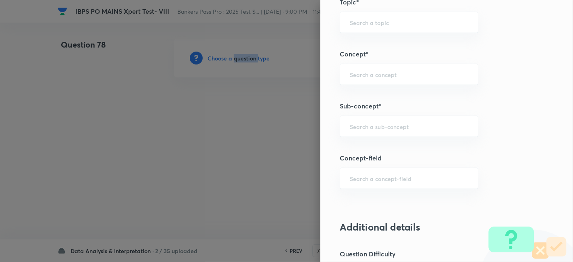
scroll to position [419, 0]
click at [391, 122] on input "text" at bounding box center [409, 126] width 118 height 8
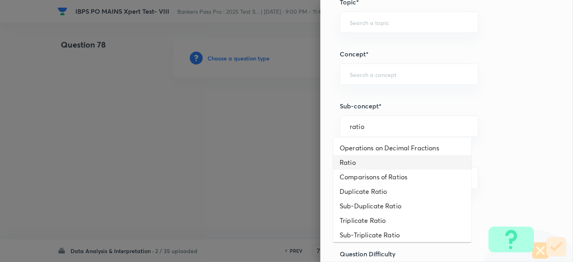
click at [381, 163] on li "Ratio" at bounding box center [402, 162] width 138 height 15
type input "Ratio"
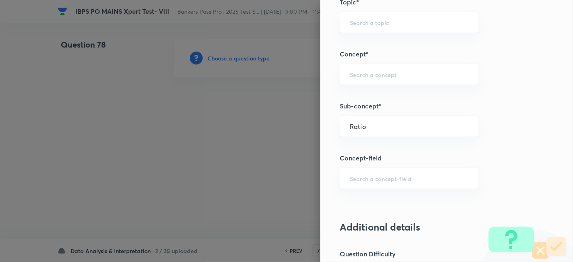
type input "Quantitative Aptitude"
type input "Basic Maths"
type input "Ratio & Proportion"
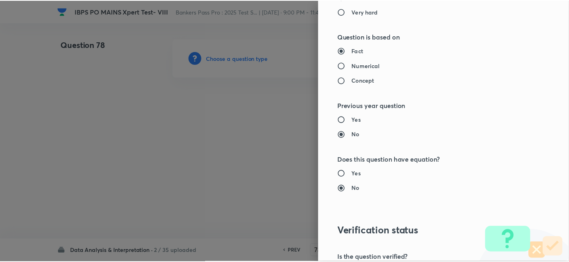
scroll to position [834, 0]
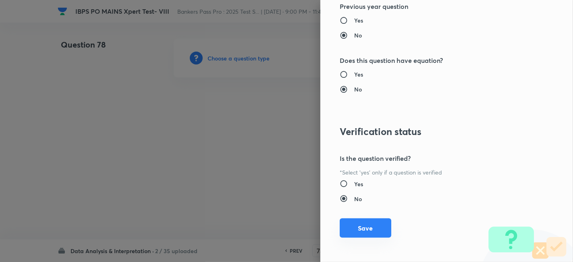
click at [359, 226] on button "Save" at bounding box center [366, 227] width 52 height 19
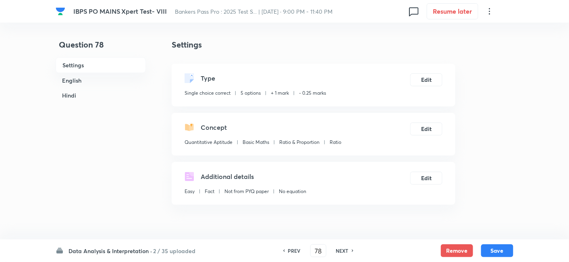
scroll to position [195, 0]
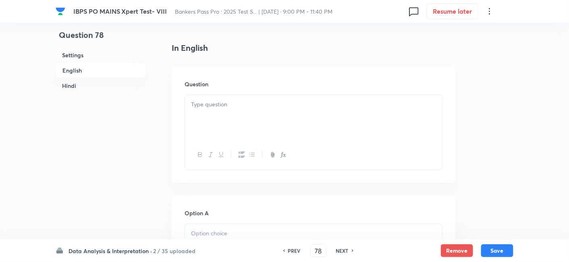
click at [259, 117] on div at bounding box center [313, 117] width 257 height 45
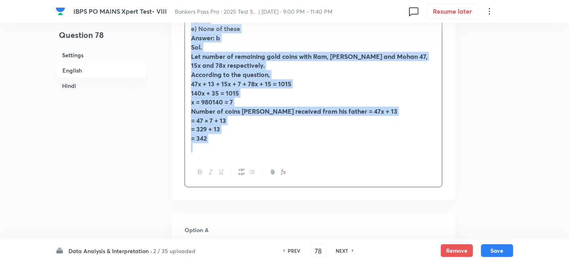
drag, startPoint x: 192, startPoint y: 105, endPoint x: 305, endPoint y: 259, distance: 191.6
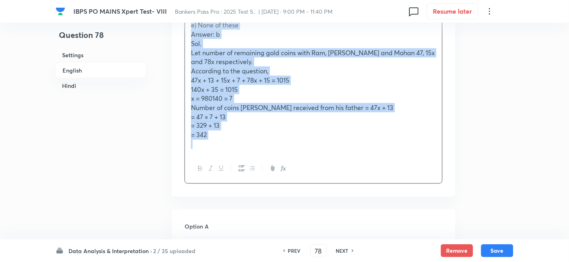
copy div "A person has 1015 gold coins. He distributed all of them among his three sons […"
click at [213, 94] on span "x = 980140 = 7" at bounding box center [211, 98] width 41 height 8
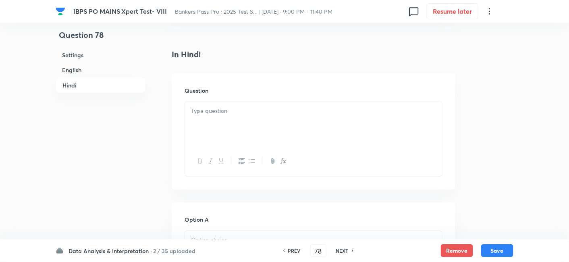
scroll to position [1311, 0]
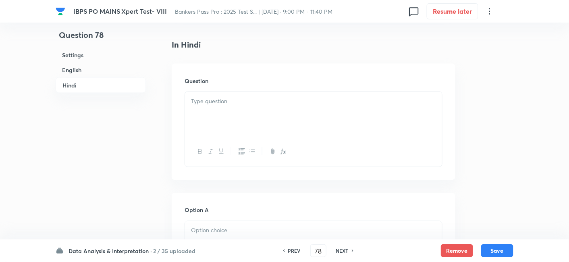
paste div
click at [295, 97] on p at bounding box center [313, 101] width 245 height 9
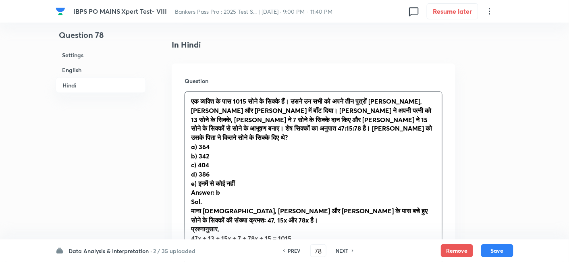
scroll to position [1400, 0]
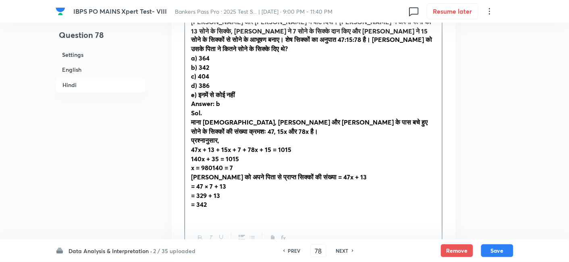
click at [213, 164] on strong "x = 980140 = 7" at bounding box center [212, 168] width 42 height 8
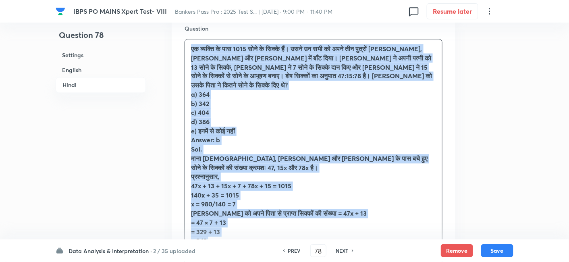
drag, startPoint x: 188, startPoint y: 36, endPoint x: 270, endPoint y: 240, distance: 219.6
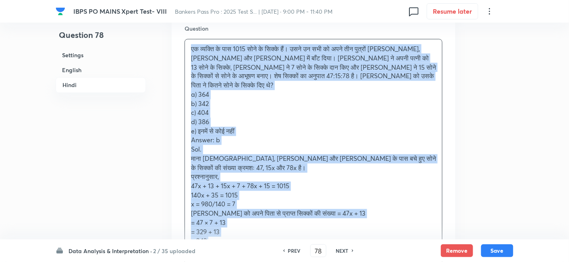
click at [188, 122] on div "एक व्यक्ति के पास 1015 सोने के सिक्के हैं। उसने उन सभी को अपने तीन पुत्रों [PER…" at bounding box center [313, 149] width 257 height 220
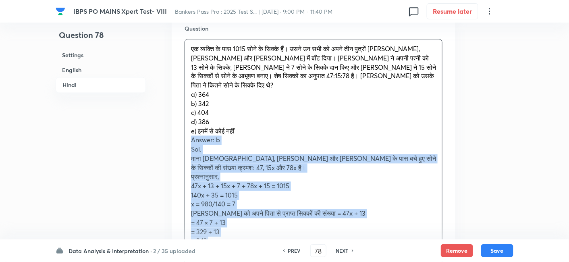
drag, startPoint x: 188, startPoint y: 122, endPoint x: 269, endPoint y: 236, distance: 140.1
click at [269, 236] on div "एक व्यक्ति के पास 1015 सोने के सिक्के हैं। उसने उन सभी को अपने तीन पुत्रों [PER…" at bounding box center [313, 164] width 258 height 251
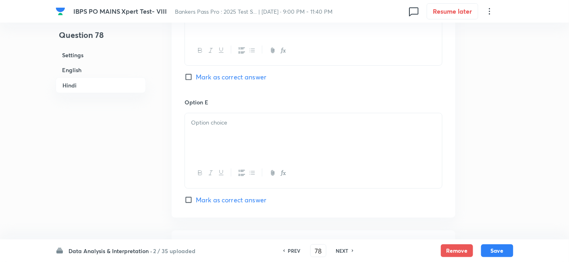
scroll to position [2109, 0]
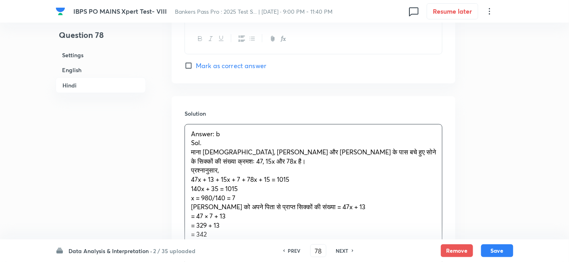
click at [233, 129] on p "Answer: b" at bounding box center [313, 133] width 245 height 9
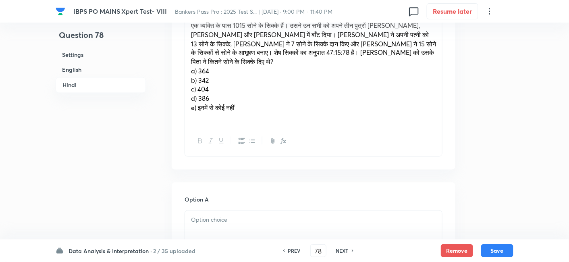
scroll to position [1386, 0]
drag, startPoint x: 190, startPoint y: 56, endPoint x: 251, endPoint y: 134, distance: 99.3
click at [251, 134] on div "एक व्यक्ति के पास 1015 सोने के सिक्के हैं। उसने उन सभी को अपने तीन पुत्रों [PER…" at bounding box center [313, 87] width 258 height 141
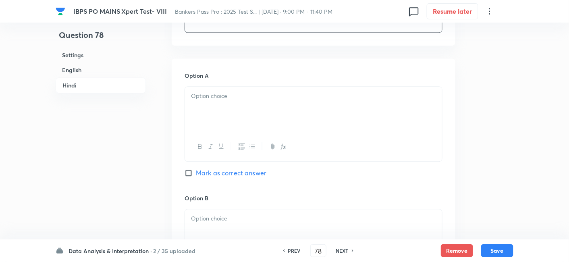
scroll to position [1466, 0]
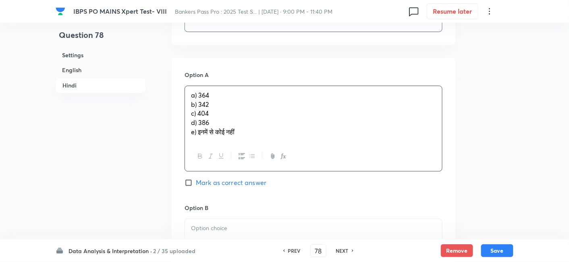
click at [200, 91] on p "a) 364" at bounding box center [313, 95] width 245 height 9
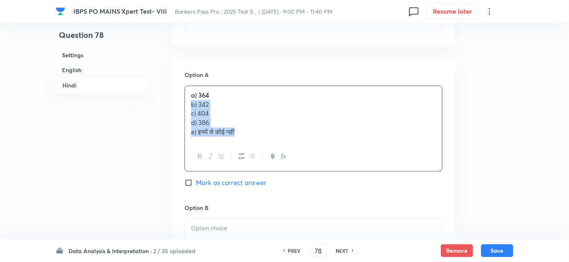
drag, startPoint x: 190, startPoint y: 85, endPoint x: 282, endPoint y: 139, distance: 107.1
click at [282, 139] on div "a) 364 b) 342 c) 404 d) 386 e) इनमें से कोई नहीं" at bounding box center [313, 128] width 258 height 86
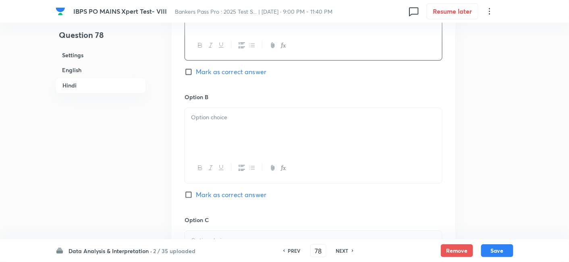
scroll to position [1567, 0]
click at [205, 112] on p "b) 342" at bounding box center [313, 116] width 245 height 9
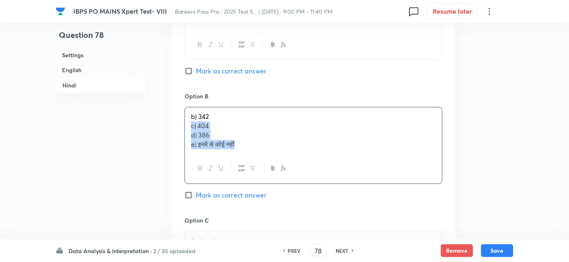
drag, startPoint x: 190, startPoint y: 104, endPoint x: 292, endPoint y: 155, distance: 114.6
click at [292, 155] on div "b) 342 c) 404 d) 386 e) इनमें से कोई नहीं" at bounding box center [313, 145] width 258 height 77
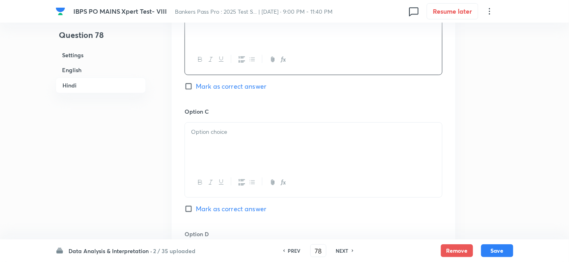
click at [211, 122] on div at bounding box center [313, 144] width 257 height 45
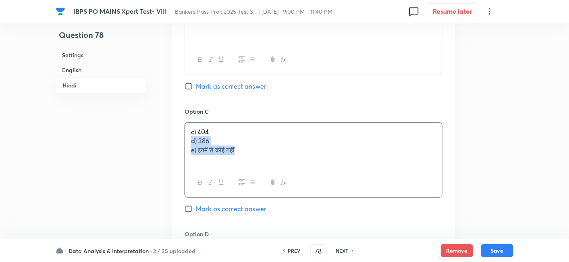
drag, startPoint x: 189, startPoint y: 117, endPoint x: 299, endPoint y: 157, distance: 117.2
click at [299, 157] on div "c) 404 d) 386 e) इनमें से कोई नहीं" at bounding box center [313, 159] width 258 height 75
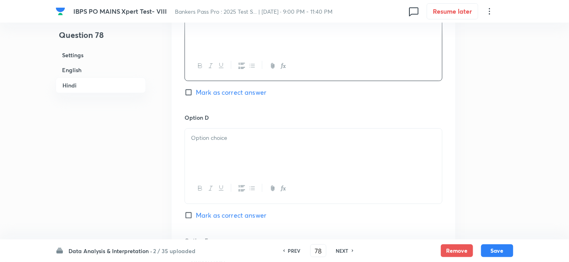
scroll to position [1802, 0]
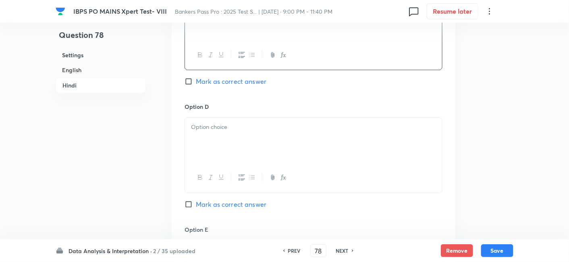
click at [212, 122] on p at bounding box center [313, 126] width 245 height 9
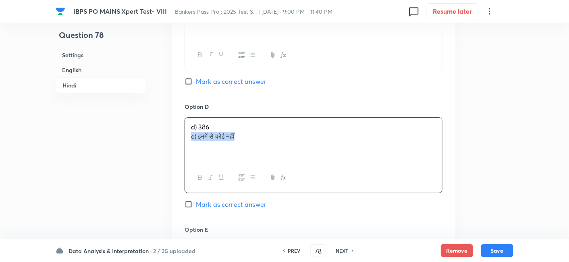
drag, startPoint x: 187, startPoint y: 115, endPoint x: 294, endPoint y: 129, distance: 108.1
click at [294, 129] on div "d) 386 e) इनमें से कोई नहीं" at bounding box center [313, 140] width 257 height 45
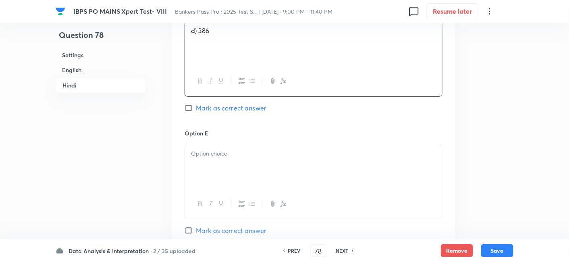
click at [294, 149] on p at bounding box center [313, 153] width 245 height 9
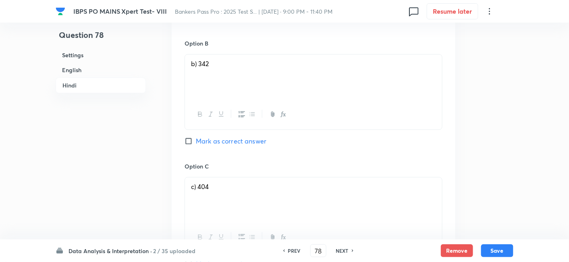
scroll to position [1618, 0]
click at [253, 138] on span "Mark as correct answer" at bounding box center [231, 143] width 70 height 10
click at [196, 139] on input "Mark as correct answer" at bounding box center [189, 143] width 11 height 8
checkbox input "true"
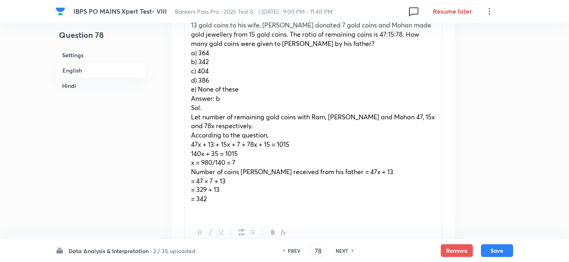
scroll to position [293, 0]
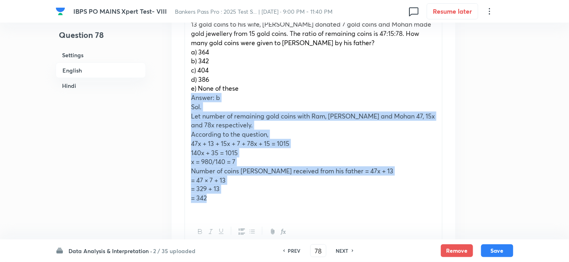
drag, startPoint x: 192, startPoint y: 89, endPoint x: 245, endPoint y: 193, distance: 116.4
click at [245, 193] on div "A person has 1015 gold coins. He distributed all of them among his three sons […" at bounding box center [313, 107] width 257 height 220
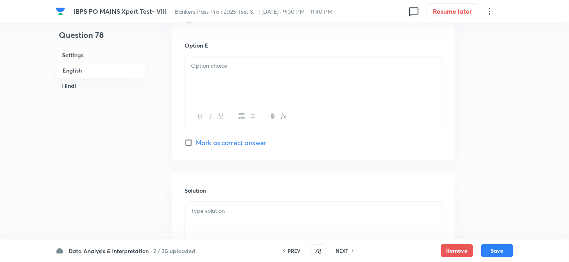
scroll to position [928, 0]
click at [245, 201] on div at bounding box center [313, 223] width 257 height 45
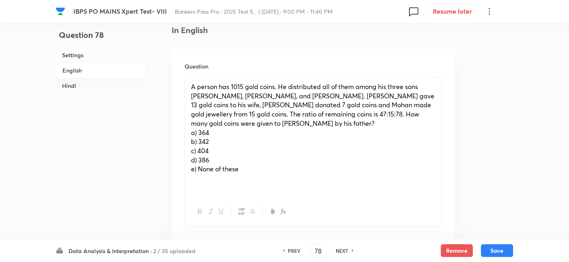
scroll to position [214, 0]
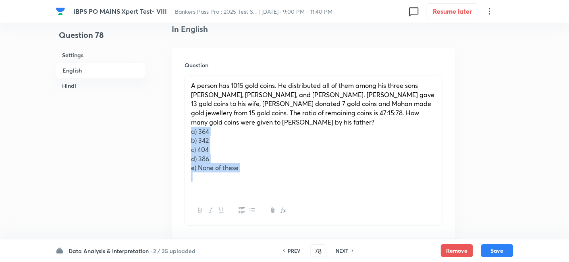
drag, startPoint x: 187, startPoint y: 121, endPoint x: 291, endPoint y: 172, distance: 115.1
click at [291, 172] on div "A person has 1015 gold coins. He distributed all of them among his three sons […" at bounding box center [313, 136] width 257 height 120
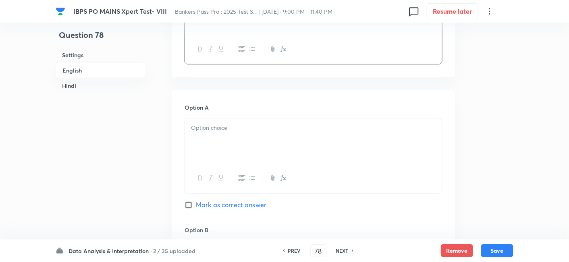
scroll to position [329, 0]
click at [223, 124] on div at bounding box center [313, 140] width 257 height 45
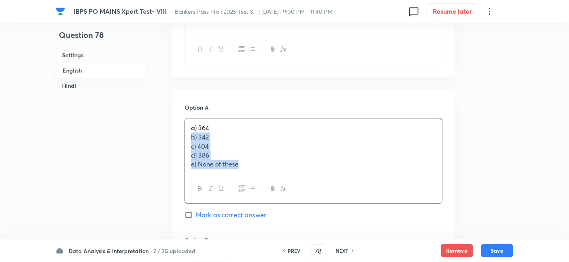
drag, startPoint x: 189, startPoint y: 128, endPoint x: 278, endPoint y: 178, distance: 101.9
click at [278, 178] on div "a) 364 b) 342 c) 404 d) 386 e) None of these" at bounding box center [313, 161] width 258 height 86
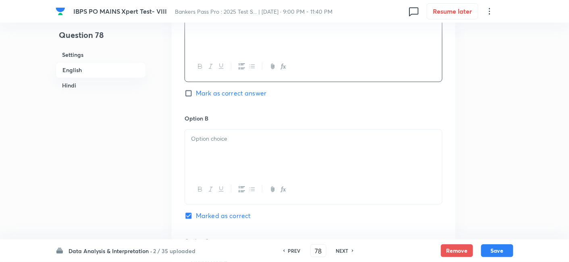
scroll to position [441, 0]
click at [224, 139] on div at bounding box center [313, 151] width 257 height 45
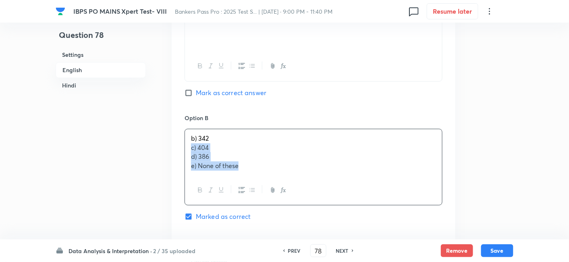
drag, startPoint x: 189, startPoint y: 137, endPoint x: 283, endPoint y: 193, distance: 109.1
click at [283, 193] on div "b) 342 c) 404 d) 386 e) None of these" at bounding box center [313, 167] width 258 height 77
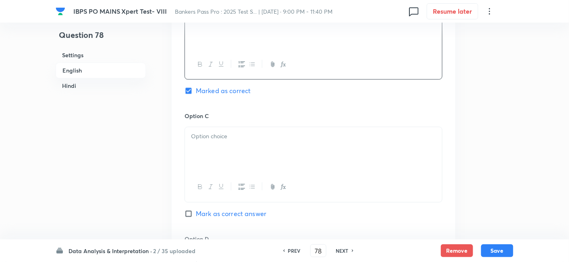
click at [194, 144] on div at bounding box center [313, 149] width 257 height 45
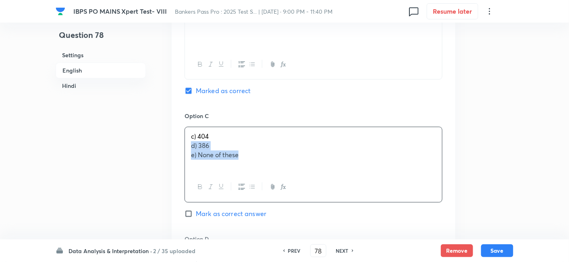
drag, startPoint x: 190, startPoint y: 134, endPoint x: 309, endPoint y: 176, distance: 126.0
click at [309, 176] on div "c) 404 d) 386 e) None of these" at bounding box center [313, 163] width 258 height 75
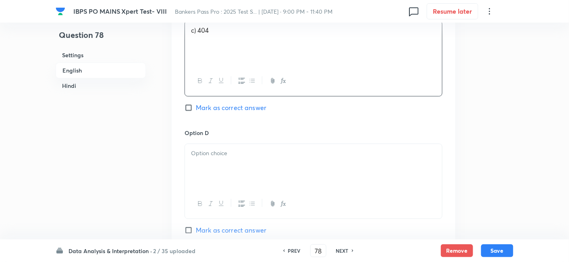
scroll to position [674, 0]
click at [212, 146] on p at bounding box center [313, 150] width 245 height 9
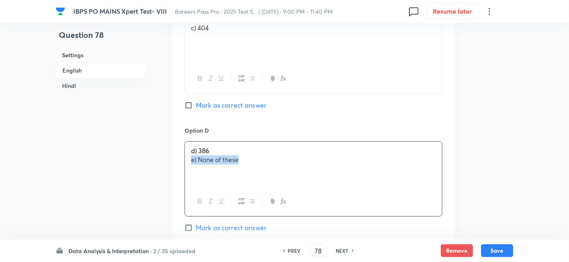
drag, startPoint x: 191, startPoint y: 151, endPoint x: 295, endPoint y: 182, distance: 108.6
click at [295, 182] on div "d) 386 e) None of these" at bounding box center [313, 178] width 258 height 75
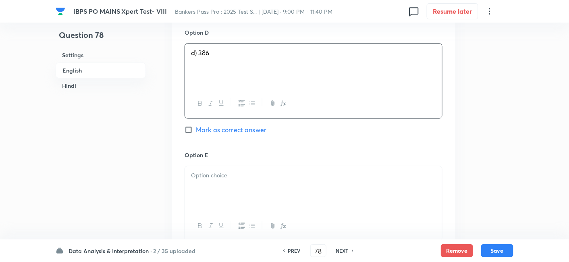
scroll to position [772, 0]
click at [295, 182] on div at bounding box center [313, 188] width 257 height 45
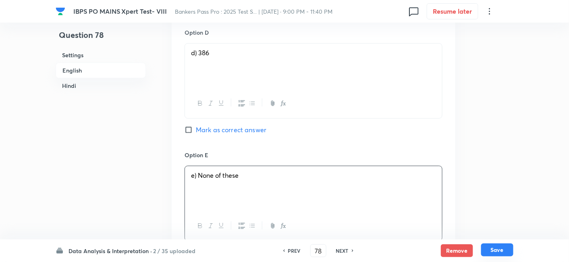
click at [499, 251] on button "Save" at bounding box center [497, 249] width 32 height 13
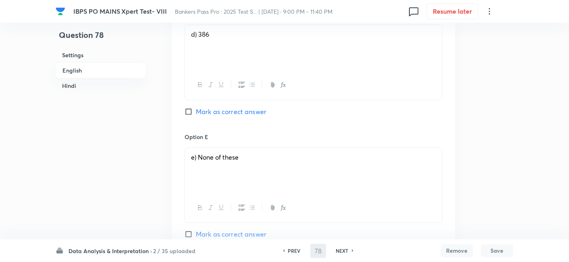
type input "79"
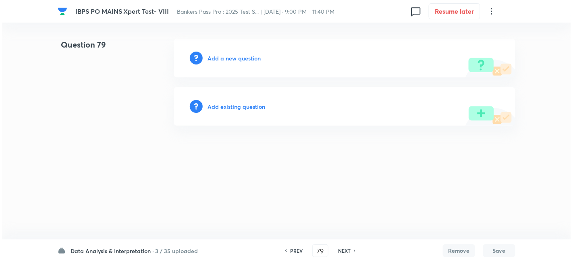
scroll to position [0, 0]
click at [235, 54] on h6 "Add a new question" at bounding box center [233, 58] width 53 height 8
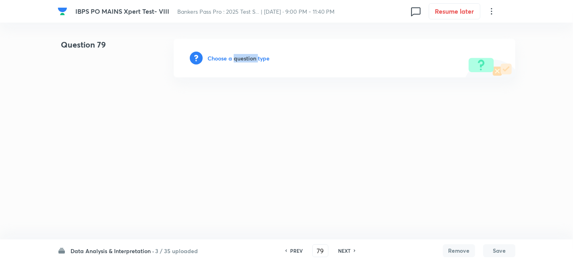
click at [235, 54] on h6 "Choose a question type" at bounding box center [238, 58] width 62 height 8
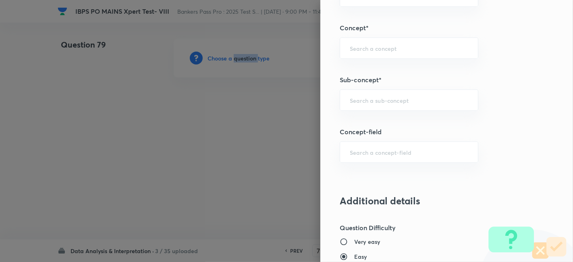
scroll to position [403, 0]
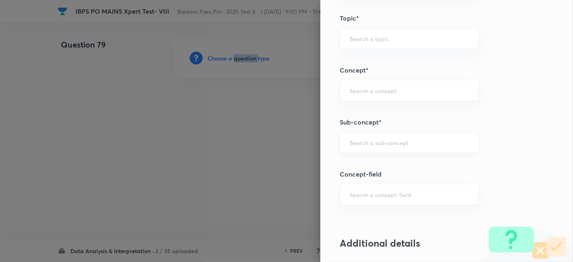
click at [374, 136] on div "​" at bounding box center [409, 142] width 139 height 21
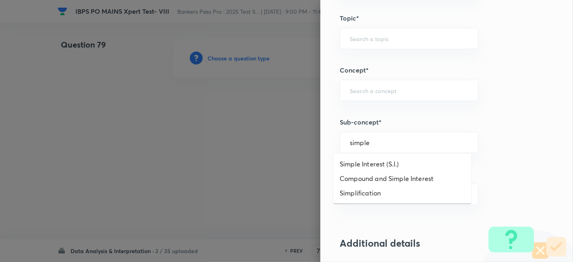
scroll to position [0, 0]
click at [374, 175] on li "Compound and Simple Interest" at bounding box center [402, 178] width 138 height 15
type input "Compound and Simple Interest"
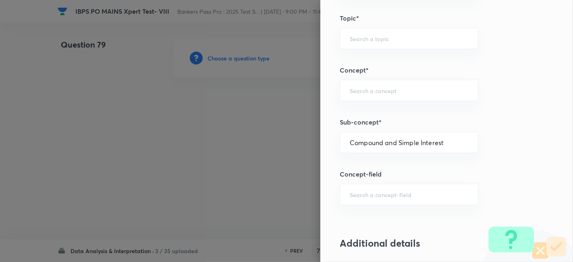
type input "Quantitative Aptitude"
type input "Data Interpretation"
type input "Compound and Simple Interest"
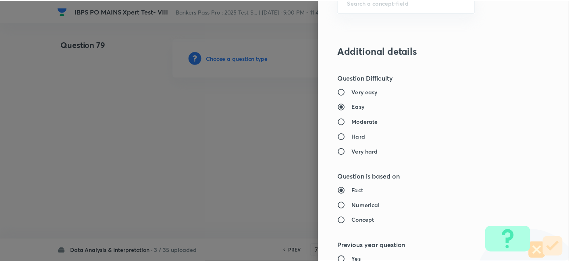
scroll to position [834, 0]
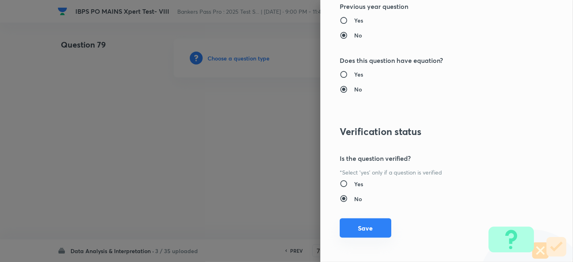
click at [360, 225] on button "Save" at bounding box center [366, 227] width 52 height 19
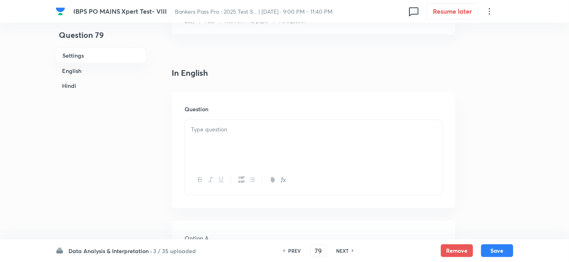
scroll to position [180, 0]
click at [213, 127] on p at bounding box center [313, 129] width 245 height 9
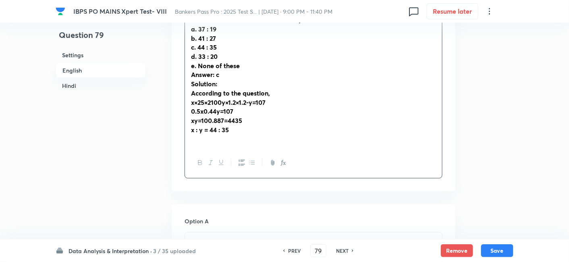
scroll to position [317, 0]
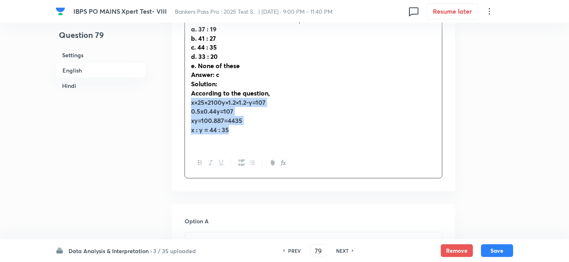
drag, startPoint x: 241, startPoint y: 128, endPoint x: 180, endPoint y: 106, distance: 64.5
click at [180, 106] on div "Question [PERSON_NAME] invested Rs. x and Rs. y in scheme A and B, respectively…" at bounding box center [314, 73] width 284 height 236
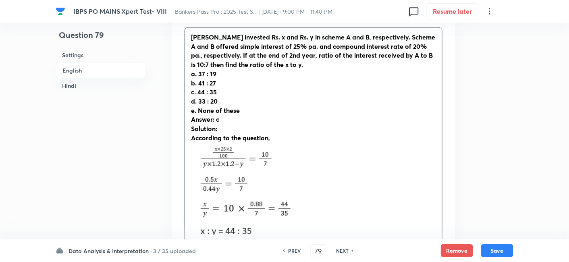
scroll to position [271, 0]
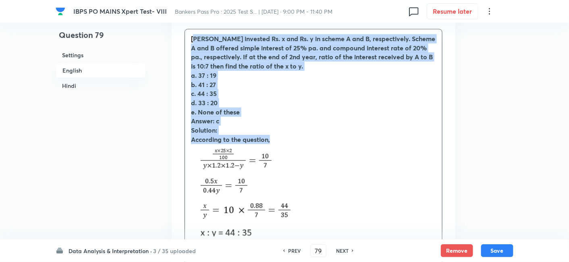
drag, startPoint x: 193, startPoint y: 38, endPoint x: 293, endPoint y: 140, distance: 143.3
click at [293, 140] on div "[PERSON_NAME] invested Rs. x and Rs. y in scheme A and B, respectively. Scheme …" at bounding box center [313, 140] width 257 height 223
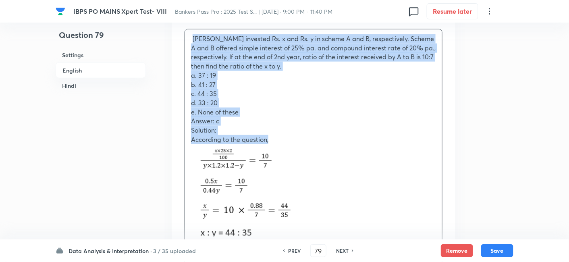
copy div "[PERSON_NAME] invested Rs. x and Rs. y in scheme A and B, respectively. Scheme …"
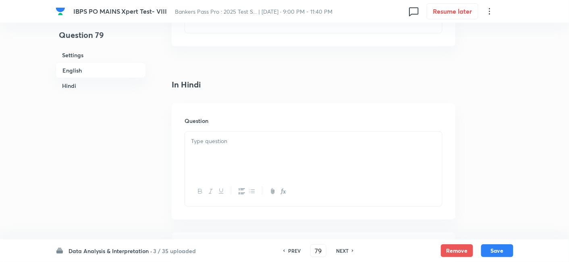
click at [269, 149] on div at bounding box center [313, 154] width 257 height 45
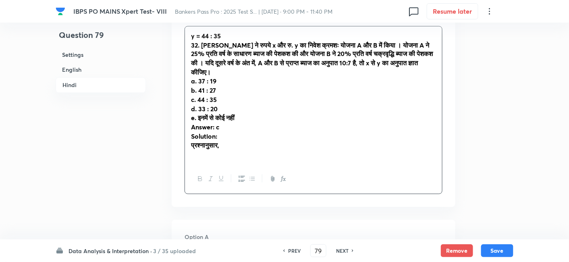
scroll to position [1360, 0]
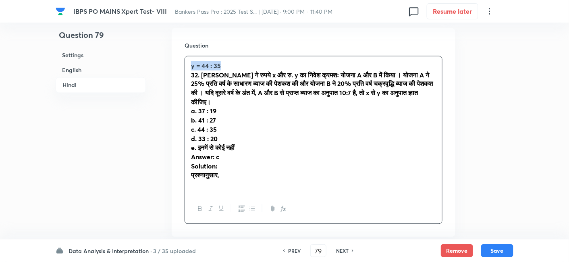
drag, startPoint x: 224, startPoint y: 64, endPoint x: 180, endPoint y: 67, distance: 44.8
click at [180, 67] on div "Question y = 44 : 35 32. [PERSON_NAME] ने रुपये x और रु. y का निवेश क्रमशः योजन…" at bounding box center [314, 132] width 284 height 209
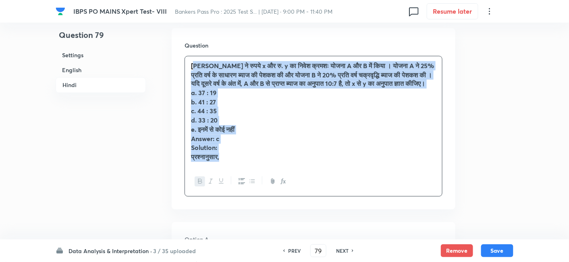
drag, startPoint x: 189, startPoint y: 61, endPoint x: 240, endPoint y: 193, distance: 141.1
click at [240, 193] on div "[PERSON_NAME] ने रुपये x और रु. y का निवेश क्रमशः योजना A और B में किया । योजना…" at bounding box center [313, 126] width 258 height 141
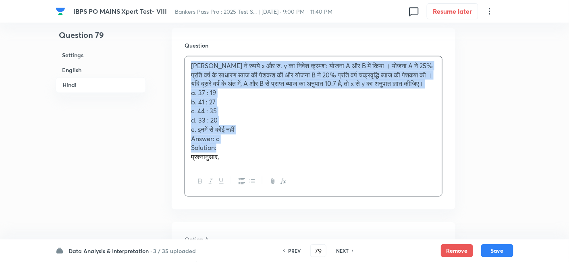
click at [188, 105] on div "[PERSON_NAME] ने रुपये x और रु. y का निवेश क्रमशः योजना A और B में किया । योजना…" at bounding box center [313, 111] width 257 height 110
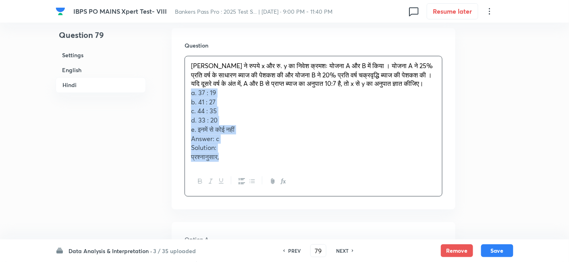
drag, startPoint x: 188, startPoint y: 105, endPoint x: 240, endPoint y: 176, distance: 87.8
click at [240, 176] on div "[PERSON_NAME] ने रुपये x और रु. y का निवेश क्रमशः योजना A और B में किया । योजना…" at bounding box center [313, 126] width 258 height 141
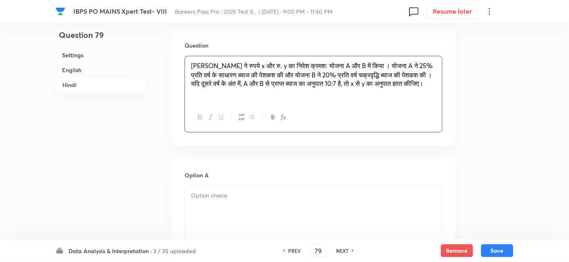
scroll to position [1427, 0]
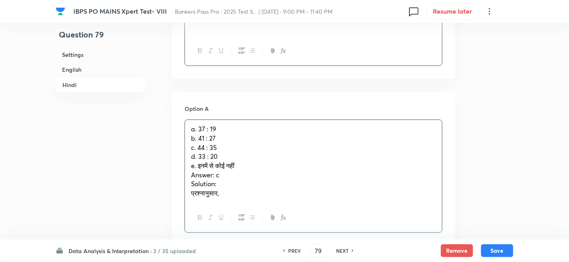
click at [198, 143] on div "a. 37 : 19 b. 41 : 27 c. 44 : 35 d. 33 : 20 e. इनमें से कोई नहीं Answer: c Solu…" at bounding box center [313, 161] width 257 height 83
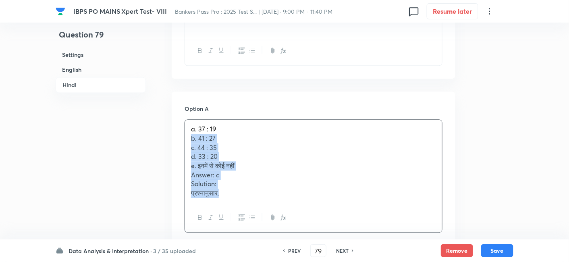
drag, startPoint x: 188, startPoint y: 148, endPoint x: 258, endPoint y: 217, distance: 98.0
click at [258, 217] on div "a. 37 : 19 b. 41 : 27 c. 44 : 35 d. 33 : 20 e. इनमें से कोई नहीं Answer: c Solu…" at bounding box center [313, 176] width 258 height 113
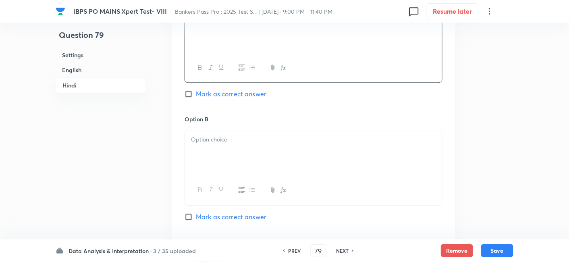
scroll to position [1539, 0]
click at [201, 156] on div at bounding box center [313, 152] width 257 height 45
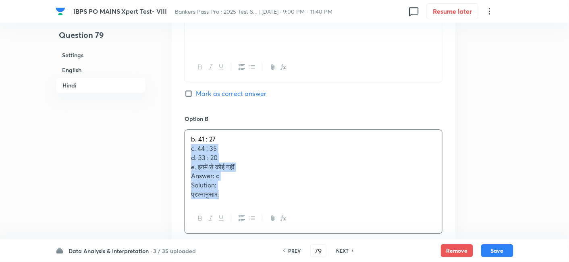
drag, startPoint x: 192, startPoint y: 157, endPoint x: 247, endPoint y: 212, distance: 78.0
click at [247, 212] on div "b. 41 : 27 c. 44 : 35 d. 33 : 20 e. इनमें से कोई नहीं Answer: c Solution: प्रश्…" at bounding box center [313, 181] width 258 height 104
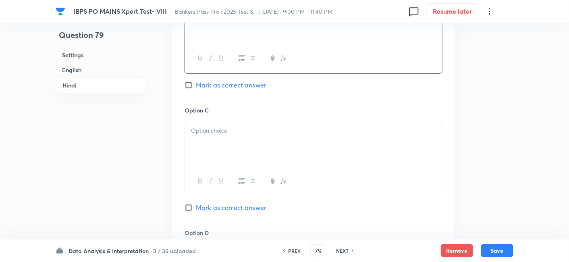
scroll to position [1682, 0]
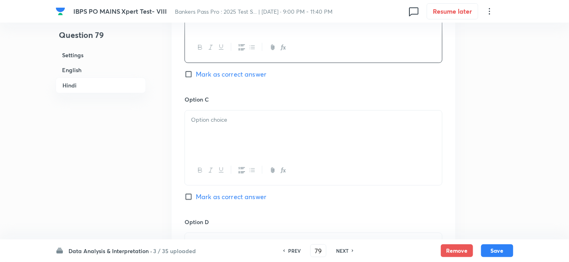
click at [204, 144] on div at bounding box center [313, 132] width 257 height 45
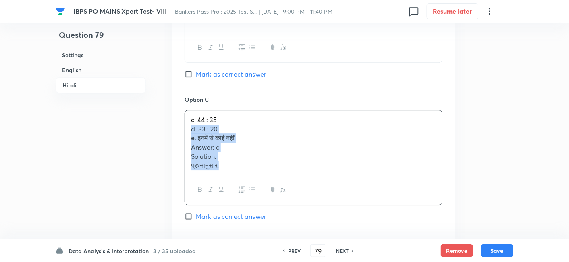
drag, startPoint x: 191, startPoint y: 135, endPoint x: 271, endPoint y: 207, distance: 107.8
click at [271, 205] on div "c. 44 : 35 d. 33 : 20 e. इनमें से कोई नहीं Answer: c Solution: प्रश्नानुसार," at bounding box center [313, 157] width 258 height 95
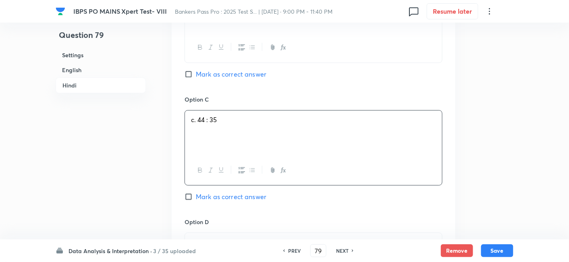
click at [255, 201] on span "Mark as correct answer" at bounding box center [231, 197] width 70 height 10
click at [196, 201] on input "Mark as correct answer" at bounding box center [189, 197] width 11 height 8
checkbox input "true"
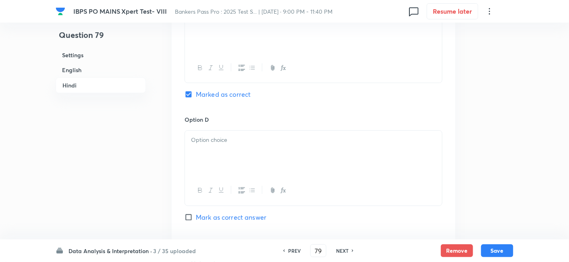
checkbox input "true"
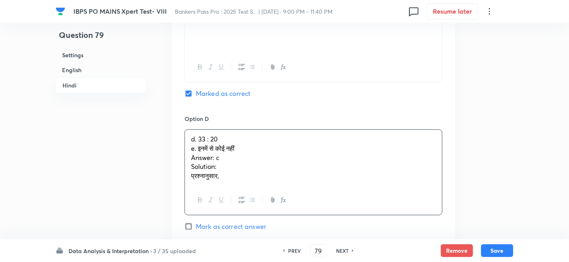
click at [219, 160] on div "d. 33 : 20 e. इनमें से कोई नहीं Answer: c Solution: प्रश्नानुसार," at bounding box center [313, 158] width 257 height 56
drag, startPoint x: 190, startPoint y: 155, endPoint x: 250, endPoint y: 198, distance: 73.3
click at [250, 198] on div "d. 33 : 20 e. इनमें से कोई नहीं Answer: c Solution: प्रश्नानुसार," at bounding box center [313, 172] width 258 height 86
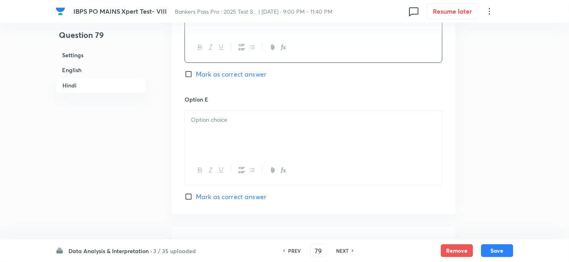
scroll to position [1935, 0]
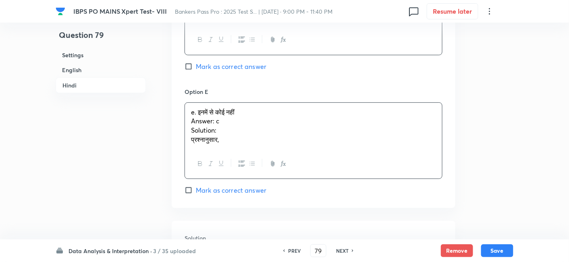
click at [213, 136] on div "e. इनमें से कोई नहीं Answer: c Solution: प्रश्नानुसार," at bounding box center [313, 126] width 257 height 46
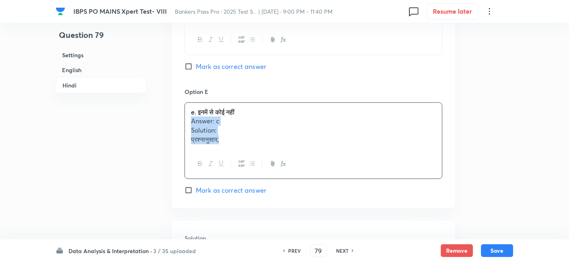
drag, startPoint x: 190, startPoint y: 127, endPoint x: 260, endPoint y: 173, distance: 84.0
click at [260, 173] on div "e. इनमें से कोई नहीं Answer: c Solution: प्रश्नानुसार," at bounding box center [313, 140] width 258 height 77
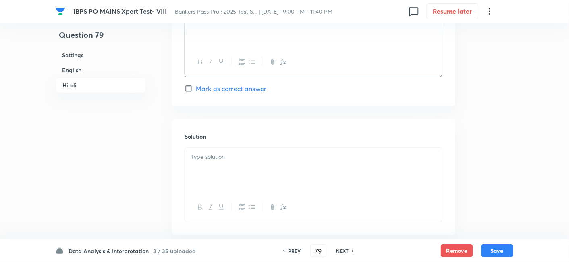
click at [260, 173] on div at bounding box center [313, 169] width 257 height 45
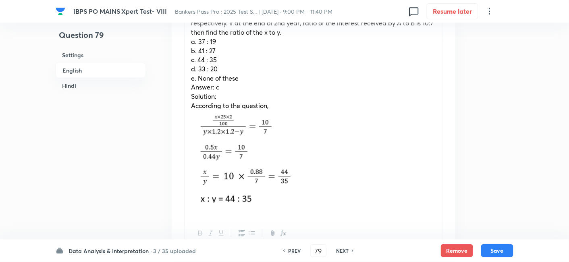
scroll to position [306, 0]
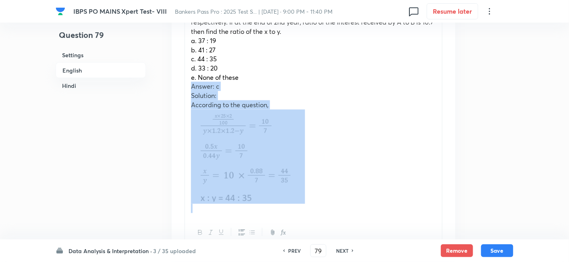
drag, startPoint x: 188, startPoint y: 88, endPoint x: 295, endPoint y: 209, distance: 161.2
click at [295, 209] on div "[PERSON_NAME] invested Rs. x and Rs. y in scheme A and B, respectively. Scheme …" at bounding box center [313, 106] width 257 height 223
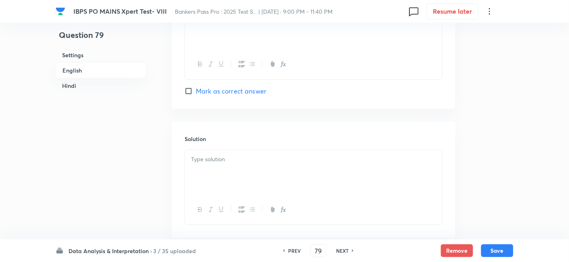
scroll to position [993, 0]
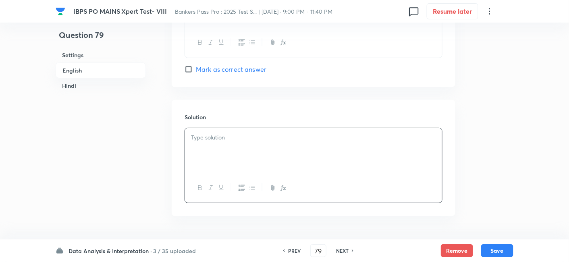
click at [228, 139] on p at bounding box center [313, 137] width 245 height 9
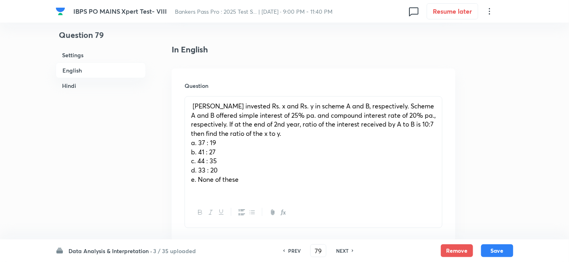
scroll to position [214, 0]
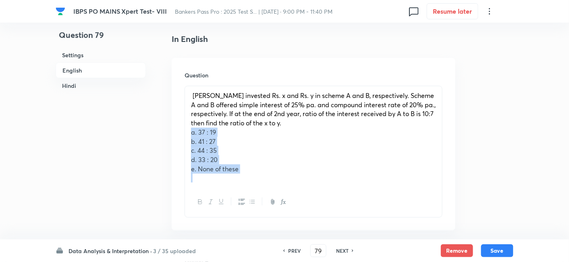
drag, startPoint x: 188, startPoint y: 133, endPoint x: 270, endPoint y: 200, distance: 106.2
click at [270, 200] on div "[PERSON_NAME] invested Rs. x and Rs. y in scheme A and B, respectively. Scheme …" at bounding box center [313, 152] width 258 height 132
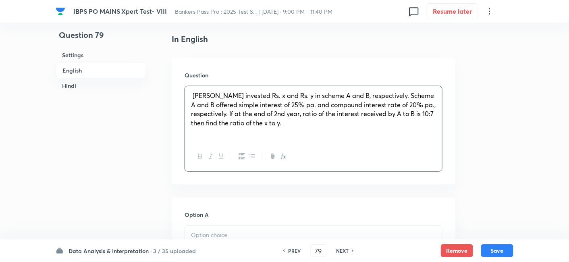
scroll to position [340, 0]
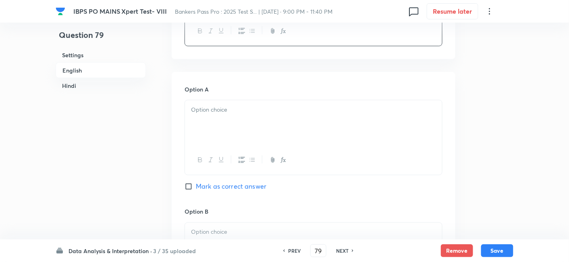
click at [202, 122] on div at bounding box center [313, 122] width 257 height 45
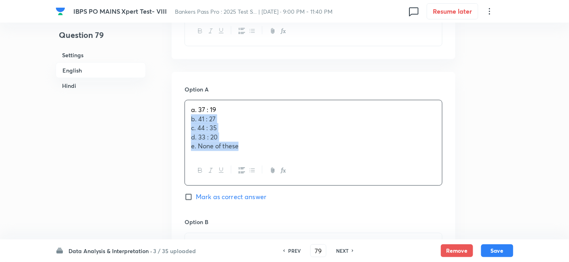
drag, startPoint x: 191, startPoint y: 118, endPoint x: 274, endPoint y: 165, distance: 96.0
click at [274, 165] on div "a. 37 : 19 b. 41 : 27 c. 44 : 35 d. 33 : 20 [PERSON_NAME] of these" at bounding box center [313, 143] width 258 height 86
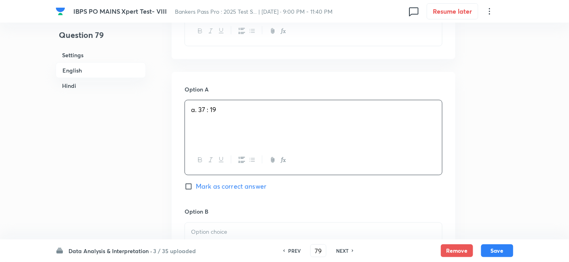
scroll to position [412, 0]
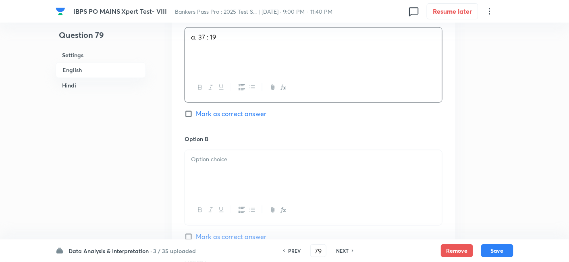
click at [274, 165] on div at bounding box center [313, 172] width 257 height 45
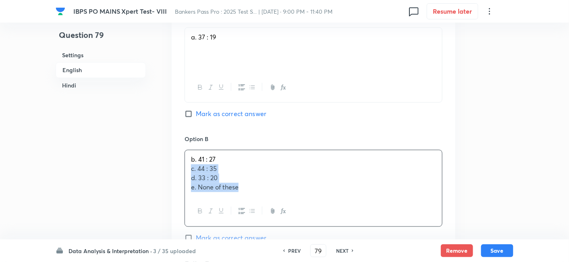
drag, startPoint x: 190, startPoint y: 170, endPoint x: 261, endPoint y: 207, distance: 81.1
click at [261, 207] on div "b. 41 : 27 c. 44 : 35 d. 33 : 20 [PERSON_NAME] of these" at bounding box center [313, 188] width 258 height 77
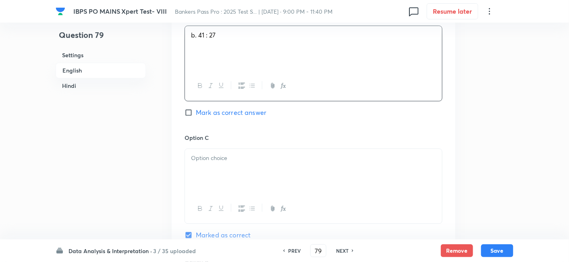
click at [204, 168] on div at bounding box center [313, 171] width 257 height 45
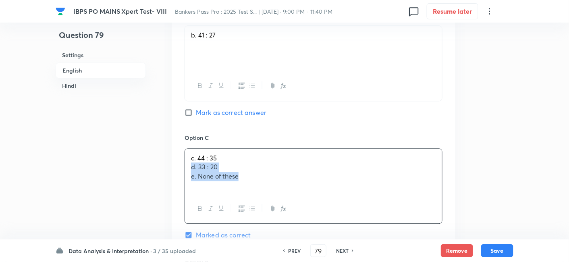
drag, startPoint x: 188, startPoint y: 168, endPoint x: 273, endPoint y: 191, distance: 88.1
click at [273, 191] on div "c. 44 : 35 d. 33 : 20 [PERSON_NAME] of these" at bounding box center [313, 171] width 257 height 45
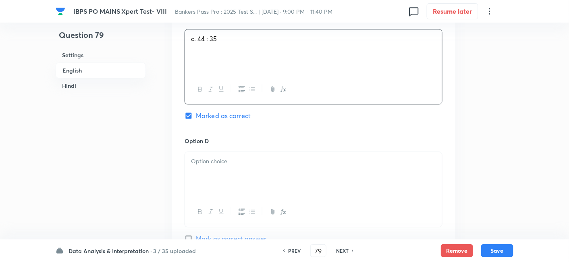
scroll to position [655, 0]
click at [225, 189] on div "d. 33 : 20 [PERSON_NAME] of these" at bounding box center [313, 175] width 257 height 45
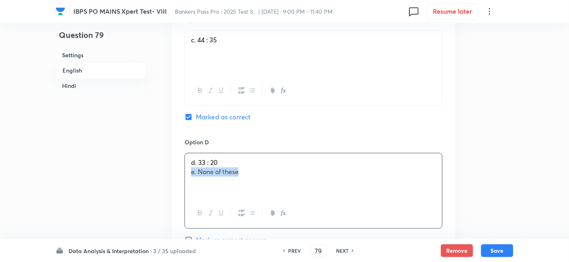
drag, startPoint x: 188, startPoint y: 170, endPoint x: 296, endPoint y: 184, distance: 108.9
click at [296, 184] on div "d. 33 : 20 [PERSON_NAME] of these" at bounding box center [313, 175] width 257 height 45
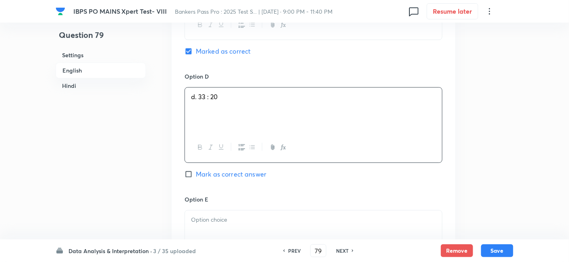
scroll to position [721, 0]
click at [289, 215] on p at bounding box center [313, 218] width 245 height 9
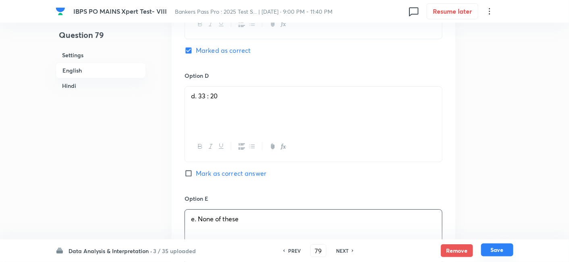
click at [500, 253] on button "Save" at bounding box center [497, 249] width 32 height 13
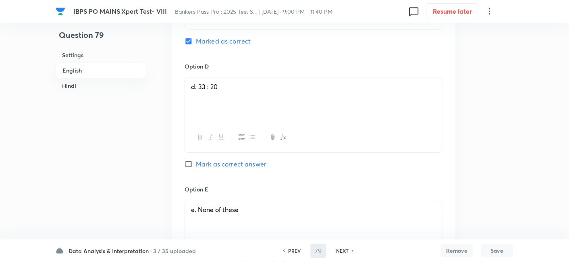
scroll to position [0, 0]
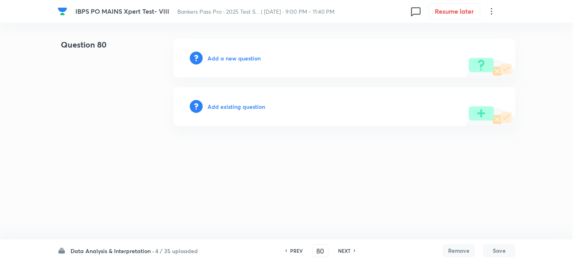
click at [292, 247] on h6 "PREV" at bounding box center [296, 250] width 12 height 7
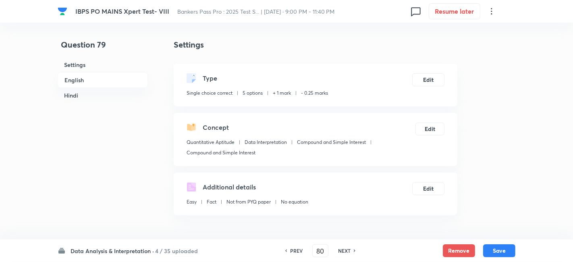
type input "79"
checkbox input "true"
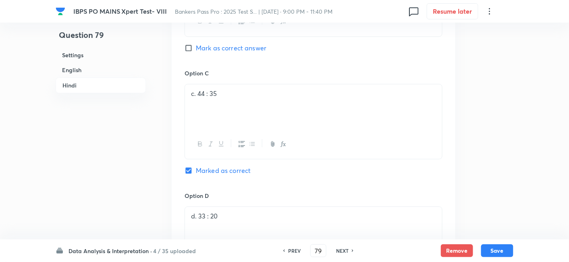
scroll to position [1986, 0]
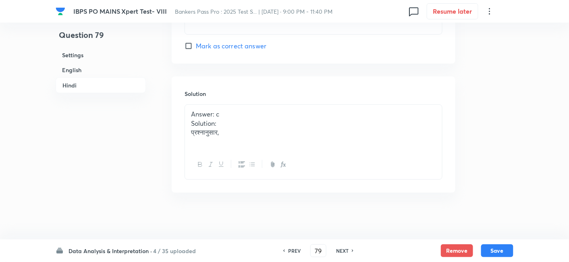
click at [253, 138] on div "Answer: c Solution: प्रश्नानुसार," at bounding box center [313, 127] width 257 height 45
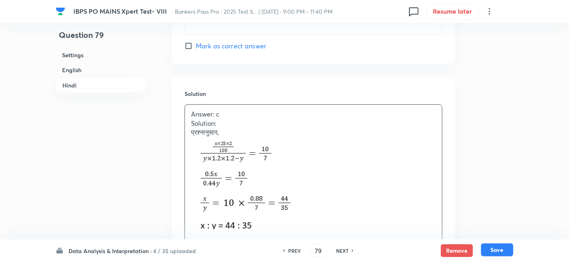
click at [489, 247] on button "Save" at bounding box center [497, 249] width 32 height 13
type input "80"
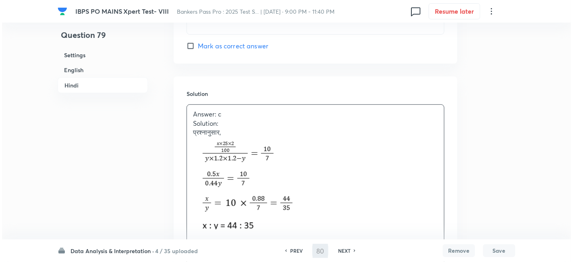
scroll to position [0, 0]
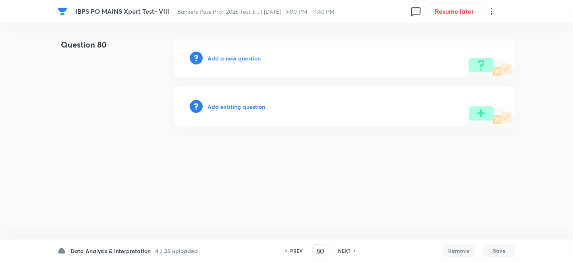
click at [228, 60] on h6 "Add a new question" at bounding box center [233, 58] width 53 height 8
click at [228, 60] on h6 "Choose a question type" at bounding box center [238, 58] width 62 height 8
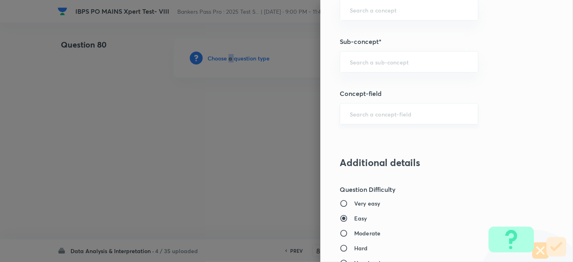
scroll to position [483, 0]
click at [410, 56] on div "​" at bounding box center [409, 61] width 139 height 21
click at [399, 82] on li "Mixture Replacement" at bounding box center [402, 83] width 138 height 15
type input "Mixture Replacement"
type input "Quantitative Aptitude"
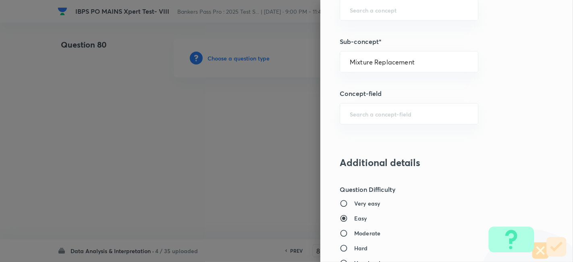
type input "Basic Maths"
type input "Ratio & Proportion"
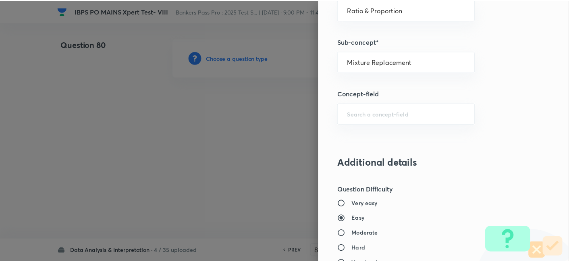
scroll to position [834, 0]
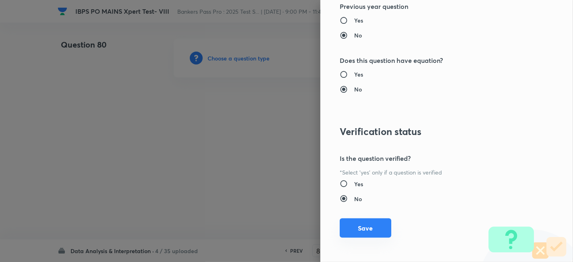
click at [361, 232] on button "Save" at bounding box center [366, 227] width 52 height 19
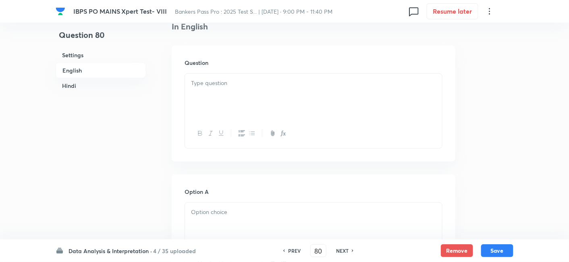
scroll to position [253, 0]
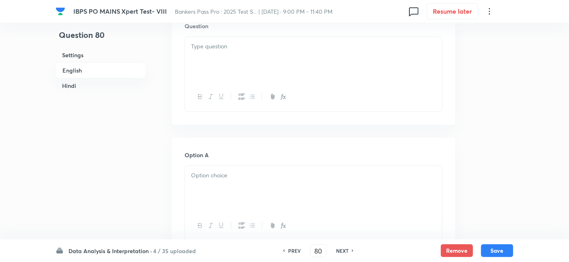
click at [223, 79] on div at bounding box center [313, 59] width 257 height 45
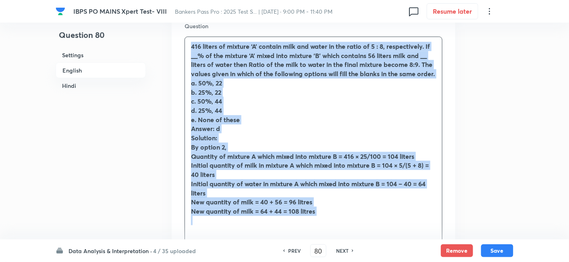
drag, startPoint x: 189, startPoint y: 47, endPoint x: 325, endPoint y: 224, distance: 222.9
click at [325, 224] on div "416 liters of mixture ‘A’ contain milk and water in the ratio of 5 : 8, respect…" at bounding box center [313, 133] width 257 height 193
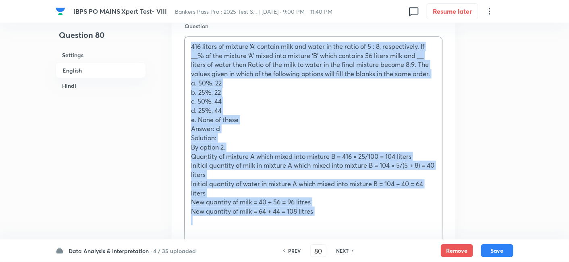
copy div "416 liters of mixture ‘A’ contain milk and water in the ratio of 5 : 8, respect…"
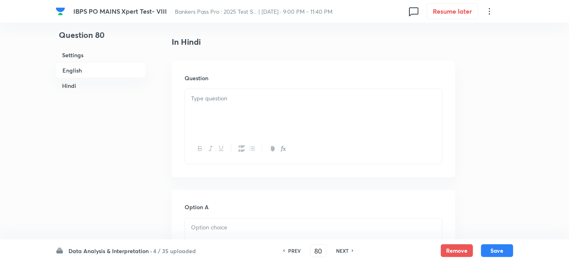
scroll to position [1287, 0]
click at [221, 109] on div at bounding box center [313, 111] width 257 height 45
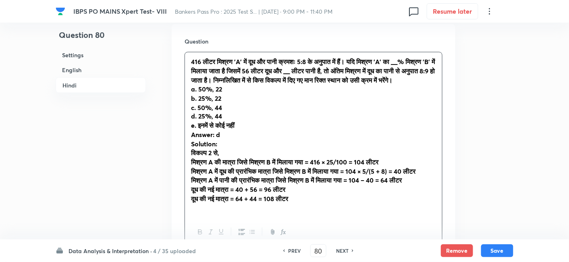
scroll to position [1324, 0]
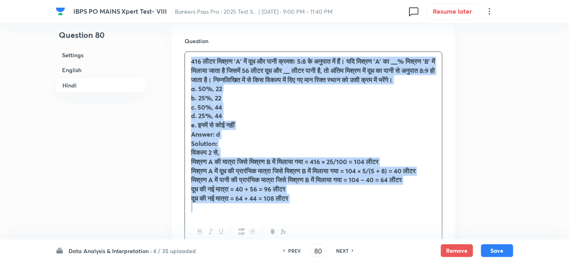
drag, startPoint x: 186, startPoint y: 60, endPoint x: 310, endPoint y: 224, distance: 205.9
click at [310, 217] on div "416 लीटर मिश्रण 'A' में दूध और पानी क्रमशः 5:8 के अनुपात में हैं। यदि मिश्रण 'A…" at bounding box center [313, 134] width 257 height 165
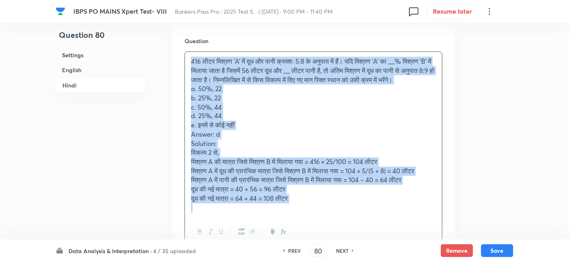
copy div "272 lीip dिs्am 'C' aें eूs do eाtी i्utlः 5:2 eे doुmाa eें aैं। miि vिq्no 'E…"
click at [189, 144] on div "416 लीटर मिश्रण 'A' में दूध और पानी क्रमशः 5:8 के अनुपात में हैं। यदि मिश्रण 'A…" at bounding box center [313, 134] width 257 height 165
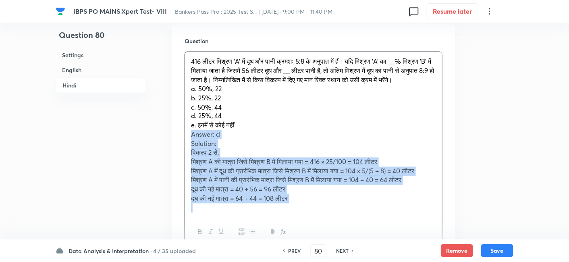
drag, startPoint x: 189, startPoint y: 144, endPoint x: 348, endPoint y: 236, distance: 184.8
click at [348, 236] on div "416 लीटर मिश्रण 'A' में दूध और पानी क्रमशः 5:8 के अनुपात में हैं। यदि मिश्रण 'A…" at bounding box center [313, 150] width 258 height 196
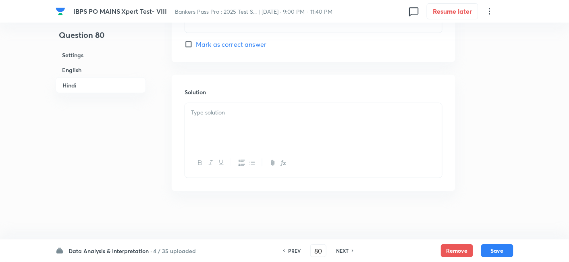
scroll to position [2090, 0]
click at [229, 110] on p at bounding box center [313, 112] width 245 height 9
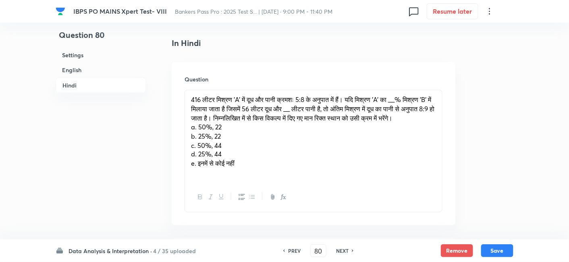
scroll to position [1286, 0]
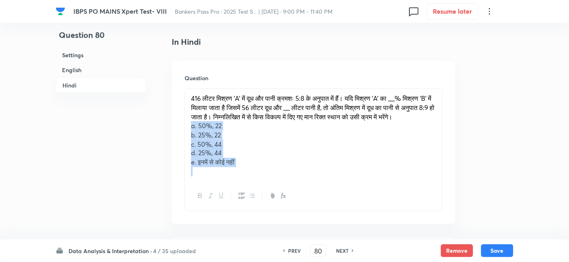
drag, startPoint x: 187, startPoint y: 133, endPoint x: 310, endPoint y: 207, distance: 143.3
click at [310, 207] on div "416 लीटर मिश्रण 'A' में दूध और पानी क्रमशः 5:8 के अनुपात में हैं। यदि मिश्रण 'A…" at bounding box center [313, 150] width 258 height 122
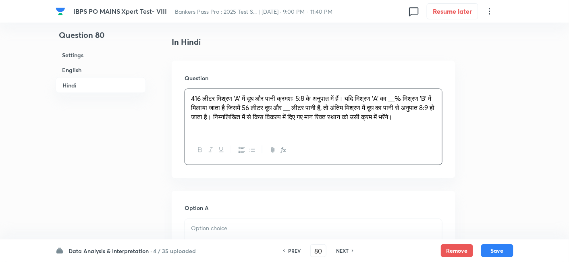
scroll to position [1423, 0]
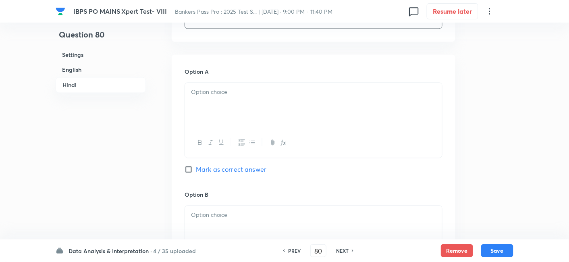
click at [195, 93] on div at bounding box center [313, 105] width 257 height 45
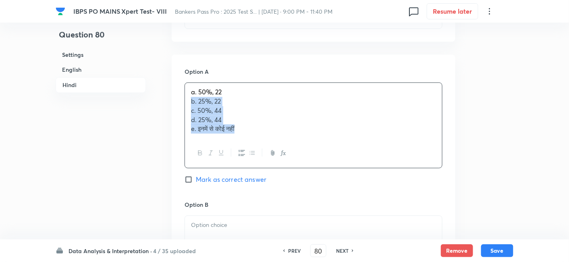
drag, startPoint x: 190, startPoint y: 109, endPoint x: 292, endPoint y: 184, distance: 127.3
click at [292, 184] on div "Option A a. 50%, 22 b. 25%, 22 c. 50%, 44 d. 25%, 44 e. इनमें से कोई नहीं Mark …" at bounding box center [313, 134] width 258 height 133
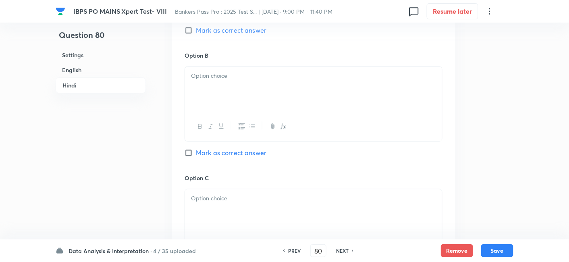
scroll to position [1566, 0]
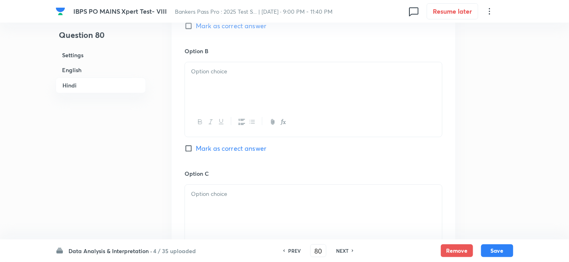
click at [213, 93] on div at bounding box center [313, 84] width 257 height 45
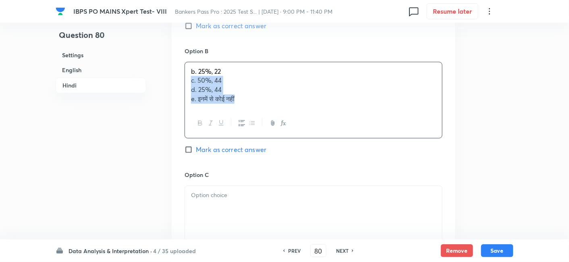
drag, startPoint x: 187, startPoint y: 89, endPoint x: 291, endPoint y: 147, distance: 119.4
click at [291, 147] on div "Option B b. 25%, 22 c. 50%, 44 d. 25%, 44 e. इनमें से कोई नहीं Mark as correct …" at bounding box center [313, 109] width 258 height 124
click at [212, 100] on div "c. 50%, 44 d. 25%, 44 e. इनमें से कोई नहीं" at bounding box center [313, 86] width 257 height 45
drag, startPoint x: 190, startPoint y: 93, endPoint x: 308, endPoint y: 136, distance: 126.2
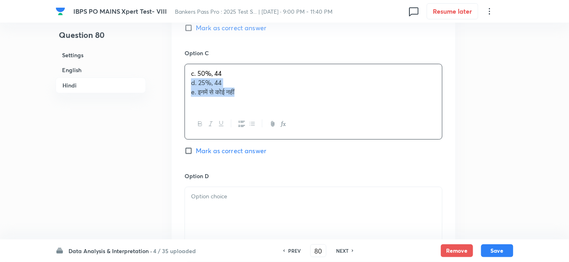
click at [308, 136] on div "c. 50%, 44 d. 25%, 44 e. इनमें से कोई नहीं" at bounding box center [313, 101] width 258 height 75
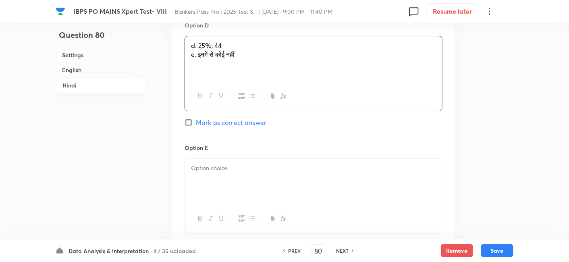
click at [227, 63] on div "d. 25%, 44 e. इनमें से कोई नहीं" at bounding box center [313, 58] width 257 height 45
drag, startPoint x: 187, startPoint y: 62, endPoint x: 306, endPoint y: 86, distance: 121.5
click at [306, 81] on div "d. 25%, 44 e. इनमें से कोई नहीं" at bounding box center [313, 58] width 257 height 45
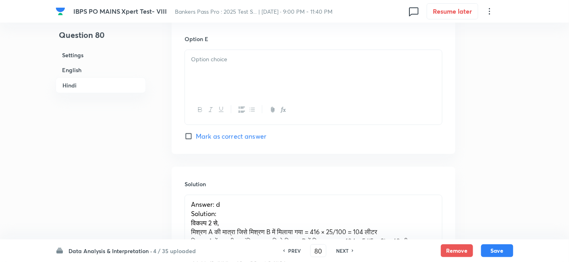
scroll to position [1952, 0]
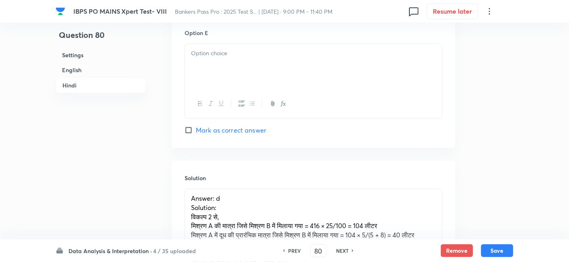
click at [306, 86] on div at bounding box center [313, 66] width 257 height 45
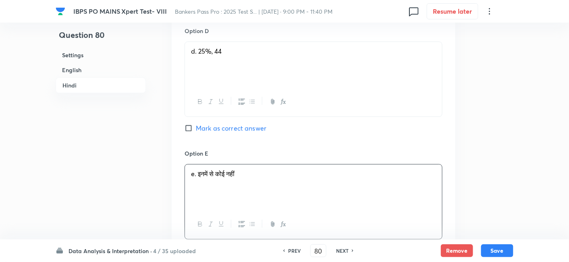
scroll to position [1824, 0]
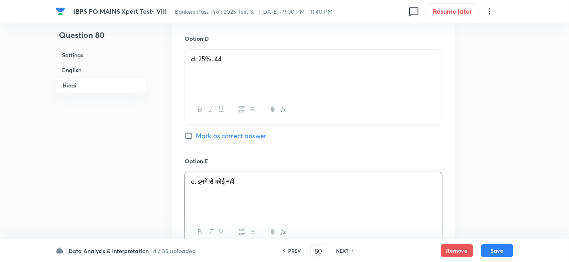
click at [251, 141] on span "Mark as correct answer" at bounding box center [231, 136] width 70 height 10
click at [196, 140] on input "Mark as correct answer" at bounding box center [189, 136] width 11 height 8
checkbox input "true"
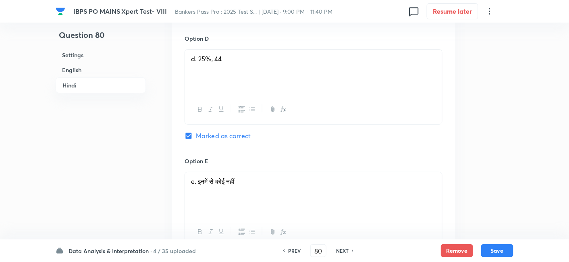
checkbox input "true"
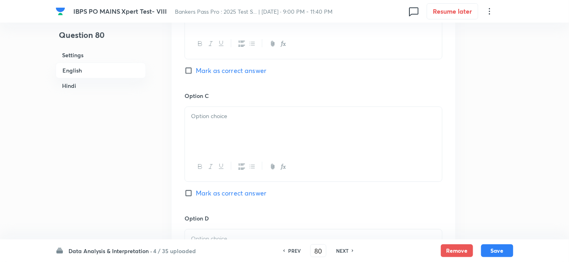
scroll to position [683, 0]
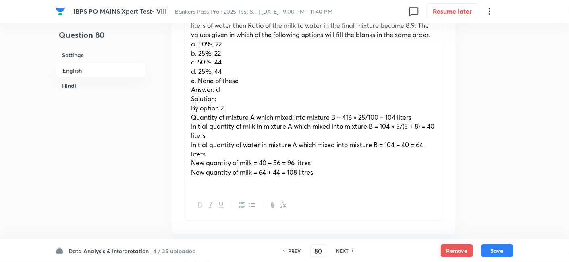
scroll to position [277, 0]
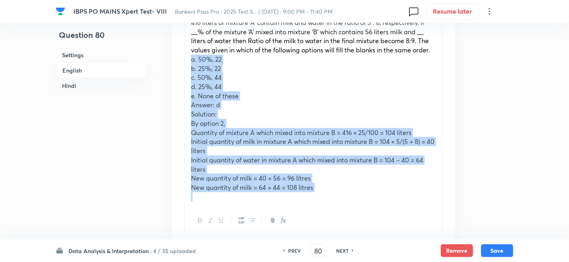
drag, startPoint x: 190, startPoint y: 58, endPoint x: 368, endPoint y: 207, distance: 232.2
click at [368, 207] on div "416 liters of mixture ‘A’ contain milk and water in the ratio of 5 : 8, respect…" at bounding box center [313, 124] width 258 height 223
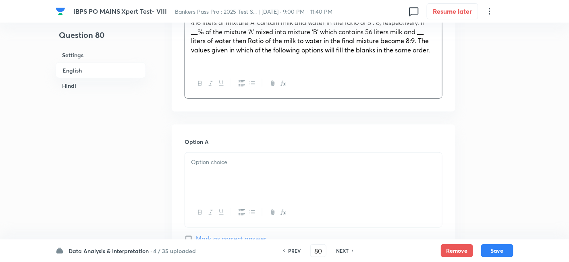
scroll to position [400, 0]
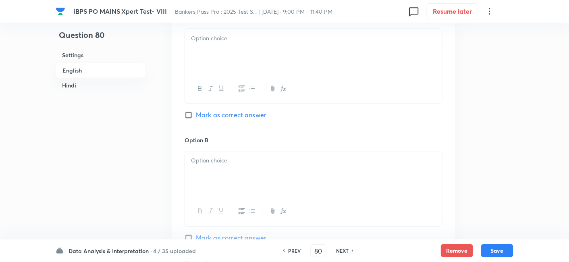
click at [219, 58] on div at bounding box center [313, 51] width 257 height 45
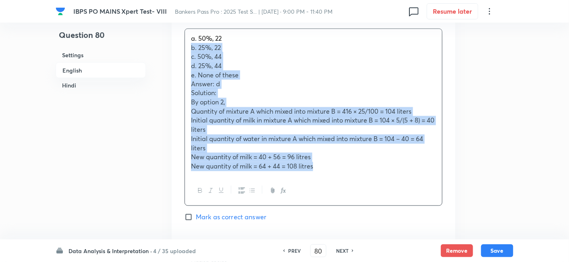
drag, startPoint x: 189, startPoint y: 49, endPoint x: 319, endPoint y: 171, distance: 178.1
click at [319, 171] on div "a. 50%, 22 b. 25%, 22 c. 50%, 44 d. 25%, 44 [PERSON_NAME] of these Answer: d So…" at bounding box center [313, 102] width 257 height 147
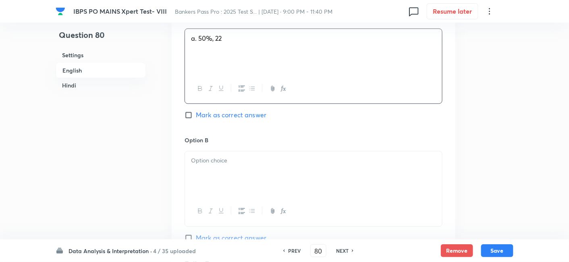
scroll to position [496, 0]
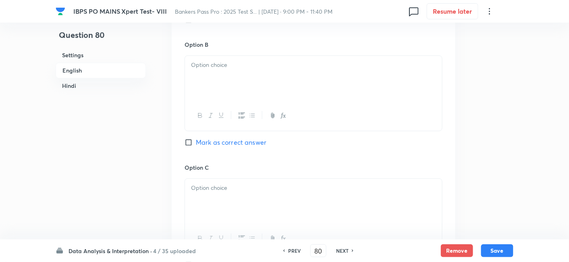
click at [211, 101] on div at bounding box center [313, 115] width 257 height 29
click at [206, 81] on div at bounding box center [313, 78] width 257 height 45
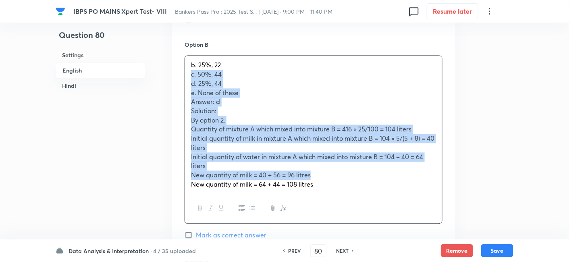
drag, startPoint x: 187, startPoint y: 74, endPoint x: 339, endPoint y: 175, distance: 182.4
click at [339, 175] on div "b. 25%, 22 c. 50%, 44 d. 25%, 44 [PERSON_NAME] of these Answer: d Solution: By …" at bounding box center [313, 125] width 257 height 138
click at [186, 70] on div "b. 25%, 22 c. 50%, 44 d. 25%, 44 [PERSON_NAME] of these Answer: d Solution: By …" at bounding box center [313, 125] width 257 height 138
drag, startPoint x: 186, startPoint y: 70, endPoint x: 321, endPoint y: 197, distance: 184.7
click at [321, 197] on div "b. 25%, 22 c. 50%, 44 d. 25%, 44 [PERSON_NAME] of these Answer: d Solution: By …" at bounding box center [313, 139] width 258 height 168
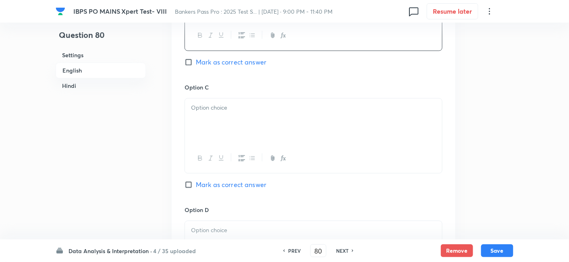
scroll to position [577, 0]
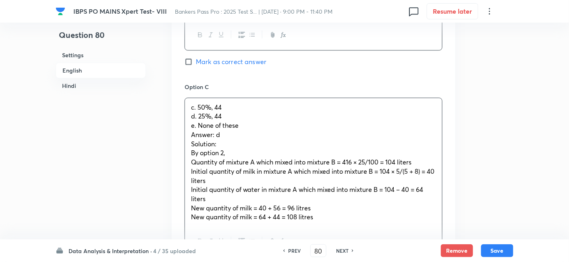
click at [217, 131] on div "c. 50%, 44 d. 25%, 44 [PERSON_NAME] of these Answer: d Solution: By option 2, Q…" at bounding box center [313, 162] width 257 height 128
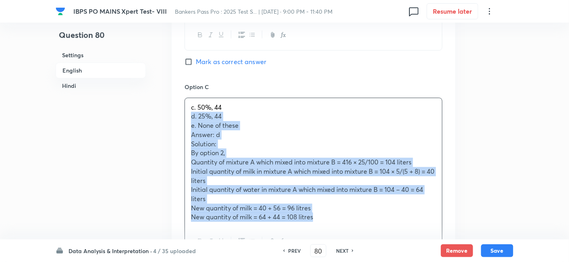
drag, startPoint x: 187, startPoint y: 117, endPoint x: 369, endPoint y: 219, distance: 208.1
click at [369, 219] on div "c. 50%, 44 d. 25%, 44 [PERSON_NAME] of these Answer: d Solution: By option 2, Q…" at bounding box center [313, 162] width 257 height 128
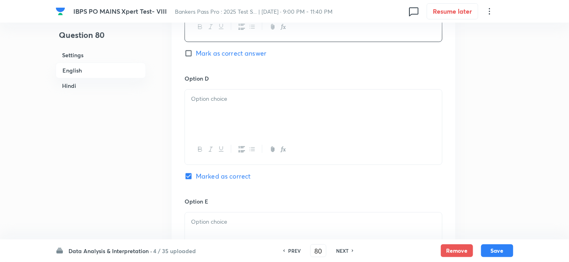
scroll to position [708, 0]
click at [255, 132] on div at bounding box center [313, 111] width 257 height 45
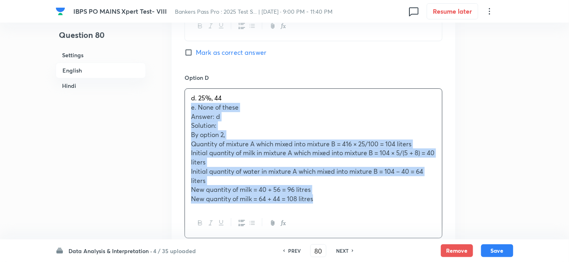
drag, startPoint x: 187, startPoint y: 106, endPoint x: 338, endPoint y: 203, distance: 178.7
click at [338, 203] on div "d. 25%, 44 [PERSON_NAME] of these Answer: d Solution: By option 2, Quantity of …" at bounding box center [313, 149] width 257 height 120
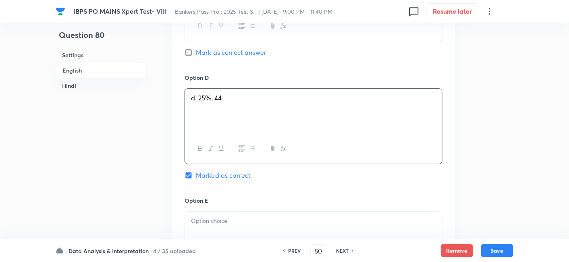
scroll to position [821, 0]
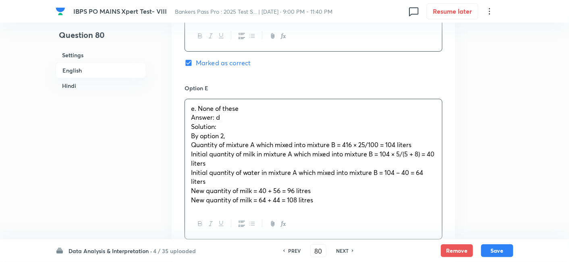
click at [222, 119] on div "[PERSON_NAME] of these Answer: d Solution: By option 2, Quantity of mixture A w…" at bounding box center [313, 154] width 257 height 110
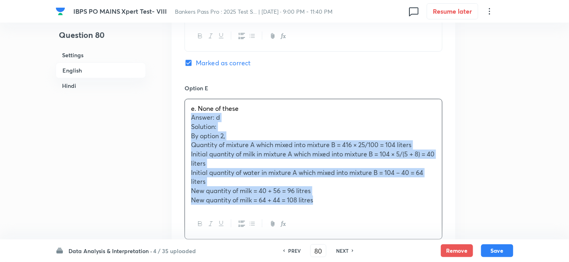
drag, startPoint x: 190, startPoint y: 117, endPoint x: 352, endPoint y: 214, distance: 189.5
click at [352, 214] on div "[PERSON_NAME] of these Answer: d Solution: By option 2, Quantity of mixture A w…" at bounding box center [313, 169] width 258 height 141
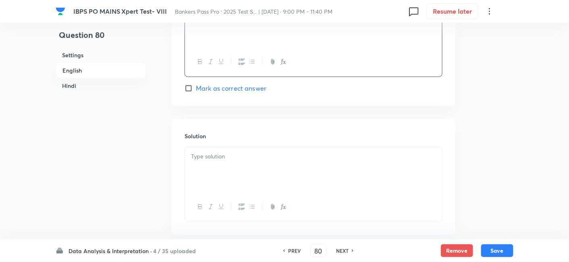
scroll to position [918, 0]
click at [249, 151] on p at bounding box center [313, 155] width 245 height 9
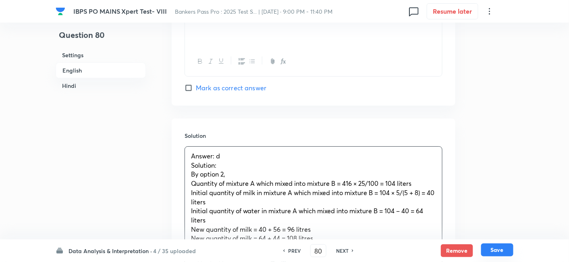
click at [499, 247] on button "Save" at bounding box center [497, 249] width 32 height 13
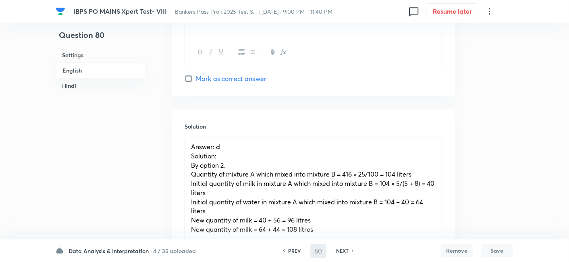
type input "81"
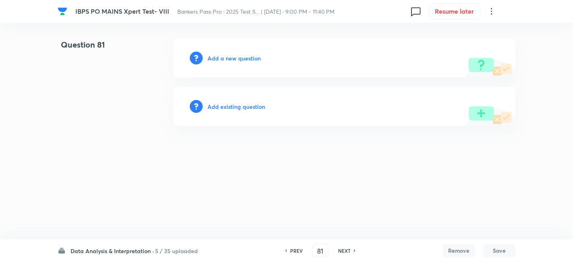
click at [228, 61] on h6 "Add a new question" at bounding box center [233, 58] width 53 height 8
click at [228, 61] on h6 "Choose a question type" at bounding box center [238, 58] width 62 height 8
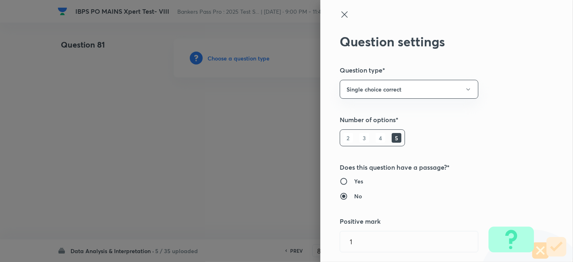
click at [354, 182] on h6 "Yes" at bounding box center [358, 181] width 9 height 8
click at [352, 182] on input "Yes" at bounding box center [347, 181] width 15 height 8
radio input "true"
radio input "false"
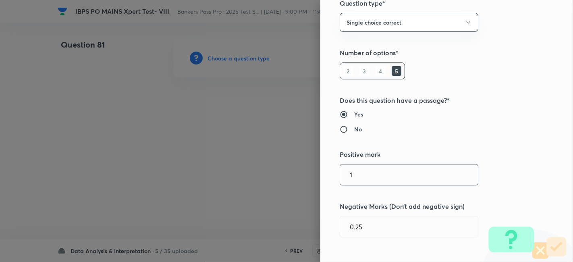
click at [352, 182] on input "1" at bounding box center [409, 174] width 138 height 21
type input "2"
click at [351, 224] on input "0.25" at bounding box center [409, 226] width 138 height 21
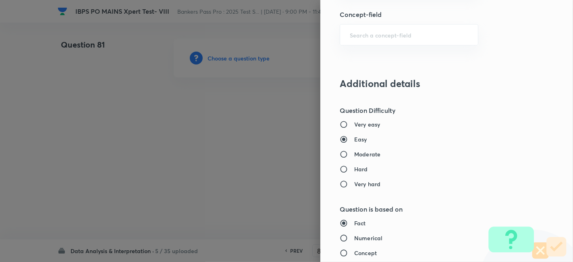
scroll to position [479, 0]
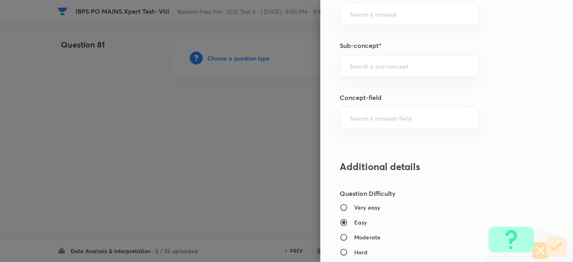
click at [365, 55] on div "​" at bounding box center [409, 65] width 139 height 21
type input "0.5"
click at [356, 104] on li "Bar Charts" at bounding box center [402, 101] width 138 height 15
type input "Bar Charts"
type input "Quantitative Aptitude"
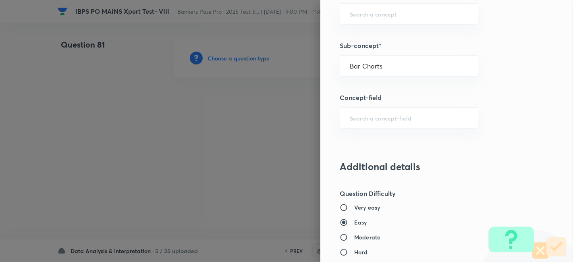
type input "Data Interpretation"
type input "Bar Graph"
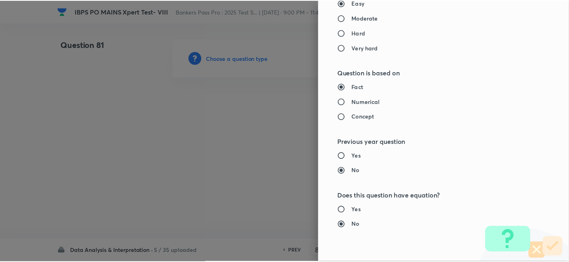
scroll to position [834, 0]
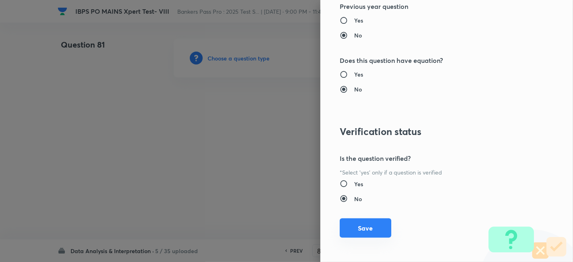
click at [353, 231] on button "Save" at bounding box center [366, 227] width 52 height 19
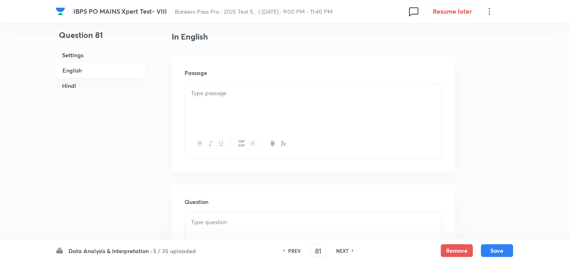
scroll to position [207, 0]
paste div
click at [274, 107] on div at bounding box center [313, 105] width 257 height 45
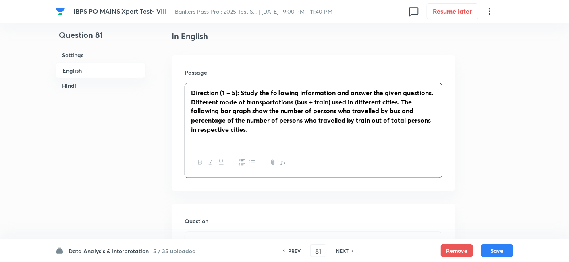
click at [221, 93] on strong "Direction (1 – 5): Study the following information and answer the given questio…" at bounding box center [312, 92] width 242 height 8
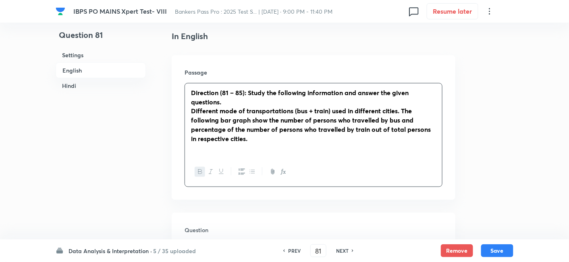
click at [259, 143] on p at bounding box center [313, 147] width 245 height 9
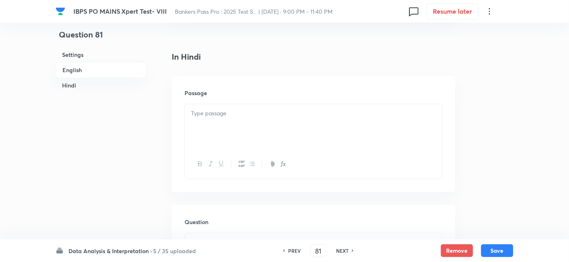
scroll to position [1427, 0]
click at [259, 143] on div at bounding box center [313, 126] width 257 height 45
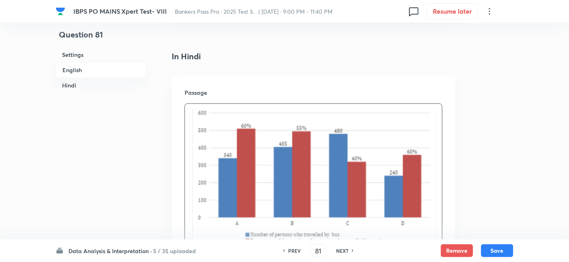
click at [187, 111] on div at bounding box center [313, 181] width 257 height 154
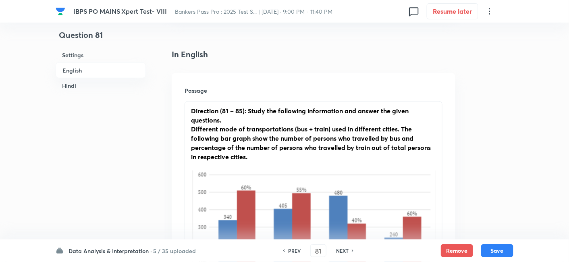
scroll to position [188, 0]
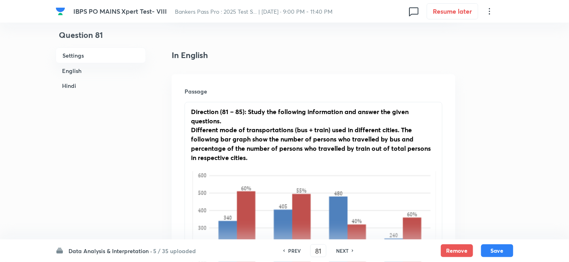
click at [187, 111] on div "Direction (81 – 85): Study the following information and answer the given quest…" at bounding box center [313, 211] width 257 height 218
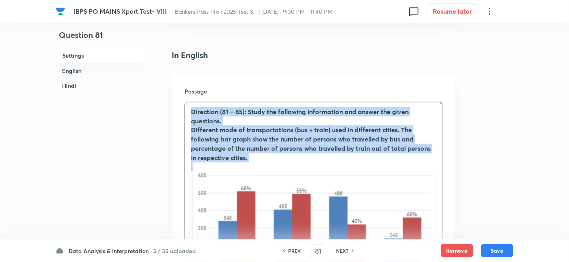
drag, startPoint x: 187, startPoint y: 110, endPoint x: 261, endPoint y: 155, distance: 86.4
click at [261, 155] on div "Direction (81 – 85): Study the following information and answer the given quest…" at bounding box center [313, 211] width 257 height 218
copy div "Direction (81 – 85): Study the following information and answer the given quest…"
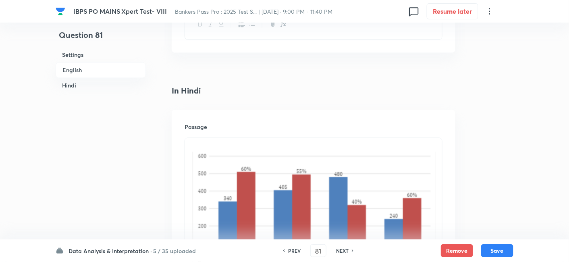
scroll to position [1395, 0]
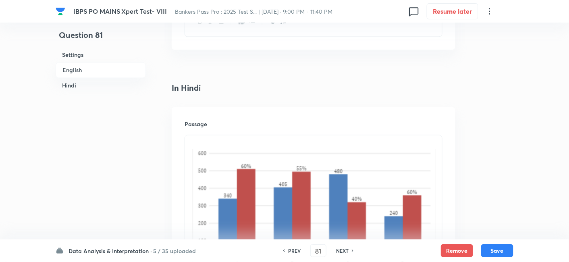
click at [201, 140] on p at bounding box center [313, 144] width 245 height 9
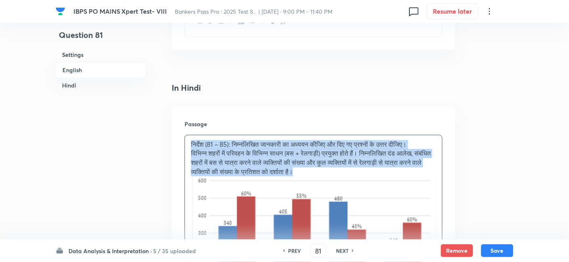
drag, startPoint x: 186, startPoint y: 140, endPoint x: 346, endPoint y: 168, distance: 162.7
click at [346, 168] on div "निर्देश (81 – 85): निम्नलिखित जानकारी का अध्ययन कीजिए और दिए गए प्रश्नों के उत्…" at bounding box center [313, 230] width 257 height 191
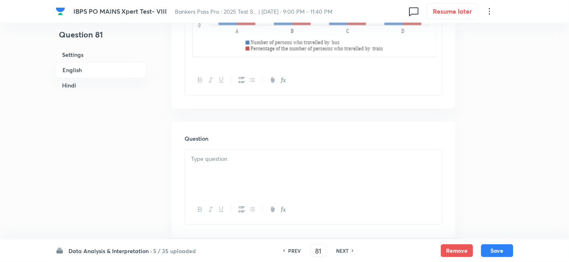
scroll to position [441, 0]
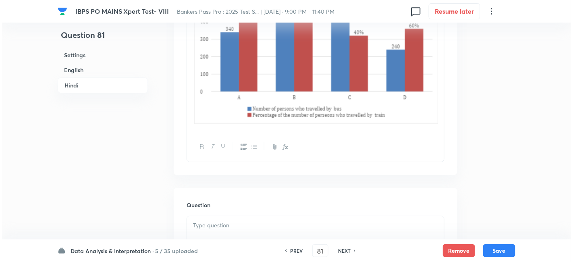
scroll to position [1632, 0]
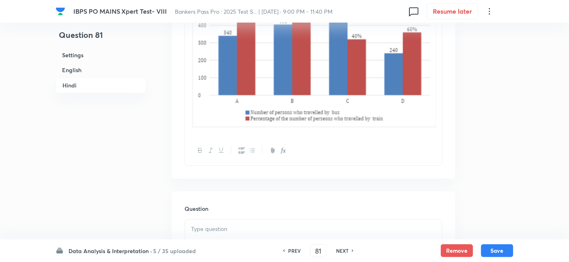
click at [440, 94] on div "निर्देश (81 – 85): निम्नलिखित जानकारी का अध्ययन कीजिए और दिए गए प्रश्नों के उत्…" at bounding box center [313, 39] width 257 height 191
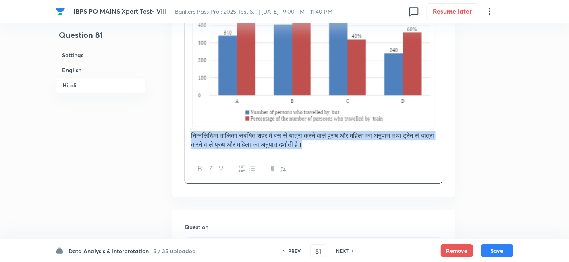
drag, startPoint x: 337, startPoint y: 138, endPoint x: 189, endPoint y: 127, distance: 148.7
click at [189, 127] on div "निर्देश (81 – 85): निम्नलिखित जानकारी का अध्ययन कीजिए और दिए गए प्रश्नों के उत्…" at bounding box center [313, 48] width 257 height 209
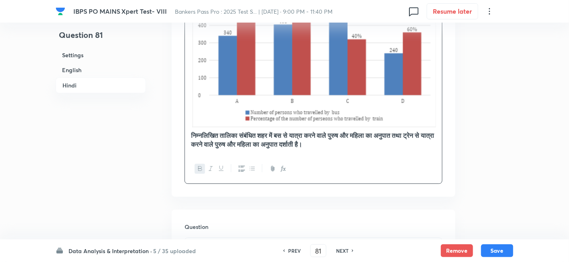
click at [379, 135] on p "निम्नलिखित तालिका संबंधित शहर में बस से यात्रा करने वाले पुरुष और महिला का अनुप…" at bounding box center [313, 140] width 245 height 18
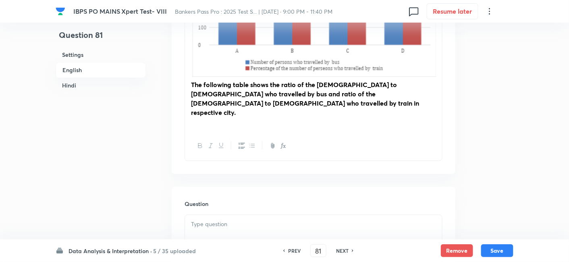
scroll to position [422, 0]
click at [414, 118] on p at bounding box center [313, 122] width 245 height 9
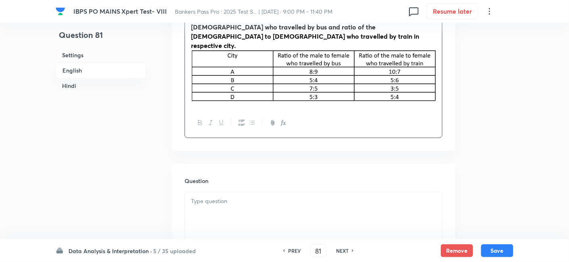
scroll to position [496, 0]
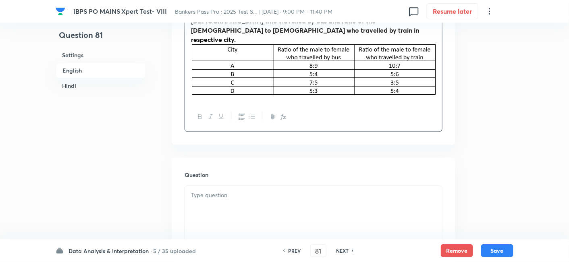
click at [266, 186] on div at bounding box center [313, 208] width 257 height 45
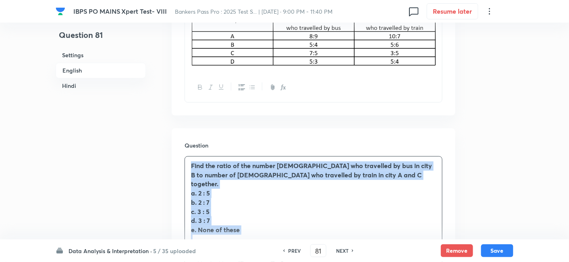
scroll to position [551, 0]
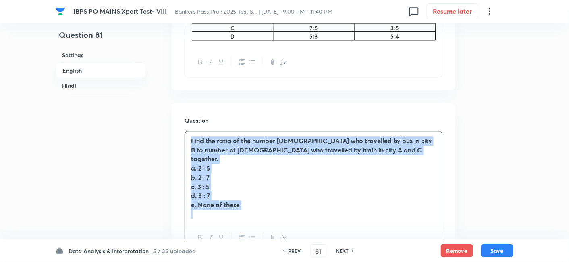
drag, startPoint x: 189, startPoint y: 171, endPoint x: 256, endPoint y: 258, distance: 110.0
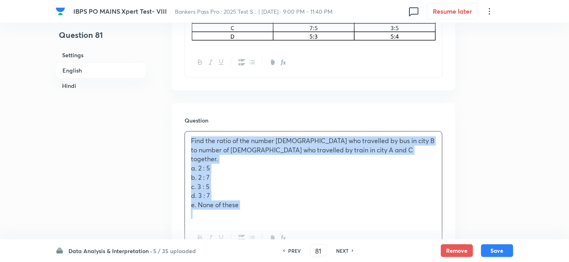
copy div "Find the ratio of the number [DEMOGRAPHIC_DATA] who travelled by bus in city B …"
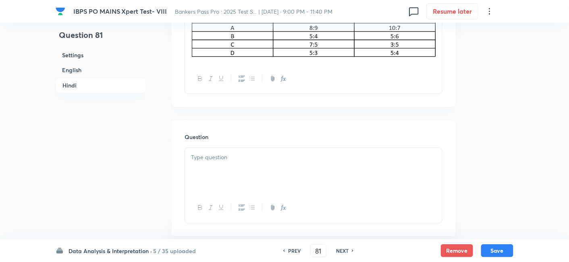
click at [307, 148] on div at bounding box center [313, 170] width 257 height 45
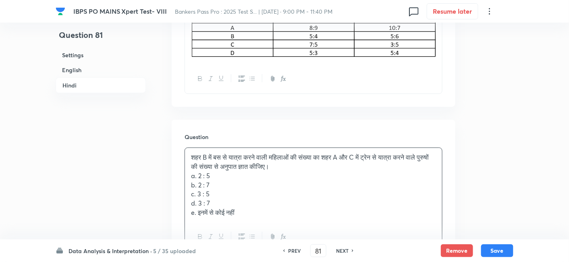
scroll to position [1932, 0]
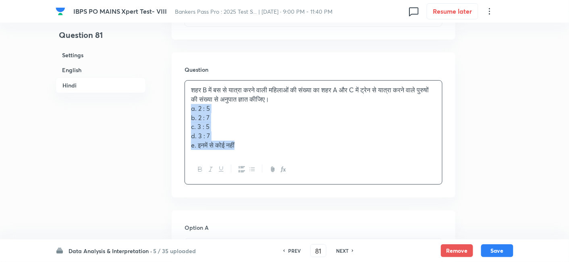
drag, startPoint x: 187, startPoint y: 92, endPoint x: 288, endPoint y: 148, distance: 115.6
click at [288, 148] on div "शहर B में बस से यात्रा करने वाली महिलाओं की संख्या का शहर A और C में ट्रेन से य…" at bounding box center [313, 132] width 258 height 104
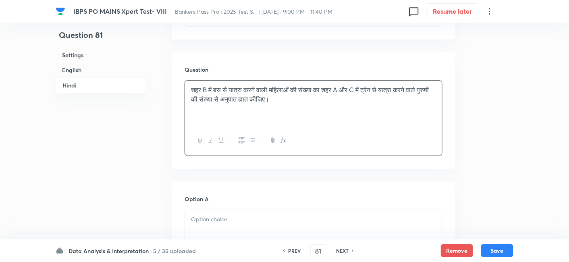
scroll to position [2041, 0]
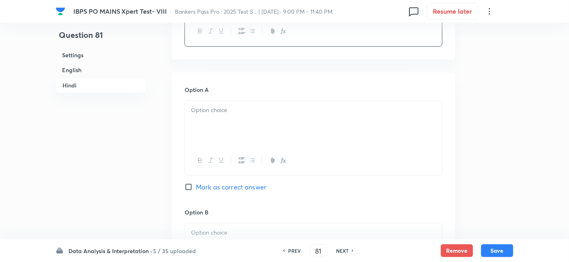
click at [207, 101] on div at bounding box center [313, 123] width 257 height 45
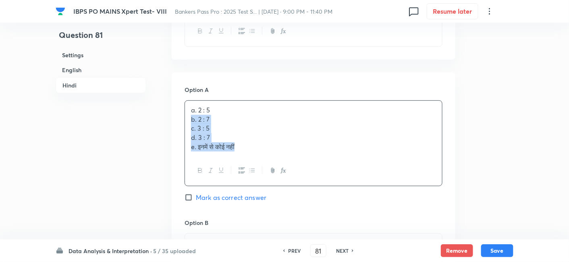
drag, startPoint x: 190, startPoint y: 100, endPoint x: 294, endPoint y: 147, distance: 114.8
click at [294, 147] on div "a. 2 : 5 b. 2 : 7 c. 3 : 5 d. 3 : 7 e. इनमें से कोई नहीं" at bounding box center [313, 143] width 258 height 86
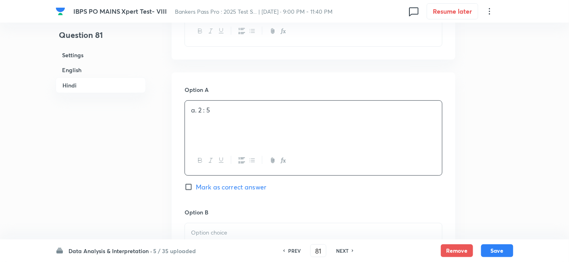
scroll to position [2125, 0]
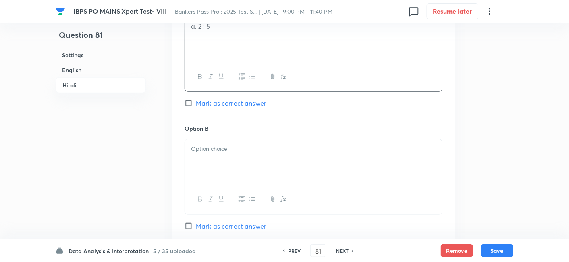
click at [294, 147] on div at bounding box center [313, 161] width 257 height 45
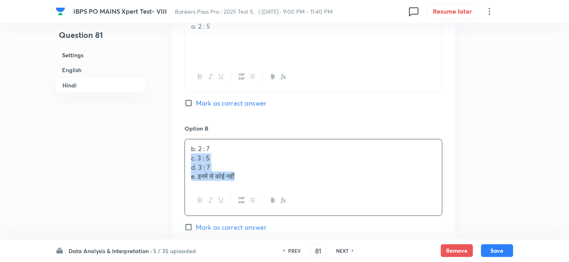
drag, startPoint x: 189, startPoint y: 139, endPoint x: 296, endPoint y: 182, distance: 115.1
click at [296, 182] on div "b. 2 : 7 c. 3 : 5 d. 3 : 7 e. इनमें से कोई नहीं" at bounding box center [313, 177] width 258 height 77
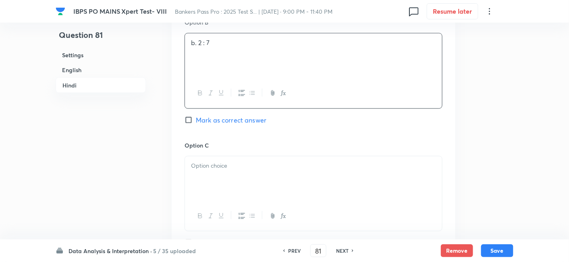
scroll to position [2231, 0]
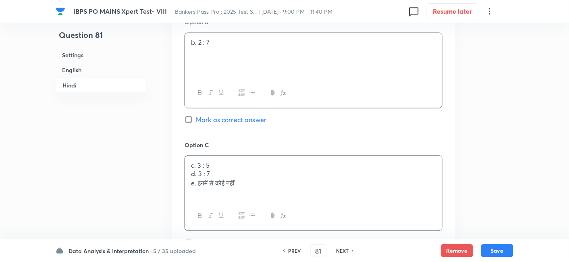
click at [231, 156] on div "c. 3 : 5 d. 3 : 7 e. इनमें से कोई नहीं" at bounding box center [313, 178] width 257 height 45
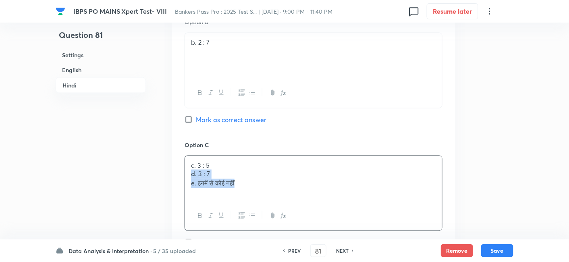
drag, startPoint x: 191, startPoint y: 157, endPoint x: 302, endPoint y: 191, distance: 117.0
click at [302, 191] on div "c. 3 : 5 d. 3 : 7 e. इनमें से कोई नहीं" at bounding box center [313, 192] width 258 height 75
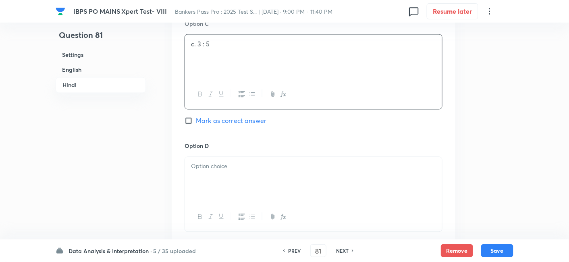
scroll to position [2357, 0]
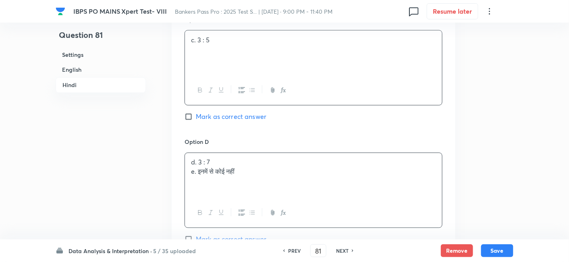
click at [223, 158] on p "d. 3 : 7" at bounding box center [313, 162] width 245 height 9
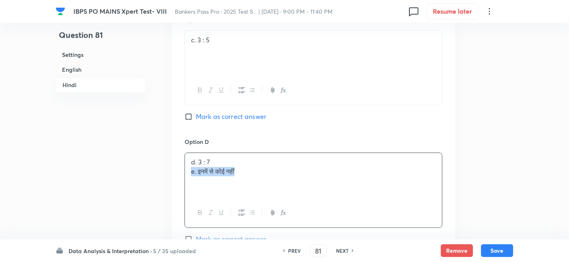
drag, startPoint x: 189, startPoint y: 151, endPoint x: 298, endPoint y: 165, distance: 109.2
click at [298, 165] on div "d. 3 : 7 e. इनमें से कोई नहीं" at bounding box center [313, 175] width 257 height 45
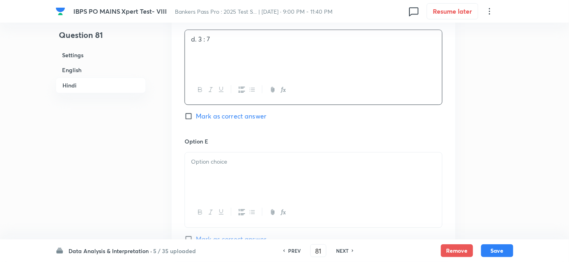
click at [298, 165] on div at bounding box center [313, 174] width 257 height 45
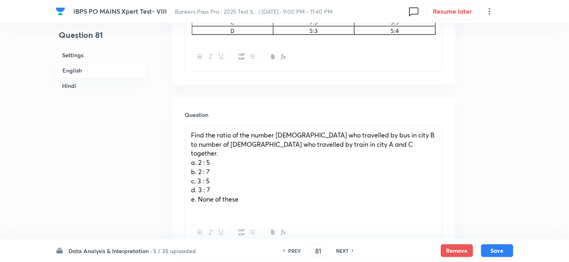
scroll to position [559, 0]
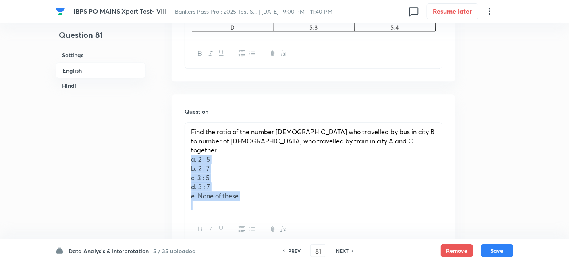
drag, startPoint x: 187, startPoint y: 129, endPoint x: 305, endPoint y: 202, distance: 139.3
click at [305, 202] on div "Find the ratio of the number [DEMOGRAPHIC_DATA] who travelled by bus in city B …" at bounding box center [313, 183] width 258 height 122
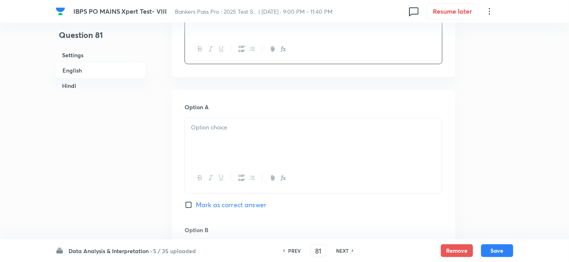
scroll to position [696, 0]
click at [213, 119] on div at bounding box center [313, 138] width 257 height 45
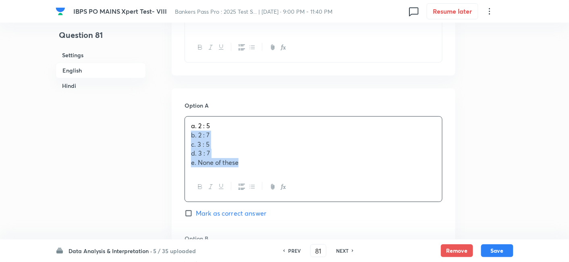
drag, startPoint x: 191, startPoint y: 114, endPoint x: 276, endPoint y: 168, distance: 100.3
click at [276, 168] on div "a. 2 : 5 b. 2 : 7 c. 3 : 5 d. 3 : 7 [PERSON_NAME] of these" at bounding box center [313, 159] width 258 height 86
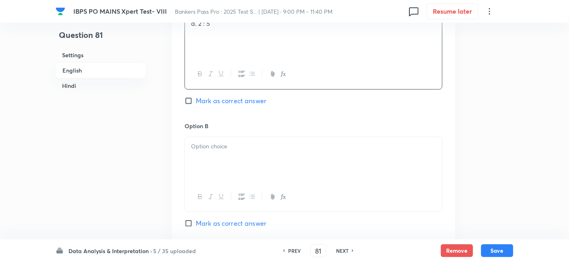
scroll to position [798, 0]
drag, startPoint x: 197, startPoint y: 110, endPoint x: 199, endPoint y: 131, distance: 21.5
click at [199, 131] on div "Option B [PERSON_NAME] as correct answer" at bounding box center [313, 182] width 258 height 122
click at [199, 137] on div at bounding box center [313, 159] width 257 height 45
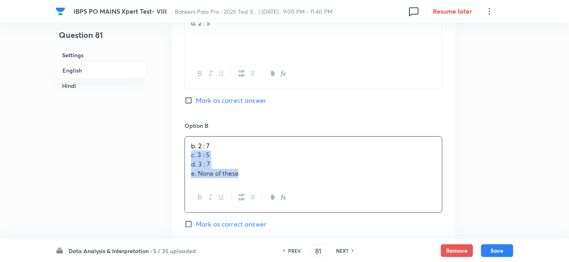
drag, startPoint x: 191, startPoint y: 135, endPoint x: 265, endPoint y: 172, distance: 83.4
click at [265, 172] on div "b. 2 : 7 c. 3 : 5 d. 3 : 7 [PERSON_NAME] of these" at bounding box center [313, 174] width 258 height 77
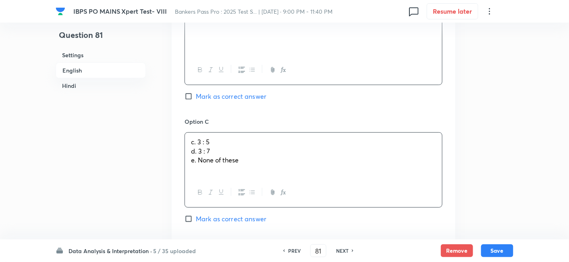
click at [207, 133] on div "c. 3 : 5 d. 3 : 7 [PERSON_NAME] of these" at bounding box center [313, 155] width 257 height 45
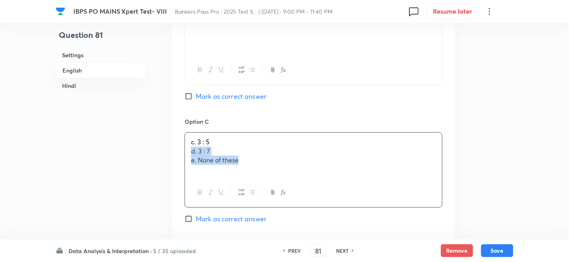
drag, startPoint x: 189, startPoint y: 133, endPoint x: 298, endPoint y: 178, distance: 118.3
click at [298, 178] on div "c. 3 : 5 d. 3 : 7 [PERSON_NAME] of these" at bounding box center [313, 169] width 258 height 75
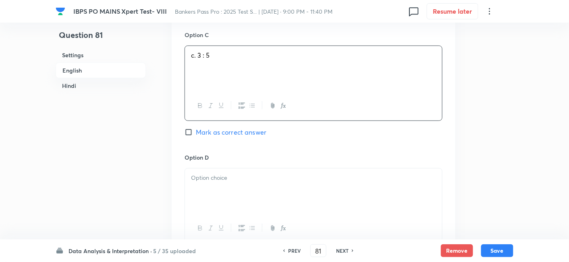
scroll to position [1017, 0]
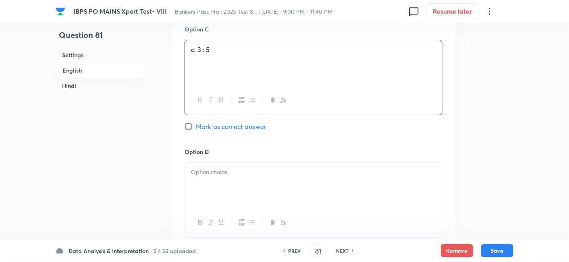
click at [234, 166] on div at bounding box center [313, 185] width 257 height 45
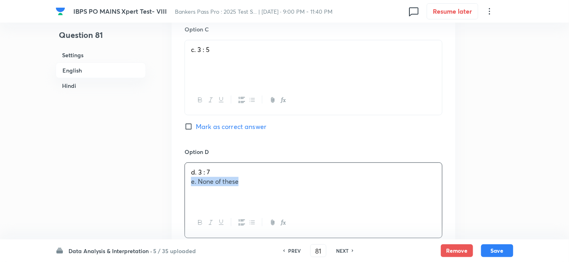
drag, startPoint x: 189, startPoint y: 161, endPoint x: 280, endPoint y: 172, distance: 92.5
click at [280, 172] on div "d. 3 : 7 [PERSON_NAME] of these" at bounding box center [313, 185] width 257 height 45
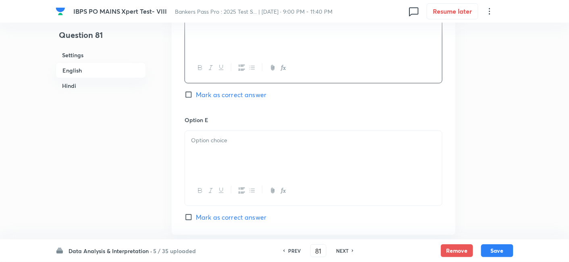
click at [230, 136] on div at bounding box center [313, 153] width 257 height 45
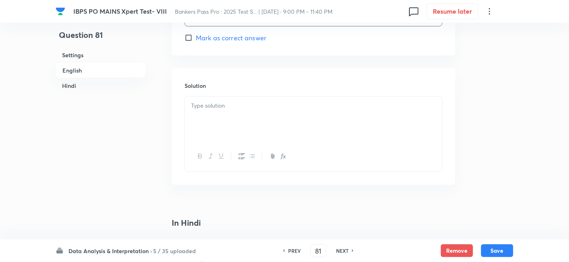
scroll to position [1351, 0]
click at [268, 102] on p at bounding box center [313, 106] width 245 height 9
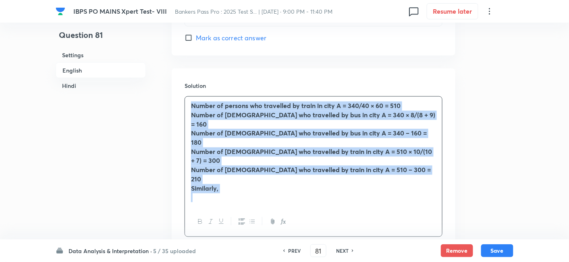
drag, startPoint x: 193, startPoint y: 81, endPoint x: 267, endPoint y: 157, distance: 106.5
click at [267, 157] on div "Number of persons who travelled by train in city A = 340/40 × 60 = 510 Number o…" at bounding box center [313, 166] width 258 height 141
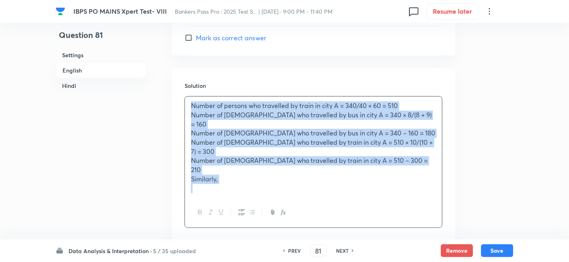
copy div "Number of persons who travelled by train in city A = 340/40 × 60 = 510 Number o…"
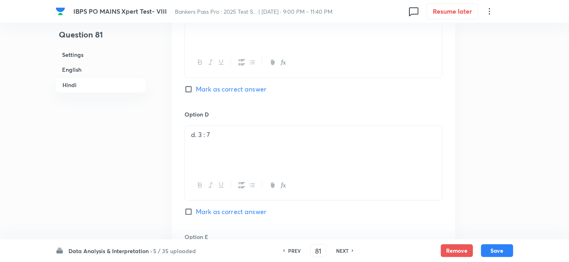
scroll to position [2644, 0]
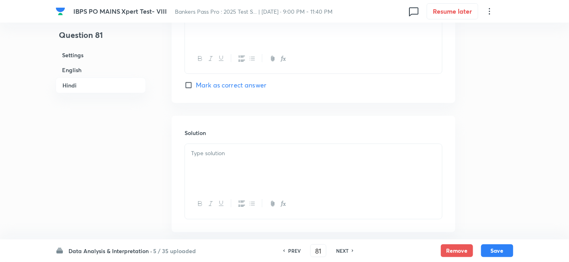
click at [308, 144] on div at bounding box center [313, 166] width 257 height 45
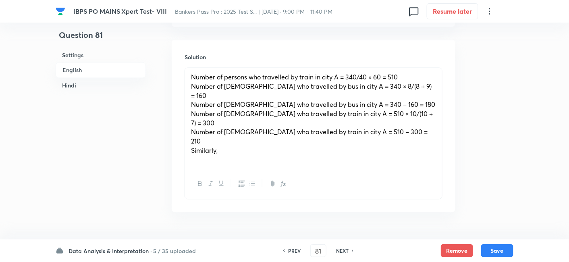
scroll to position [1380, 0]
click at [234, 155] on p at bounding box center [313, 159] width 245 height 9
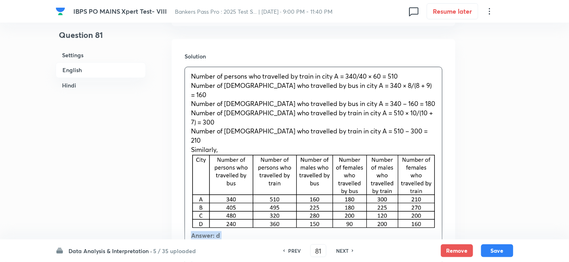
drag, startPoint x: 187, startPoint y: 189, endPoint x: 396, endPoint y: 222, distance: 210.8
click at [396, 222] on div "Number of persons who travelled by train in city A = 340/40 × 60 = 510 Number o…" at bounding box center [313, 169] width 257 height 205
copy div "Answer: d Solution: Required ratio = 180 : (300 + 120) = 180 : 420 = 3 : 7"
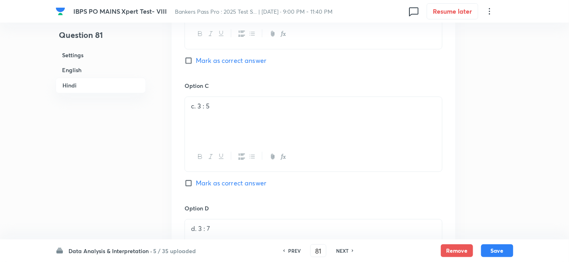
scroll to position [2844, 0]
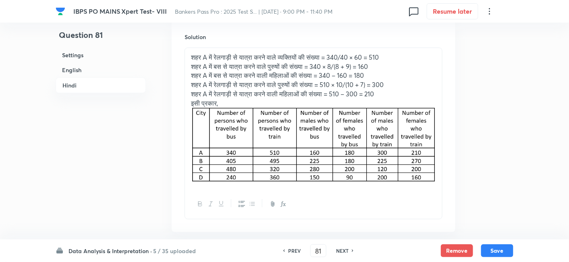
click at [434, 122] on img at bounding box center [313, 145] width 245 height 75
click at [438, 124] on div "शहर A में रेलगाड़ी से यात्रा करने वाले व्यक्तियों की संख्या = 340/40 × 60 = 510…" at bounding box center [313, 118] width 257 height 141
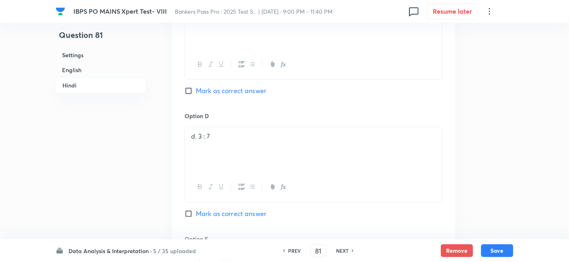
scroll to position [2476, 0]
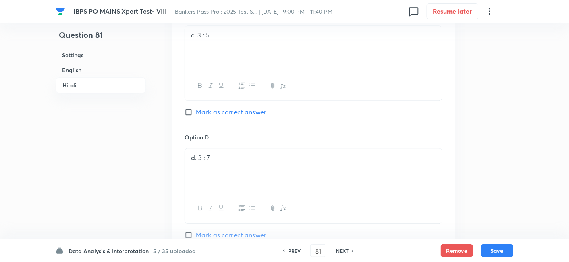
click at [247, 230] on span "Mark as correct answer" at bounding box center [231, 235] width 70 height 10
click at [196, 231] on input "Mark as correct answer" at bounding box center [189, 235] width 11 height 8
checkbox input "true"
click at [499, 251] on button "Save" at bounding box center [497, 249] width 32 height 13
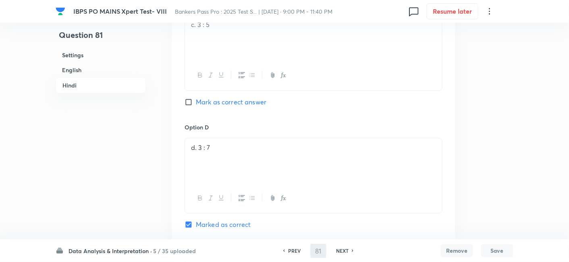
type input "82"
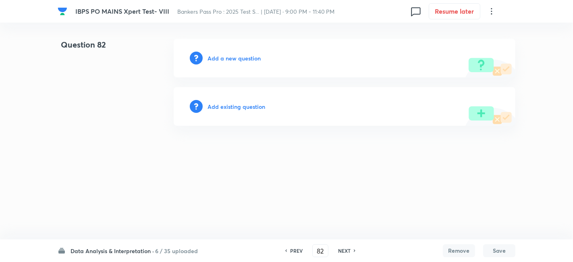
click at [248, 58] on h6 "Add a new question" at bounding box center [233, 58] width 53 height 8
click at [248, 58] on h6 "Choose a question type" at bounding box center [238, 58] width 62 height 8
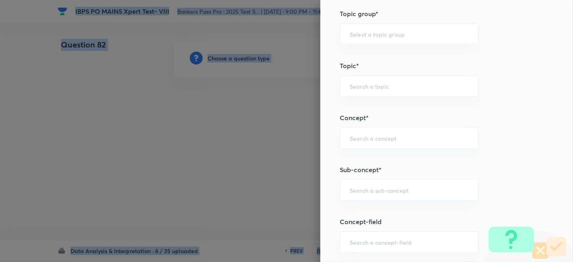
scroll to position [354, 0]
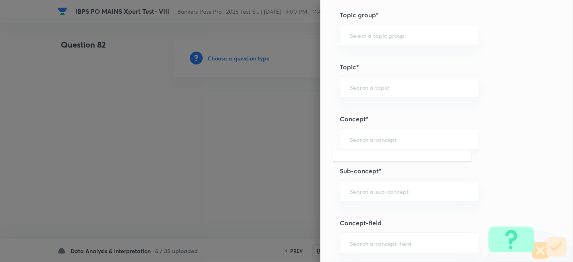
click at [376, 140] on input "text" at bounding box center [409, 139] width 118 height 8
click at [376, 189] on input "text" at bounding box center [409, 191] width 118 height 8
type input "m"
click at [365, 210] on li "Mixed Charts" at bounding box center [402, 212] width 138 height 15
type input "Mixed Charts"
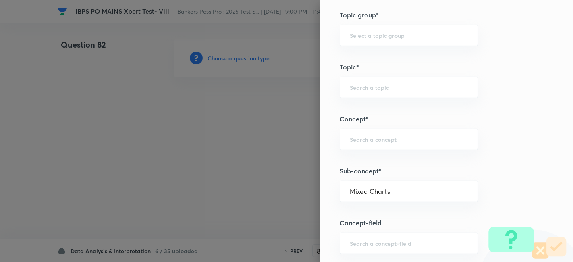
type input "Quantitative Aptitude"
type input "Data Interpretation"
type input "Mixed Charts"
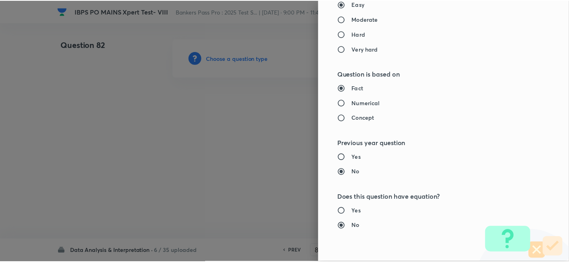
scroll to position [834, 0]
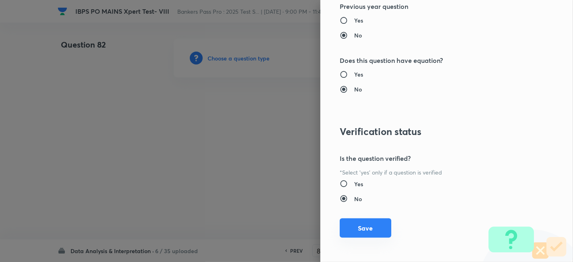
click at [356, 220] on button "Save" at bounding box center [366, 227] width 52 height 19
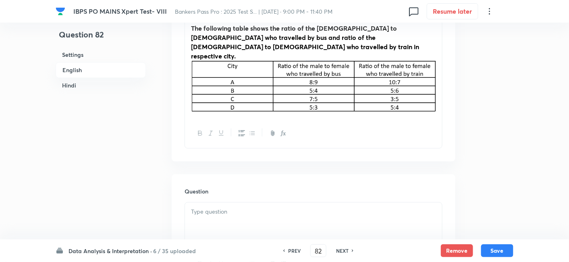
scroll to position [498, 0]
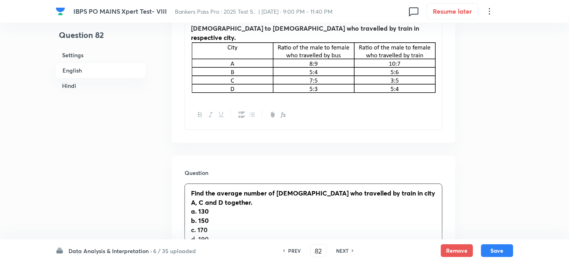
click at [273, 184] on div "Find the average number of [DEMOGRAPHIC_DATA] who travelled by train in city A,…" at bounding box center [313, 225] width 257 height 83
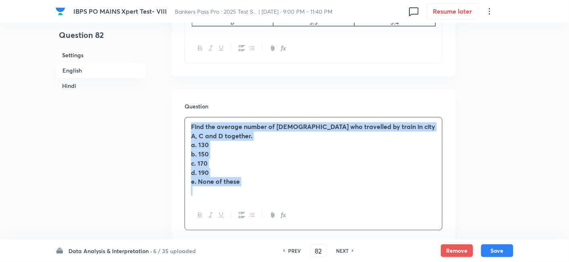
drag, startPoint x: 190, startPoint y: 110, endPoint x: 311, endPoint y: 208, distance: 155.8
click at [311, 208] on div "Find the average number of [DEMOGRAPHIC_DATA] who travelled by train in city A,…" at bounding box center [313, 173] width 258 height 113
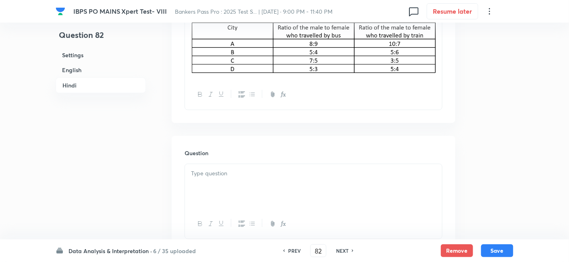
scroll to position [1841, 0]
click at [255, 168] on p at bounding box center [313, 172] width 245 height 9
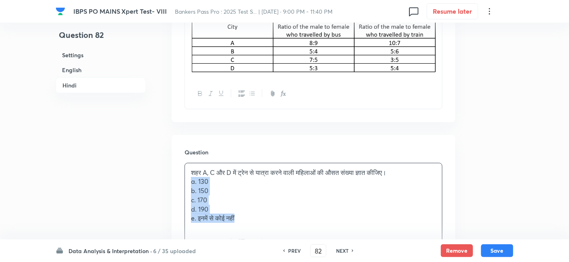
drag, startPoint x: 190, startPoint y: 174, endPoint x: 292, endPoint y: 224, distance: 114.2
click at [292, 224] on div "शहर A, C और D में ट्रेन से यात्रा करने वाली महिलाओं की औसत संख्या ज्ञात कीजिए। …" at bounding box center [313, 210] width 258 height 95
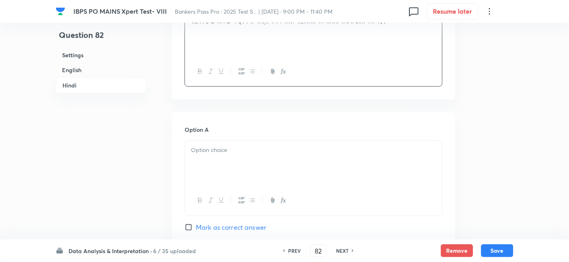
scroll to position [1993, 0]
click at [212, 164] on div at bounding box center [313, 162] width 257 height 45
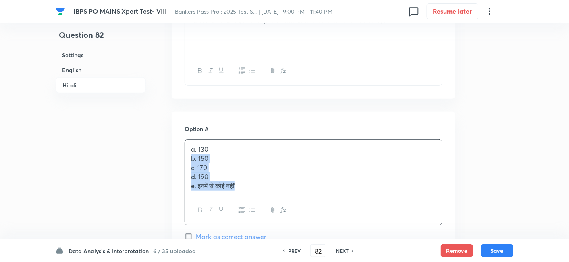
drag, startPoint x: 185, startPoint y: 150, endPoint x: 295, endPoint y: 195, distance: 118.6
click at [295, 195] on div "a. 130 b. 150 c. 170 d. 190 e. इनमें से कोई नहीं" at bounding box center [313, 182] width 258 height 86
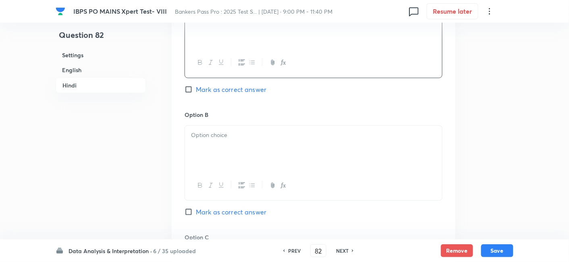
scroll to position [2131, 0]
click at [203, 135] on div "b. 150 c. 170 d. 190 e. इनमें से कोई नहीं" at bounding box center [313, 148] width 257 height 46
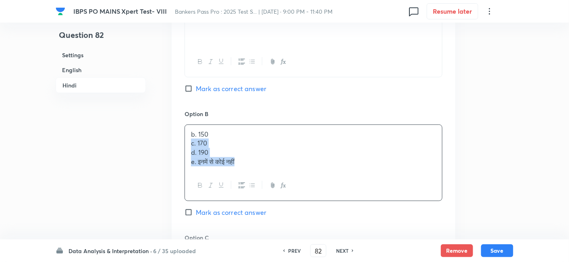
drag, startPoint x: 191, startPoint y: 132, endPoint x: 302, endPoint y: 193, distance: 126.9
click at [302, 193] on div "Option B b. 150 c. 170 d. 190 e. इनमें से कोई नहीं Mark as correct answer" at bounding box center [313, 172] width 258 height 124
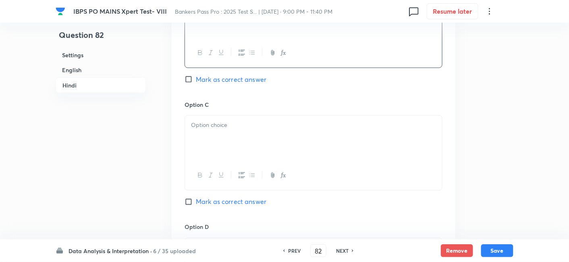
scroll to position [2263, 0]
click at [207, 140] on div at bounding box center [313, 137] width 257 height 45
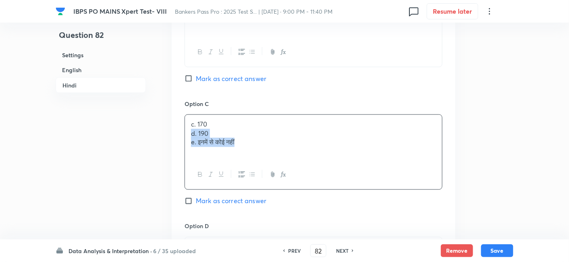
drag, startPoint x: 189, startPoint y: 123, endPoint x: 288, endPoint y: 151, distance: 103.0
click at [288, 151] on div "c. 170 d. 190 e. इनमें से कोई नहीं" at bounding box center [313, 151] width 258 height 75
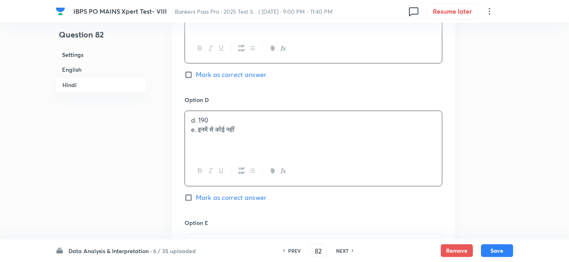
click at [225, 132] on div "d. 190 e. इनमें से कोई नहीं" at bounding box center [313, 133] width 257 height 45
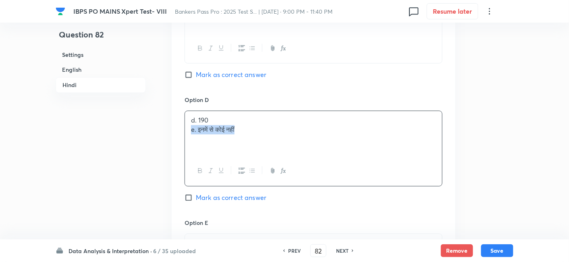
drag, startPoint x: 188, startPoint y: 119, endPoint x: 298, endPoint y: 134, distance: 111.0
click at [298, 134] on div "d. 190 e. इनमें से कोई नहीं" at bounding box center [313, 133] width 257 height 45
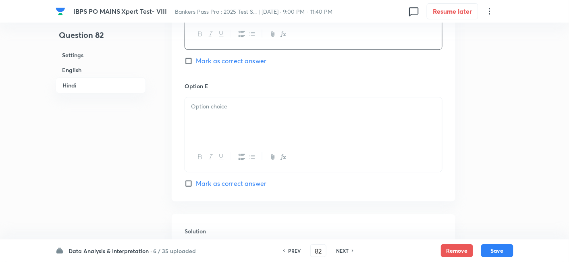
click at [263, 111] on div at bounding box center [313, 119] width 257 height 45
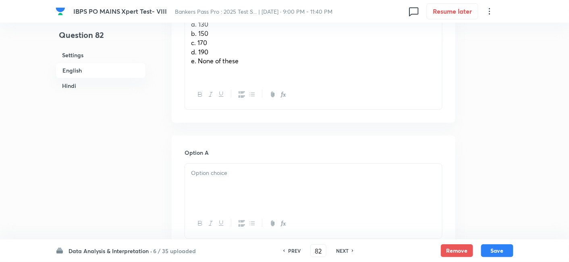
scroll to position [608, 0]
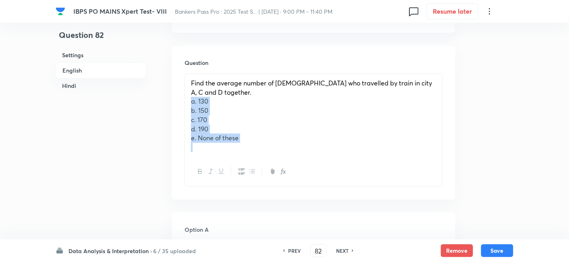
drag, startPoint x: 188, startPoint y: 83, endPoint x: 280, endPoint y: 143, distance: 109.7
click at [280, 143] on div "Find the average number of [DEMOGRAPHIC_DATA] who travelled by train in city A,…" at bounding box center [313, 129] width 258 height 113
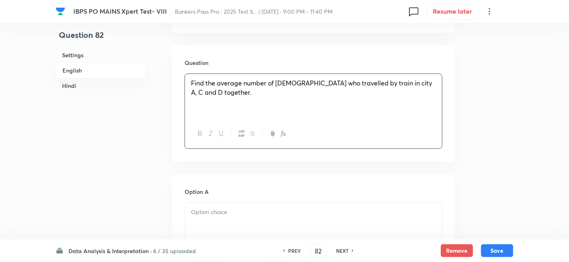
scroll to position [716, 0]
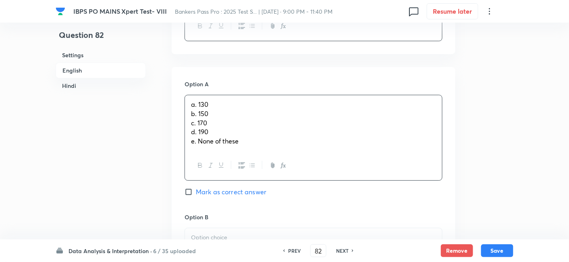
click at [218, 105] on div "a. 130 b. 150 c. 170 d. 190 [PERSON_NAME] of these" at bounding box center [313, 123] width 257 height 56
drag, startPoint x: 189, startPoint y: 97, endPoint x: 278, endPoint y: 162, distance: 110.5
click at [278, 162] on div "Option A a. 130 b. 150 c. 170 d. 190 [PERSON_NAME] of these Mark as correct ans…" at bounding box center [313, 146] width 258 height 133
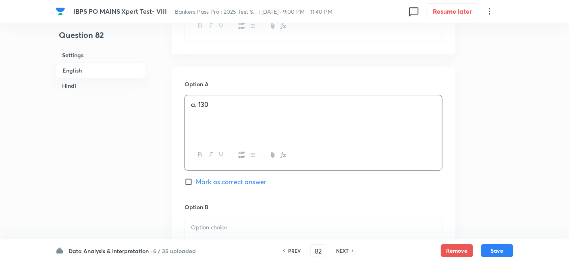
scroll to position [827, 0]
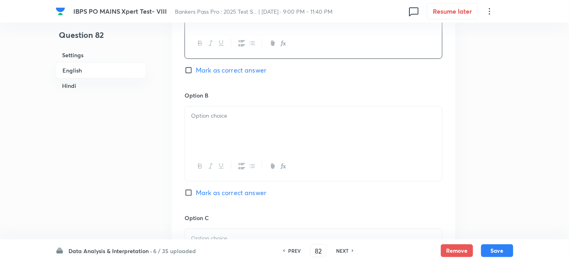
click at [198, 111] on p at bounding box center [313, 115] width 245 height 9
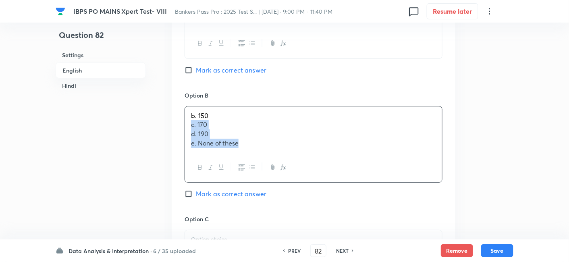
drag, startPoint x: 190, startPoint y: 104, endPoint x: 271, endPoint y: 150, distance: 93.4
click at [271, 150] on div "b. 150 c. 170 d. 190 [PERSON_NAME] of these" at bounding box center [313, 144] width 258 height 77
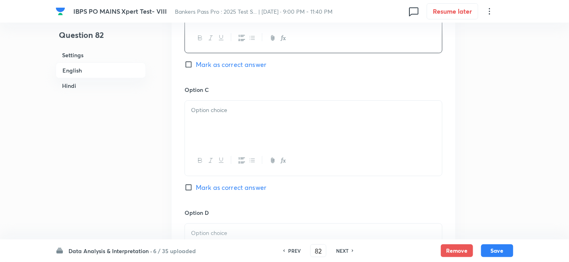
click at [215, 103] on div at bounding box center [313, 123] width 257 height 45
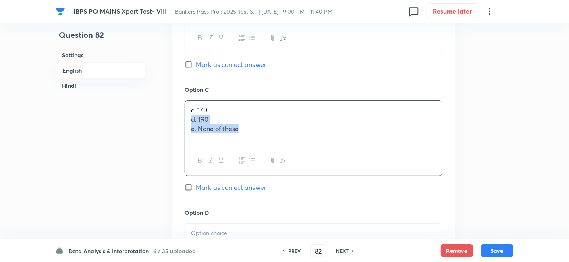
drag, startPoint x: 190, startPoint y: 99, endPoint x: 304, endPoint y: 130, distance: 118.2
click at [304, 130] on div "c. 170 d. 190 [PERSON_NAME] of these" at bounding box center [313, 137] width 258 height 75
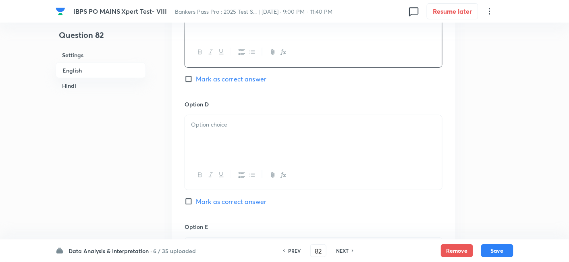
click at [220, 115] on div at bounding box center [313, 137] width 257 height 45
drag, startPoint x: 186, startPoint y: 116, endPoint x: 271, endPoint y: 131, distance: 87.1
click at [271, 131] on div "d. 190 [PERSON_NAME] of these" at bounding box center [313, 137] width 257 height 45
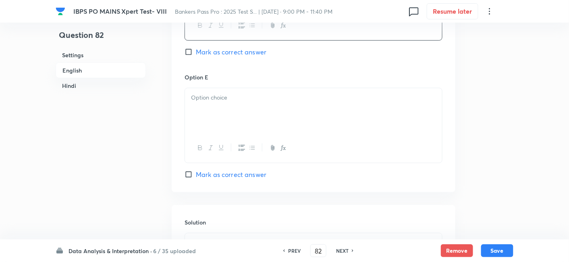
scroll to position [1214, 0]
click at [234, 88] on div at bounding box center [313, 110] width 257 height 45
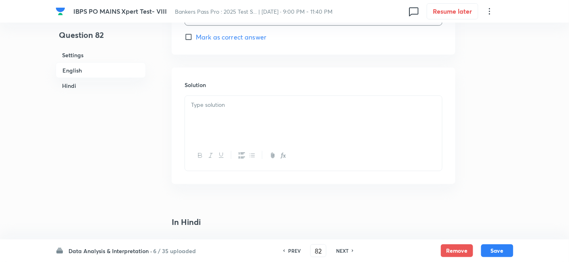
scroll to position [1361, 0]
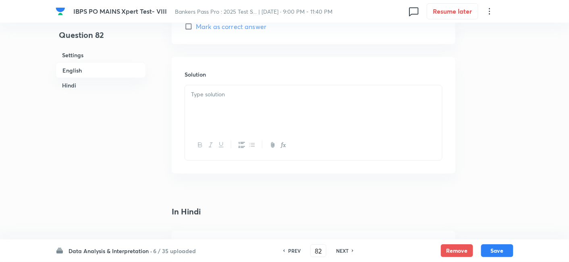
click at [190, 85] on div at bounding box center [313, 107] width 257 height 45
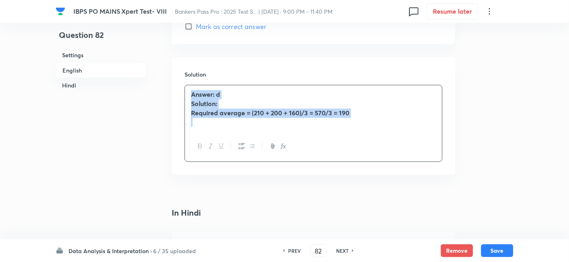
drag, startPoint x: 190, startPoint y: 75, endPoint x: 385, endPoint y: 132, distance: 203.8
click at [385, 132] on div "Answer: d Solution: Required average = (210 + 200 + 160)/3 = 570/3 = 190" at bounding box center [313, 123] width 258 height 77
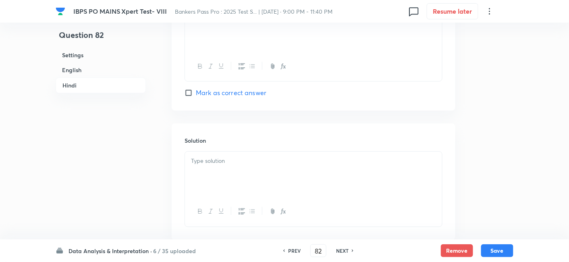
scroll to position [2581, 0]
click at [256, 155] on p at bounding box center [313, 159] width 245 height 9
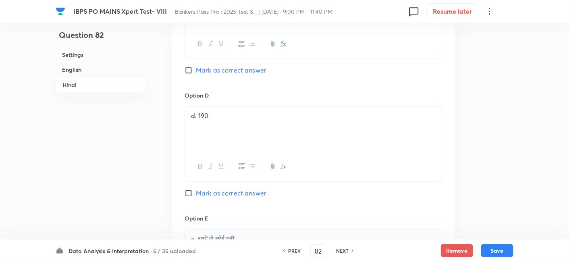
scroll to position [2353, 0]
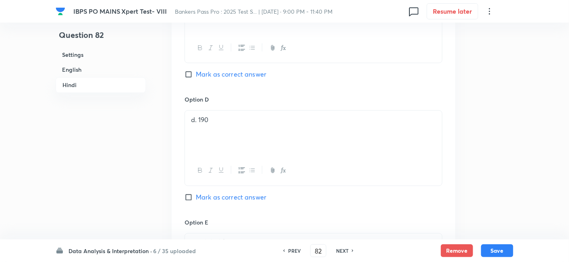
click at [242, 193] on span "Mark as correct answer" at bounding box center [231, 198] width 70 height 10
click at [196, 193] on input "Mark as correct answer" at bounding box center [189, 197] width 11 height 8
checkbox input "true"
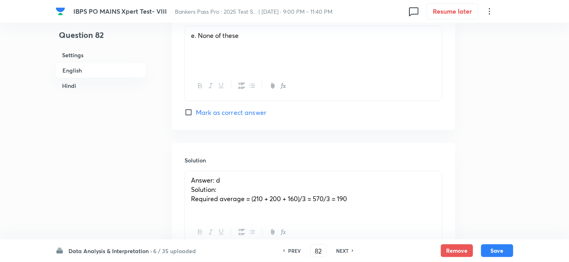
scroll to position [1257, 0]
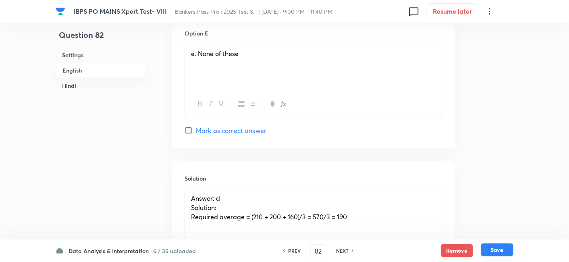
click at [498, 251] on button "Save" at bounding box center [497, 249] width 32 height 13
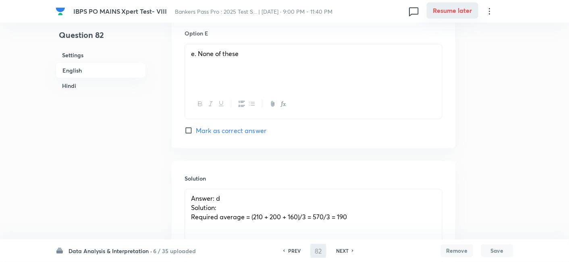
type input "83"
